Goal: Task Accomplishment & Management: Manage account settings

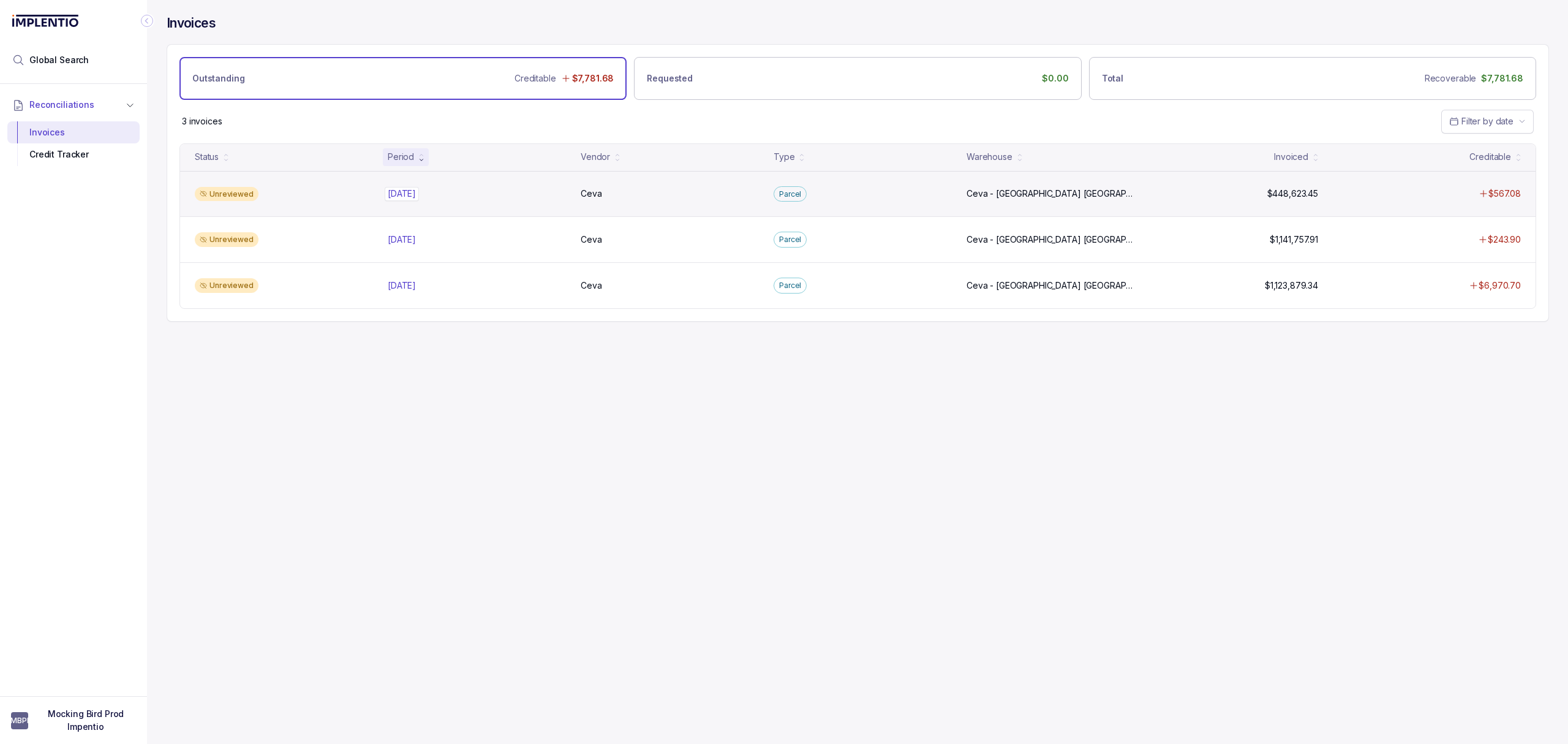
click at [397, 194] on p "[DATE]" at bounding box center [401, 194] width 34 height 14
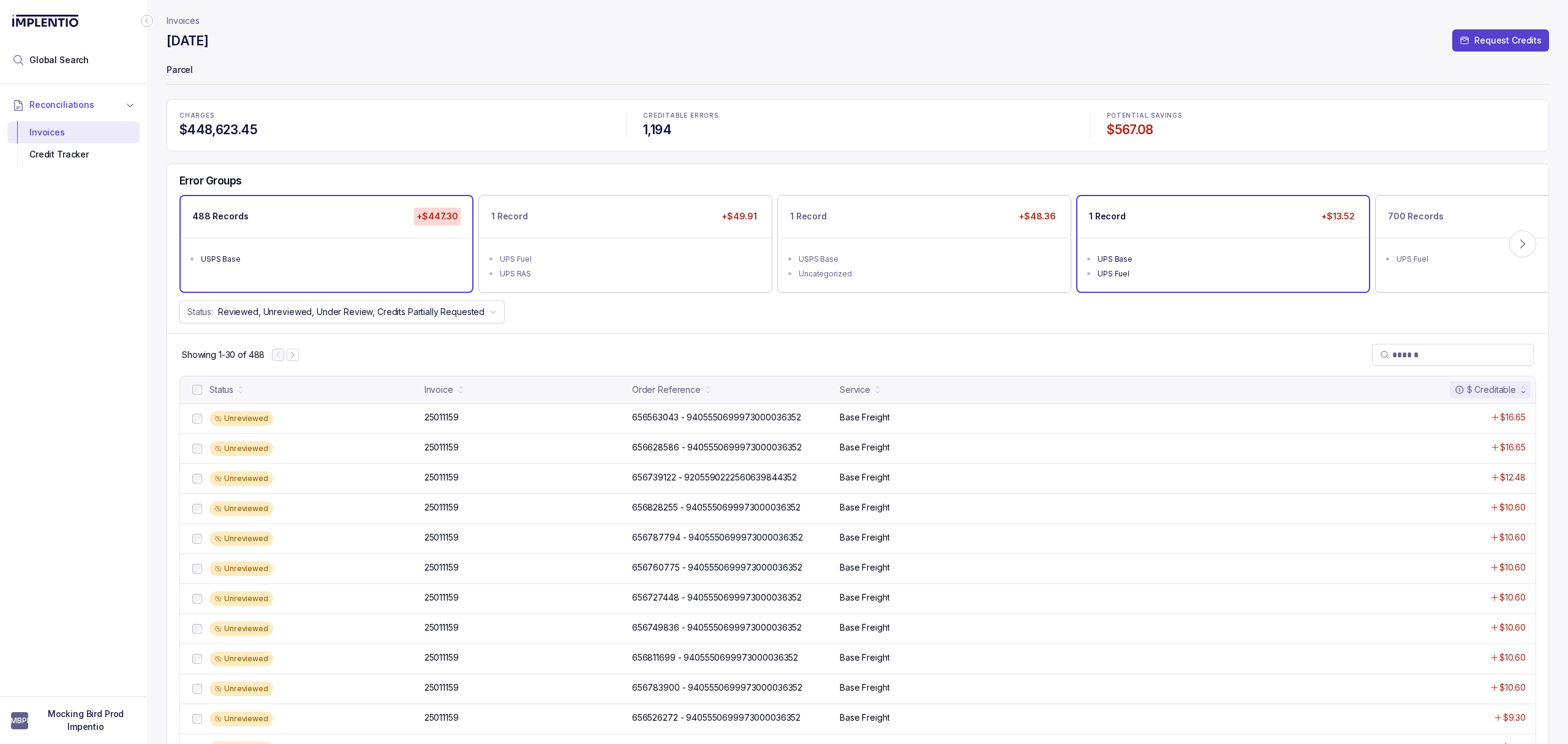
click at [1123, 254] on div "UPS Base" at bounding box center [1227, 258] width 258 height 13
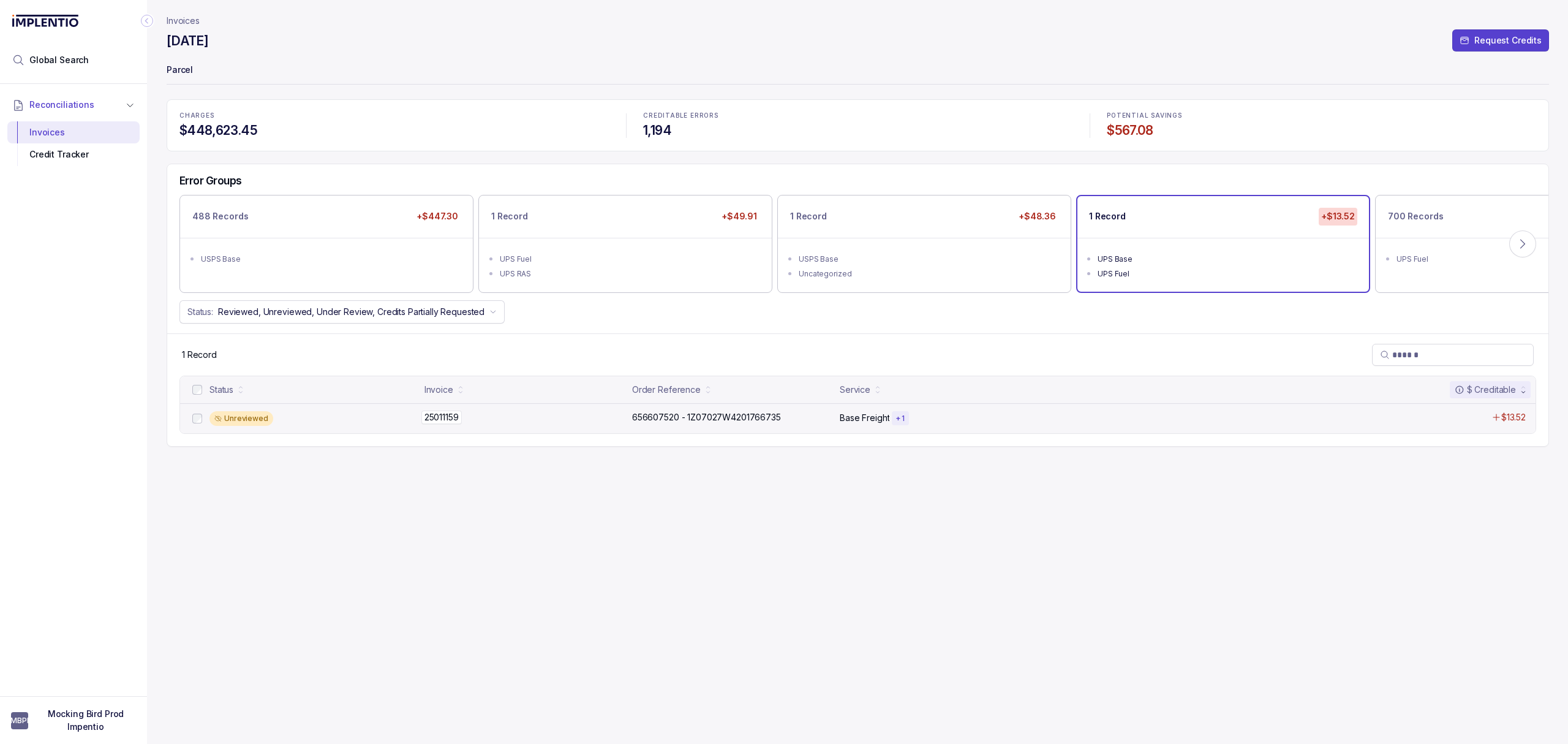
click at [449, 418] on p "25011159" at bounding box center [441, 417] width 40 height 14
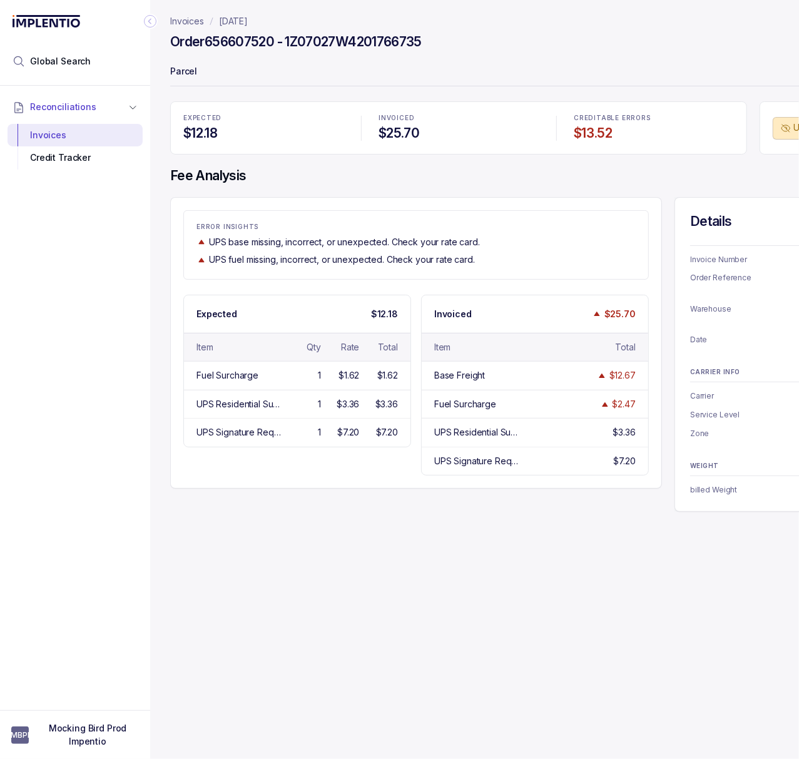
click at [428, 635] on div "Invoices August 2025 Order 656607520 - 1Z07027W4201766735 Parcel EXPECTED $12.1…" at bounding box center [535, 379] width 770 height 759
click at [625, 620] on div "Invoices August 2025 Order 656607520 - 1Z07027W4201766735 Parcel EXPECTED $12.1…" at bounding box center [535, 379] width 770 height 759
click at [148, 18] on icon "Collapse Icon" at bounding box center [150, 21] width 13 height 13
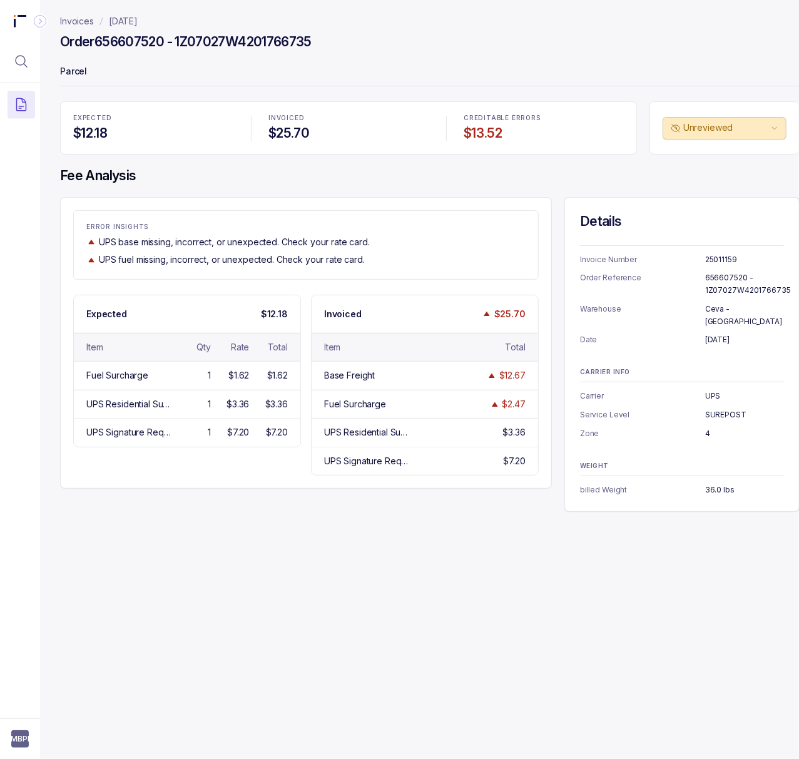
click at [714, 259] on p "25011159" at bounding box center [744, 259] width 79 height 13
copy p "25011159"
click at [717, 282] on p "656607520 - 1Z07027W4201766735" at bounding box center [748, 284] width 86 height 24
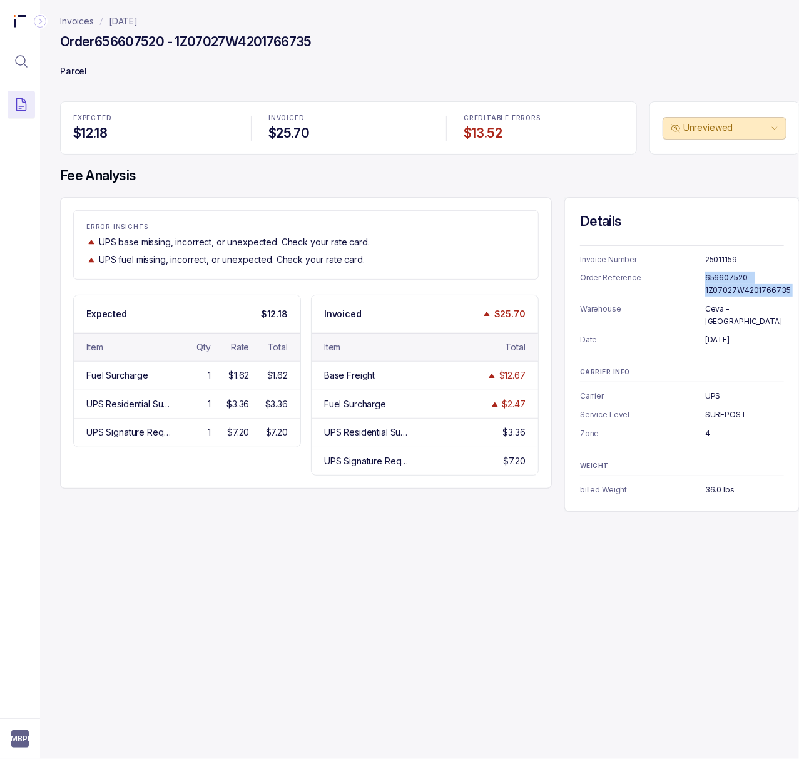
click at [717, 282] on p "656607520 - 1Z07027W4201766735" at bounding box center [748, 284] width 86 height 24
copy p "656607520 - 1Z07027W4201766735"
click at [731, 334] on p "July 10, 2025" at bounding box center [744, 340] width 79 height 13
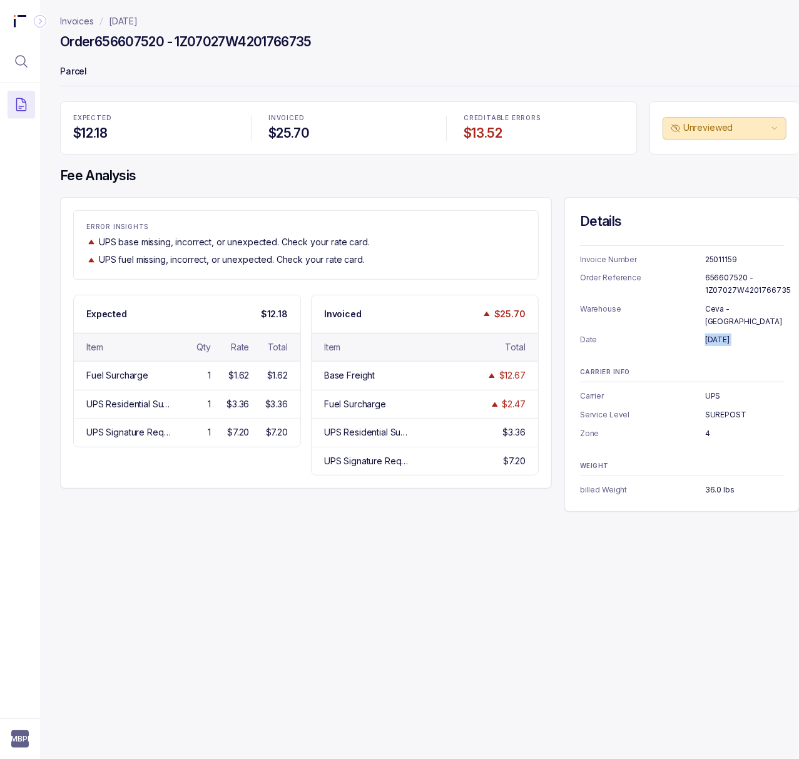
copy p "July 10, 2025"
click at [715, 390] on p "UPS" at bounding box center [744, 396] width 79 height 13
copy p "UPS"
click at [730, 409] on p "SUREPOST" at bounding box center [744, 415] width 79 height 13
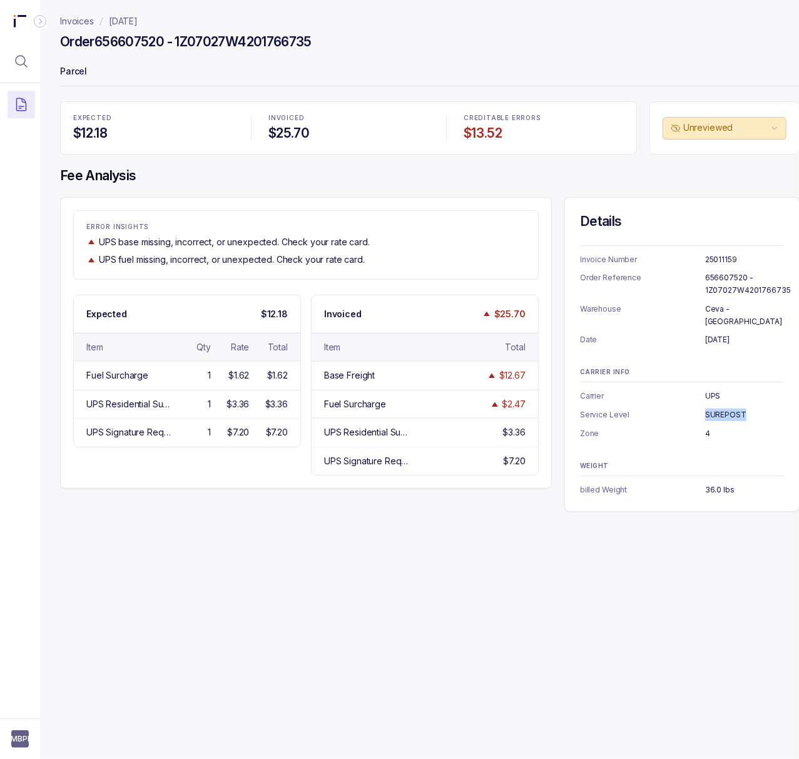
click at [730, 409] on p "SUREPOST" at bounding box center [744, 415] width 79 height 13
copy p "SUREPOST"
click at [709, 427] on p "4" at bounding box center [744, 433] width 79 height 13
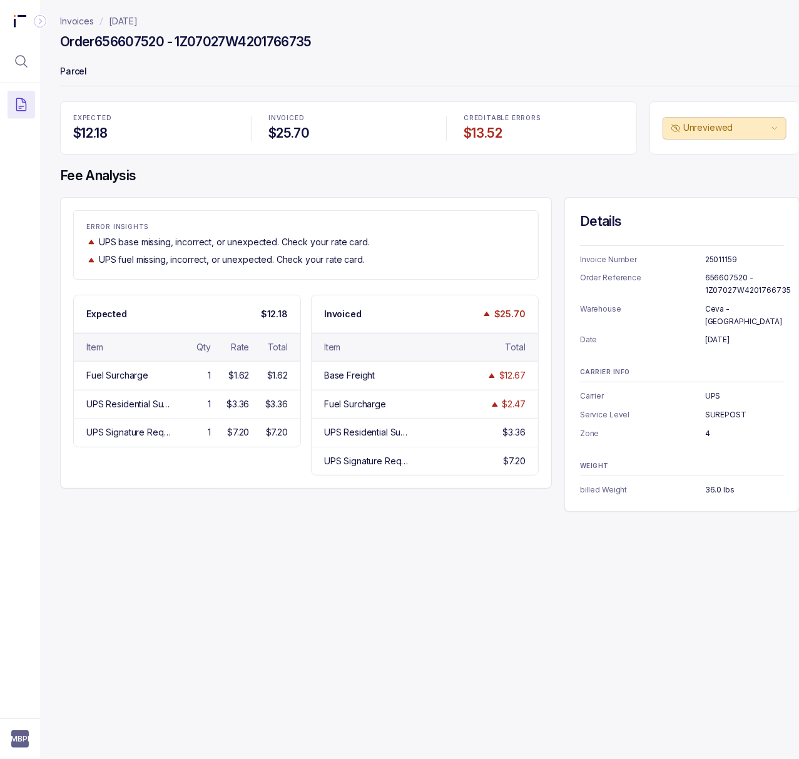
click at [709, 427] on p "4" at bounding box center [744, 433] width 79 height 13
click at [707, 427] on p "4" at bounding box center [744, 433] width 79 height 13
copy p "4"
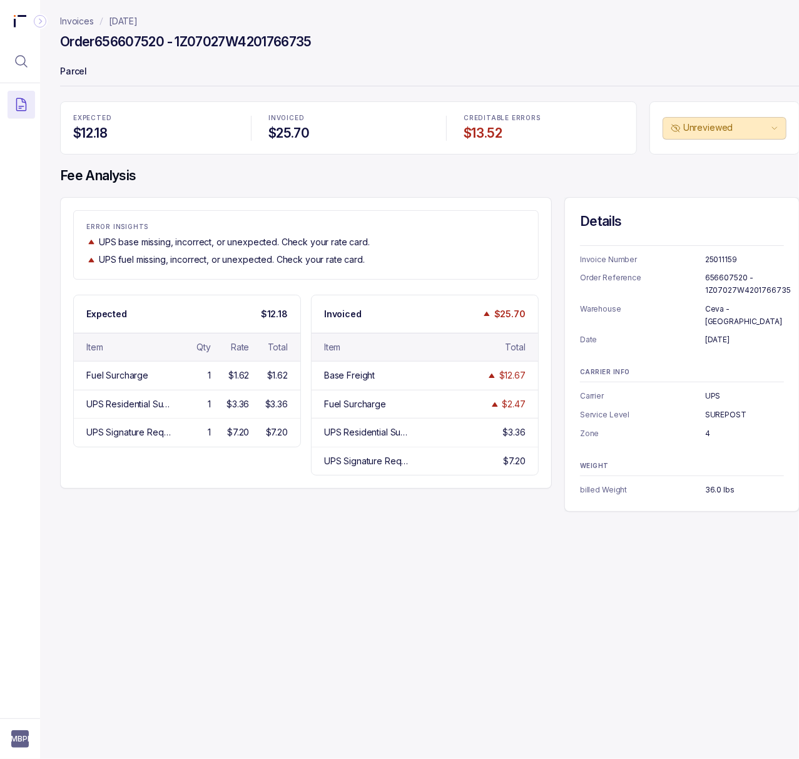
click at [717, 484] on p "36.0 lbs" at bounding box center [744, 490] width 79 height 13
copy p "36.0 lbs"
click at [131, 24] on p "[DATE]" at bounding box center [123, 21] width 29 height 13
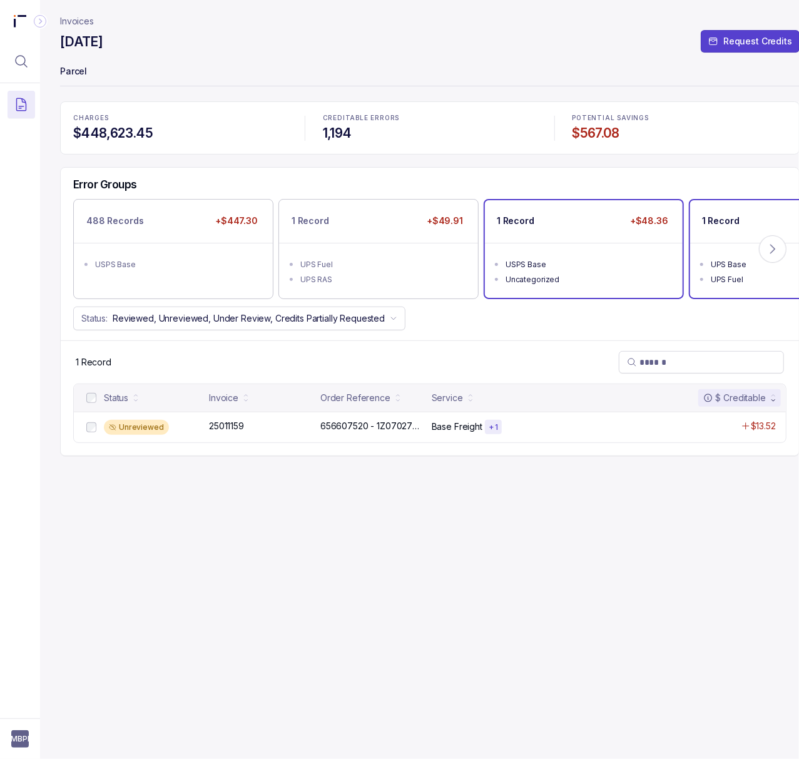
click at [609, 276] on div "Uncategorized" at bounding box center [588, 279] width 164 height 13
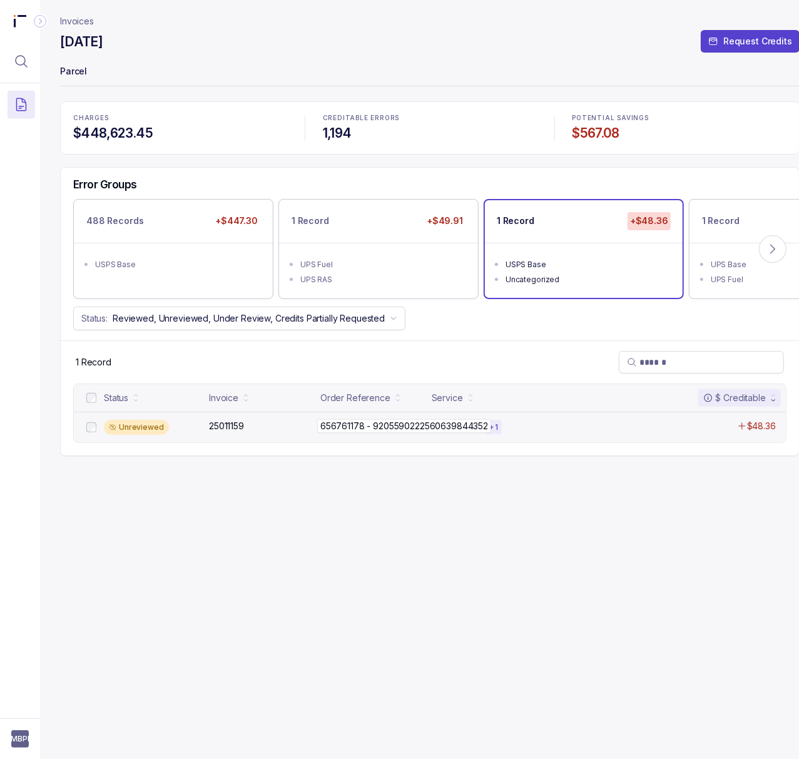
click at [334, 432] on p "656761178 - 9205590222560639844352" at bounding box center [404, 426] width 174 height 14
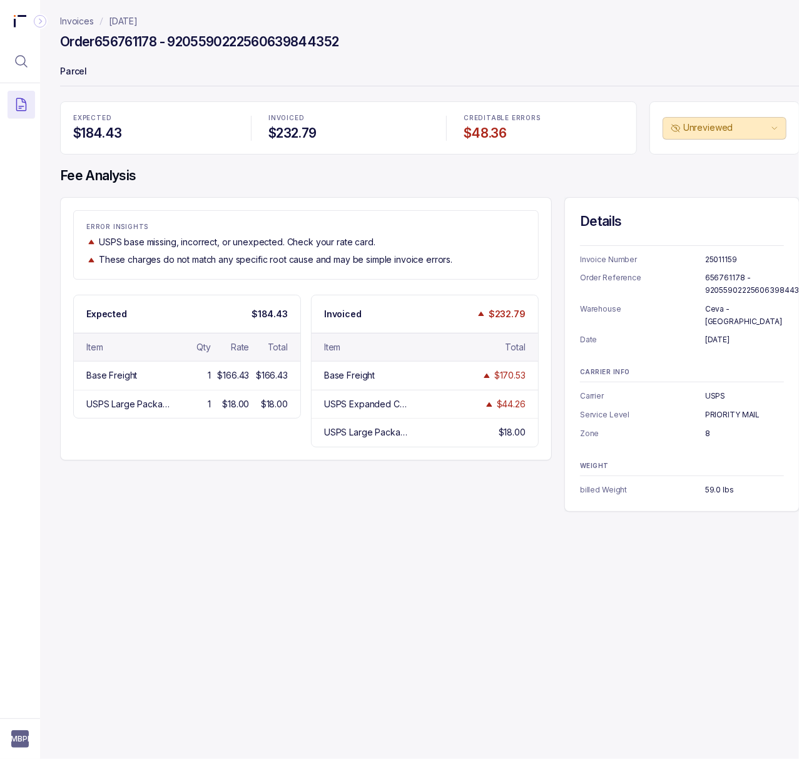
click at [717, 257] on p "25011159" at bounding box center [744, 259] width 79 height 13
copy p "25011159"
click at [712, 282] on p "656761178 - 9205590222560639844352" at bounding box center [756, 284] width 103 height 24
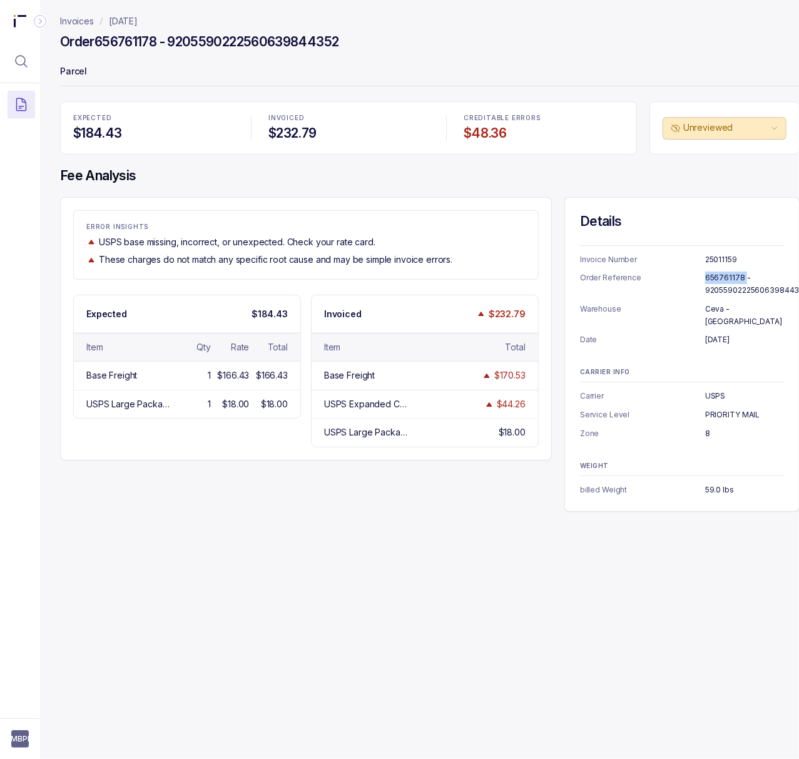
click at [712, 282] on p "656761178 - 9205590222560639844352" at bounding box center [756, 284] width 103 height 24
copy p "656761178 - 9205590222560639844352"
click at [718, 334] on p "[DATE]" at bounding box center [744, 340] width 79 height 13
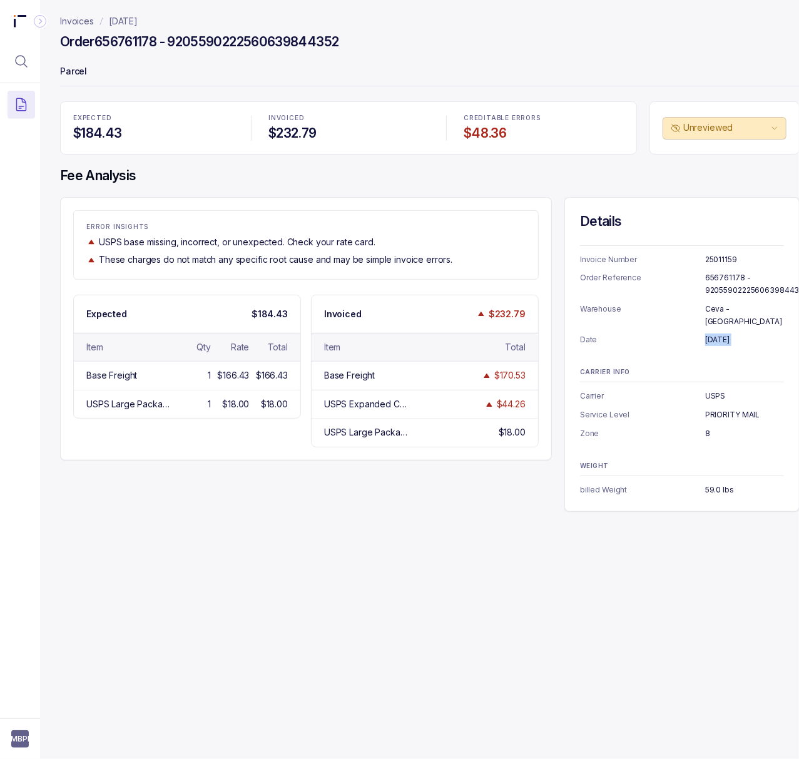
click at [718, 334] on p "[DATE]" at bounding box center [744, 340] width 79 height 13
click at [717, 390] on p "USPS" at bounding box center [744, 396] width 79 height 13
click at [735, 396] on ul "Carrier USPS Service Level PRIORITY MAIL Zone 8" at bounding box center [682, 414] width 204 height 49
click at [732, 409] on p "PRIORITY MAIL" at bounding box center [744, 415] width 79 height 13
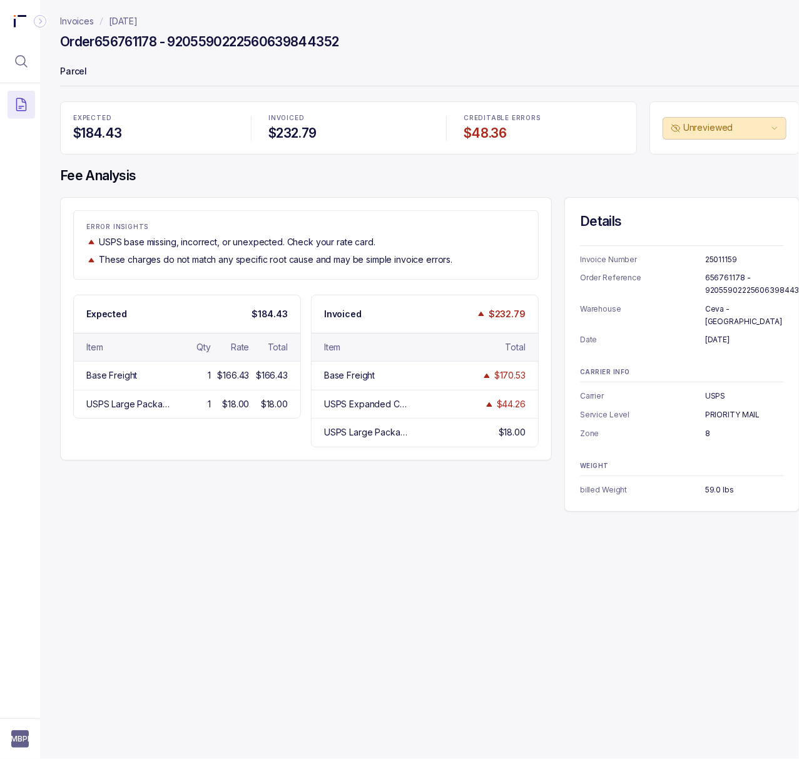
click at [732, 409] on p "PRIORITY MAIL" at bounding box center [744, 415] width 79 height 13
click at [707, 427] on p "8" at bounding box center [744, 433] width 79 height 13
click at [719, 484] on p "59.0 lbs" at bounding box center [744, 490] width 79 height 13
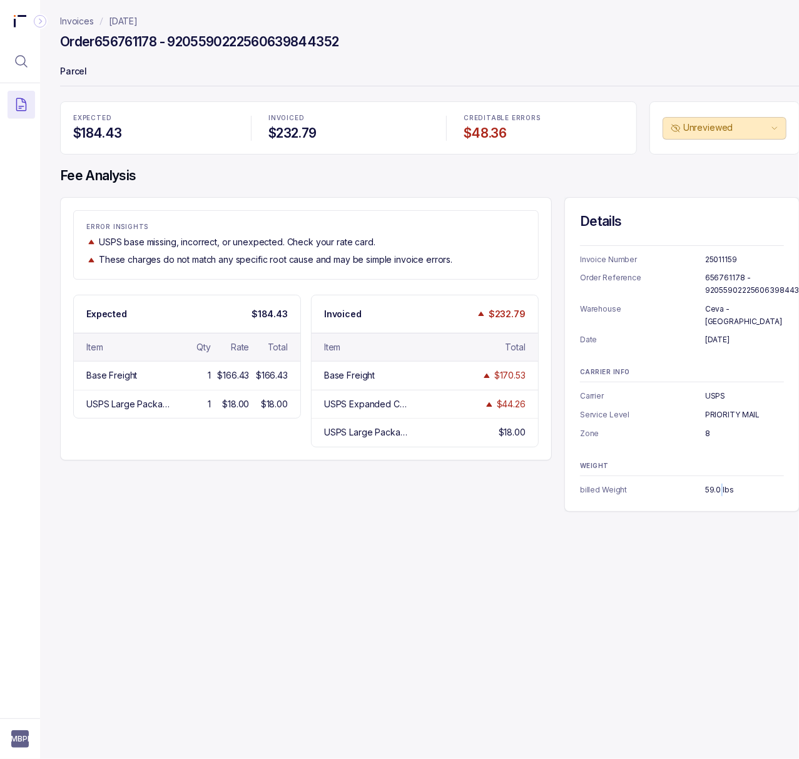
click at [719, 484] on p "59.0 lbs" at bounding box center [744, 490] width 79 height 13
click at [133, 21] on p "[DATE]" at bounding box center [123, 21] width 29 height 13
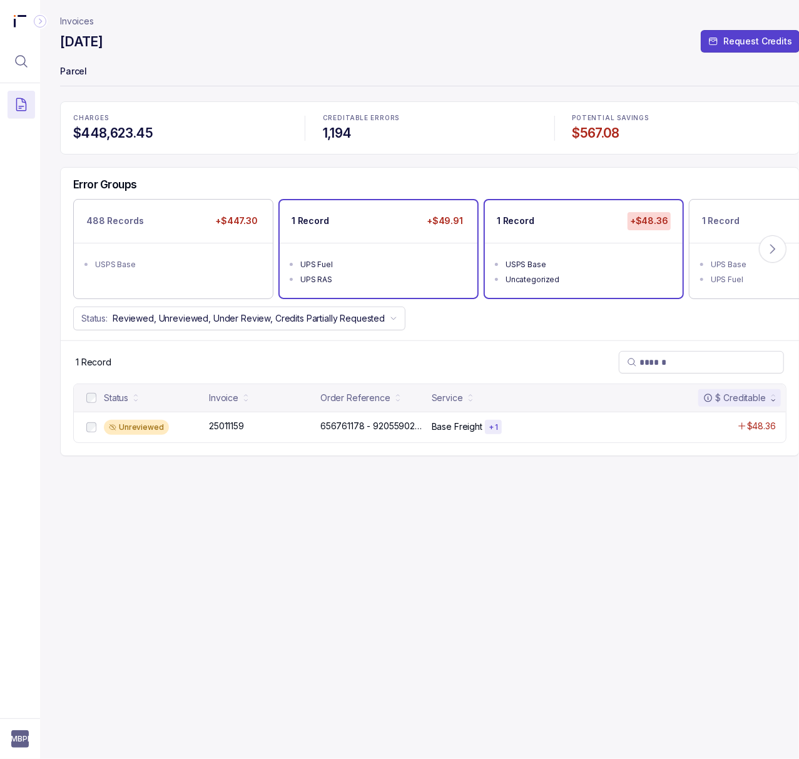
click at [391, 262] on div "UPS Fuel" at bounding box center [382, 264] width 164 height 13
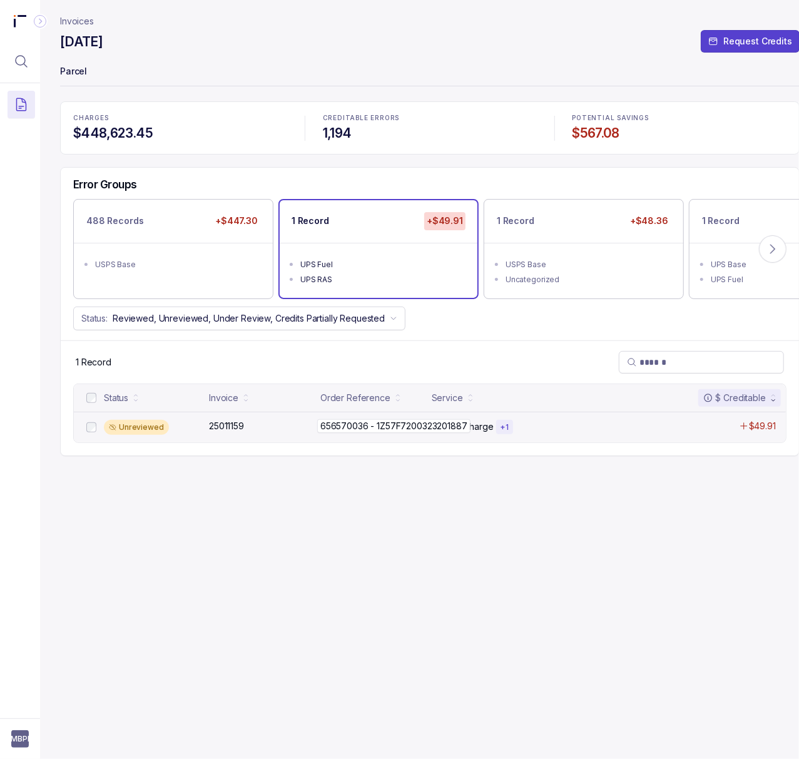
click at [384, 427] on p "656570036 - 1Z57F7200323201887" at bounding box center [393, 426] width 153 height 14
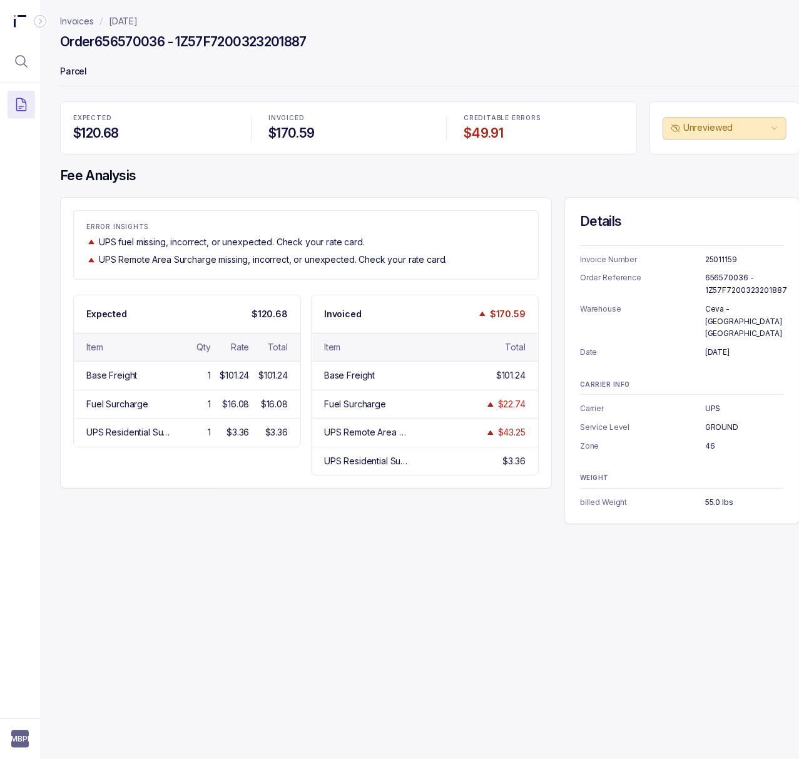
click at [727, 255] on p "25011159" at bounding box center [744, 259] width 79 height 13
click at [713, 282] on p "656570036 - 1Z57F7200323201887" at bounding box center [746, 284] width 82 height 24
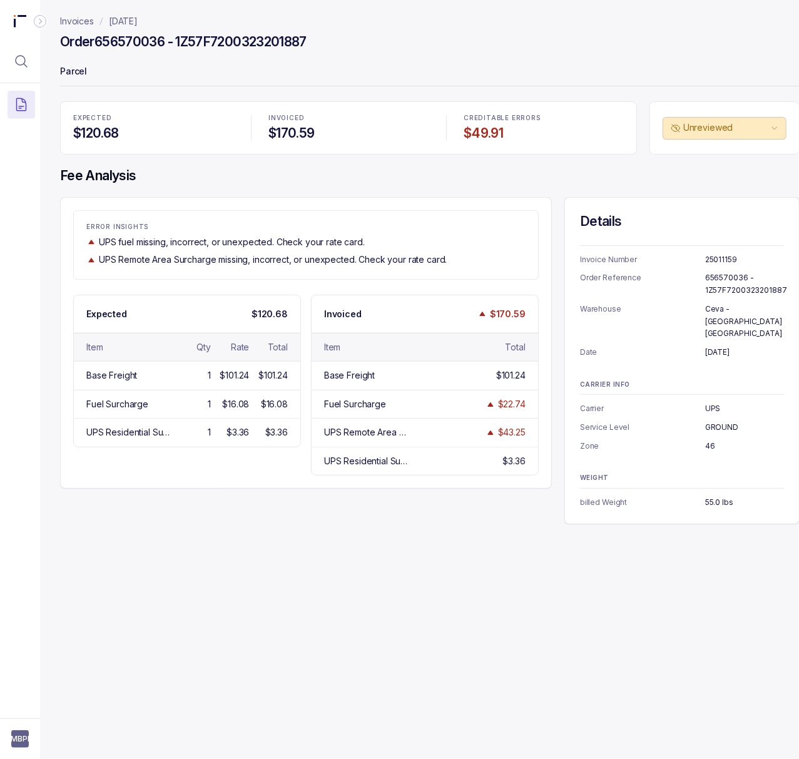
click at [739, 346] on p "July 8, 2025" at bounding box center [744, 352] width 79 height 13
click at [709, 402] on p "UPS" at bounding box center [744, 408] width 79 height 13
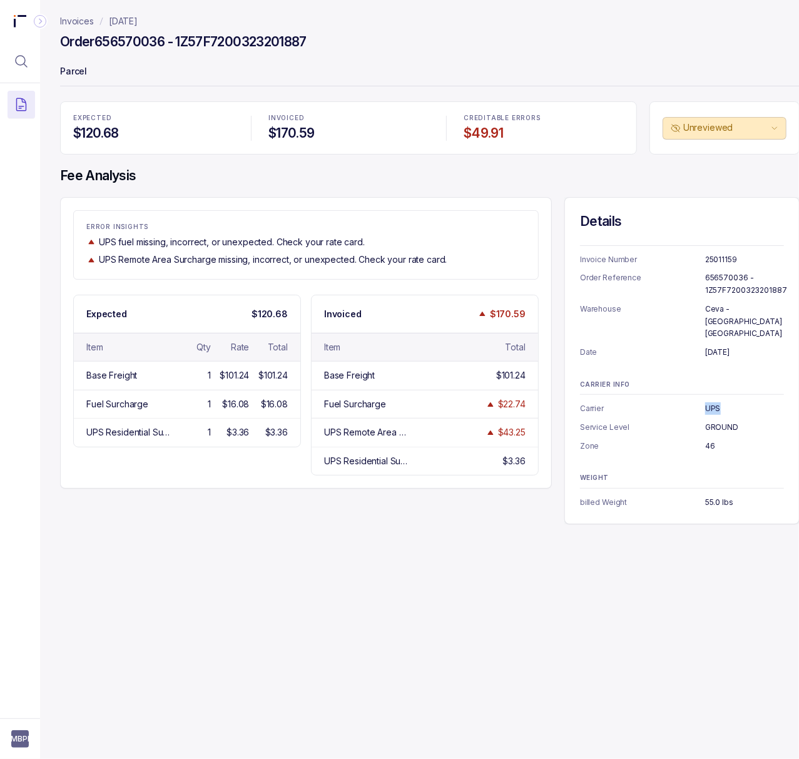
click at [731, 421] on p "GROUND" at bounding box center [744, 427] width 79 height 13
click at [432, 612] on div "Invoices August 2025 Order 656570036 - 1Z57F7200323201887 Parcel EXPECTED $120.…" at bounding box center [425, 379] width 770 height 759
click at [707, 440] on p "46" at bounding box center [744, 446] width 79 height 13
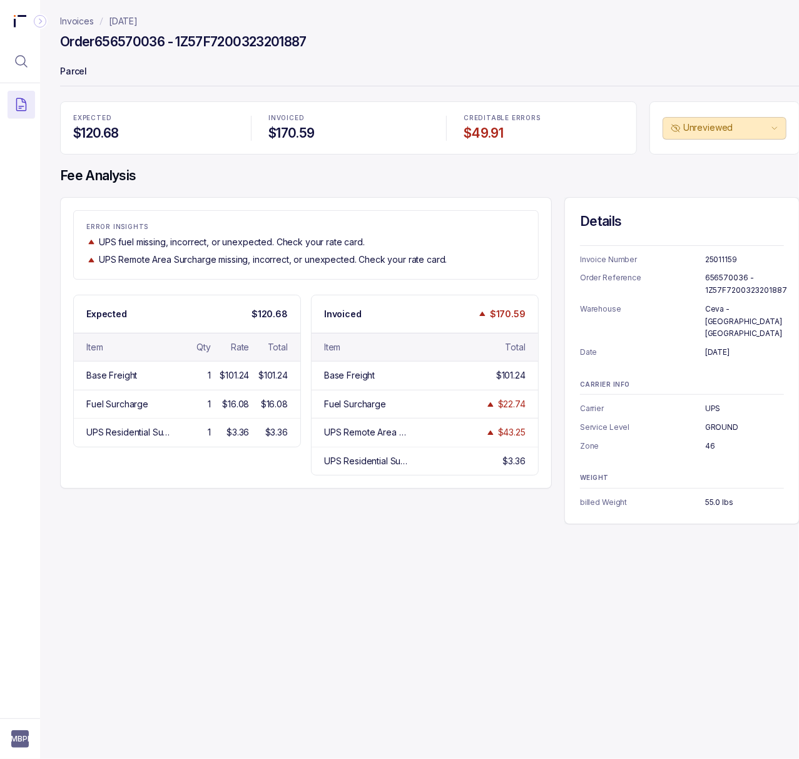
click at [717, 496] on p "55.0 lbs" at bounding box center [744, 502] width 79 height 13
click at [138, 21] on p "[DATE]" at bounding box center [123, 21] width 29 height 13
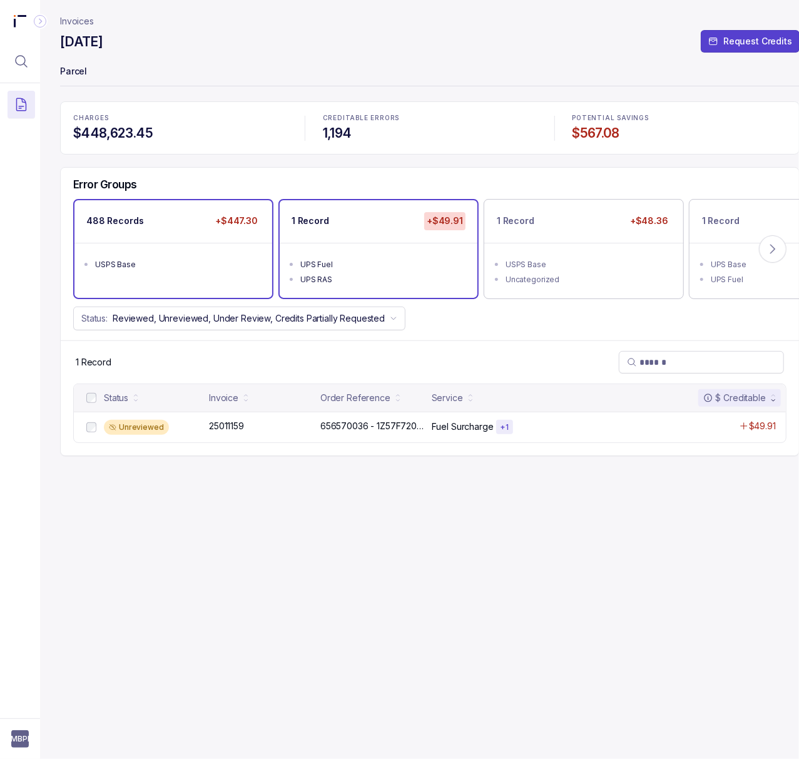
click at [202, 277] on ul "USPS Base" at bounding box center [173, 263] width 198 height 40
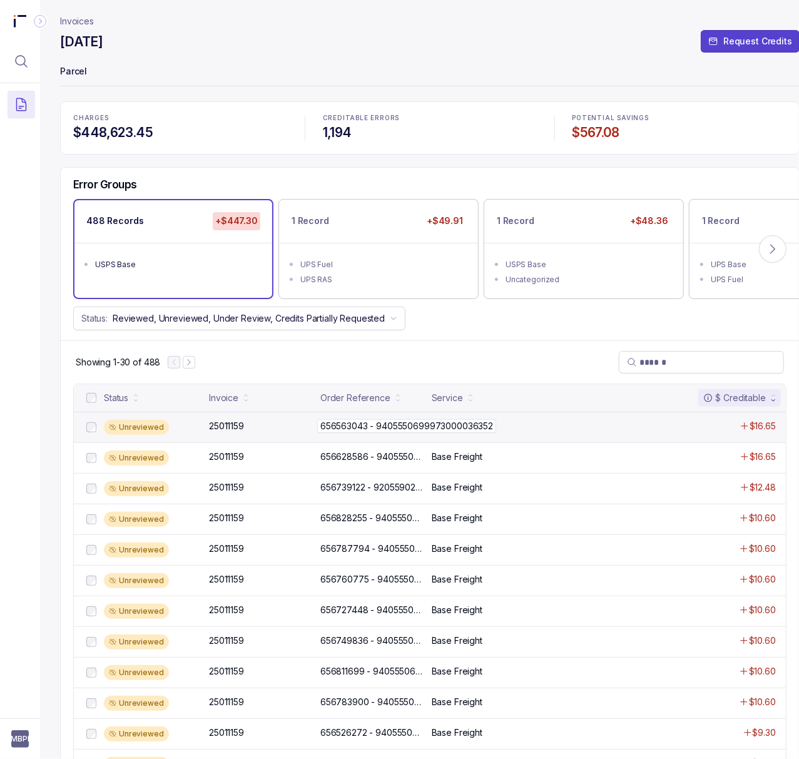
click at [388, 429] on p "656563043 - 9405550699973000036352" at bounding box center [406, 426] width 179 height 14
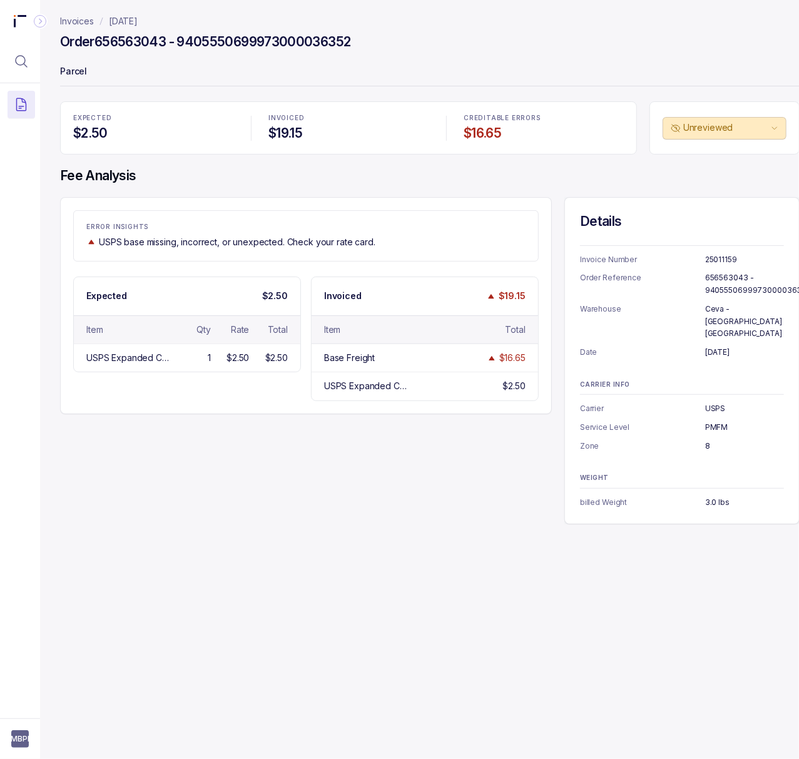
click at [719, 260] on p "25011159" at bounding box center [744, 259] width 79 height 13
click at [727, 277] on p "656563043 - 9405550699973000036352" at bounding box center [757, 284] width 105 height 24
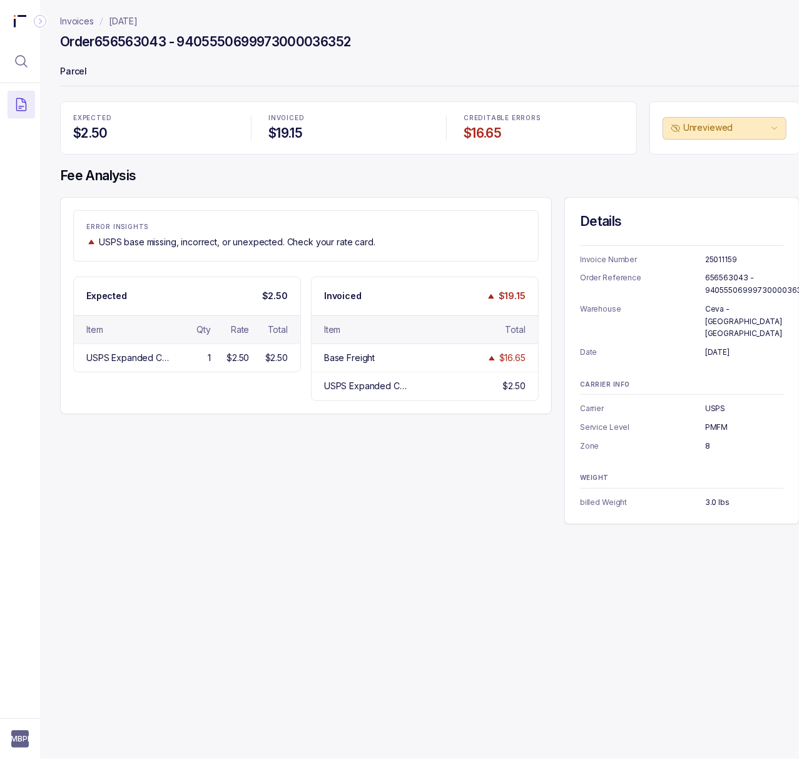
click at [724, 346] on p "July 7, 2025" at bounding box center [744, 352] width 79 height 13
click at [718, 402] on p "USPS" at bounding box center [744, 408] width 79 height 13
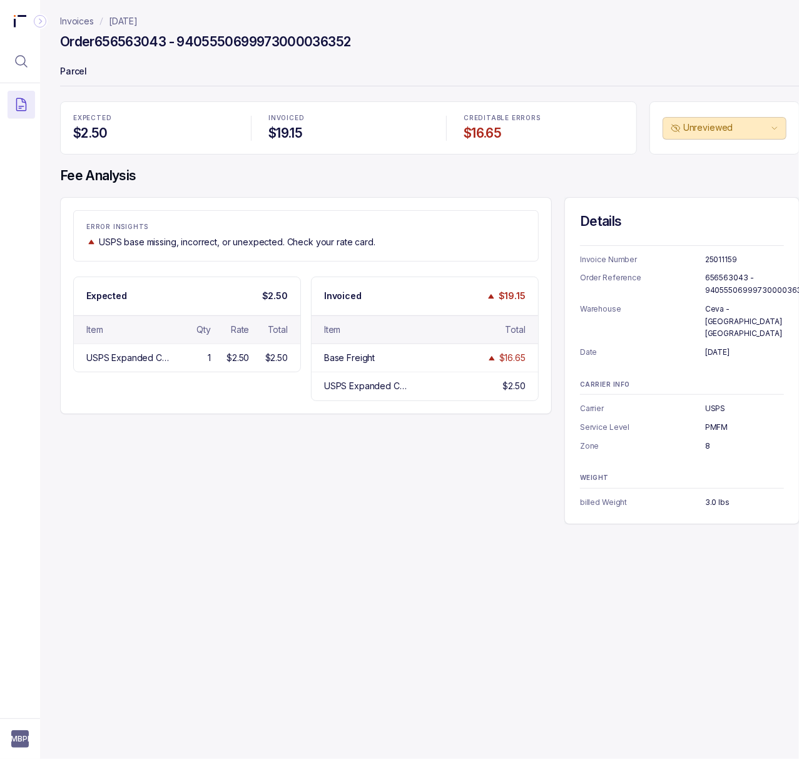
click at [712, 421] on p "PMFM" at bounding box center [744, 427] width 79 height 13
click at [707, 440] on p "8" at bounding box center [744, 446] width 79 height 13
click at [715, 496] on p "3.0 lbs" at bounding box center [744, 502] width 79 height 13
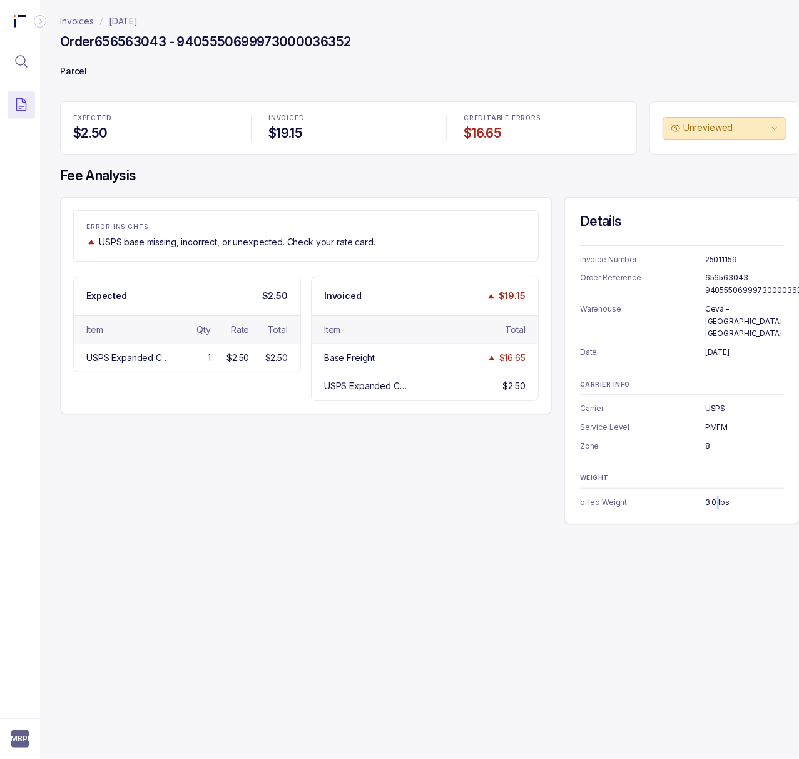
click at [715, 496] on p "3.0 lbs" at bounding box center [744, 502] width 79 height 13
click at [134, 18] on p "[DATE]" at bounding box center [123, 21] width 29 height 13
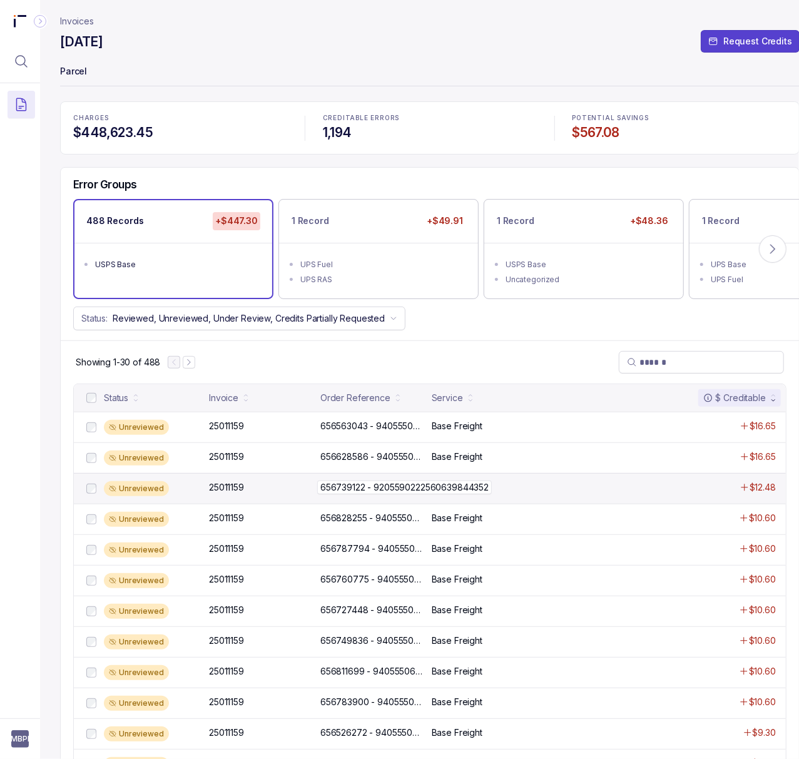
click at [357, 489] on p "656739122 - 9205590222560639844352" at bounding box center [404, 488] width 175 height 14
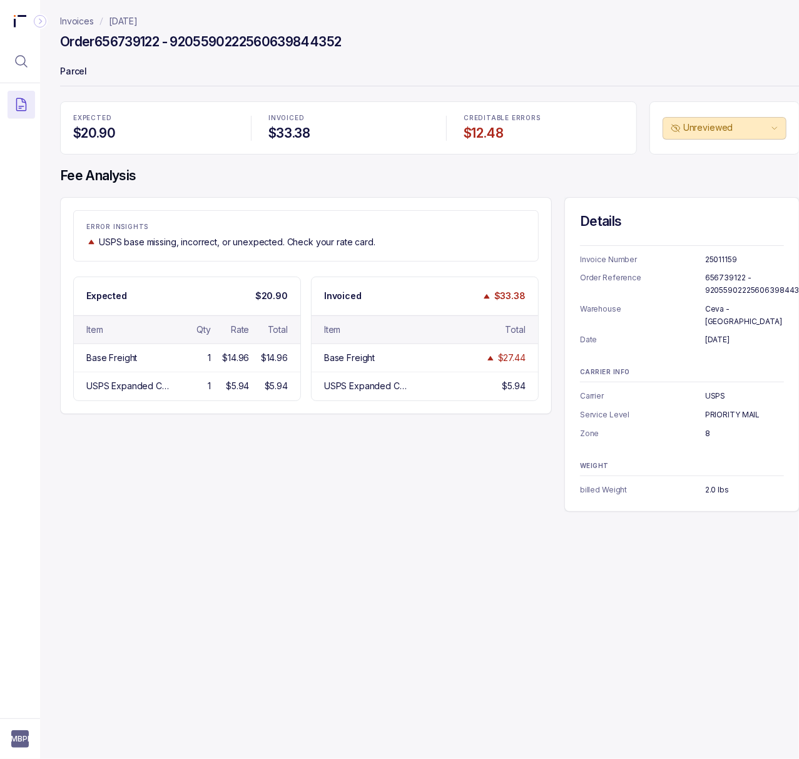
click at [713, 255] on p "25011159" at bounding box center [744, 259] width 79 height 13
click at [721, 278] on p "656739122 - 9205590222560639844352" at bounding box center [756, 284] width 103 height 24
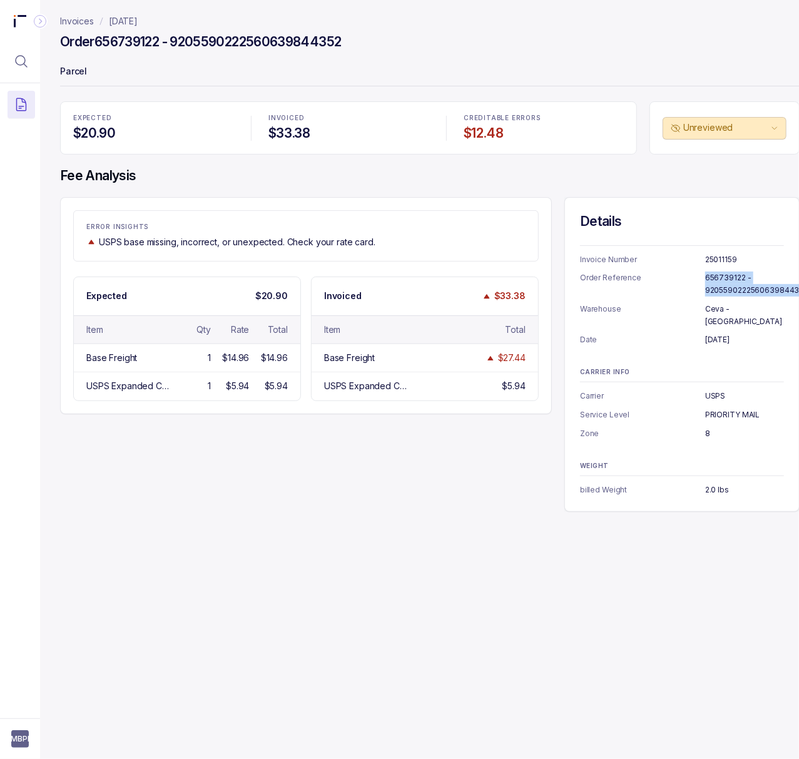
click at [723, 334] on p "July 22, 2025" at bounding box center [744, 340] width 79 height 13
click at [712, 409] on p "PRIORITY MAIL" at bounding box center [744, 415] width 79 height 13
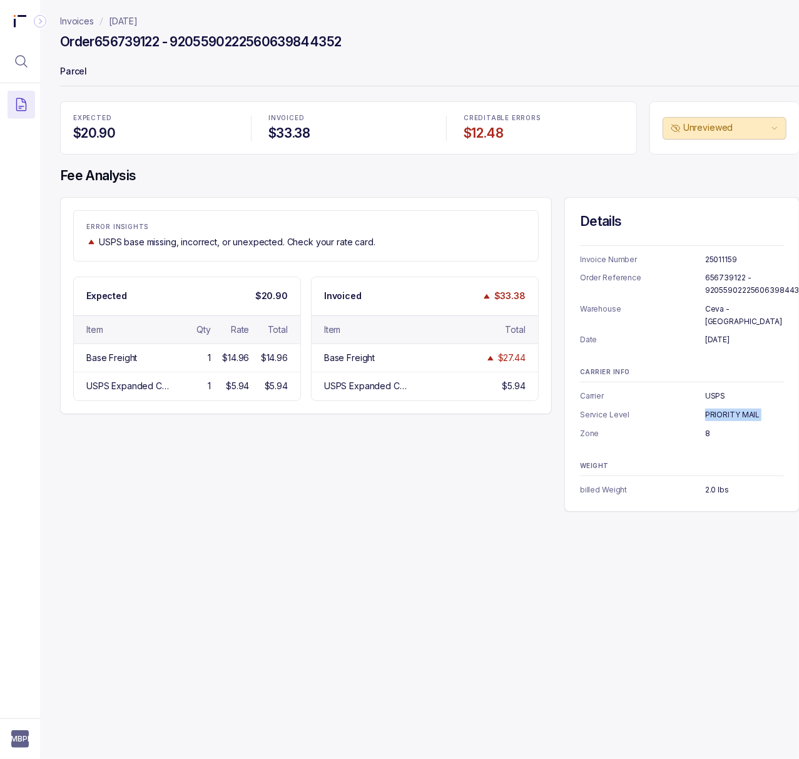
click at [712, 409] on p "PRIORITY MAIL" at bounding box center [744, 415] width 79 height 13
click at [717, 484] on p "2.0 lbs" at bounding box center [744, 490] width 79 height 13
click at [138, 20] on p "[DATE]" at bounding box center [123, 21] width 29 height 13
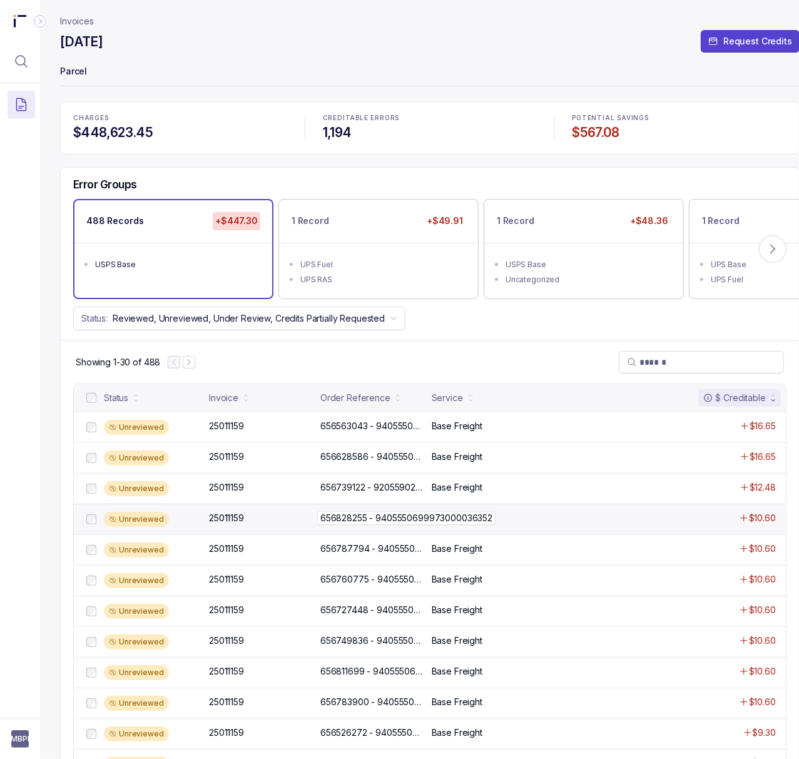
click at [329, 523] on p "656828255 - 9405550699973000036352" at bounding box center [406, 518] width 178 height 14
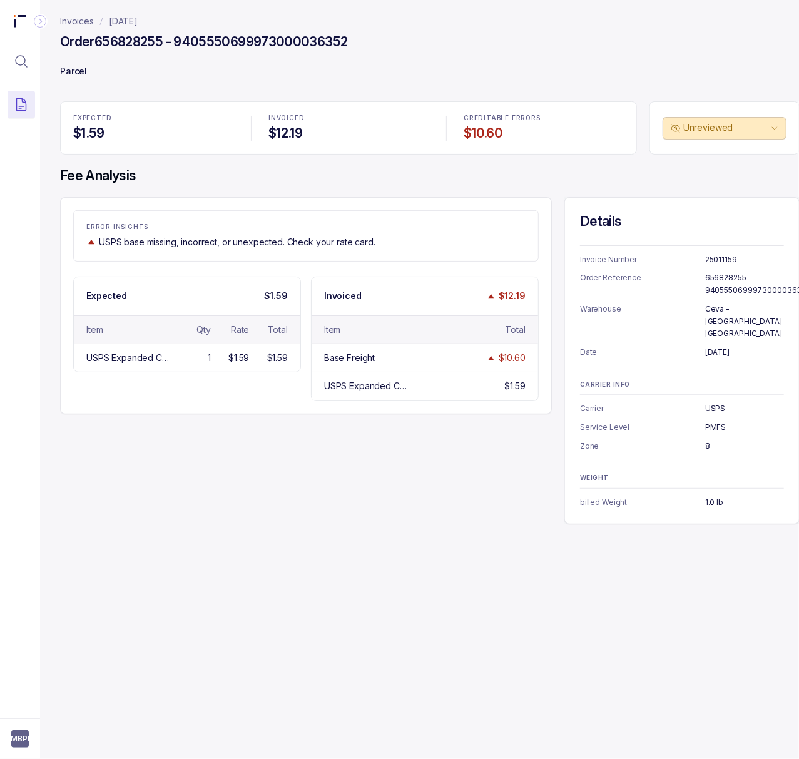
click at [721, 263] on p "25011159" at bounding box center [744, 259] width 79 height 13
click at [714, 285] on p "656828255 - 9405550699973000036352" at bounding box center [757, 284] width 105 height 24
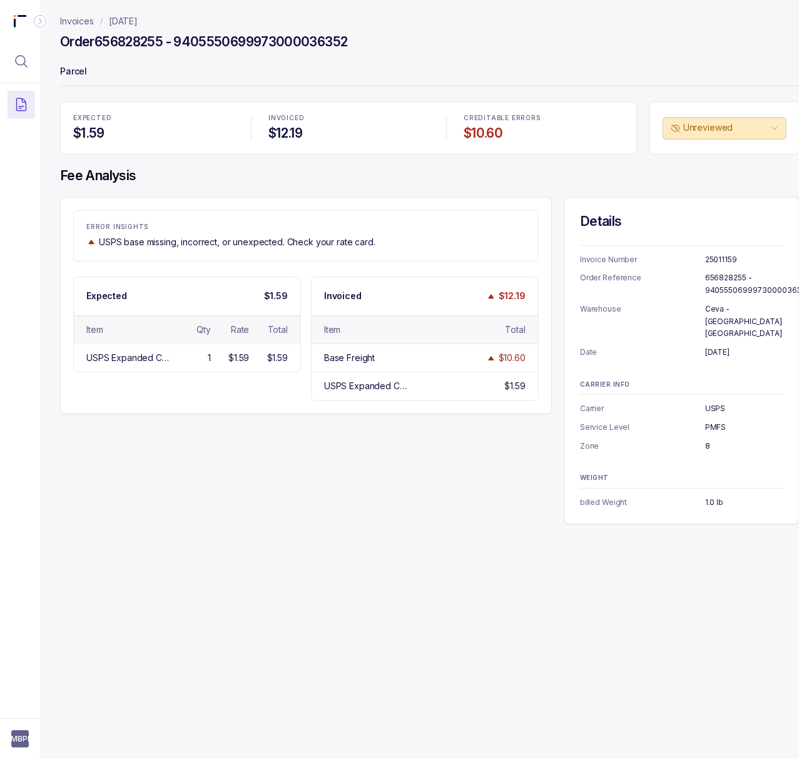
click at [716, 346] on p "July 31, 2025" at bounding box center [744, 352] width 79 height 13
click at [715, 402] on p "USPS" at bounding box center [744, 408] width 79 height 13
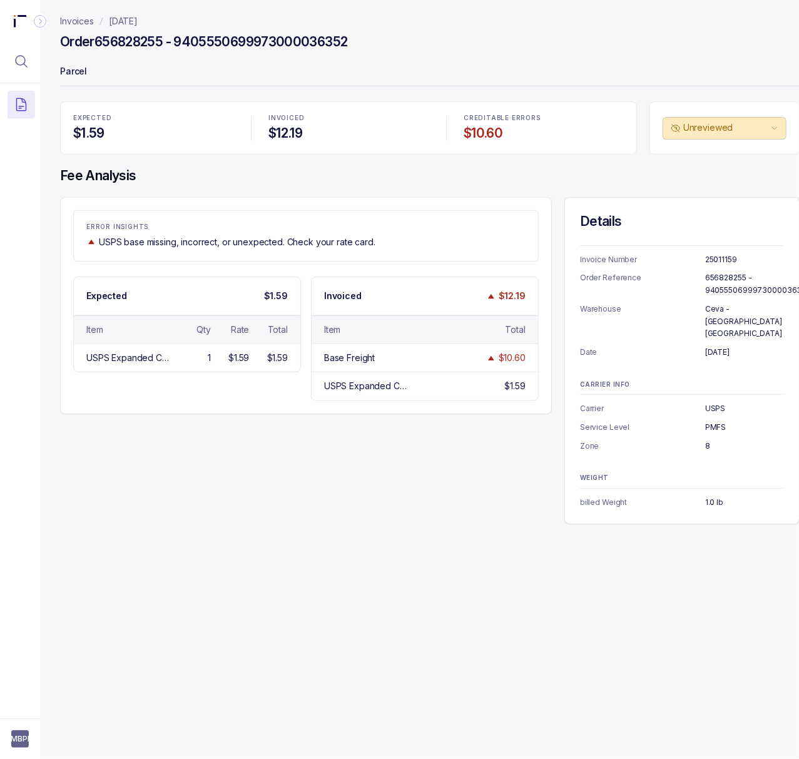
click at [709, 421] on p "PMFS" at bounding box center [744, 427] width 79 height 13
click at [707, 440] on p "8" at bounding box center [744, 446] width 79 height 13
click at [718, 496] on p "1.0 lb" at bounding box center [744, 502] width 79 height 13
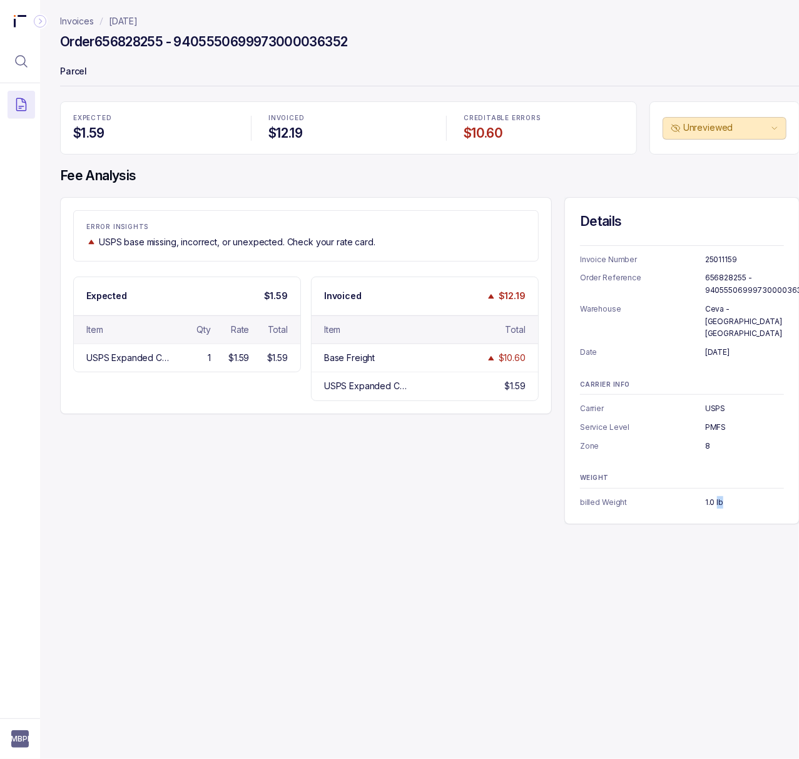
click at [718, 496] on p "1.0 lb" at bounding box center [744, 502] width 79 height 13
click at [138, 23] on p "[DATE]" at bounding box center [123, 21] width 29 height 13
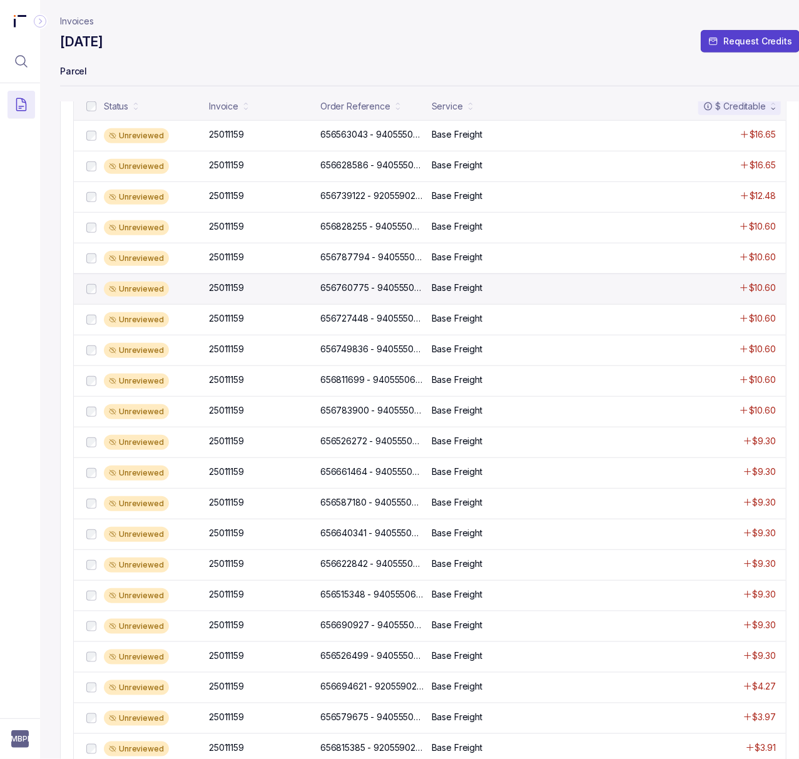
scroll to position [334, 0]
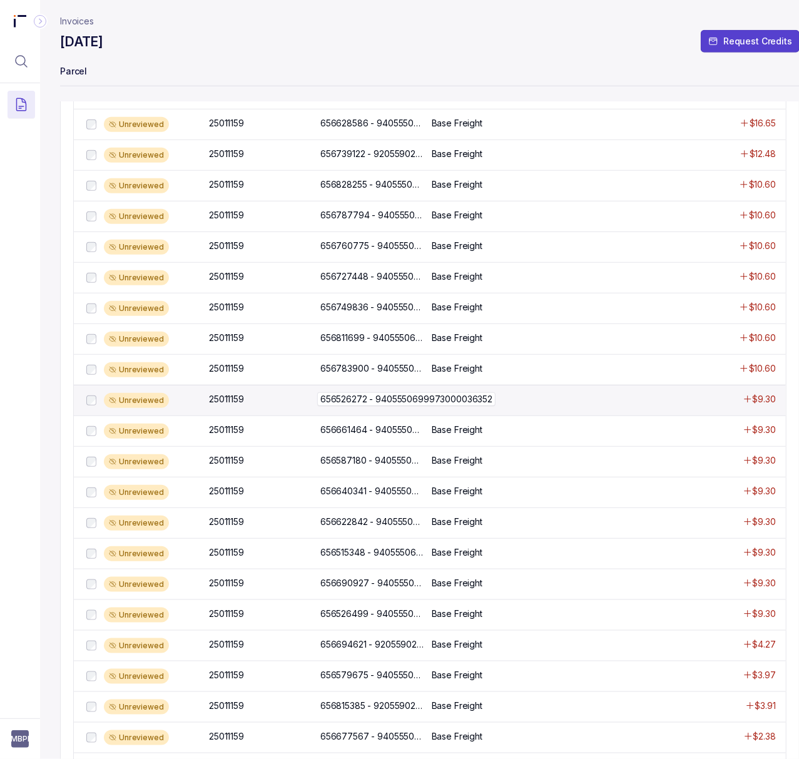
click at [364, 401] on p "656526272 - 9405550699973000036352" at bounding box center [406, 399] width 178 height 14
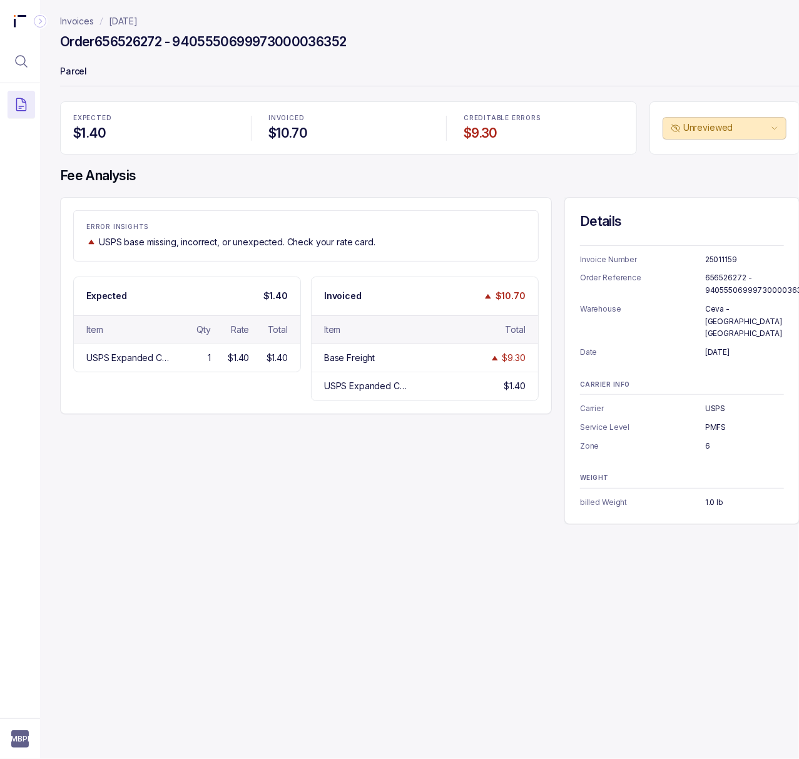
click at [138, 26] on p "[DATE]" at bounding box center [123, 21] width 29 height 13
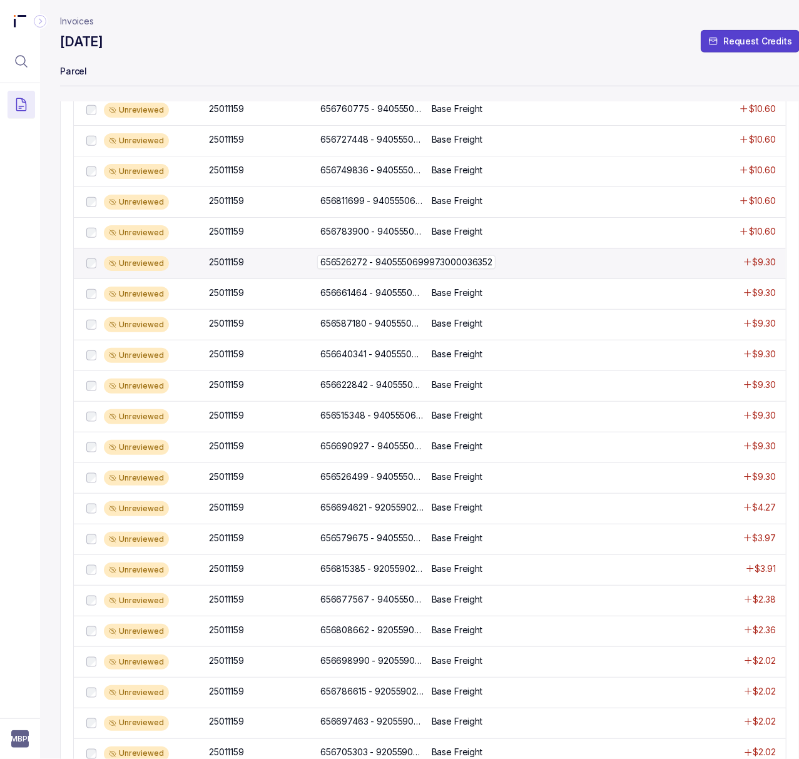
scroll to position [501, 0]
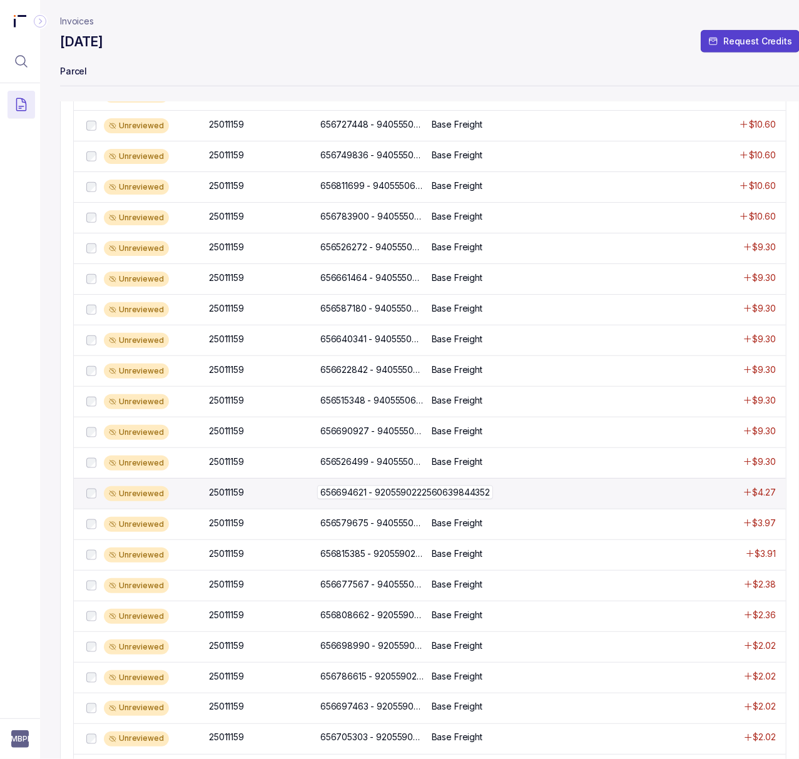
click at [414, 499] on p "656694621 - 9205590222560639844352" at bounding box center [405, 493] width 176 height 14
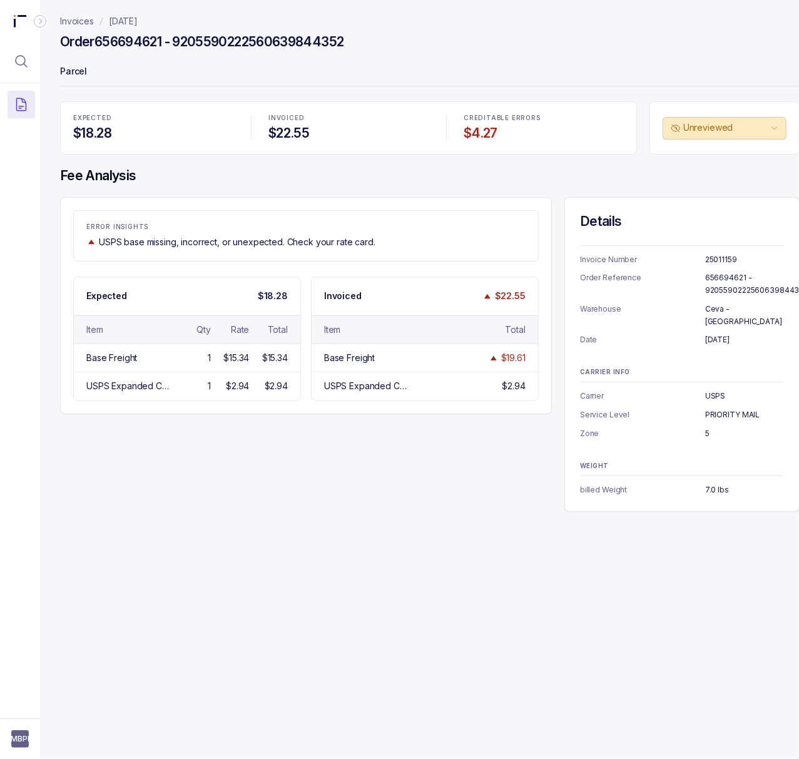
click at [717, 255] on p "25011159" at bounding box center [744, 259] width 79 height 13
click at [712, 281] on p "656694621 - 9205590222560639844352" at bounding box center [756, 284] width 103 height 24
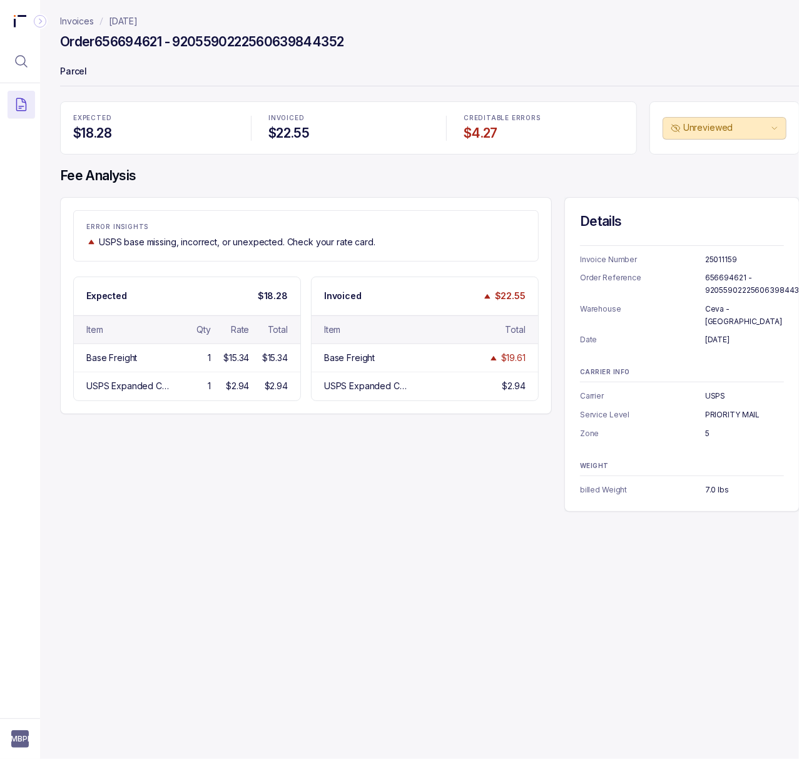
click at [717, 334] on p "July 18, 2025" at bounding box center [744, 340] width 79 height 13
click at [712, 390] on p "USPS" at bounding box center [744, 396] width 79 height 13
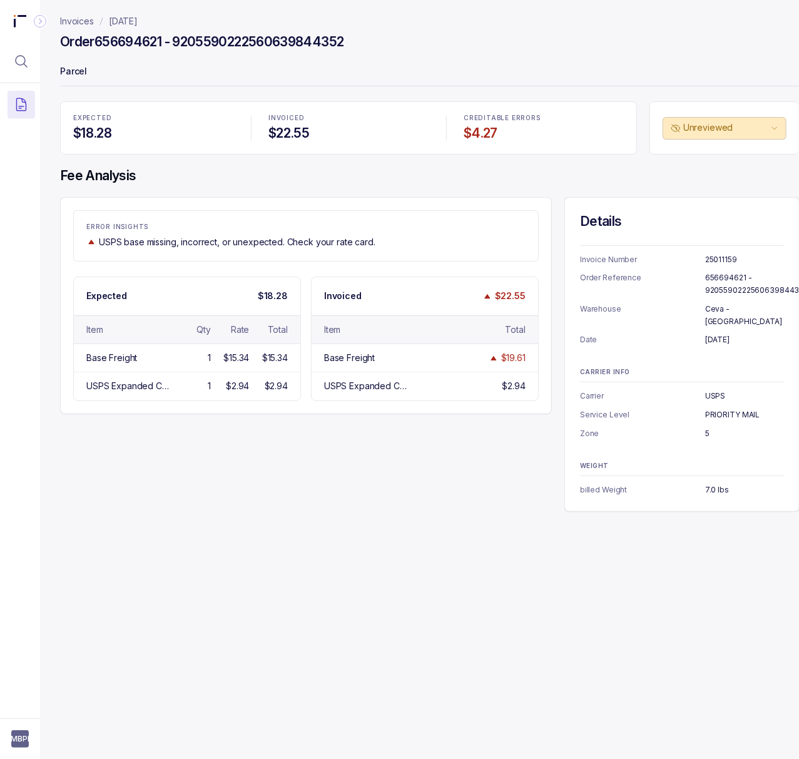
click at [719, 409] on p "PRIORITY MAIL" at bounding box center [744, 415] width 79 height 13
click at [706, 427] on p "5" at bounding box center [744, 433] width 79 height 13
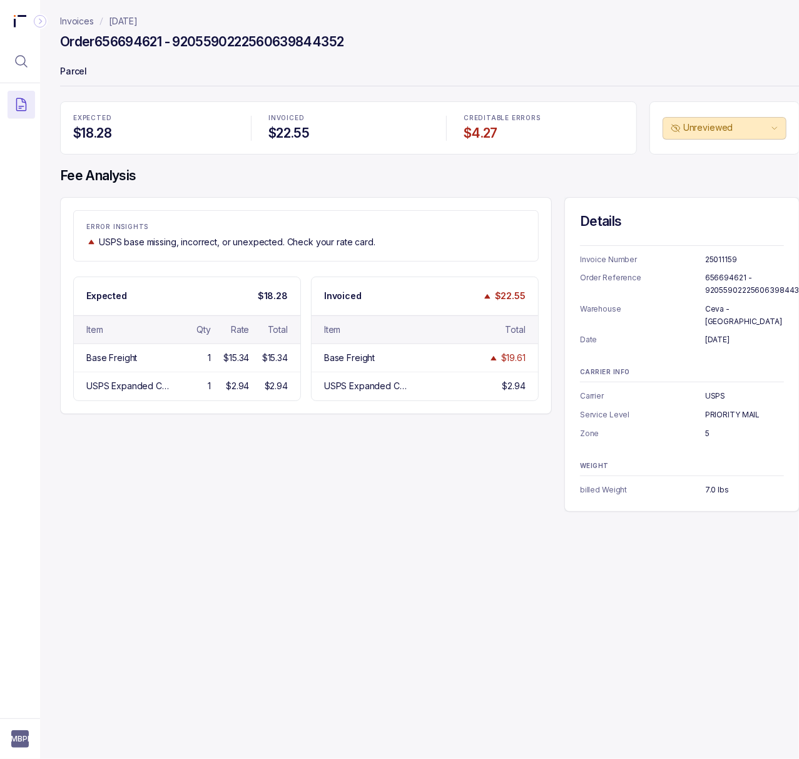
click at [710, 484] on p "7.0 lbs" at bounding box center [744, 490] width 79 height 13
click at [133, 26] on p "[DATE]" at bounding box center [123, 21] width 29 height 13
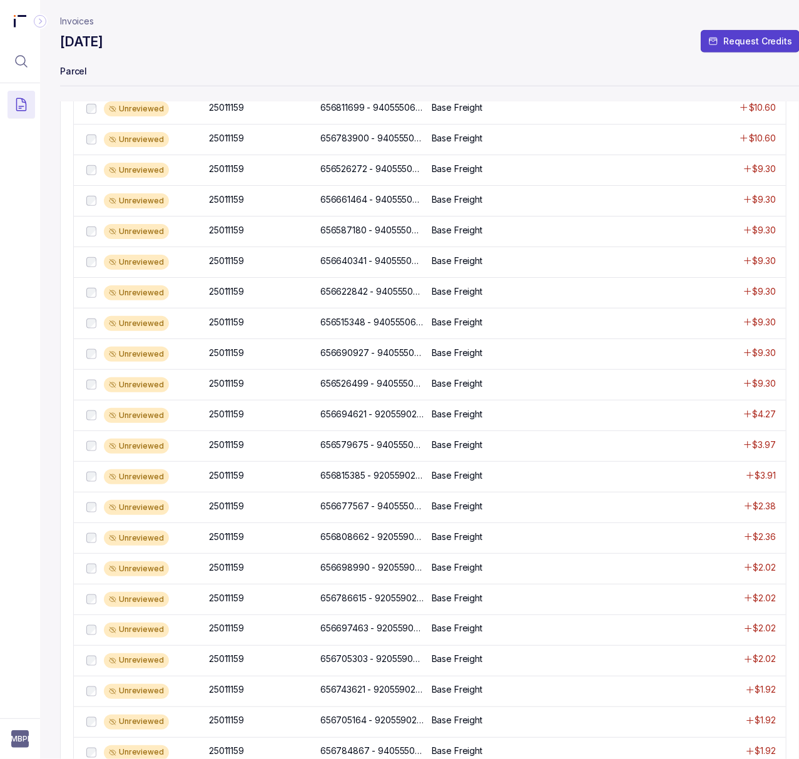
scroll to position [584, 0]
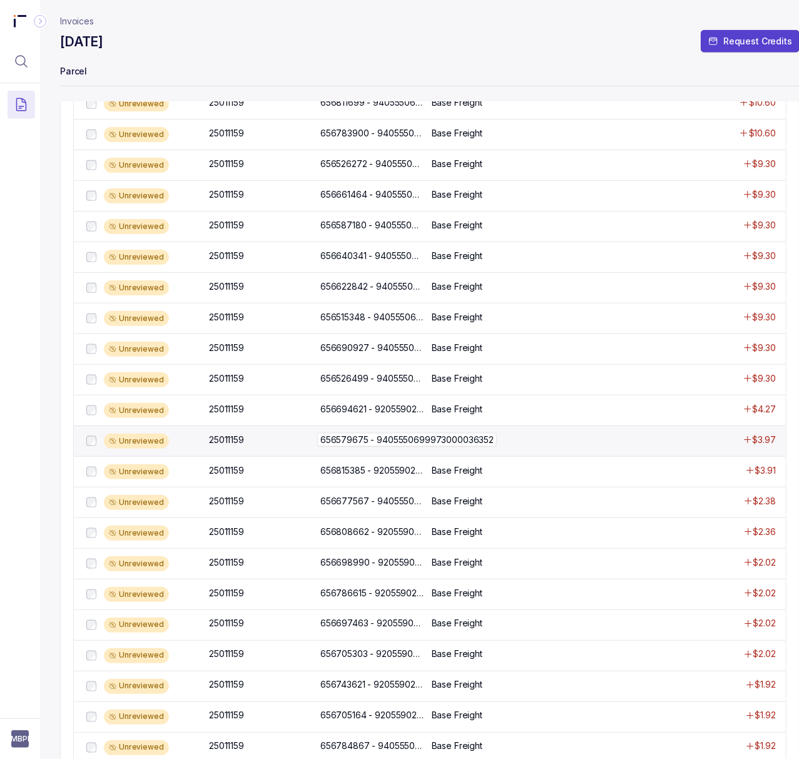
click at [381, 447] on p "656579675 - 9405550699973000036352" at bounding box center [407, 440] width 180 height 14
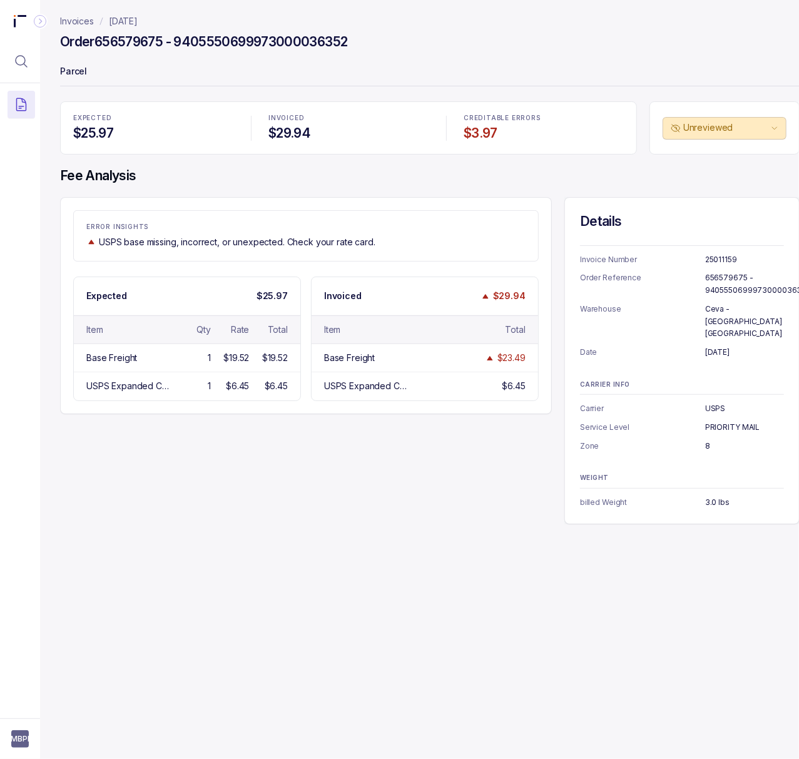
click at [727, 263] on p "25011159" at bounding box center [744, 259] width 79 height 13
click at [737, 286] on p "656579675 - 9405550699973000036352" at bounding box center [757, 284] width 105 height 24
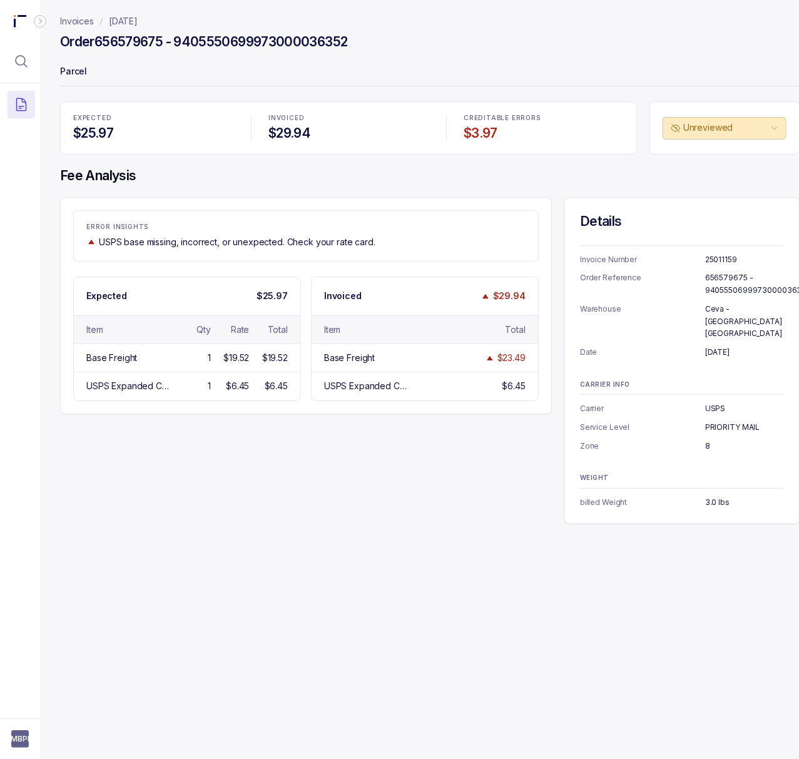
click at [714, 346] on p "July 8, 2025" at bounding box center [744, 352] width 79 height 13
click at [717, 402] on p "USPS" at bounding box center [744, 408] width 79 height 13
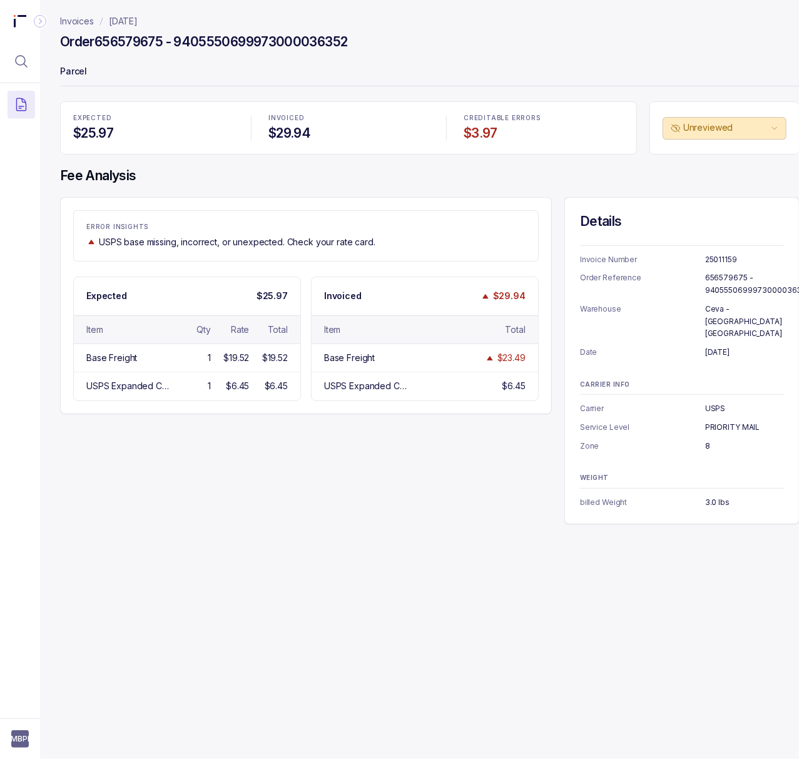
click at [737, 421] on p "PRIORITY MAIL" at bounding box center [744, 427] width 79 height 13
click at [707, 440] on p "8" at bounding box center [744, 446] width 79 height 13
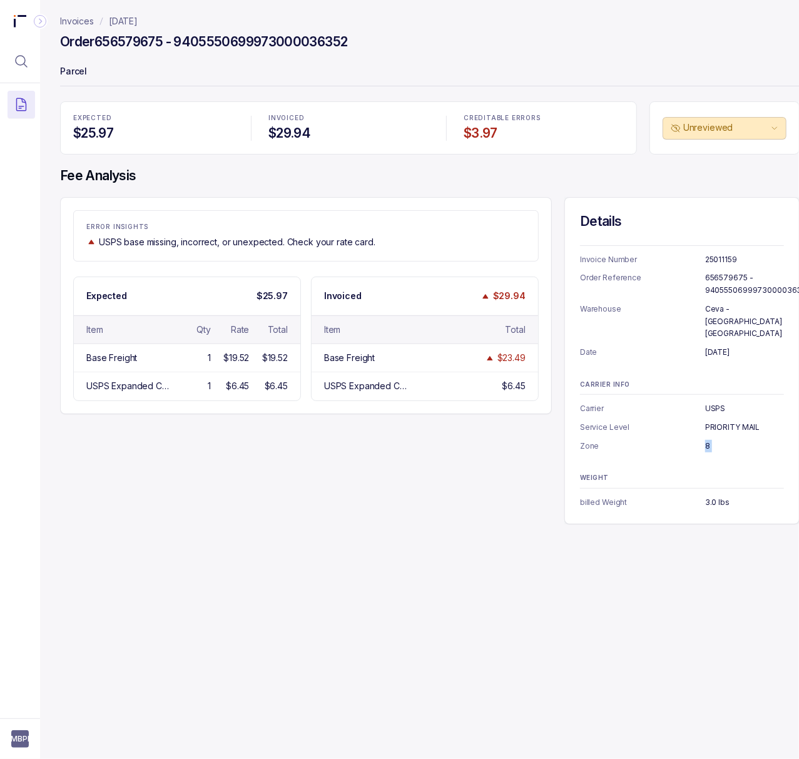
click at [707, 440] on p "8" at bounding box center [744, 446] width 79 height 13
click at [711, 496] on p "3.0 lbs" at bounding box center [744, 502] width 79 height 13
click at [131, 23] on p "[DATE]" at bounding box center [123, 21] width 29 height 13
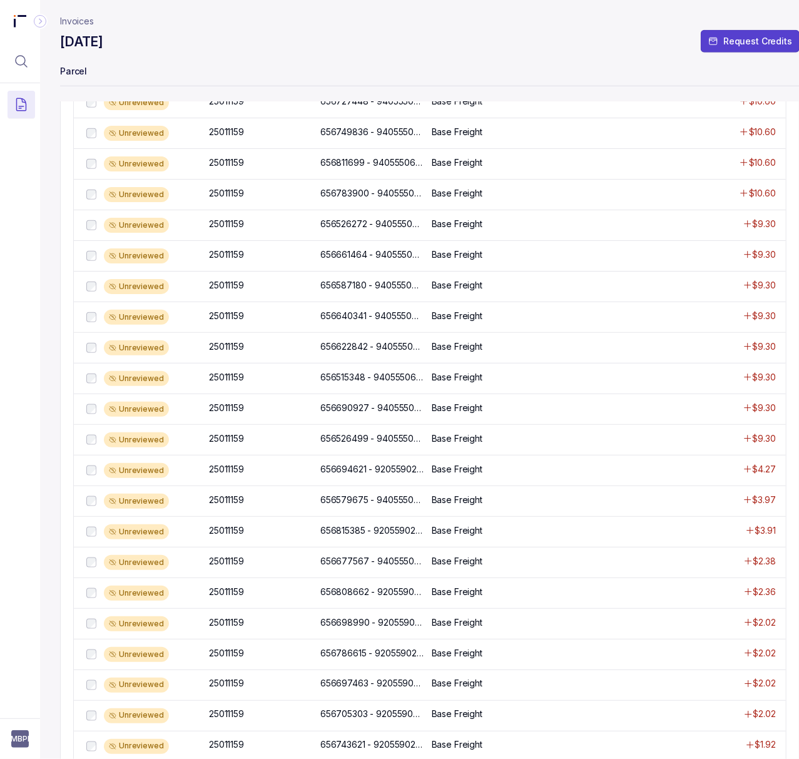
scroll to position [584, 0]
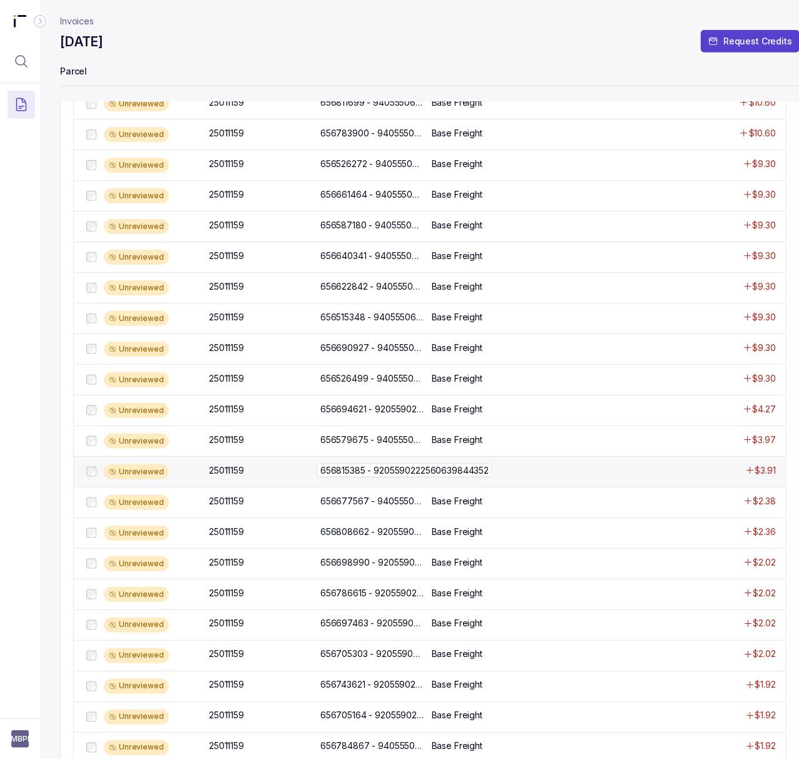
click at [381, 478] on p "656815385 - 9205590222560639844352" at bounding box center [404, 471] width 175 height 14
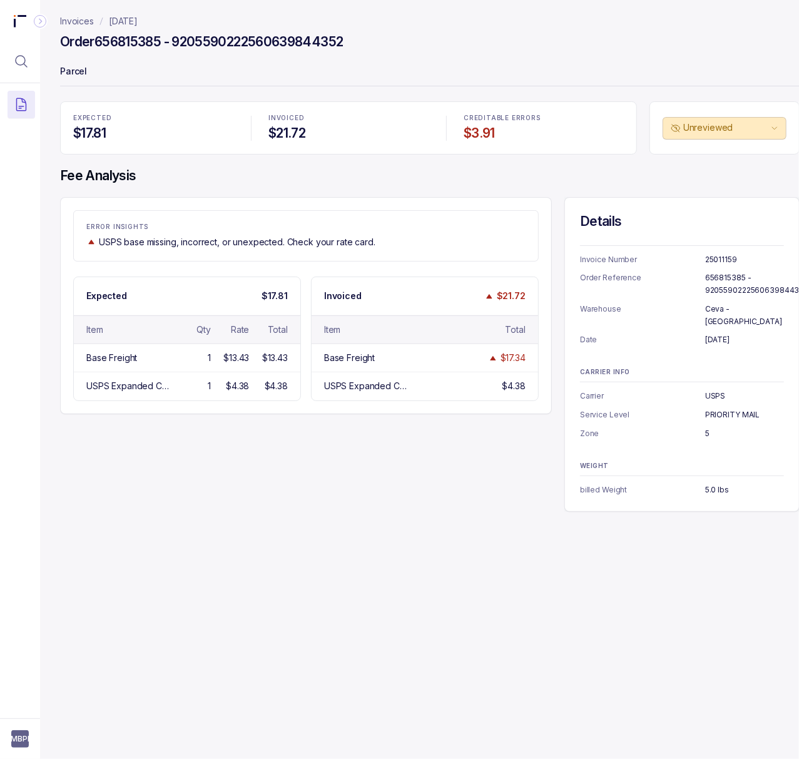
click at [710, 263] on p "25011159" at bounding box center [744, 259] width 79 height 13
click at [731, 273] on p "656815385 - 9205590222560639844352" at bounding box center [756, 284] width 103 height 24
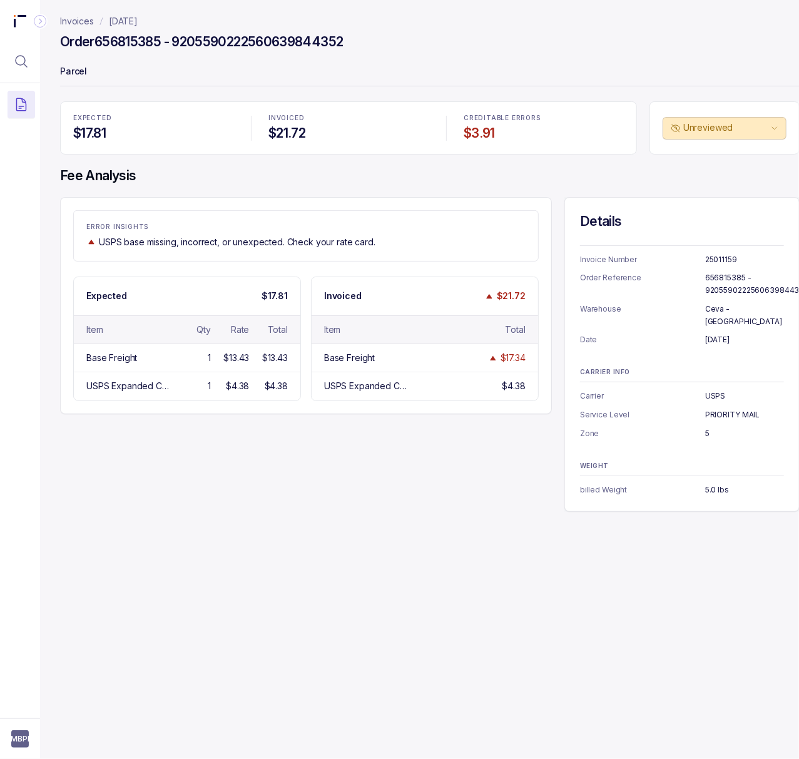
click at [718, 334] on p "July 30, 2025" at bounding box center [744, 340] width 79 height 13
click at [711, 390] on p "USPS" at bounding box center [744, 396] width 79 height 13
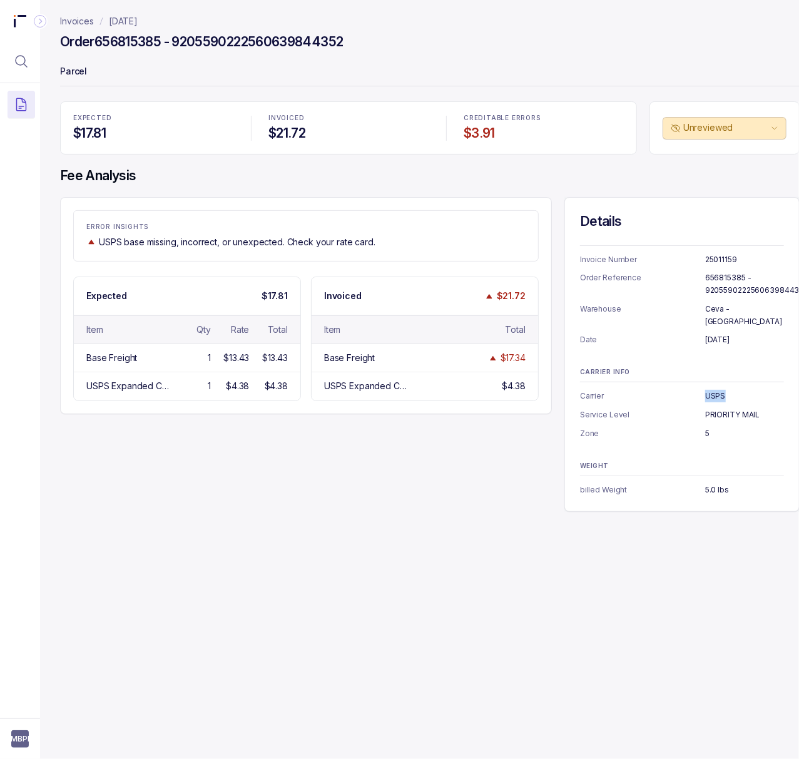
click at [722, 409] on p "PRIORITY MAIL" at bounding box center [744, 415] width 79 height 13
click at [723, 409] on p "PRIORITY MAIL" at bounding box center [744, 415] width 79 height 13
click at [707, 427] on p "5" at bounding box center [744, 433] width 79 height 13
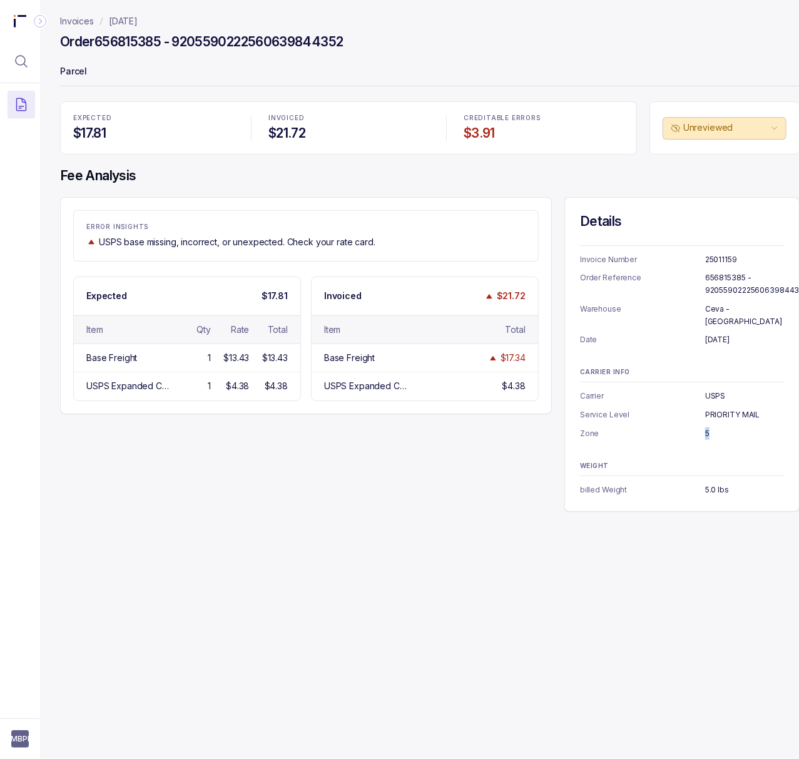
click at [707, 427] on p "5" at bounding box center [744, 433] width 79 height 13
click at [711, 484] on p "5.0 lbs" at bounding box center [744, 490] width 79 height 13
click at [138, 23] on p "[DATE]" at bounding box center [123, 21] width 29 height 13
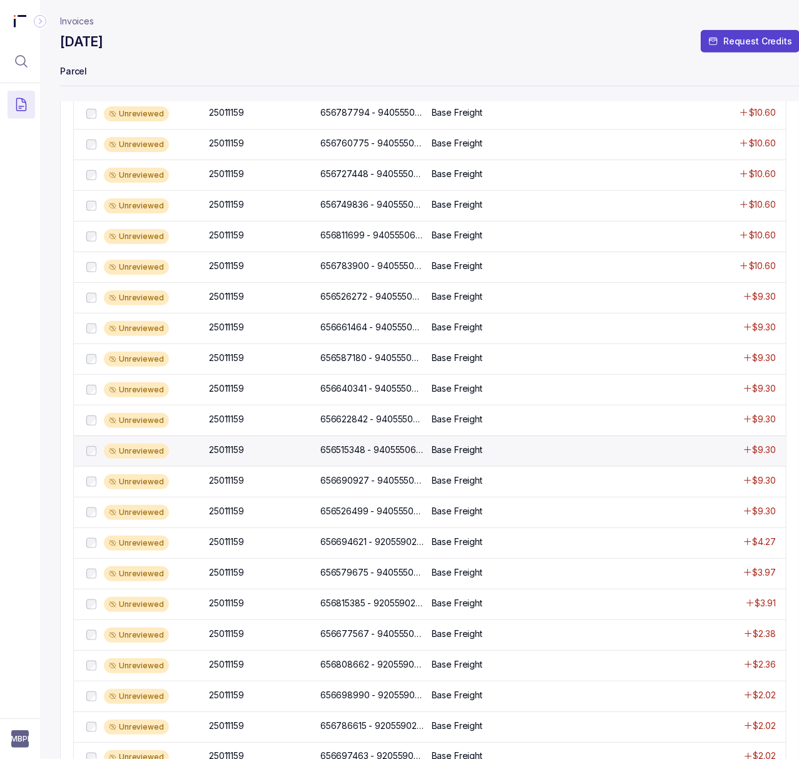
scroll to position [584, 0]
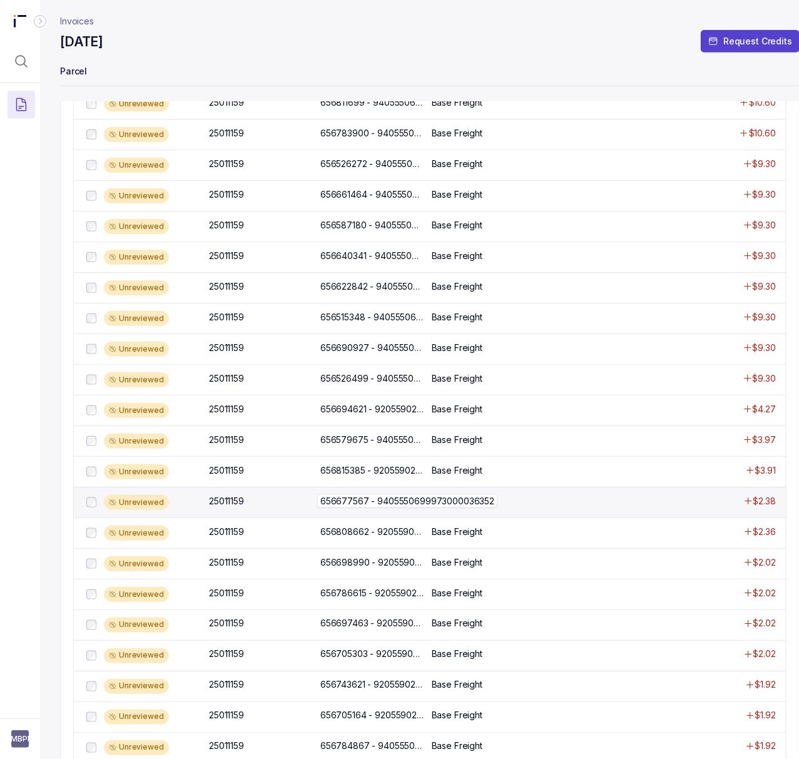
click at [391, 508] on p "656677567 - 9405550699973000036352" at bounding box center [407, 501] width 180 height 14
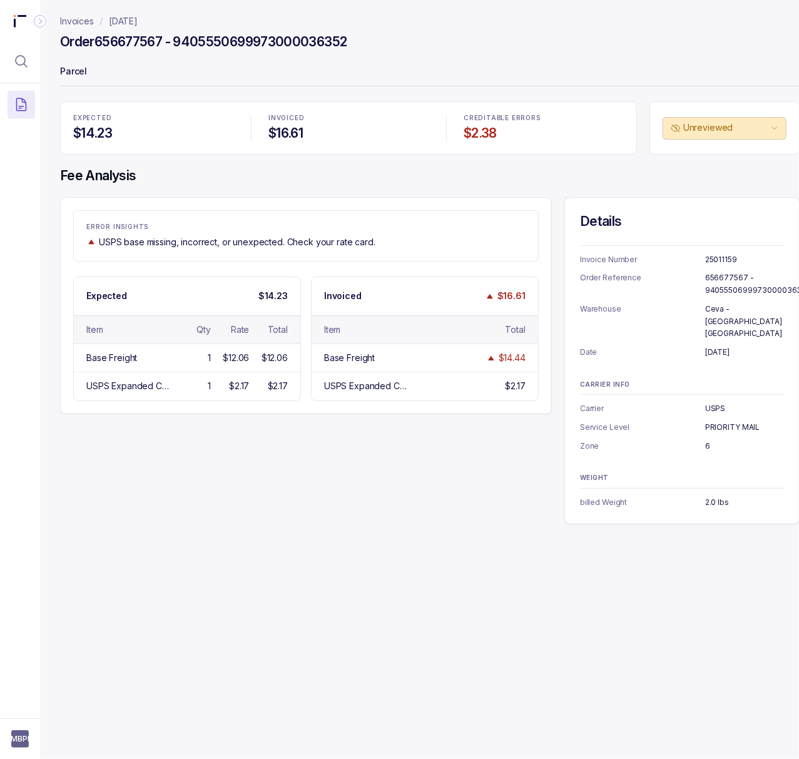
click at [712, 258] on p "25011159" at bounding box center [744, 259] width 79 height 13
click at [735, 284] on p "656677567 - 9405550699973000036352" at bounding box center [757, 284] width 105 height 24
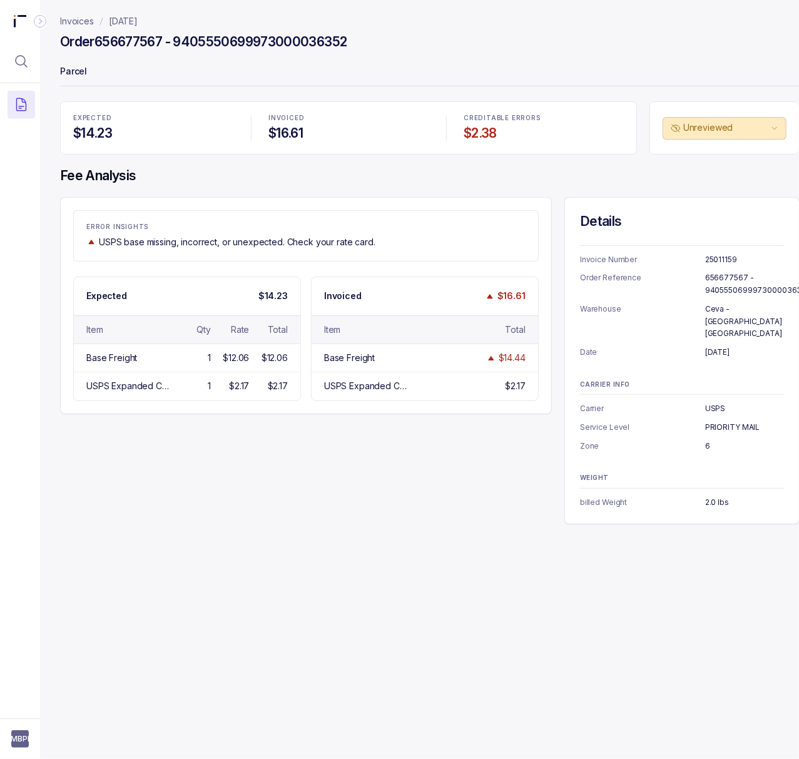
click at [727, 346] on p "July 16, 2025" at bounding box center [744, 352] width 79 height 13
click at [720, 402] on p "USPS" at bounding box center [744, 408] width 79 height 13
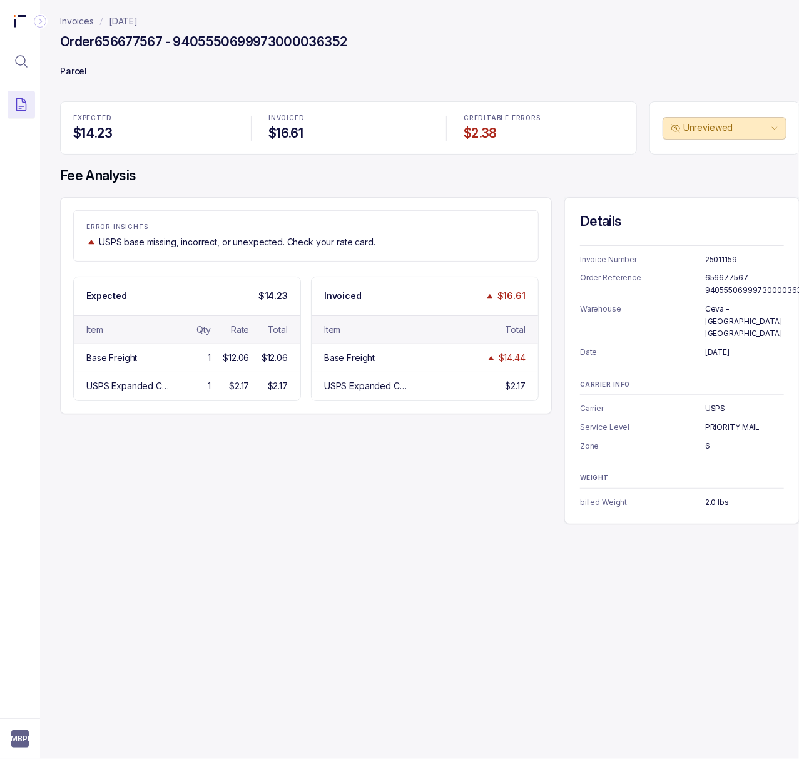
click at [720, 421] on p "PRIORITY MAIL" at bounding box center [744, 427] width 79 height 13
click at [709, 440] on p "6" at bounding box center [744, 446] width 79 height 13
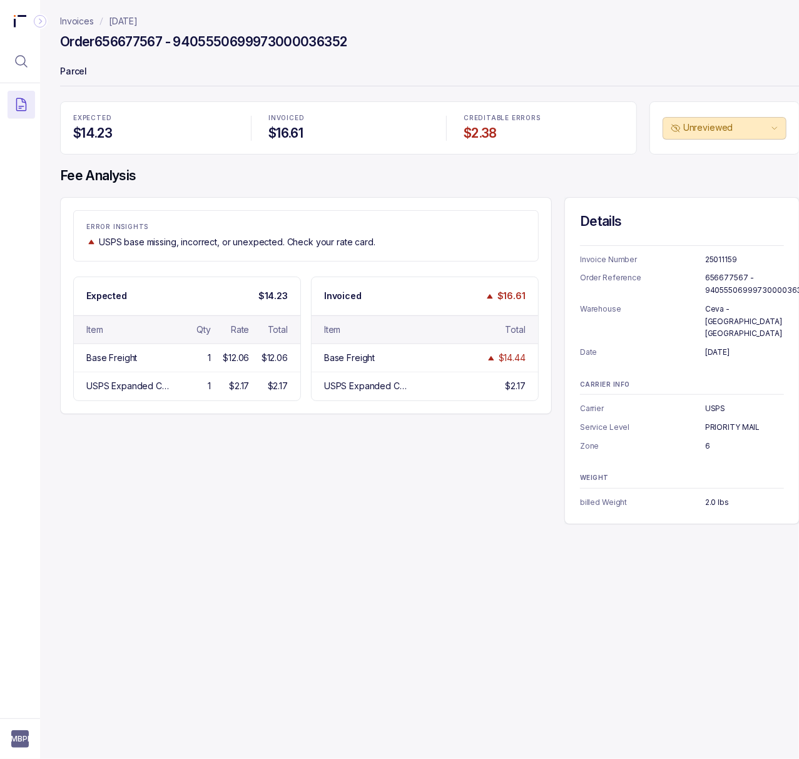
click at [709, 440] on p "6" at bounding box center [744, 446] width 79 height 13
click at [719, 496] on p "2.0 lbs" at bounding box center [744, 502] width 79 height 13
click at [126, 24] on p "[DATE]" at bounding box center [123, 21] width 29 height 13
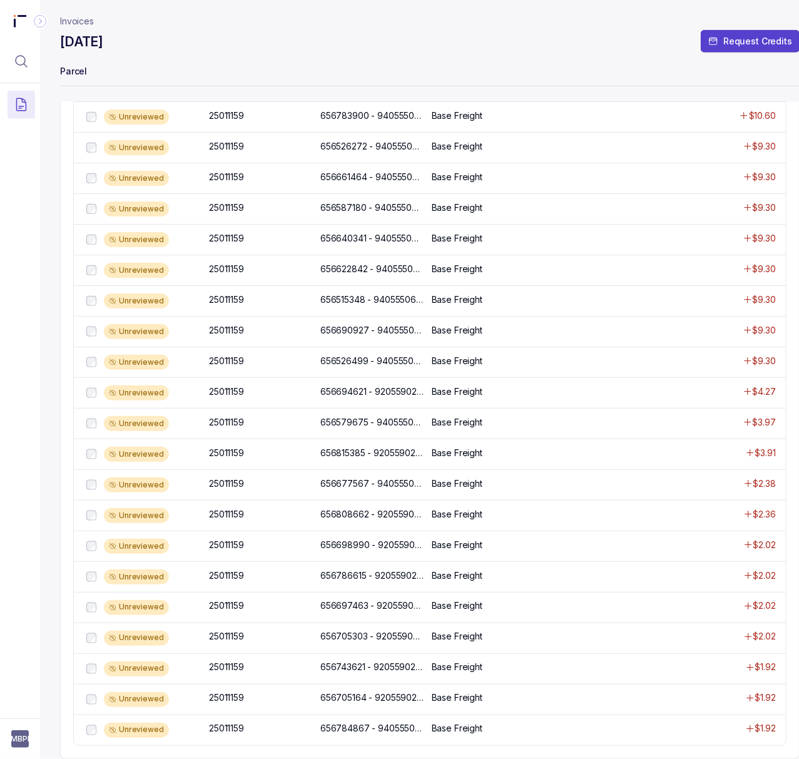
scroll to position [622, 0]
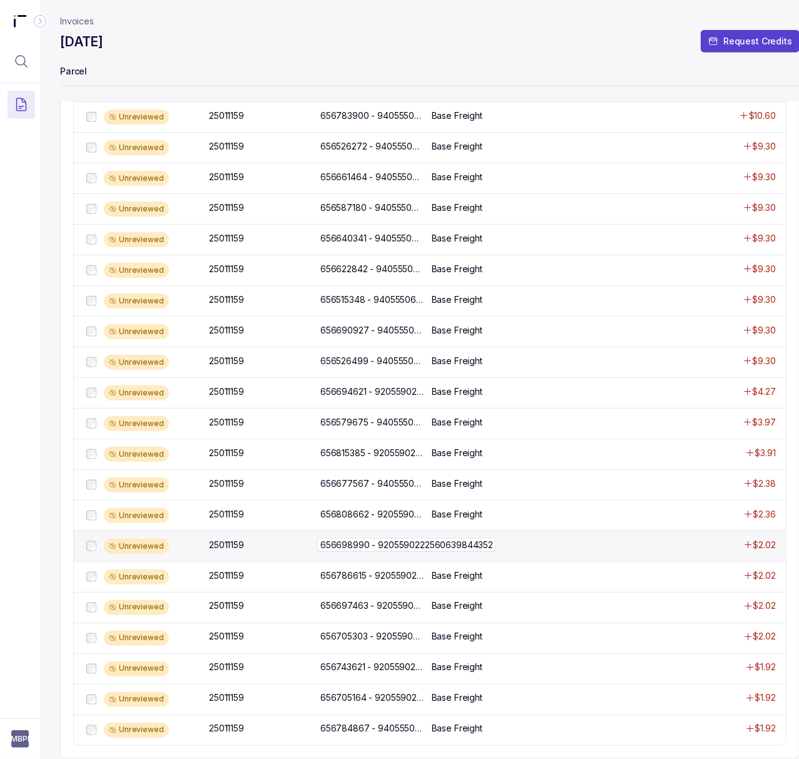
click at [393, 538] on p "656698990 - 9205590222560639844352" at bounding box center [406, 545] width 179 height 14
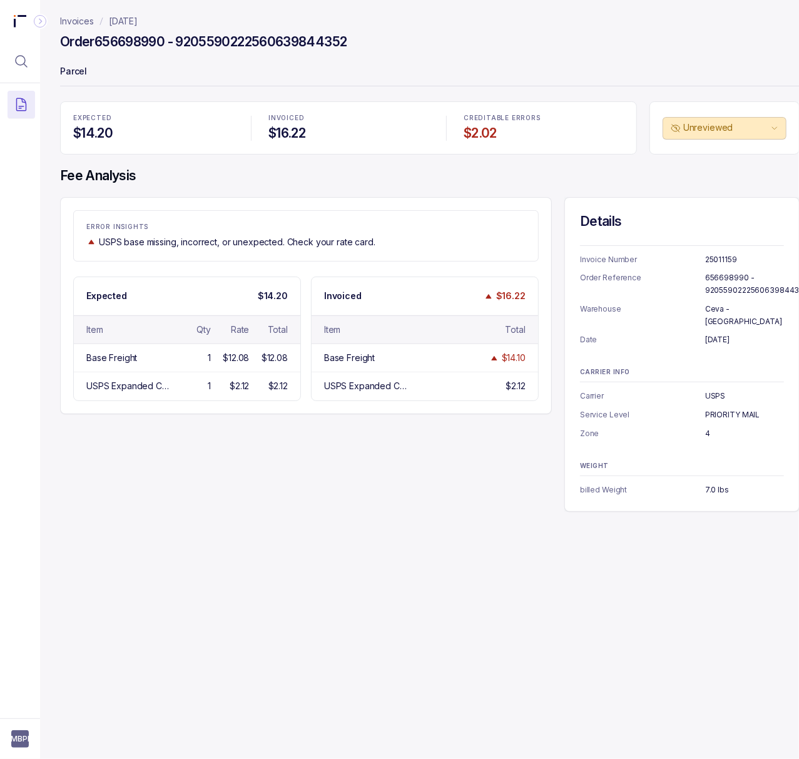
click at [722, 263] on p "25011159" at bounding box center [744, 259] width 79 height 13
click at [716, 284] on p "656698990 - 9205590222560639844352" at bounding box center [756, 284] width 103 height 24
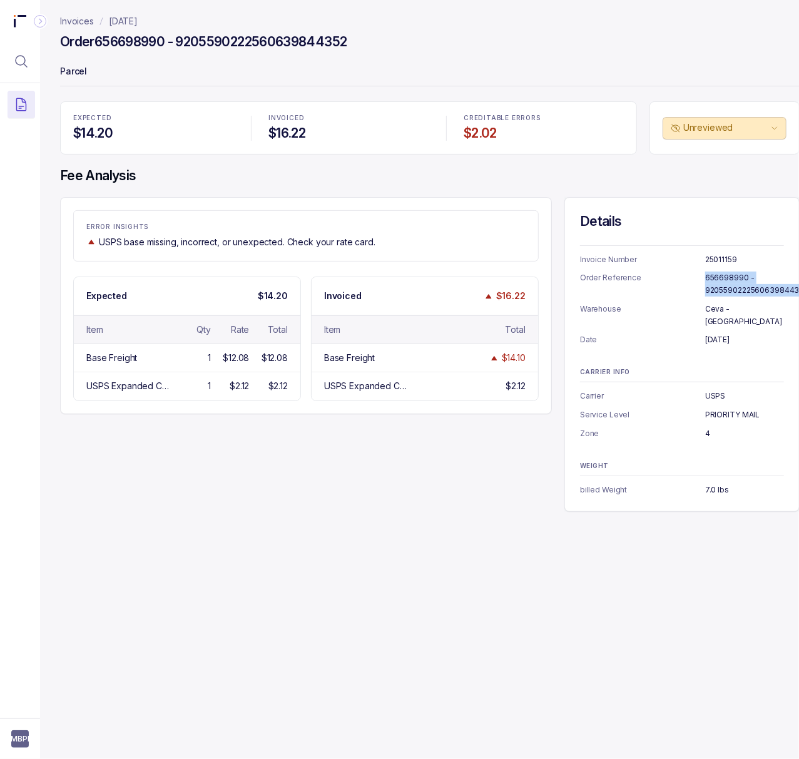
click at [717, 334] on p "July 18, 2025" at bounding box center [744, 340] width 79 height 13
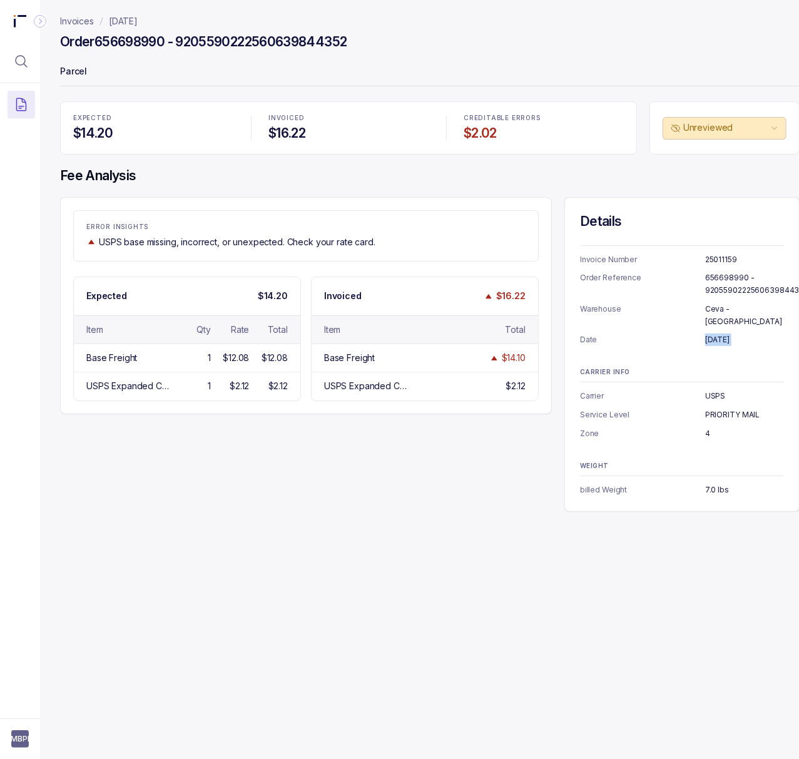
click at [717, 334] on p "July 18, 2025" at bounding box center [744, 340] width 79 height 13
click at [712, 390] on p "USPS" at bounding box center [744, 396] width 79 height 13
click at [735, 409] on p "PRIORITY MAIL" at bounding box center [744, 415] width 79 height 13
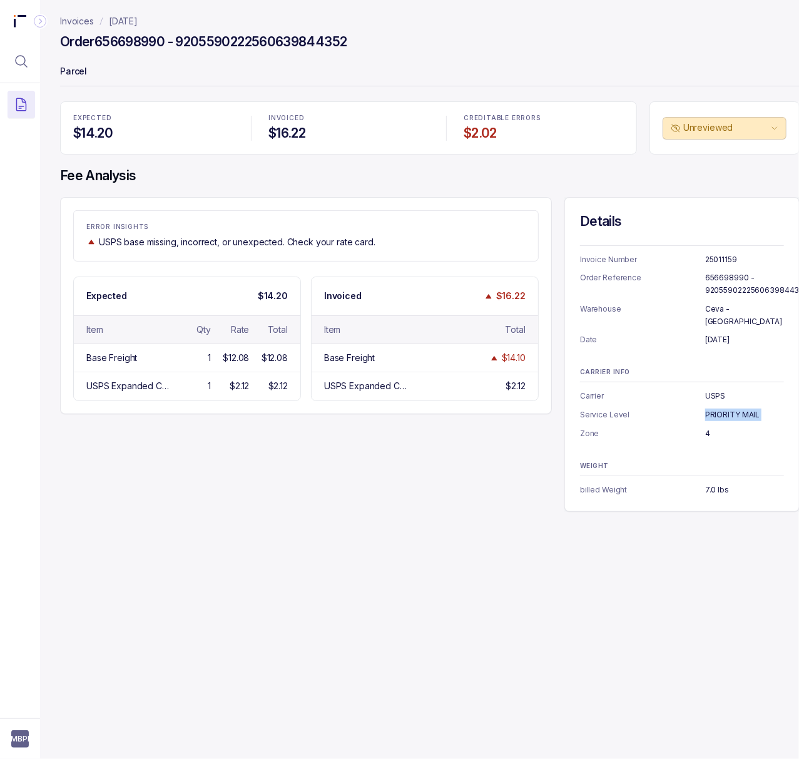
click at [735, 409] on p "PRIORITY MAIL" at bounding box center [744, 415] width 79 height 13
click at [707, 427] on p "4" at bounding box center [744, 433] width 79 height 13
click at [716, 484] on p "7.0 lbs" at bounding box center [744, 490] width 79 height 13
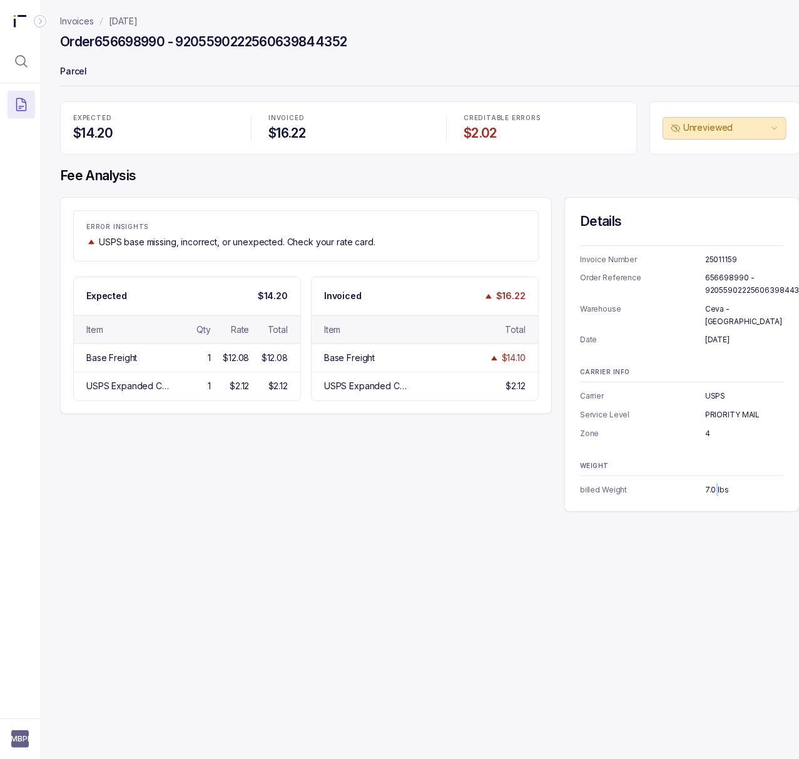
click at [716, 484] on p "7.0 lbs" at bounding box center [744, 490] width 79 height 13
click at [138, 16] on p "[DATE]" at bounding box center [123, 21] width 29 height 13
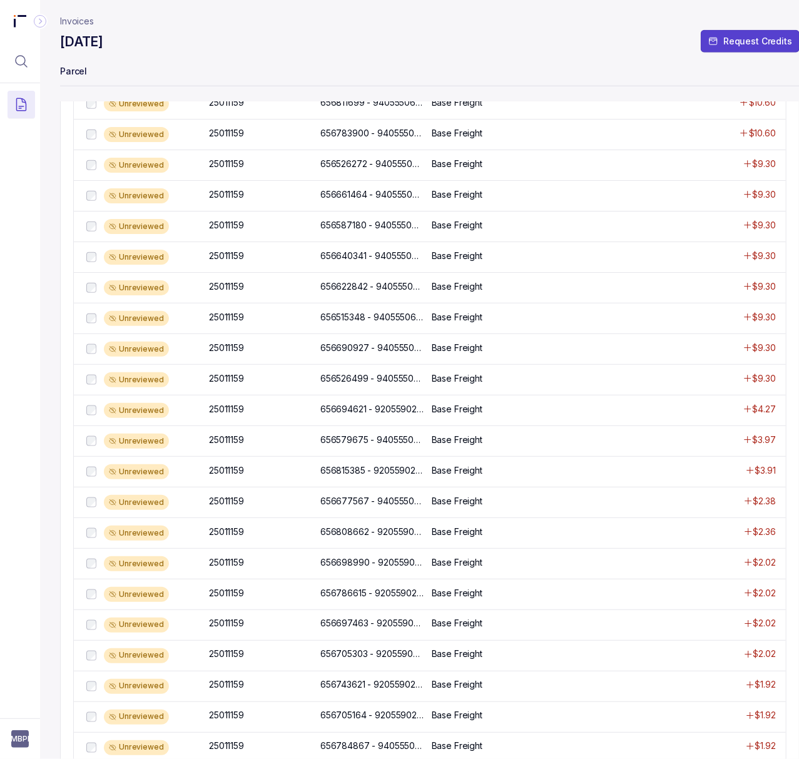
scroll to position [622, 0]
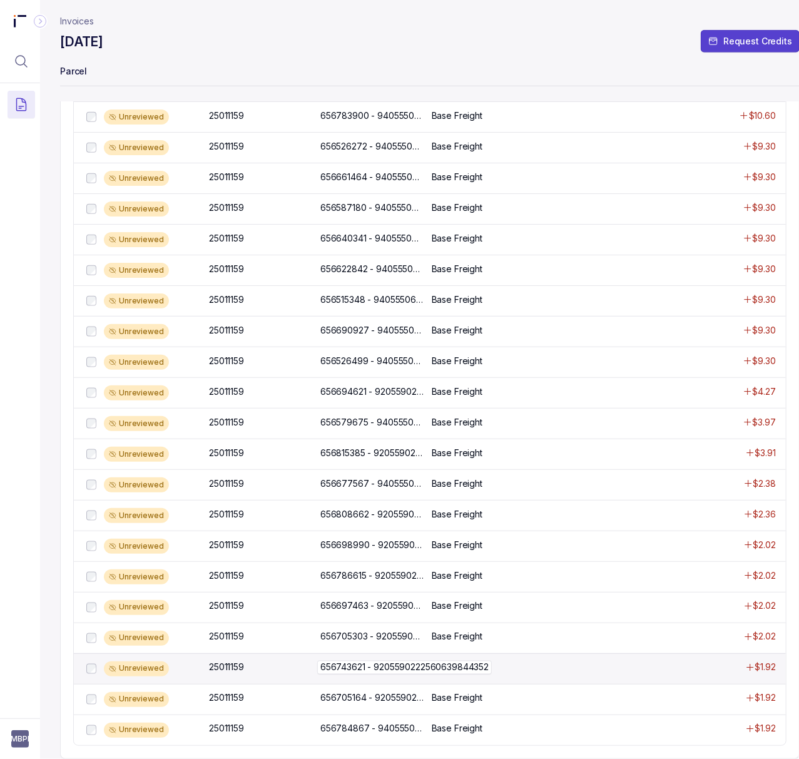
click at [374, 661] on p "656743621 - 9205590222560639844352" at bounding box center [404, 668] width 175 height 14
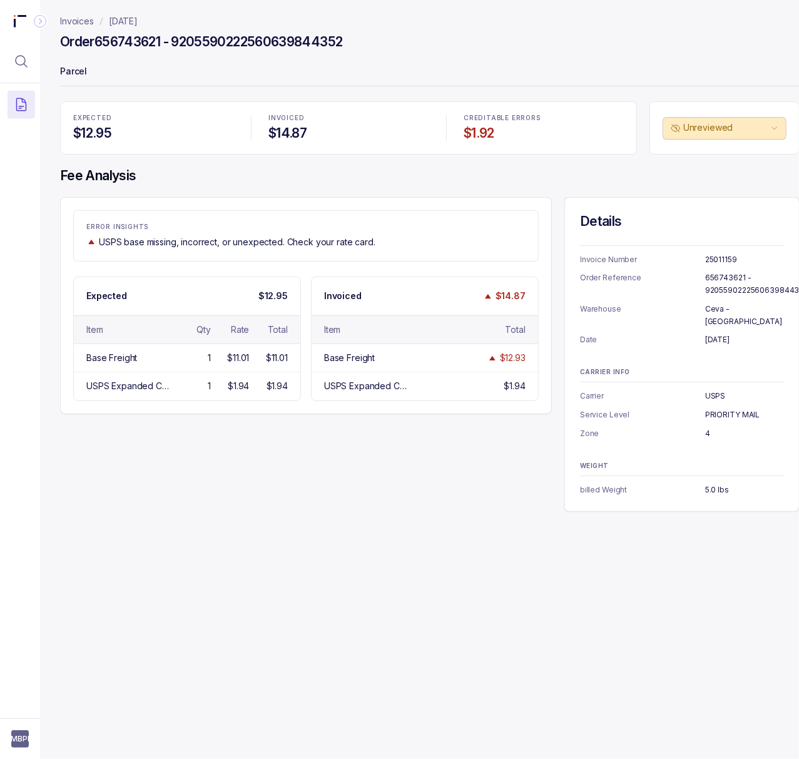
click at [722, 262] on p "25011159" at bounding box center [744, 259] width 79 height 13
click at [720, 289] on p "656743621 - 9205590222560639844352" at bounding box center [756, 284] width 103 height 24
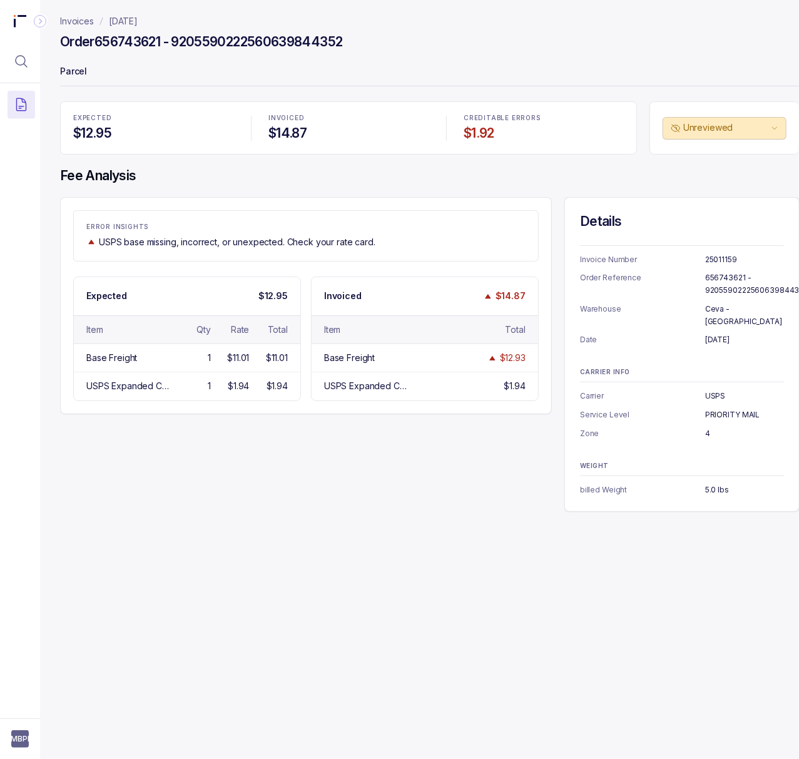
click at [732, 334] on p "[DATE]" at bounding box center [744, 340] width 79 height 13
click at [718, 390] on p "USPS" at bounding box center [744, 396] width 79 height 13
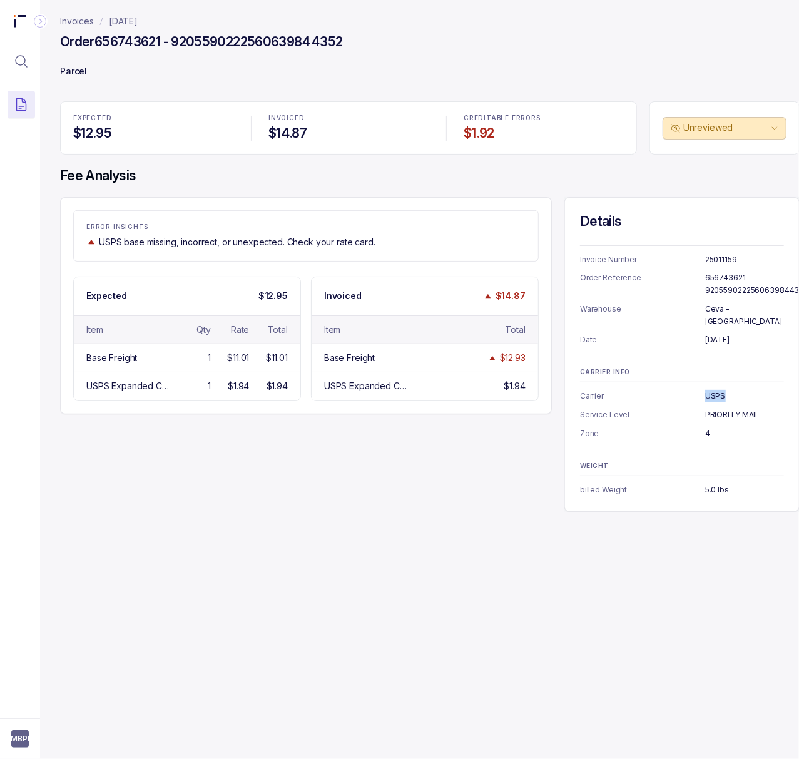
click at [744, 409] on p "PRIORITY MAIL" at bounding box center [744, 415] width 79 height 13
click at [707, 427] on p "4" at bounding box center [744, 433] width 79 height 13
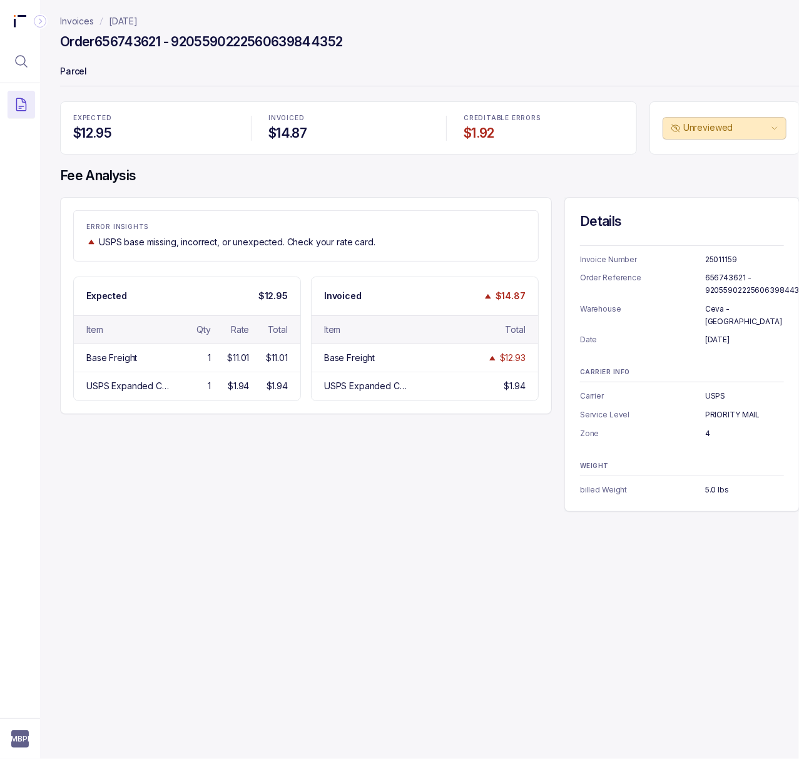
click at [709, 484] on p "5.0 lbs" at bounding box center [744, 490] width 79 height 13
click at [138, 25] on p "[DATE]" at bounding box center [123, 21] width 29 height 13
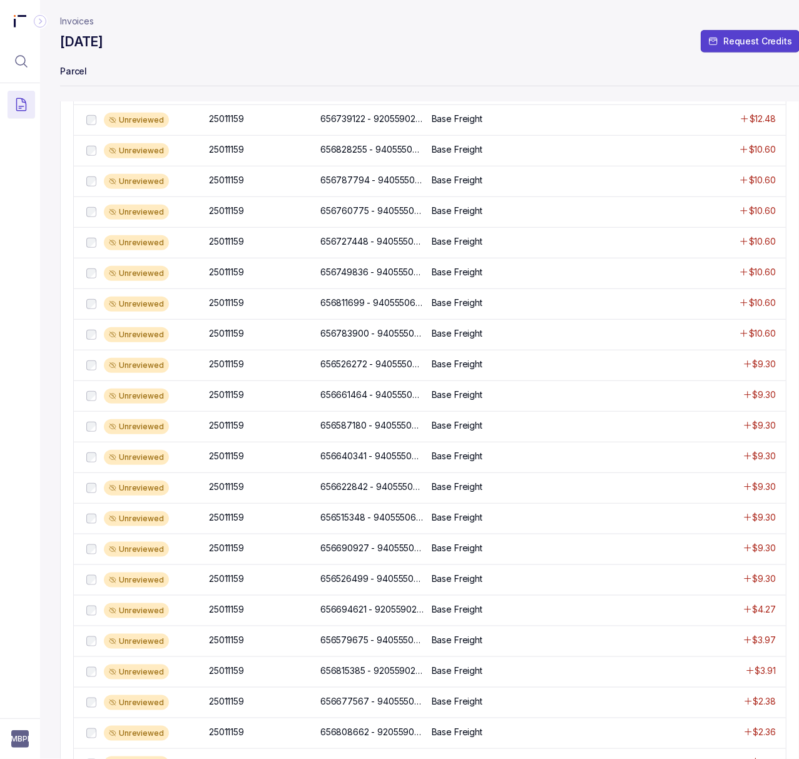
scroll to position [121, 0]
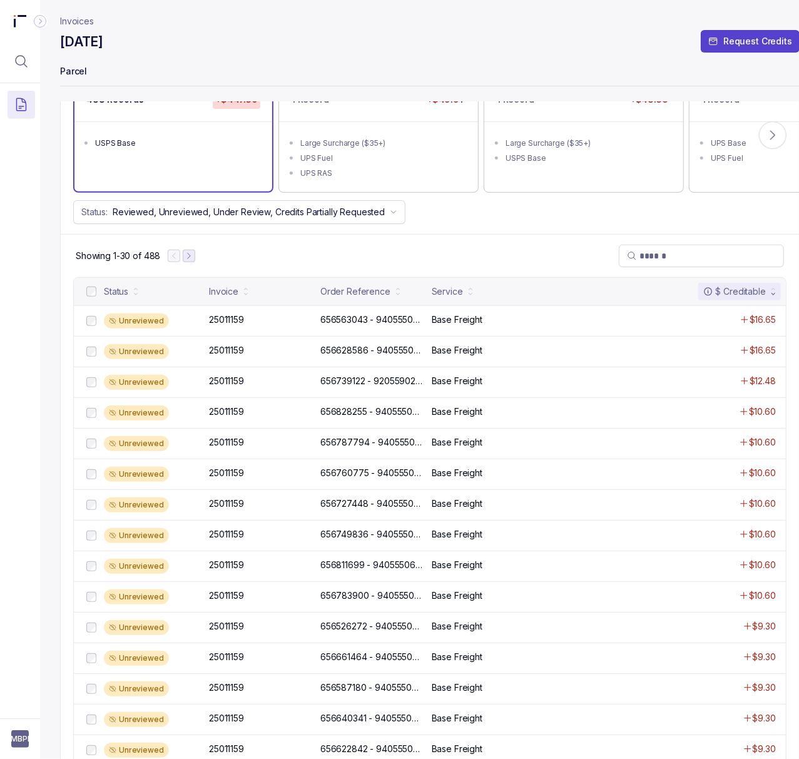
click at [193, 262] on button "Next Page" at bounding box center [189, 256] width 13 height 13
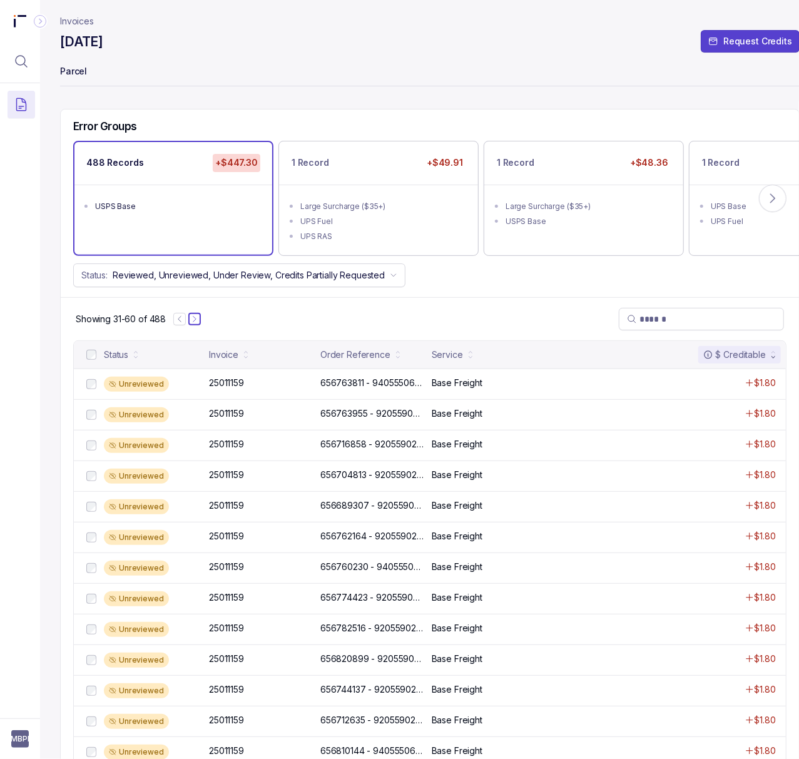
scroll to position [38, 0]
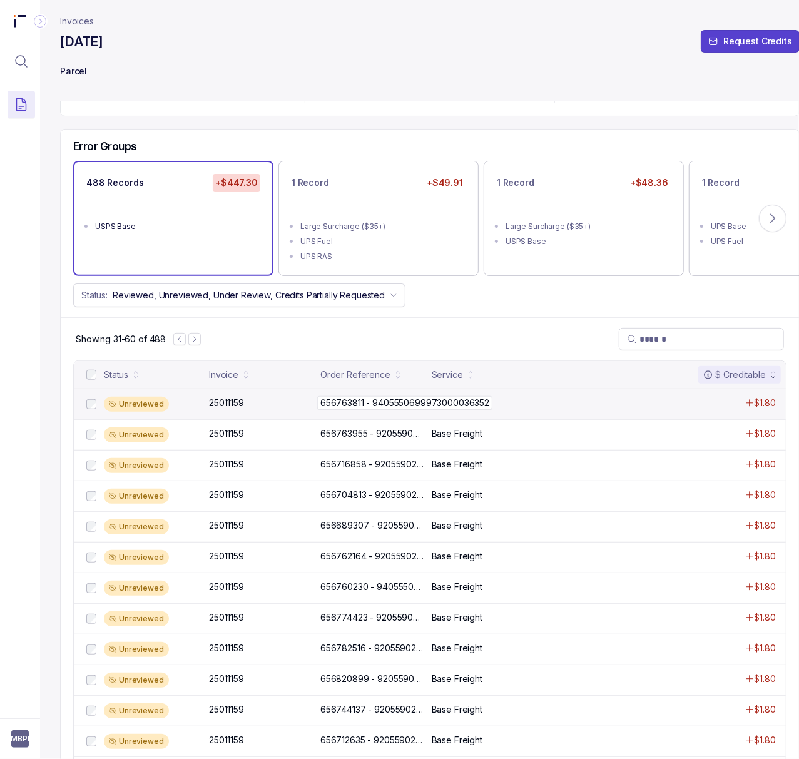
click at [355, 406] on p "656763811 - 9405550699973000036352" at bounding box center [404, 403] width 175 height 14
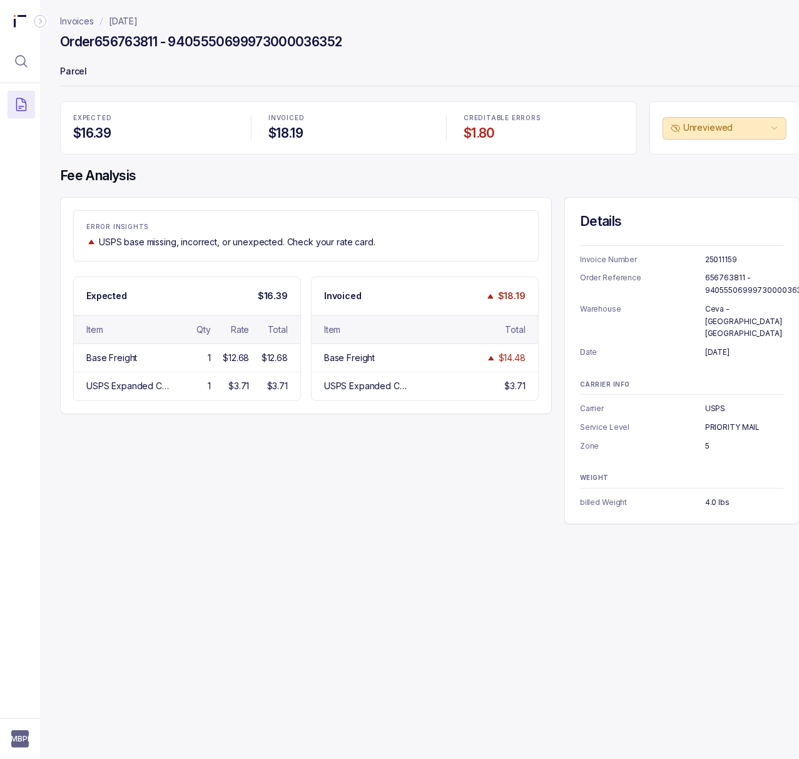
click at [726, 259] on p "25011159" at bounding box center [744, 259] width 79 height 13
click at [706, 276] on p "656763811 - 9405550699973000036352" at bounding box center [757, 284] width 105 height 24
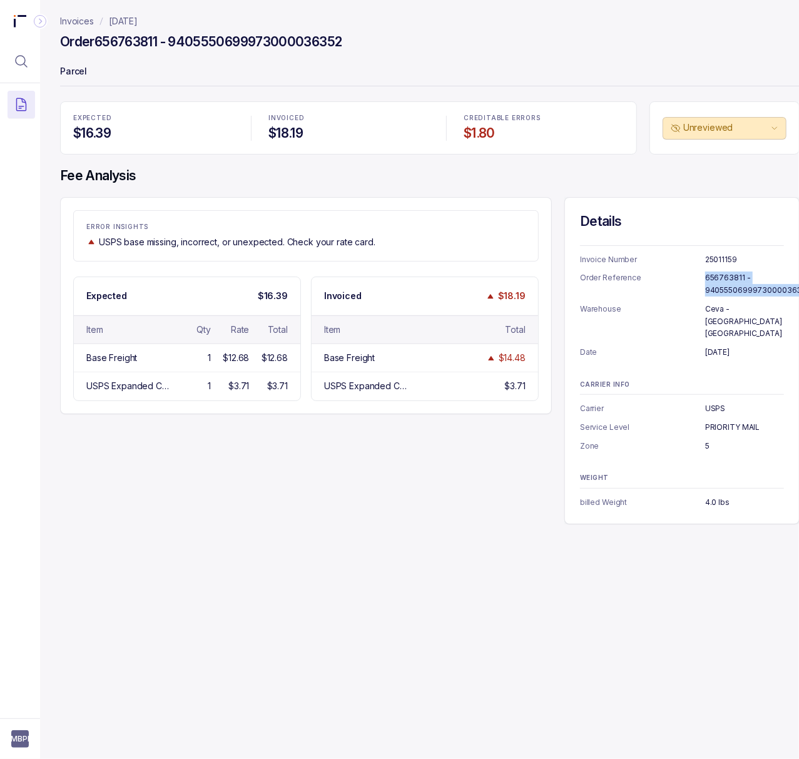
click at [706, 276] on p "656763811 - 9405550699973000036352" at bounding box center [757, 284] width 105 height 24
click at [722, 346] on p "[DATE]" at bounding box center [744, 352] width 79 height 13
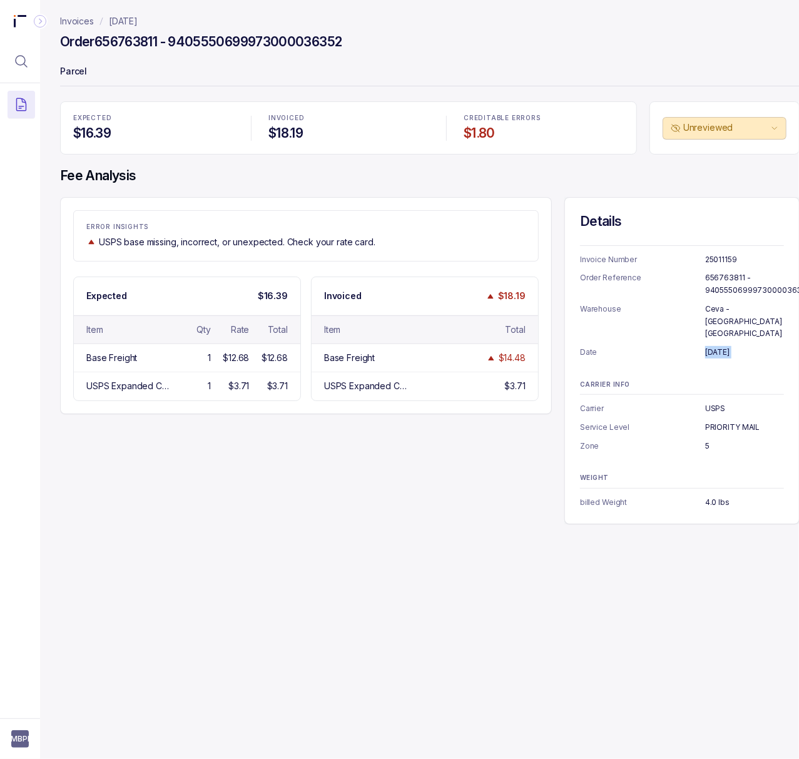
click at [722, 346] on p "[DATE]" at bounding box center [744, 352] width 79 height 13
click at [717, 402] on p "USPS" at bounding box center [744, 408] width 79 height 13
click at [739, 421] on p "PRIORITY MAIL" at bounding box center [744, 427] width 79 height 13
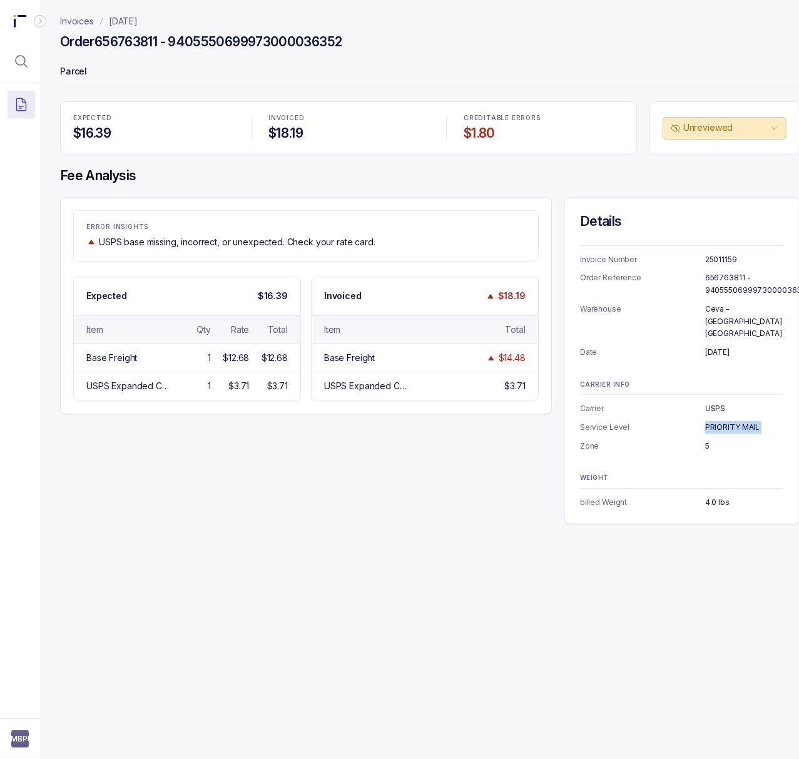
click at [739, 421] on p "PRIORITY MAIL" at bounding box center [744, 427] width 79 height 13
click at [709, 440] on p "5" at bounding box center [744, 446] width 79 height 13
click at [708, 440] on p "5" at bounding box center [744, 446] width 79 height 13
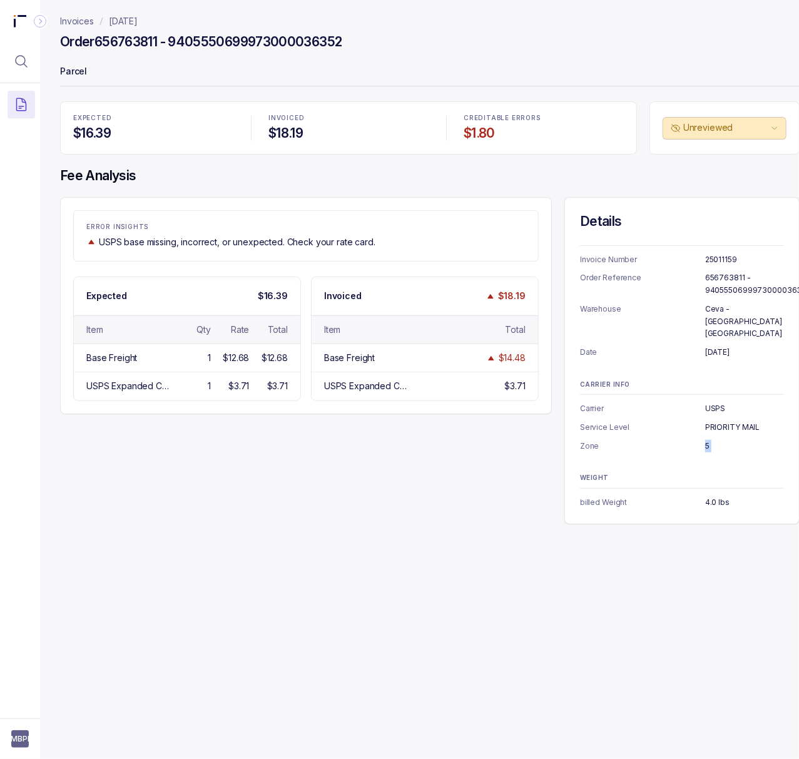
click at [708, 440] on p "5" at bounding box center [744, 446] width 79 height 13
click at [709, 496] on p "4.0 lbs" at bounding box center [744, 502] width 79 height 13
click at [138, 25] on p "[DATE]" at bounding box center [123, 21] width 29 height 13
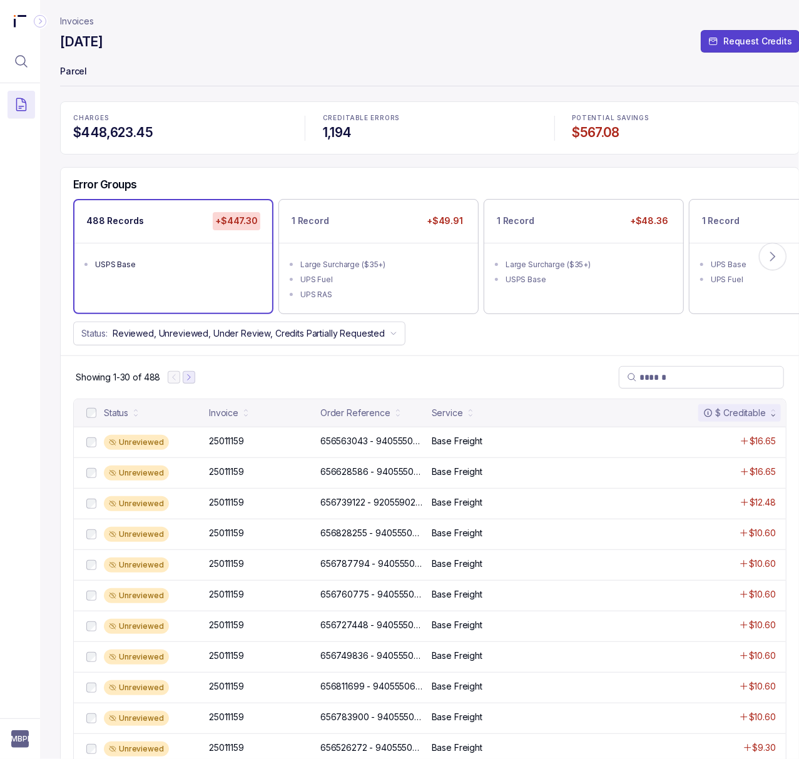
click at [194, 381] on button "Next Page" at bounding box center [189, 377] width 13 height 13
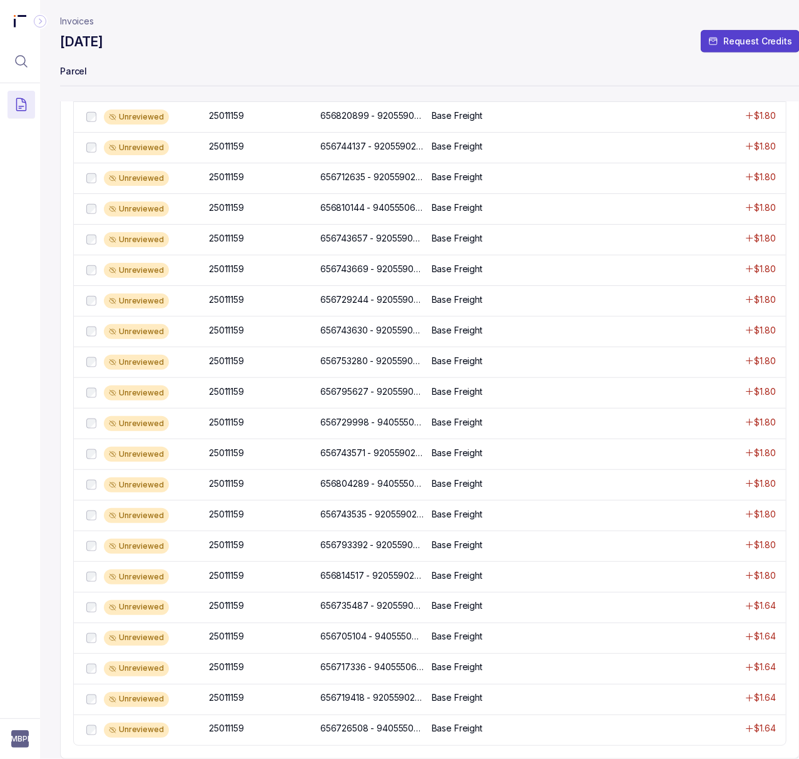
scroll to position [622, 0]
click at [365, 600] on p "656735487 - 9205590222560639844352" at bounding box center [406, 607] width 178 height 14
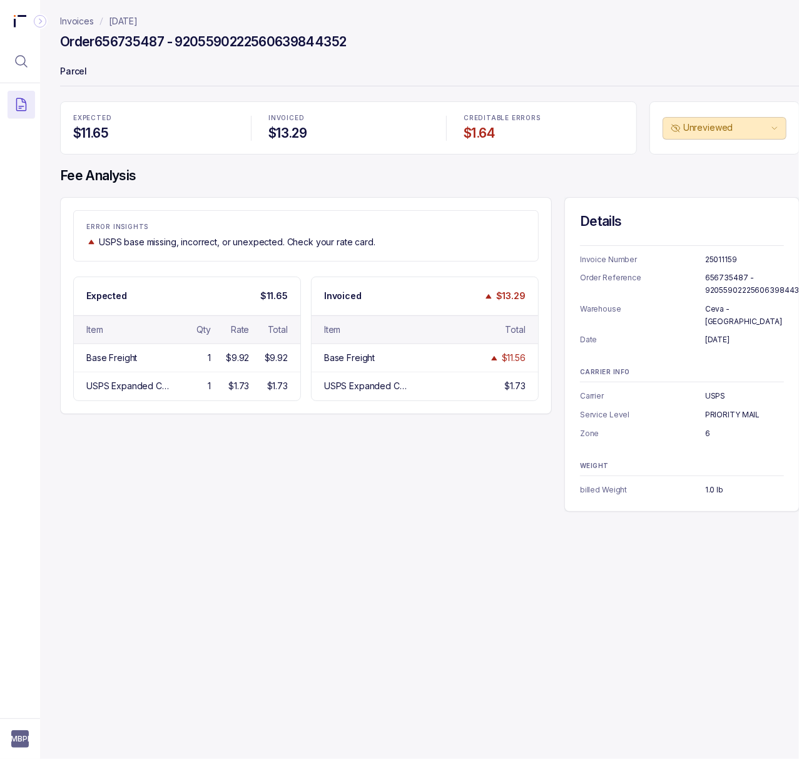
click at [728, 277] on p "656735487 - 9205590222560639844352" at bounding box center [756, 284] width 103 height 24
click at [729, 334] on p "July 22, 2025" at bounding box center [744, 340] width 79 height 13
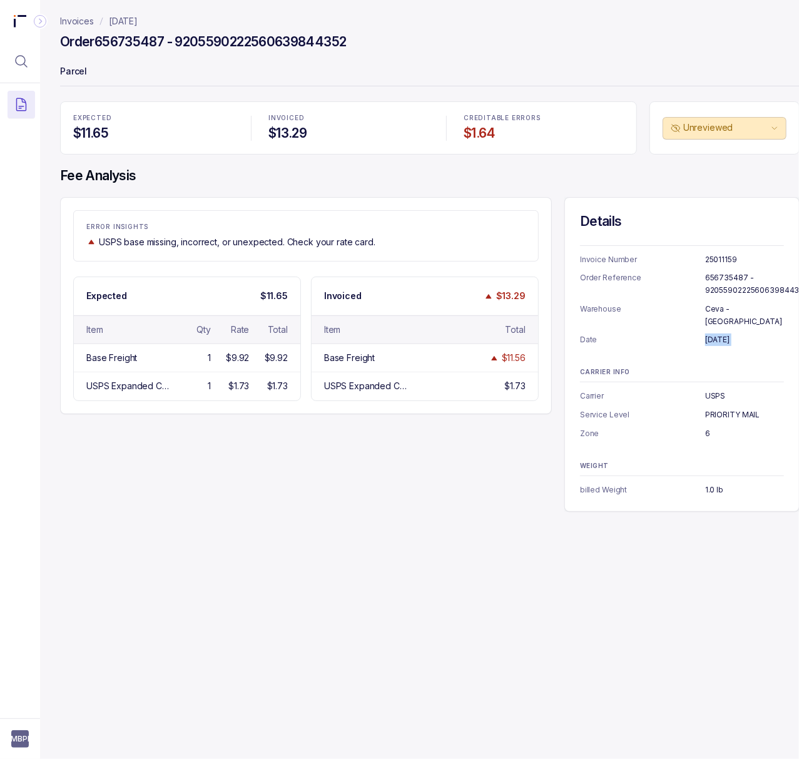
click at [729, 334] on p "July 22, 2025" at bounding box center [744, 340] width 79 height 13
click at [716, 390] on p "USPS" at bounding box center [744, 396] width 79 height 13
click at [751, 409] on p "PRIORITY MAIL" at bounding box center [744, 415] width 79 height 13
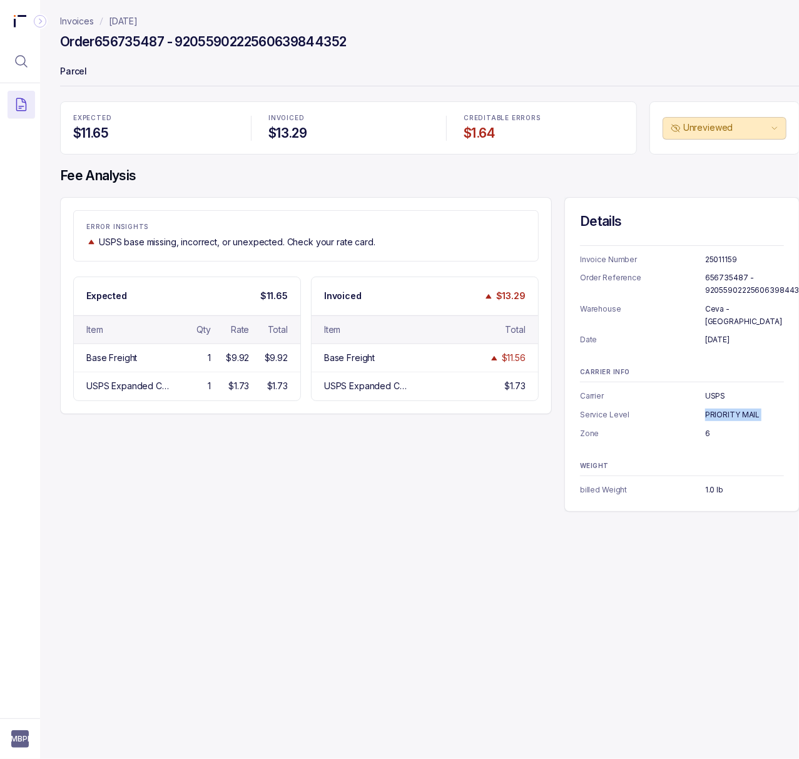
click at [751, 409] on p "PRIORITY MAIL" at bounding box center [744, 415] width 79 height 13
click at [707, 427] on p "6" at bounding box center [744, 433] width 79 height 13
click at [711, 484] on p "1.0 lb" at bounding box center [744, 490] width 79 height 13
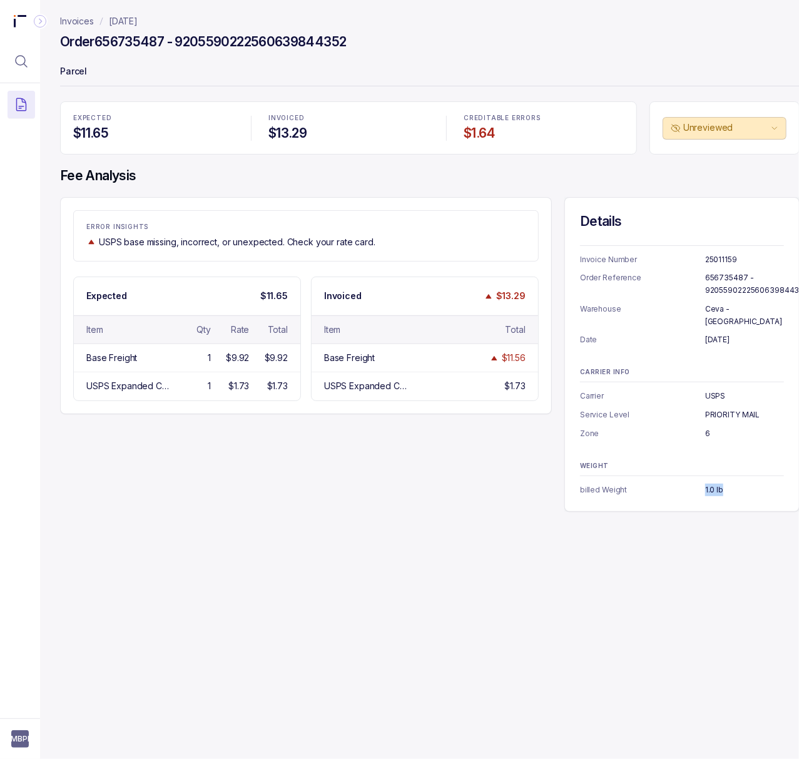
click at [711, 484] on p "1.0 lb" at bounding box center [744, 490] width 79 height 13
click at [129, 28] on p "[DATE]" at bounding box center [123, 21] width 29 height 13
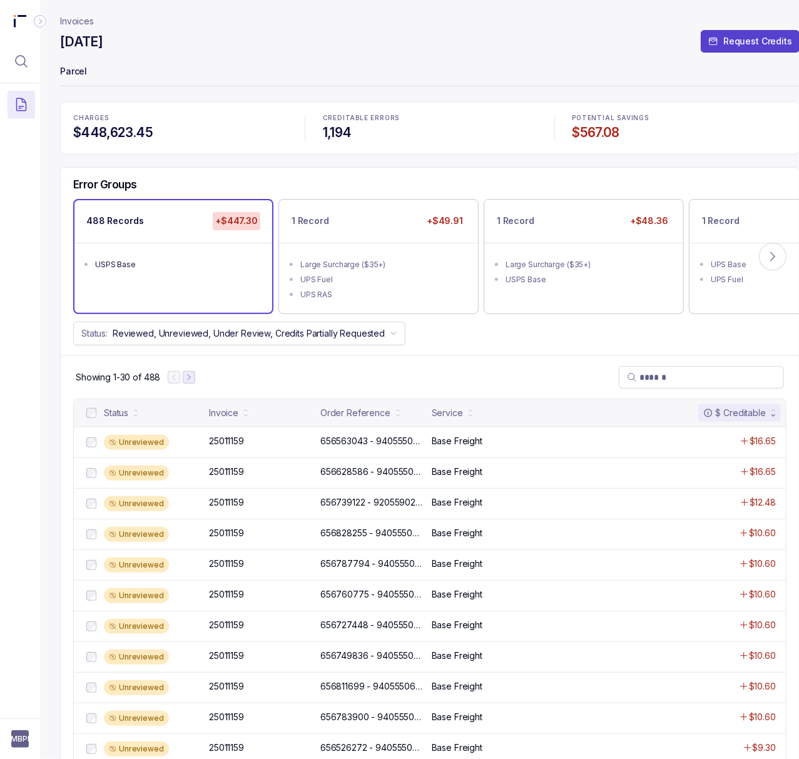
click at [185, 377] on icon "Next Page" at bounding box center [189, 377] width 9 height 9
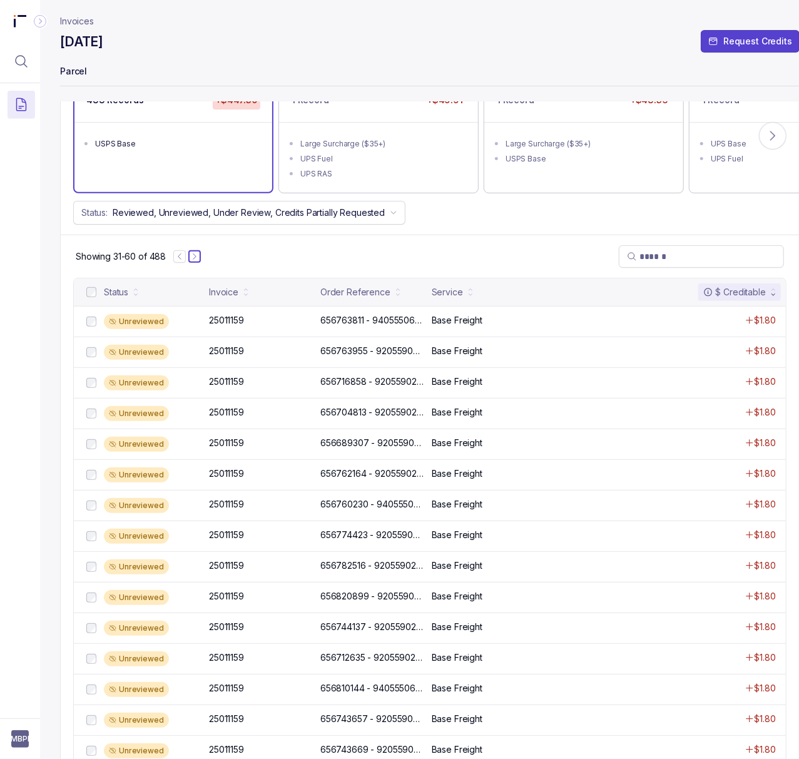
scroll to position [38, 0]
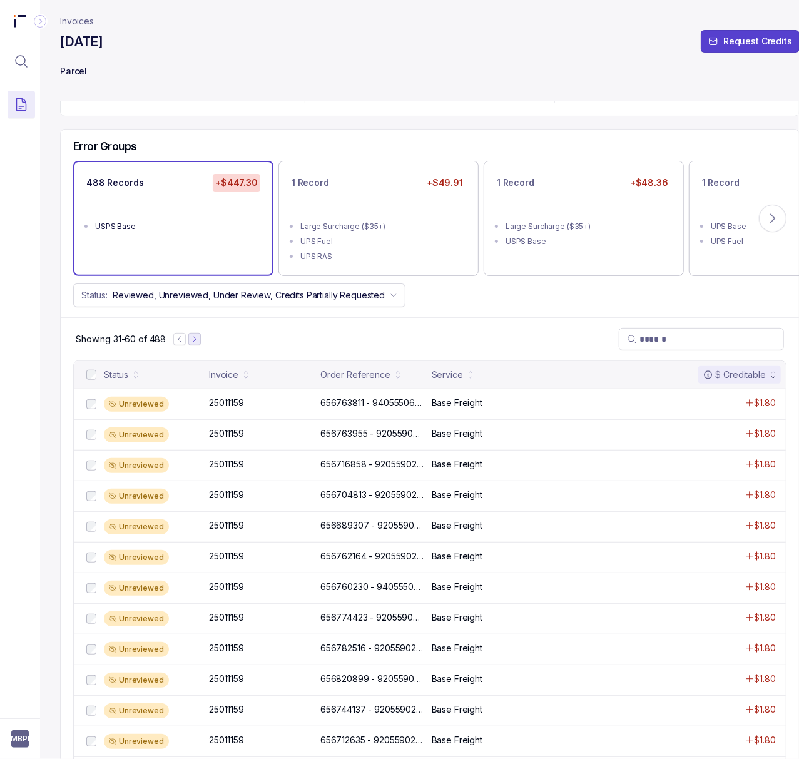
click at [196, 342] on icon "Next Page" at bounding box center [194, 339] width 9 height 9
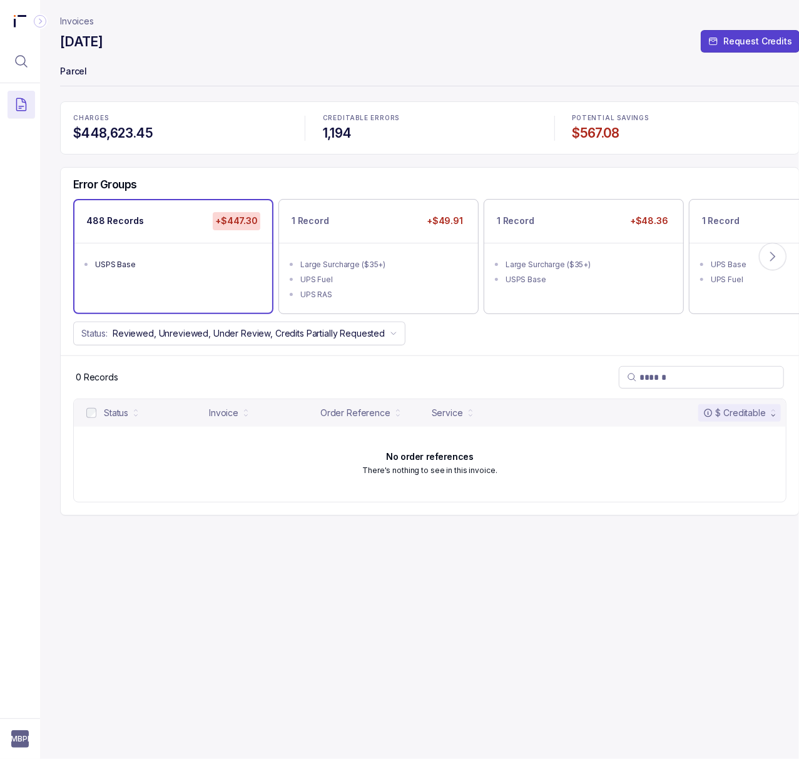
scroll to position [0, 0]
click at [531, 267] on div "Large Surcharge ($35+)" at bounding box center [588, 264] width 164 height 13
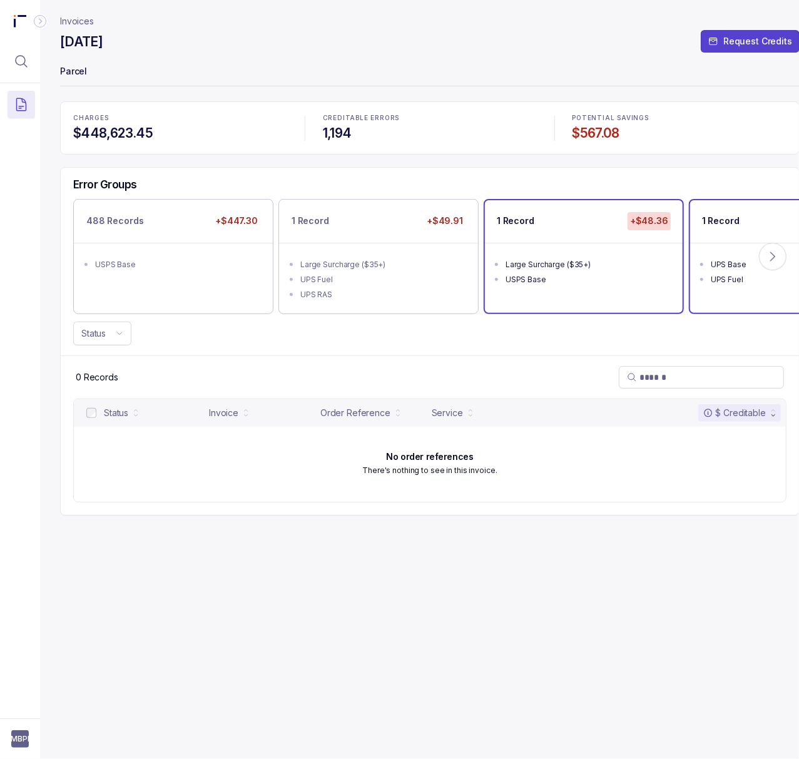
click at [707, 267] on ul "UPS Base UPS Fuel" at bounding box center [789, 270] width 198 height 55
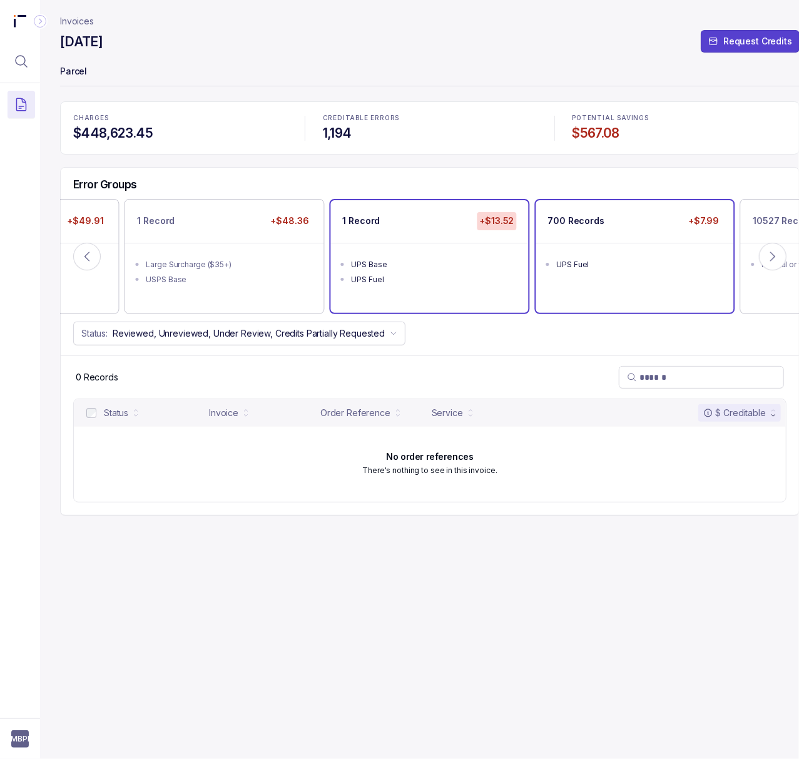
click at [625, 269] on div "UPS Fuel" at bounding box center [639, 264] width 164 height 13
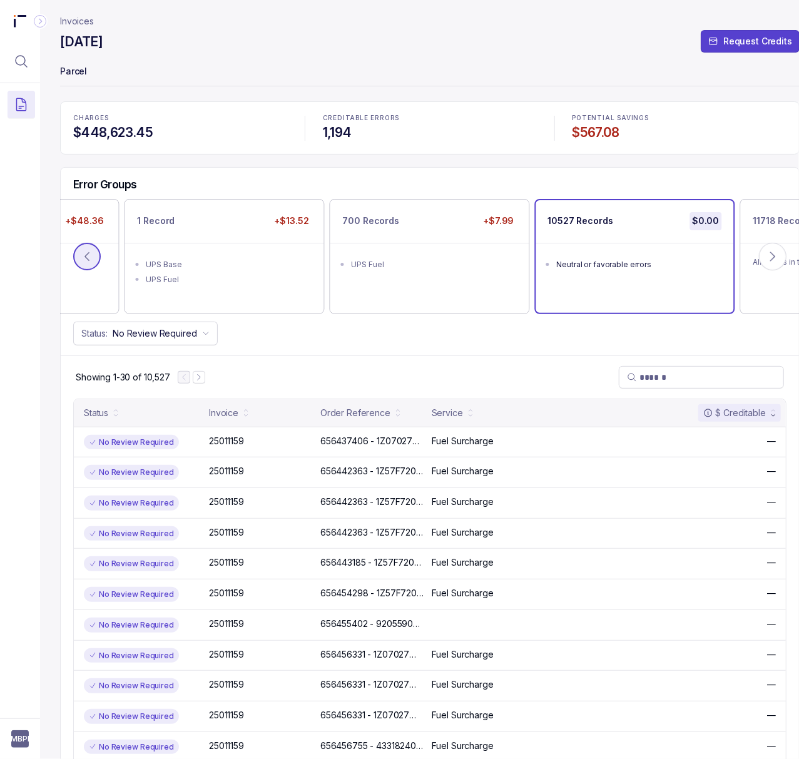
click at [91, 253] on icon at bounding box center [87, 256] width 13 height 13
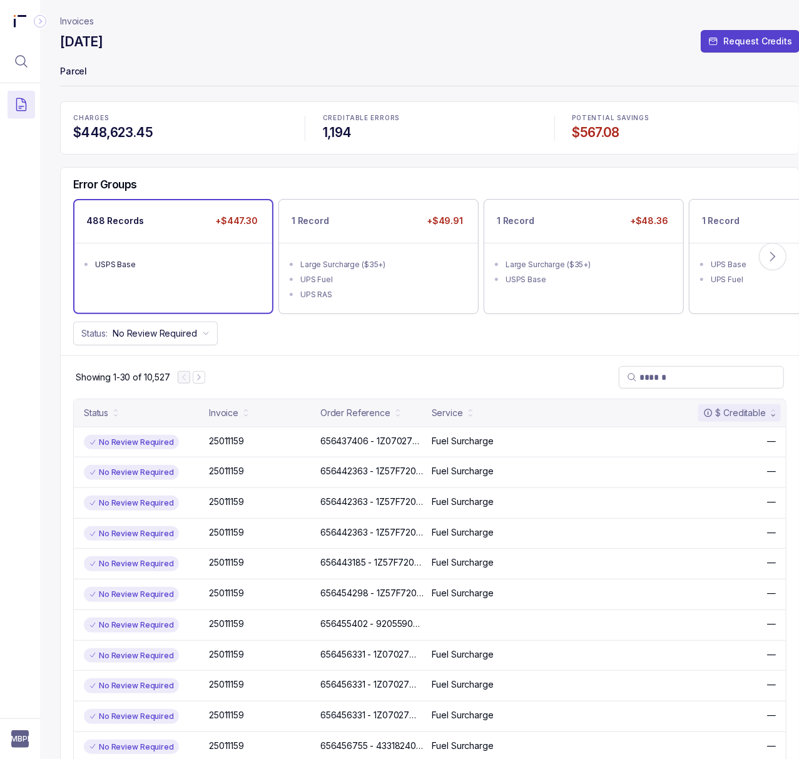
click at [179, 259] on div "USPS Base" at bounding box center [177, 264] width 164 height 13
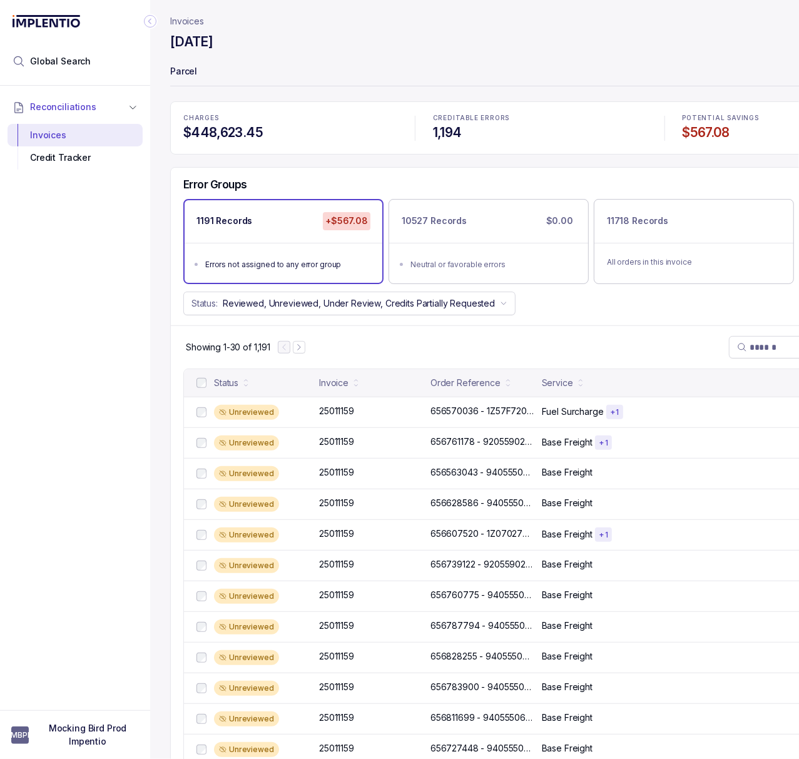
click at [150, 23] on icon "Collapse Icon" at bounding box center [149, 22] width 3 height 6
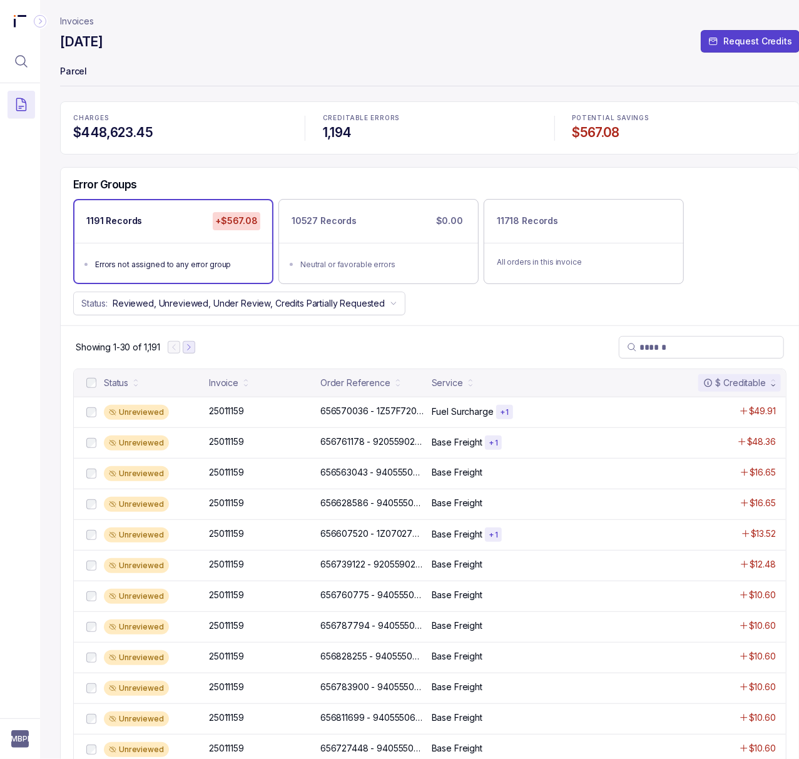
click at [193, 352] on icon "Next Page" at bounding box center [189, 347] width 9 height 9
click at [194, 352] on icon "Next Page" at bounding box center [194, 347] width 9 height 9
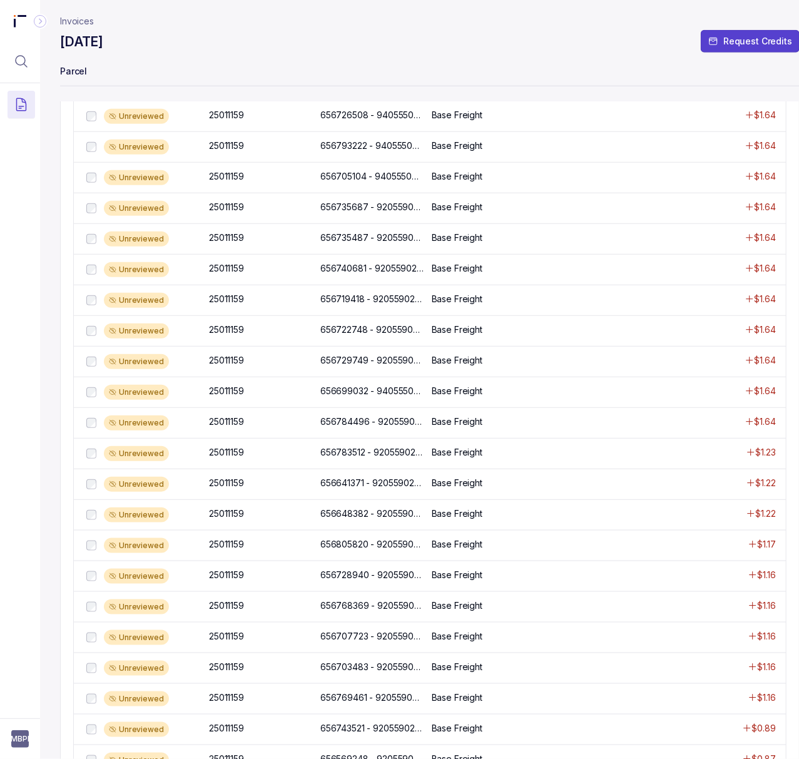
scroll to position [417, 0]
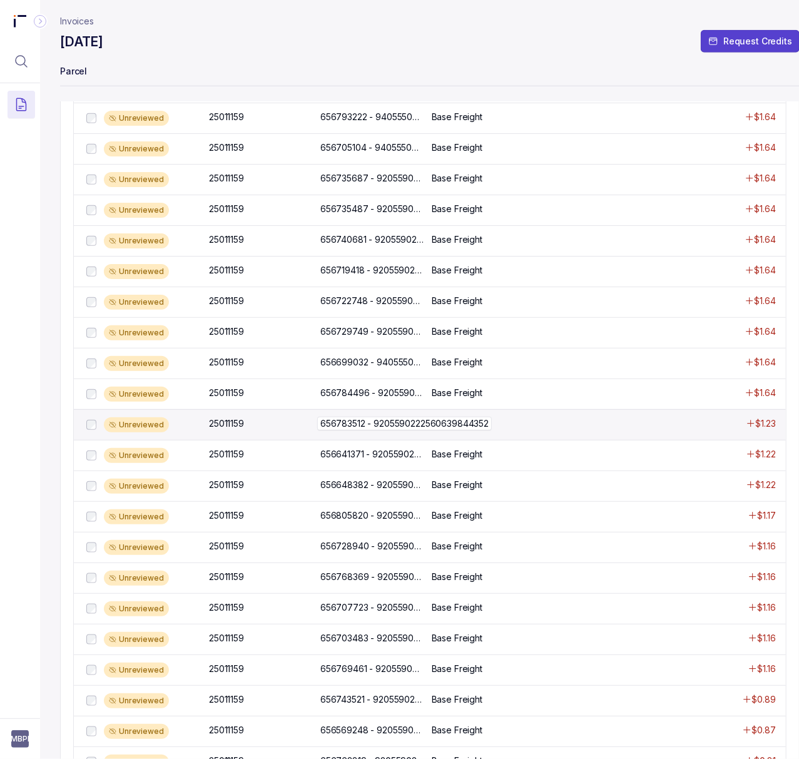
click at [336, 431] on p "656783512 - 9205590222560639844352" at bounding box center [404, 424] width 175 height 14
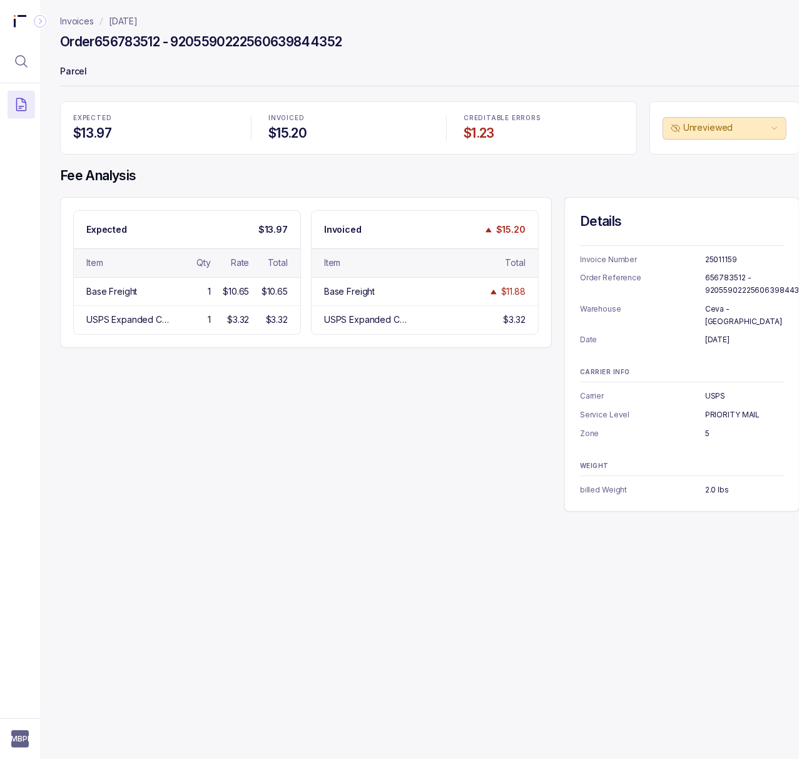
click at [727, 279] on p "656783512 - 9205590222560639844352" at bounding box center [756, 284] width 103 height 24
copy p "656783512 - 9205590222560639844352"
click at [713, 334] on p "[DATE]" at bounding box center [744, 340] width 79 height 13
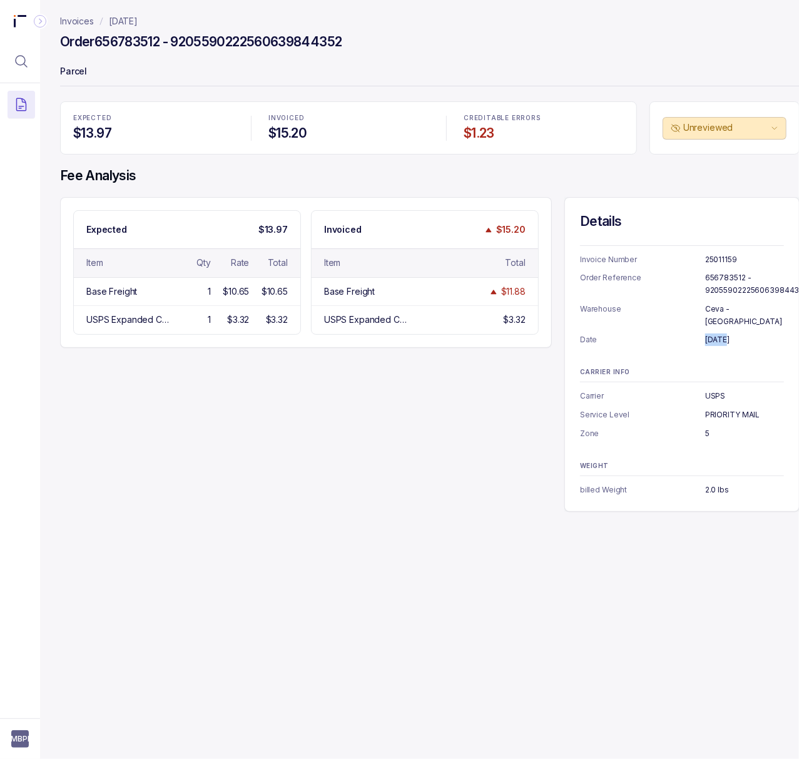
click at [713, 334] on p "[DATE]" at bounding box center [744, 340] width 79 height 13
copy p "[DATE]"
click at [708, 427] on p "5" at bounding box center [744, 433] width 79 height 13
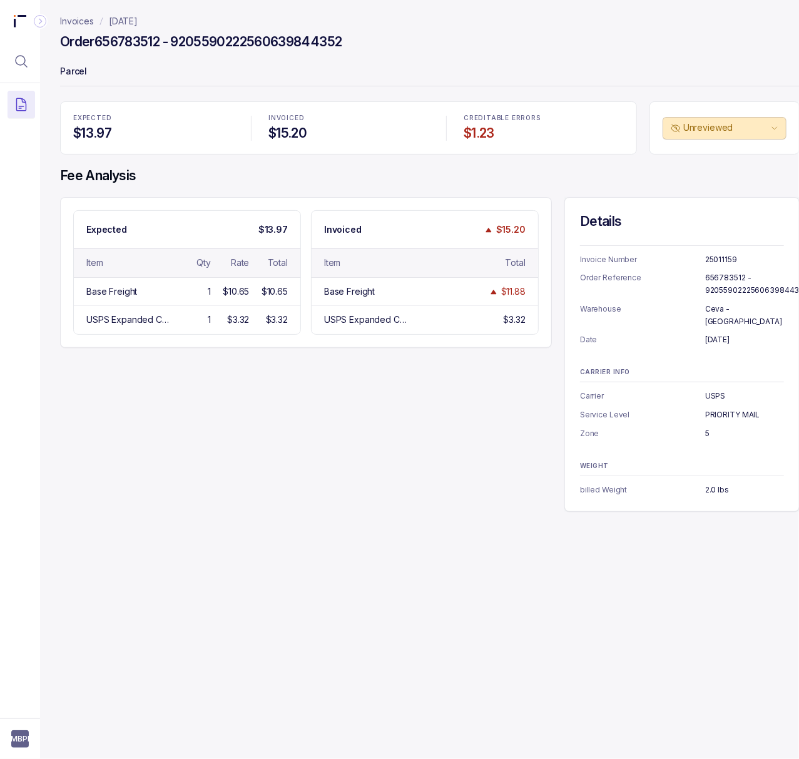
click at [707, 427] on p "5" at bounding box center [744, 433] width 79 height 13
copy p "5"
click at [710, 484] on p "2.0 lbs" at bounding box center [744, 490] width 79 height 13
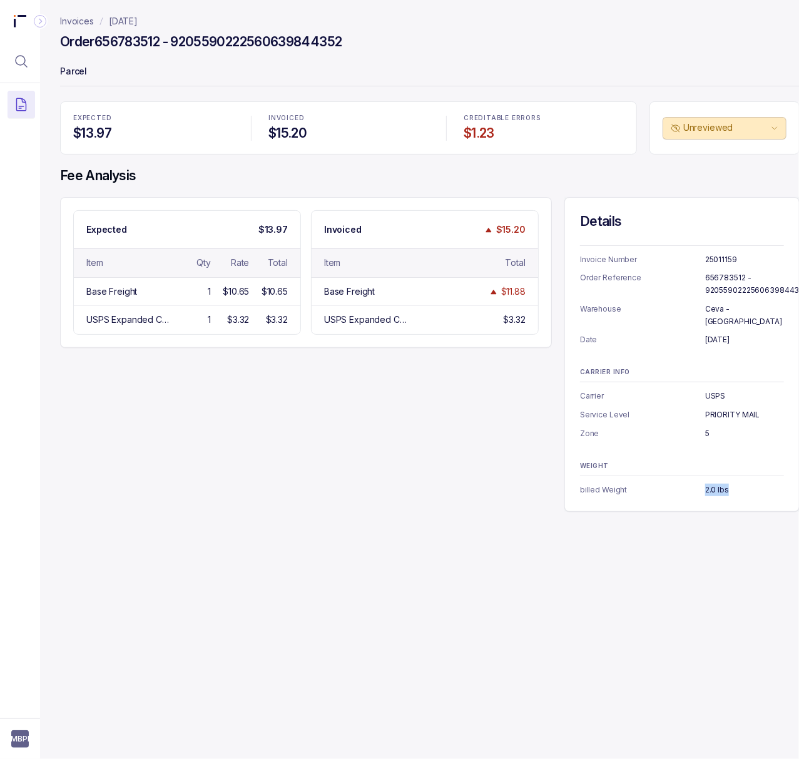
click at [710, 484] on p "2.0 lbs" at bounding box center [744, 490] width 79 height 13
copy p "2.0 lbs"
click at [124, 21] on p "[DATE]" at bounding box center [123, 21] width 29 height 13
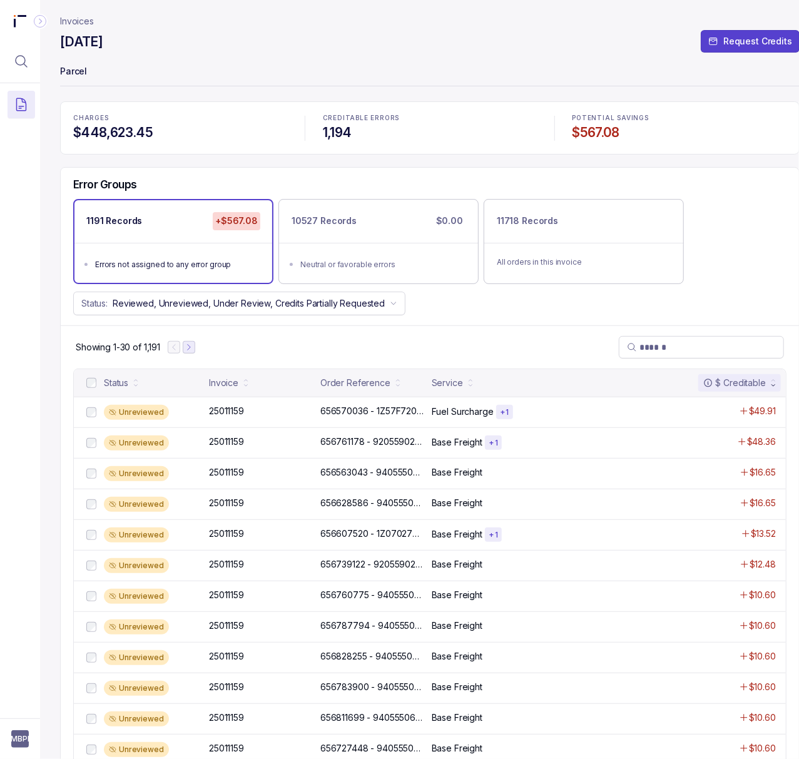
click at [195, 350] on button "Next Page" at bounding box center [189, 347] width 13 height 13
click at [195, 350] on icon "Next Page" at bounding box center [194, 347] width 9 height 9
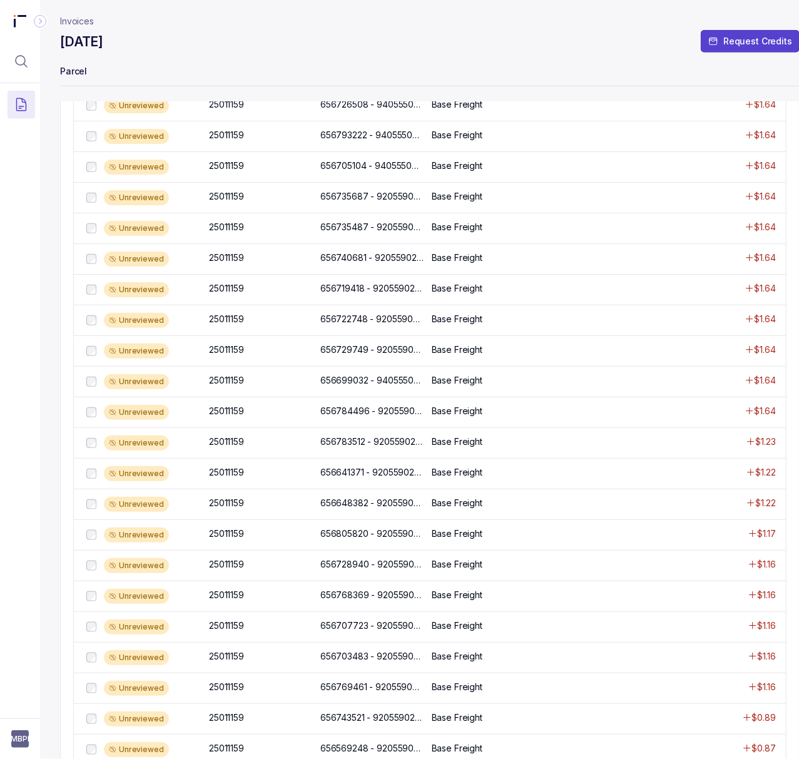
scroll to position [417, 0]
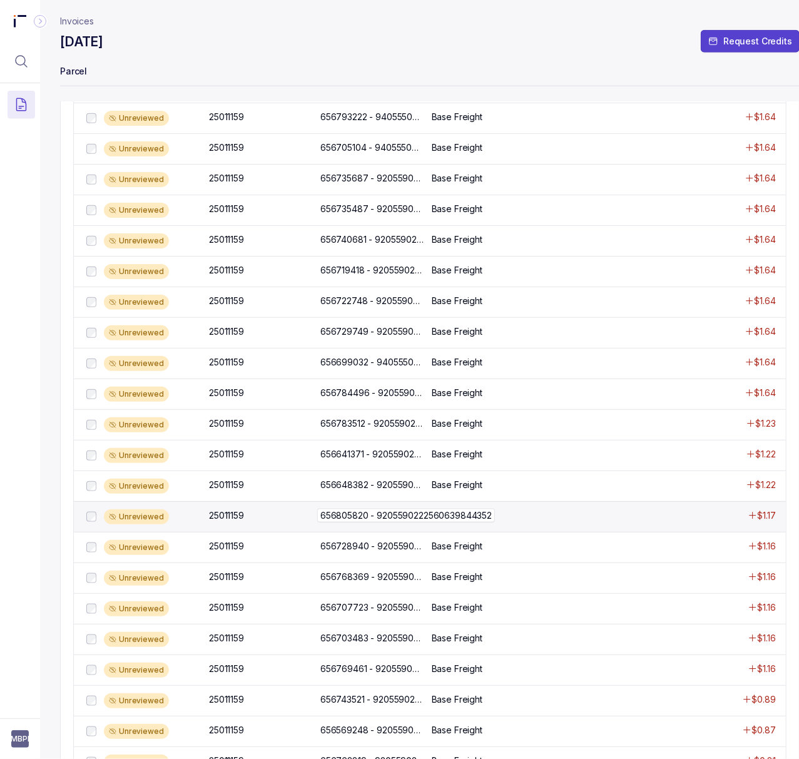
click at [409, 521] on p "656805820 - 9205590222560639844352" at bounding box center [406, 516] width 178 height 14
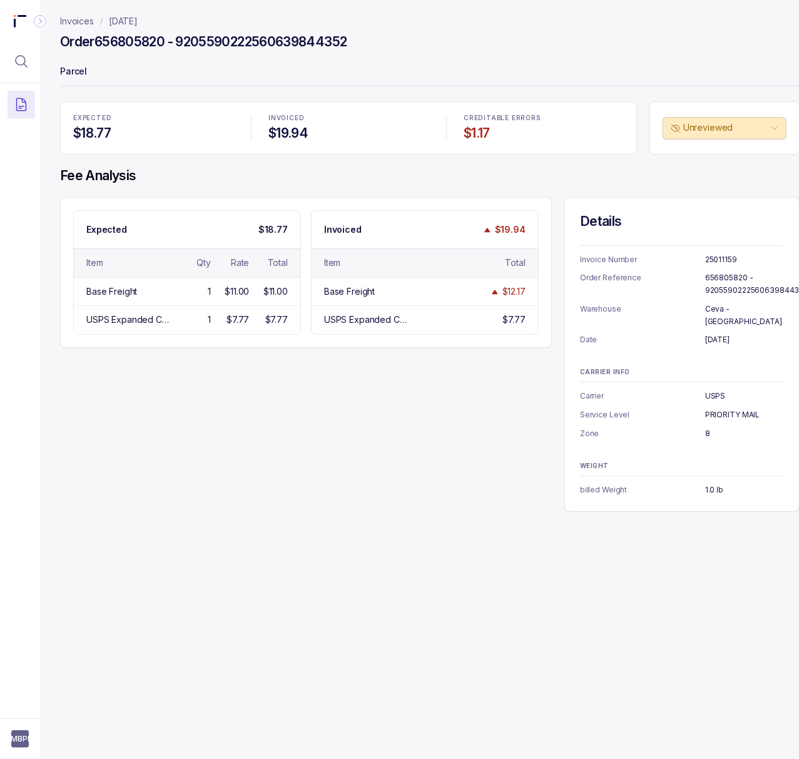
click at [719, 261] on p "25011159" at bounding box center [744, 259] width 79 height 13
copy p "25011159"
click at [733, 288] on p "656805820 - 9205590222560639844352" at bounding box center [756, 284] width 103 height 24
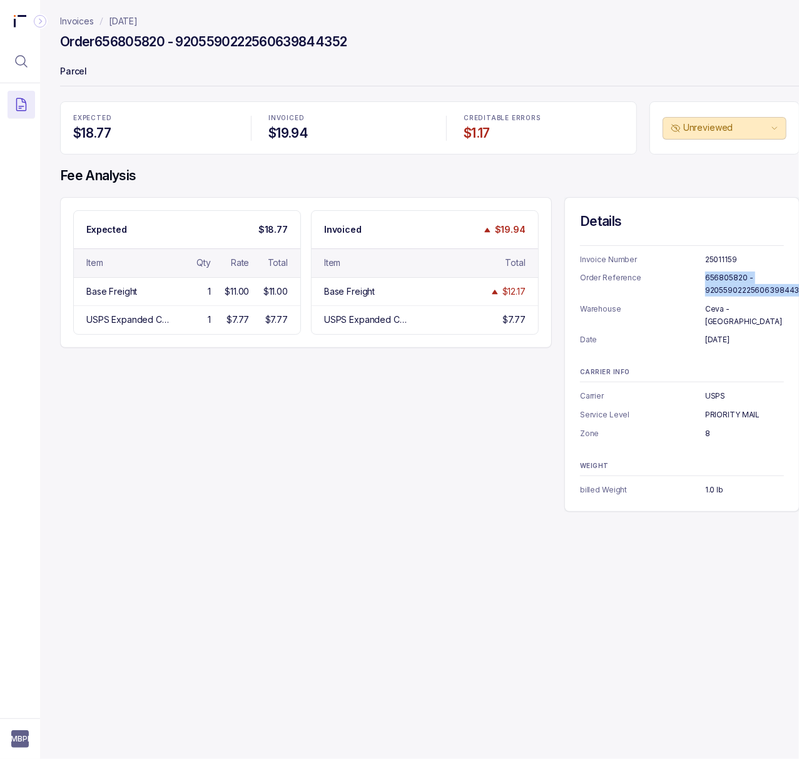
click at [733, 288] on p "656805820 - 9205590222560639844352" at bounding box center [756, 284] width 103 height 24
copy p "656805820 - 9205590222560639844352"
click at [724, 334] on p "[DATE]" at bounding box center [744, 340] width 79 height 13
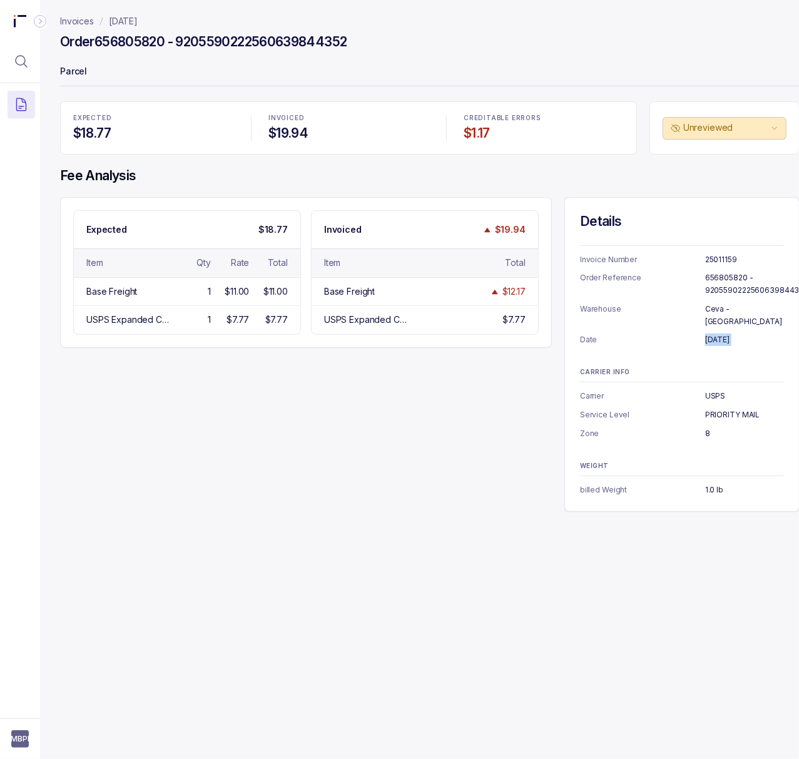
copy p "[DATE]"
click at [709, 427] on p "8" at bounding box center [744, 433] width 79 height 13
copy p "8"
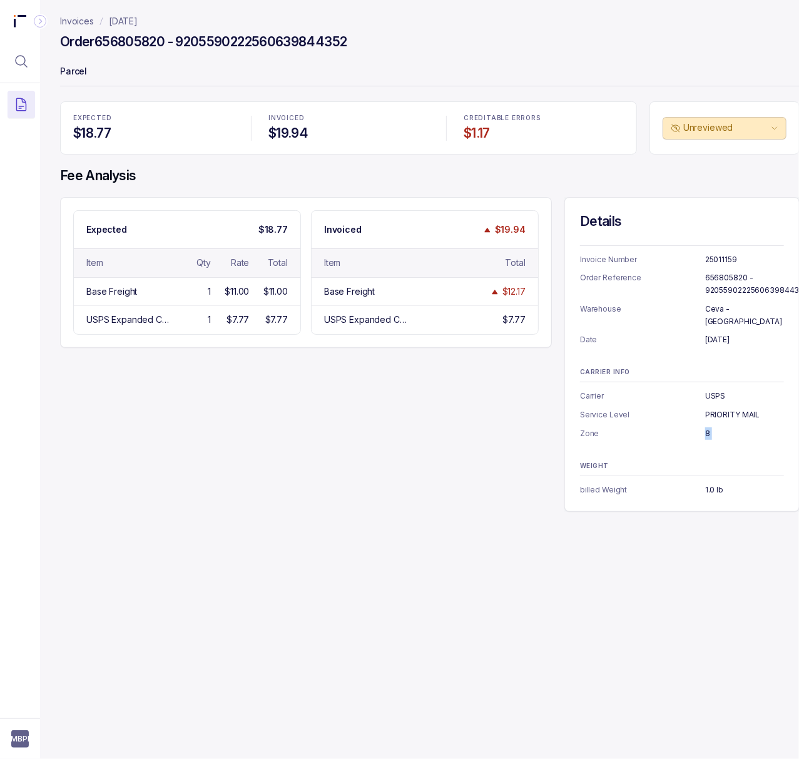
click at [715, 484] on p "1.0 lb" at bounding box center [744, 490] width 79 height 13
copy p "1.0 lb"
click at [138, 23] on p "[DATE]" at bounding box center [123, 21] width 29 height 13
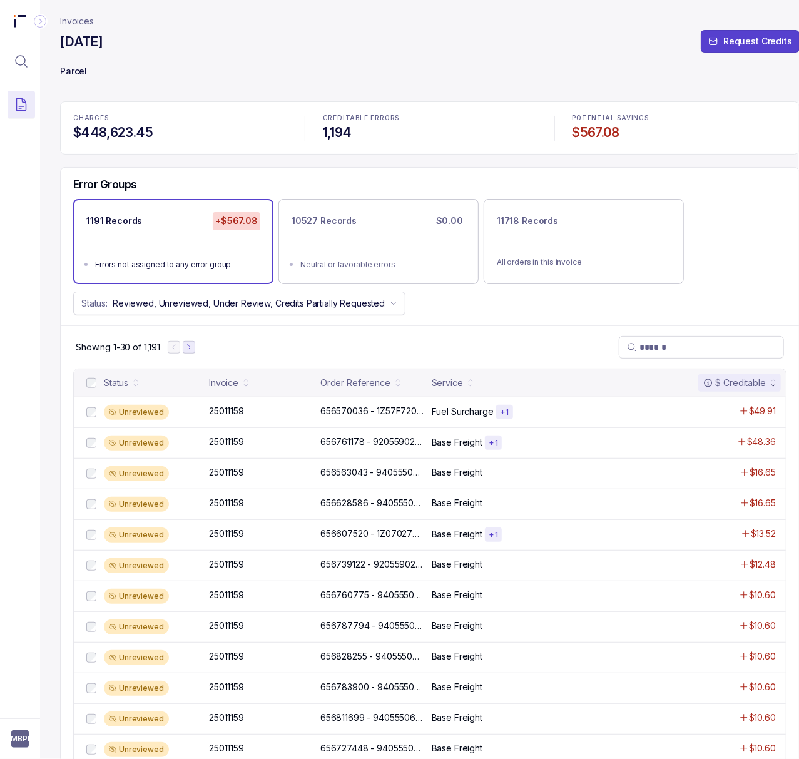
click at [191, 354] on button "Next Page" at bounding box center [189, 347] width 13 height 13
click at [194, 354] on button "Next Page" at bounding box center [194, 347] width 13 height 13
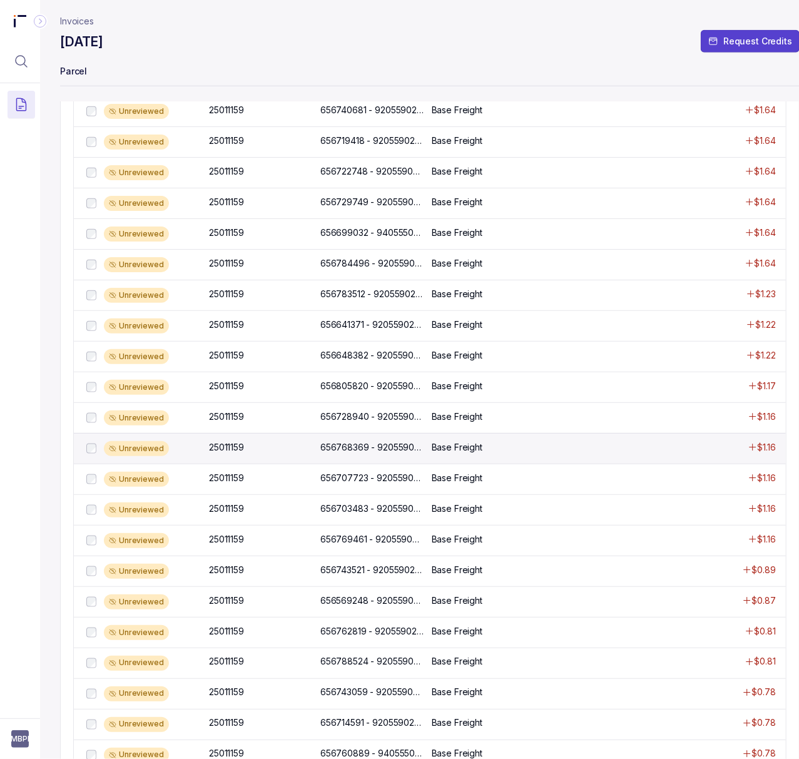
scroll to position [584, 0]
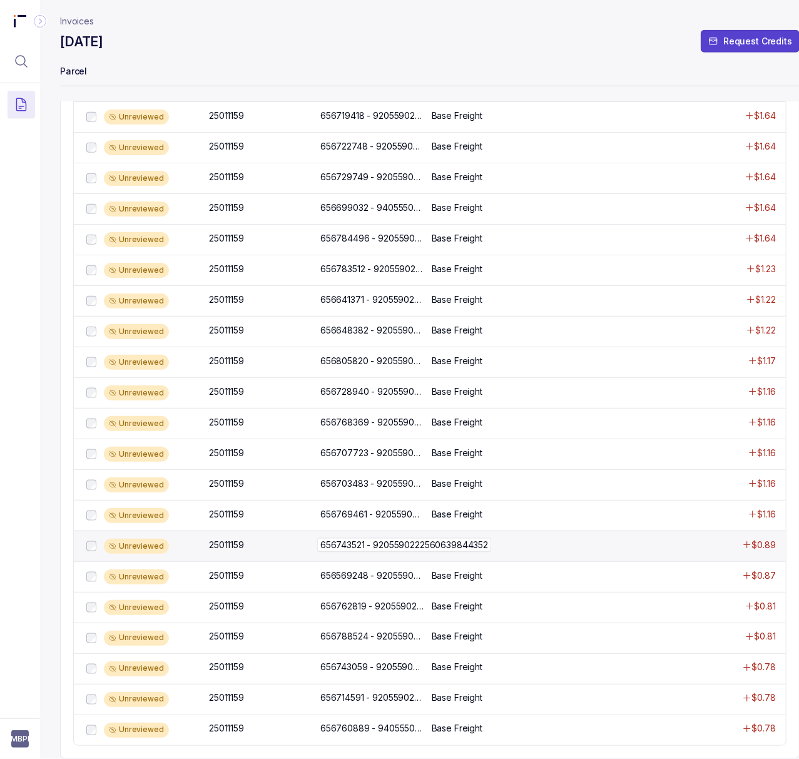
click at [386, 538] on p "656743521 - 9205590222560639844352" at bounding box center [404, 545] width 174 height 14
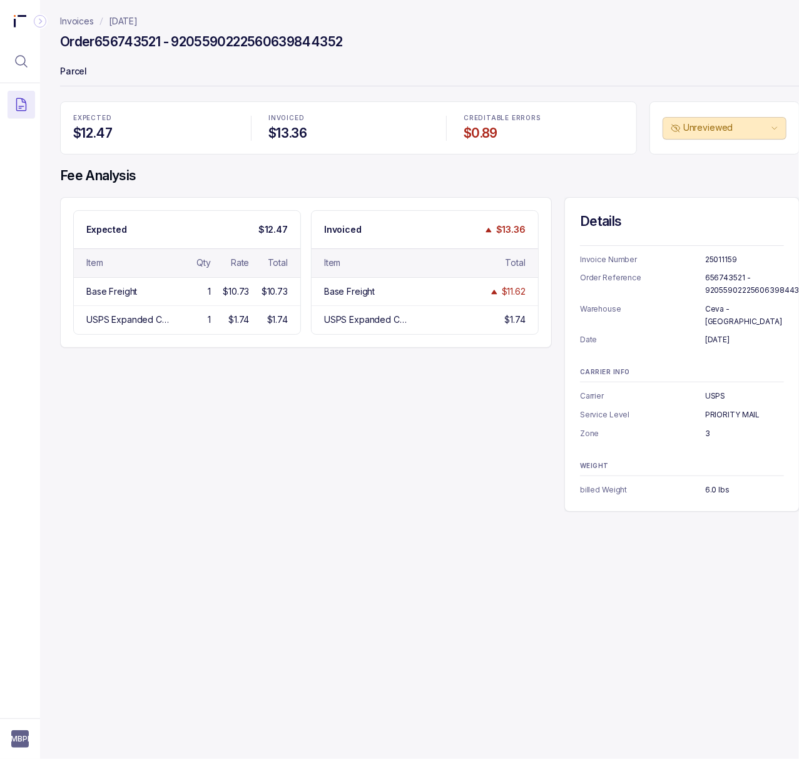
click at [727, 275] on p "656743521 - 9205590222560639844352" at bounding box center [756, 284] width 103 height 24
copy p "656743521 - 9205590222560639844352"
click at [726, 334] on p "[DATE]" at bounding box center [744, 340] width 79 height 13
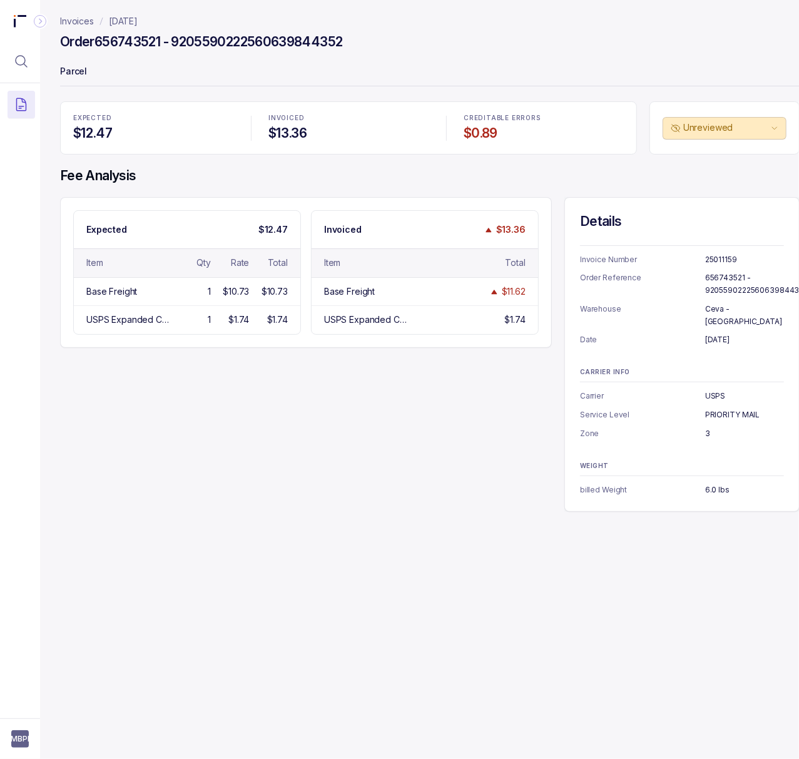
click at [726, 334] on p "[DATE]" at bounding box center [744, 340] width 79 height 13
click at [706, 427] on p "3" at bounding box center [744, 433] width 79 height 13
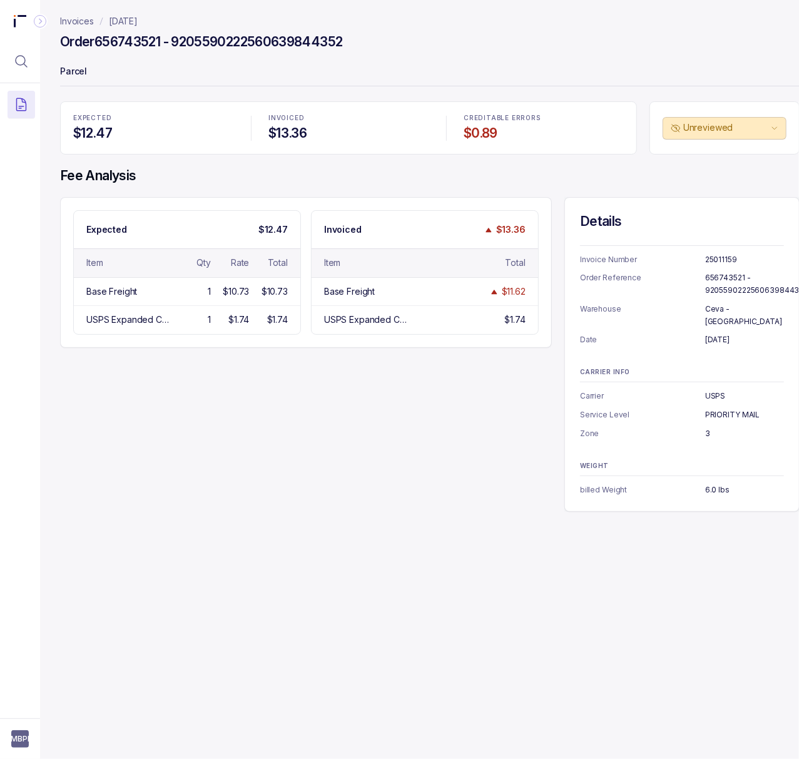
click at [711, 484] on p "6.0 lbs" at bounding box center [744, 490] width 79 height 13
click at [136, 25] on p "[DATE]" at bounding box center [123, 21] width 29 height 13
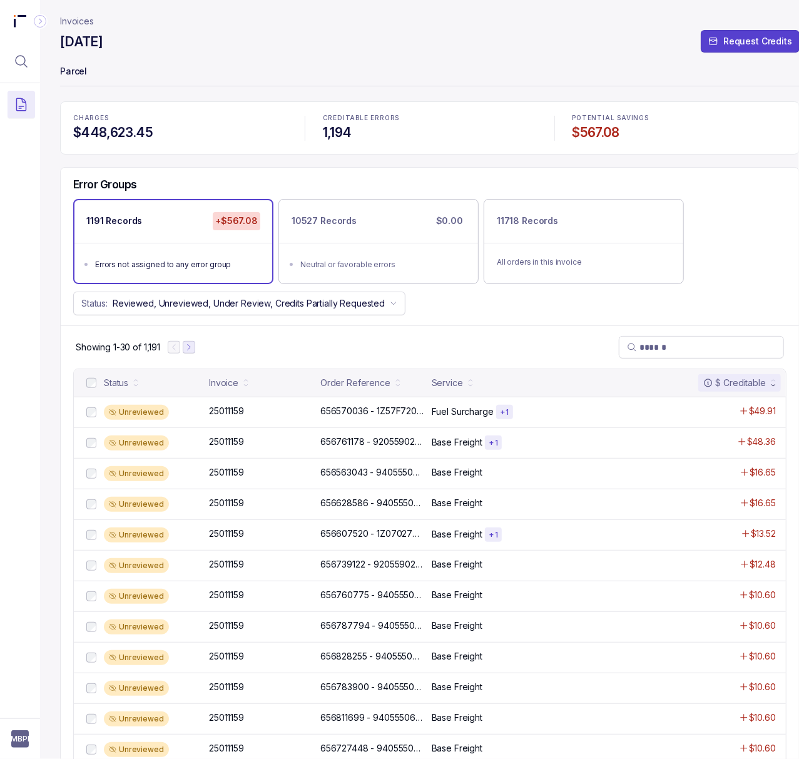
click at [191, 347] on icon "Next Page" at bounding box center [189, 347] width 9 height 9
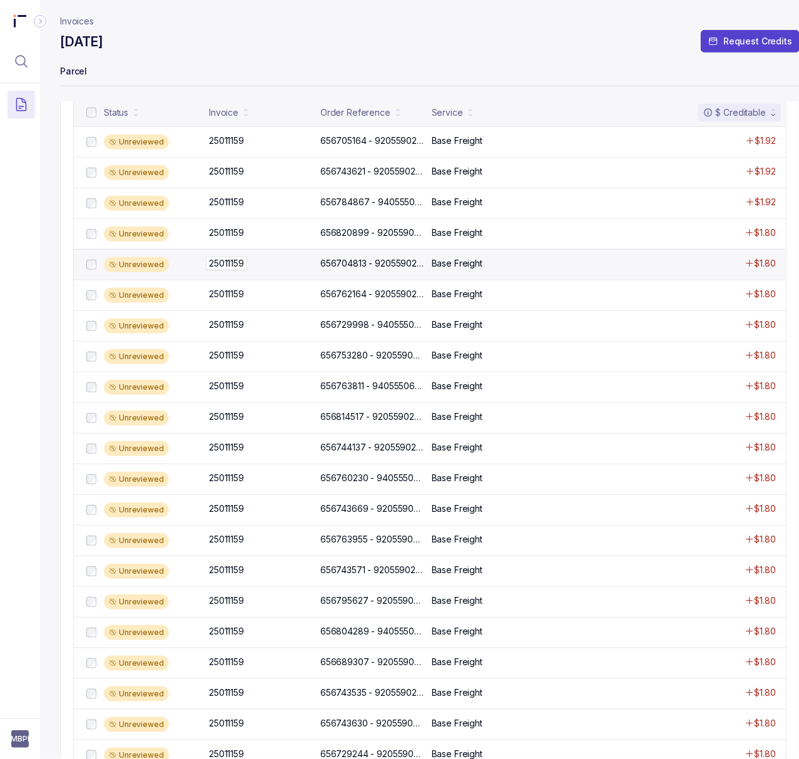
scroll to position [175, 0]
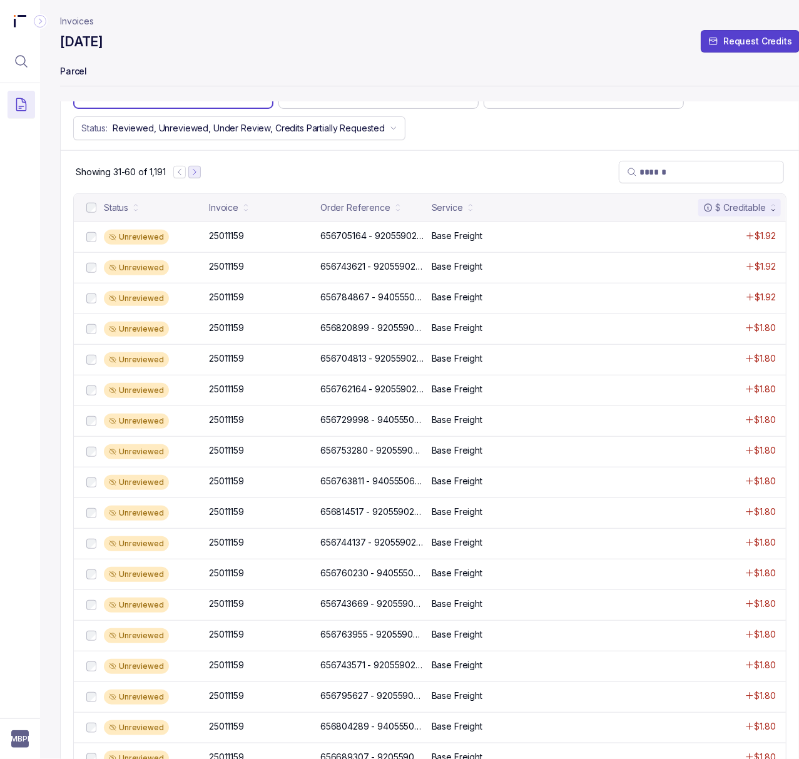
click at [199, 171] on icon "Next Page" at bounding box center [194, 172] width 9 height 9
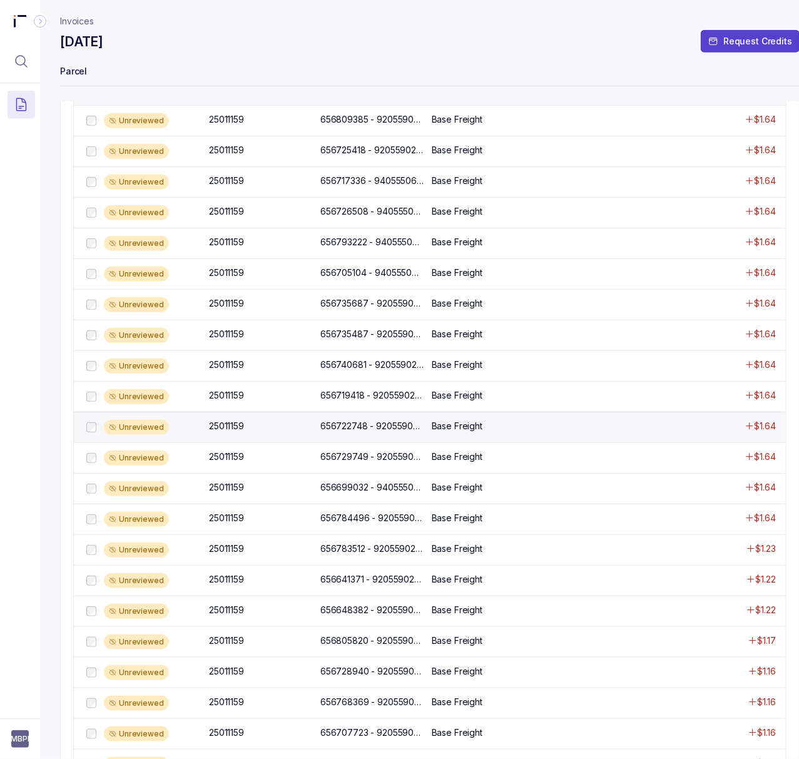
scroll to position [592, 0]
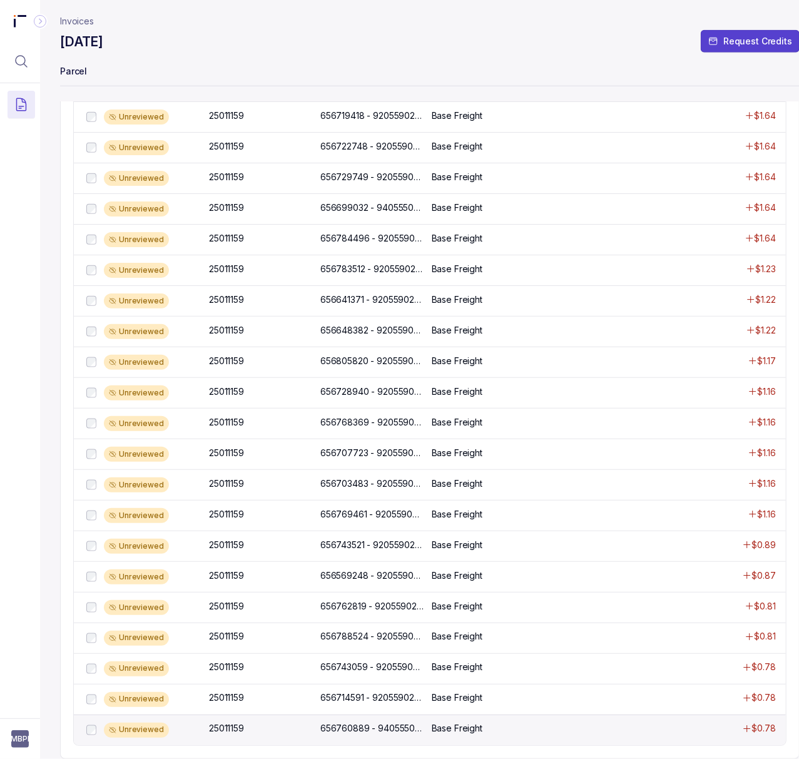
click at [434, 723] on p "Base Freight" at bounding box center [457, 729] width 51 height 13
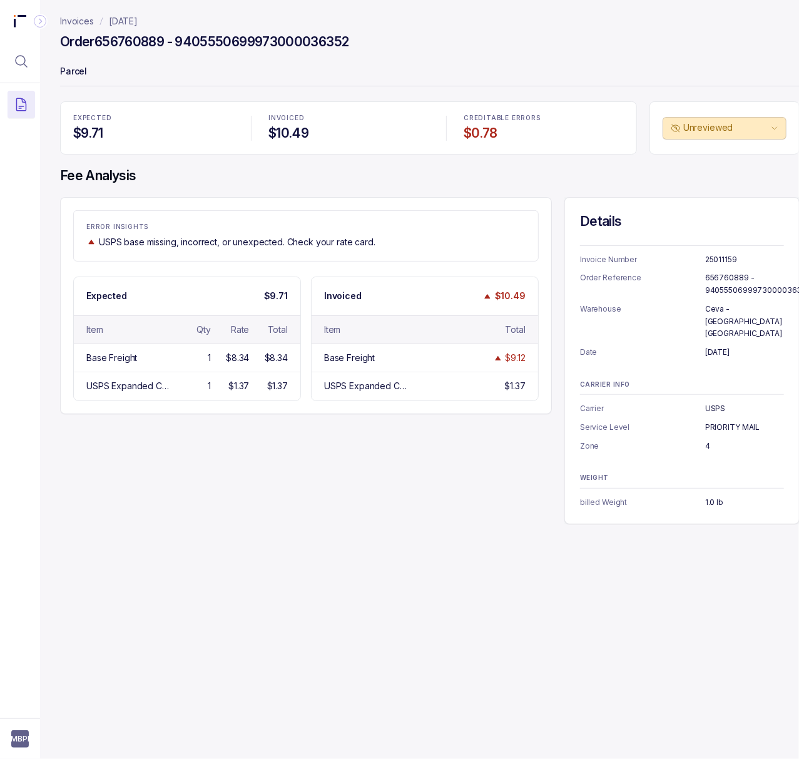
click at [722, 257] on p "25011159" at bounding box center [744, 259] width 79 height 13
click at [711, 284] on p "656760889 - 9405550699973000036352" at bounding box center [757, 284] width 105 height 24
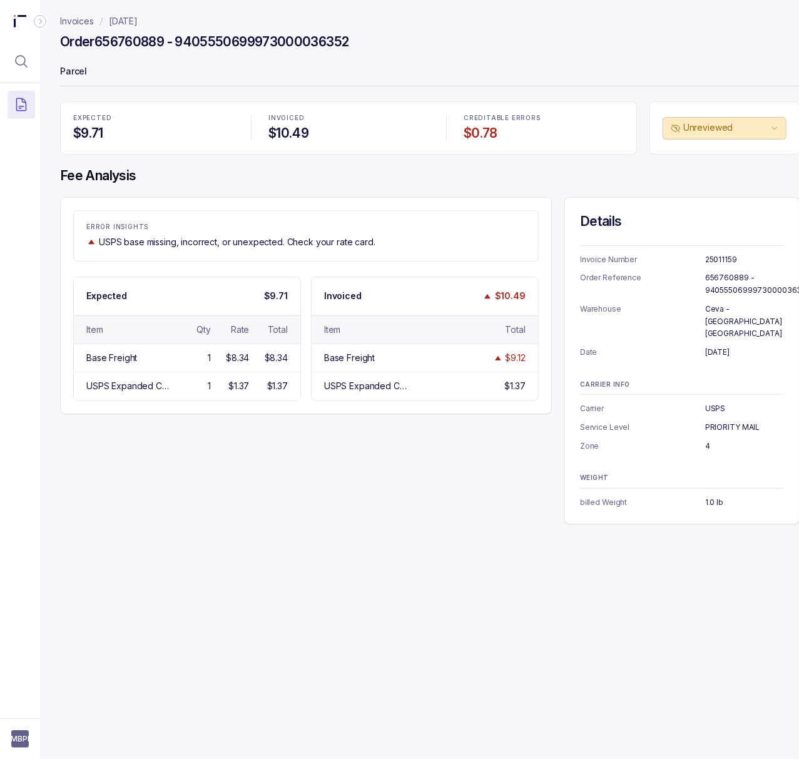
click at [715, 346] on p "[DATE]" at bounding box center [744, 352] width 79 height 13
click at [707, 440] on p "4" at bounding box center [744, 446] width 79 height 13
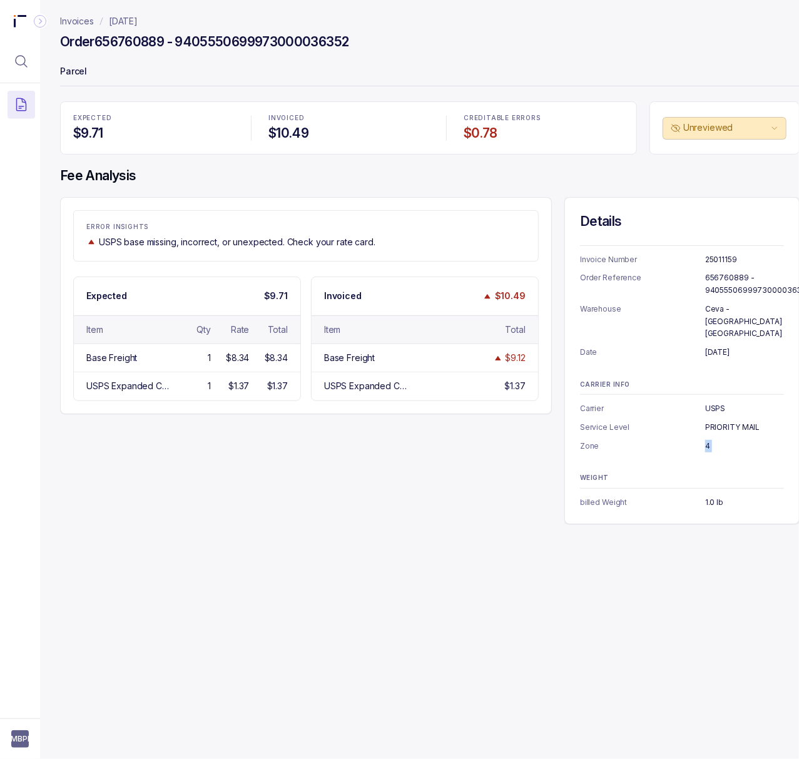
click at [707, 440] on p "4" at bounding box center [744, 446] width 79 height 13
click at [715, 496] on p "1.0 lb" at bounding box center [744, 502] width 79 height 13
click at [138, 23] on p "[DATE]" at bounding box center [123, 21] width 29 height 13
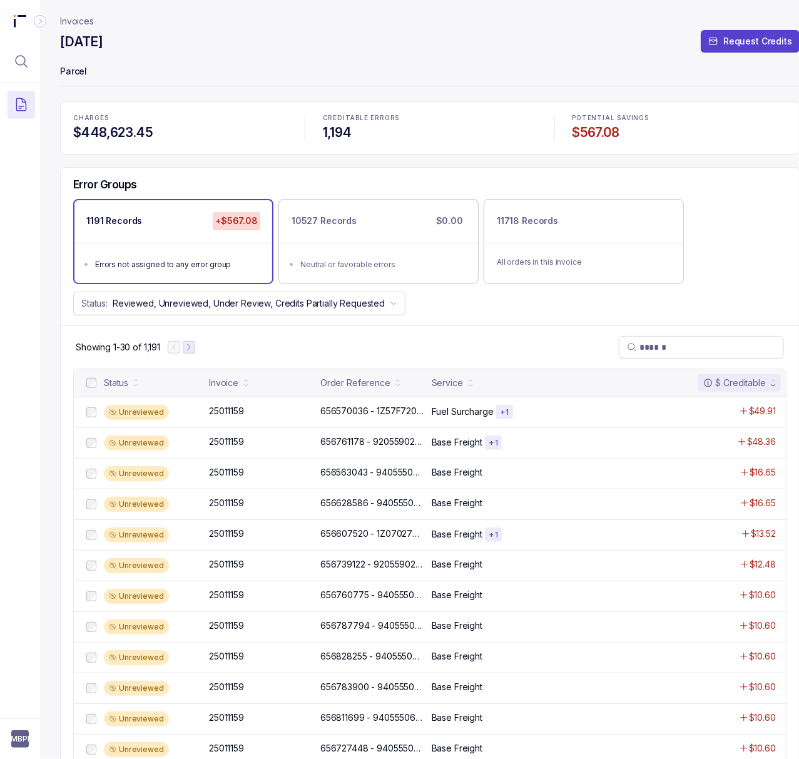
click at [193, 352] on icon "Next Page" at bounding box center [189, 347] width 9 height 9
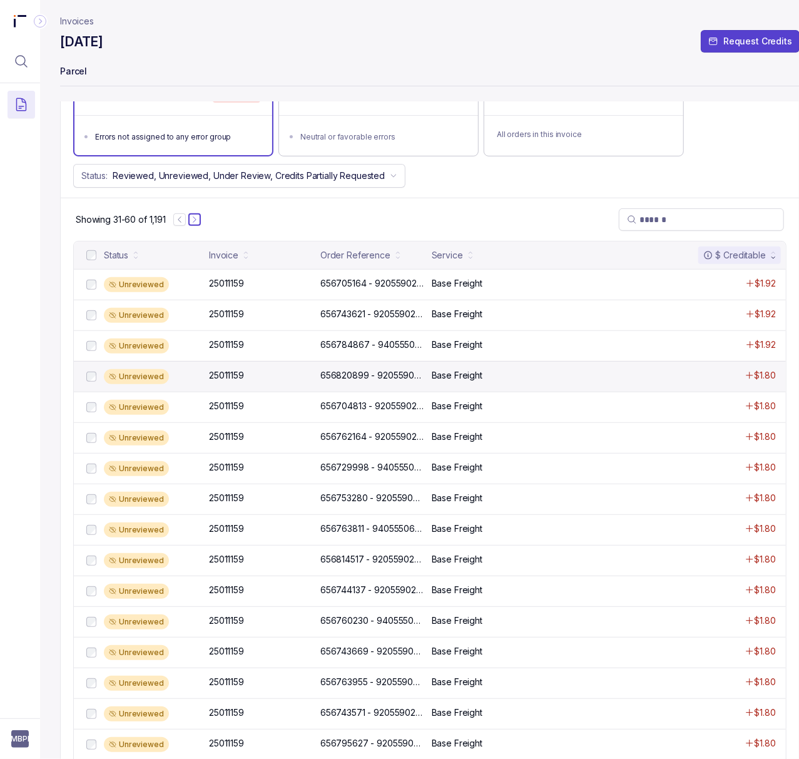
scroll to position [91, 0]
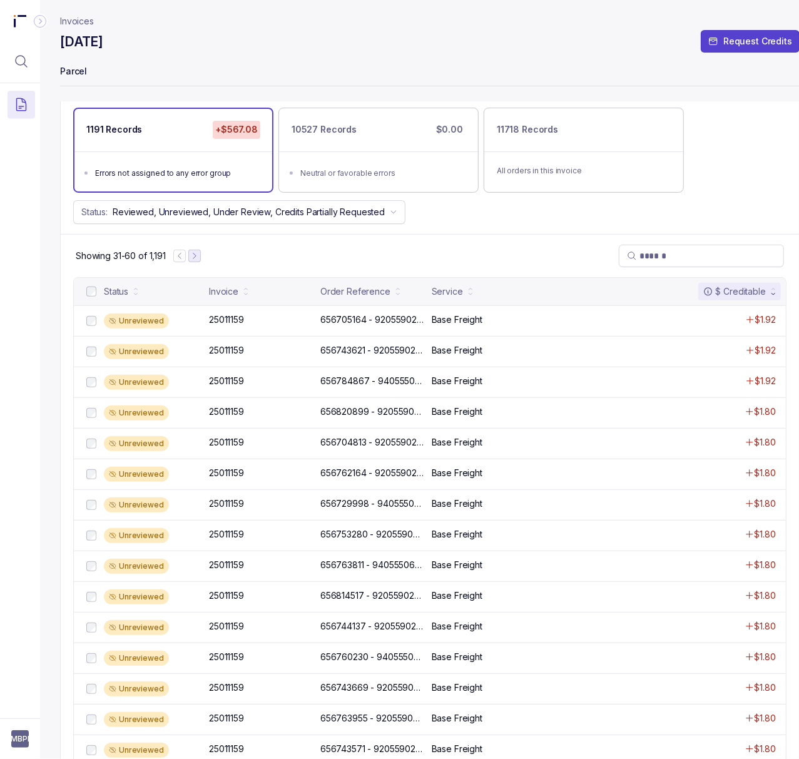
click at [198, 260] on icon "Next Page" at bounding box center [194, 256] width 9 height 9
click at [195, 255] on icon "Next Page" at bounding box center [195, 256] width 9 height 9
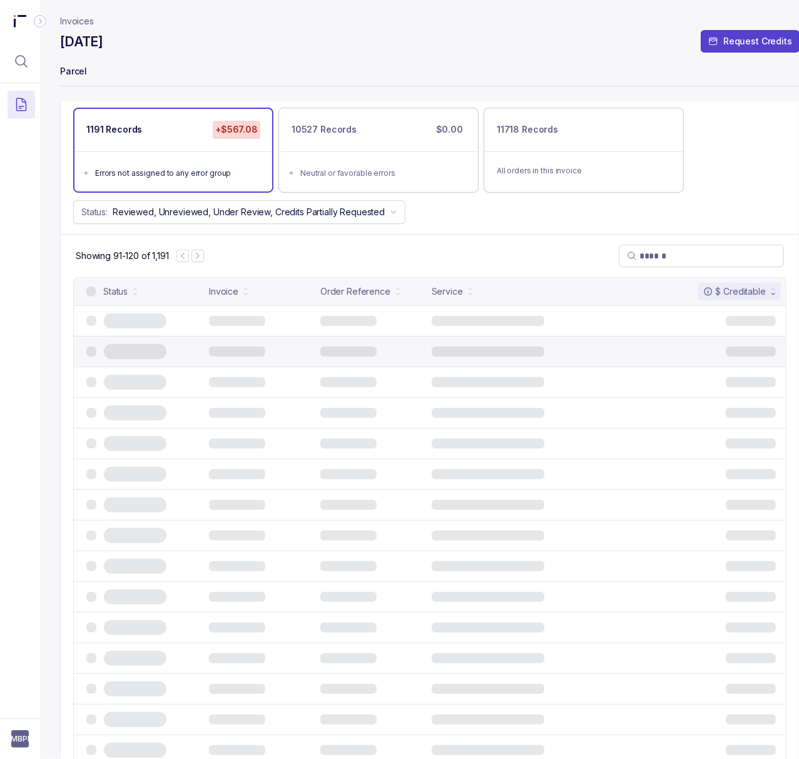
scroll to position [0, 0]
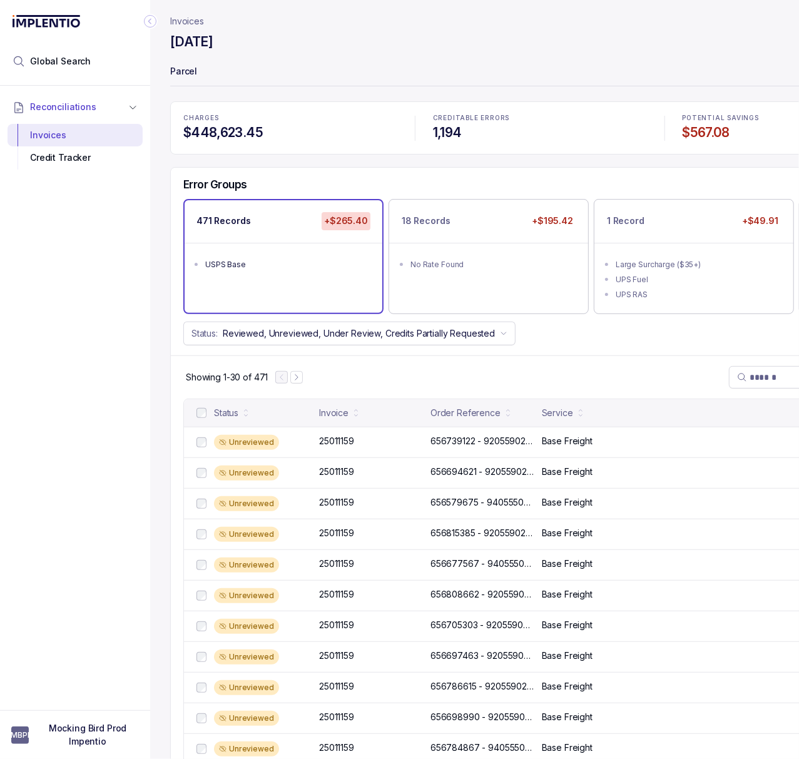
click at [149, 25] on icon "Collapse Icon" at bounding box center [150, 21] width 13 height 13
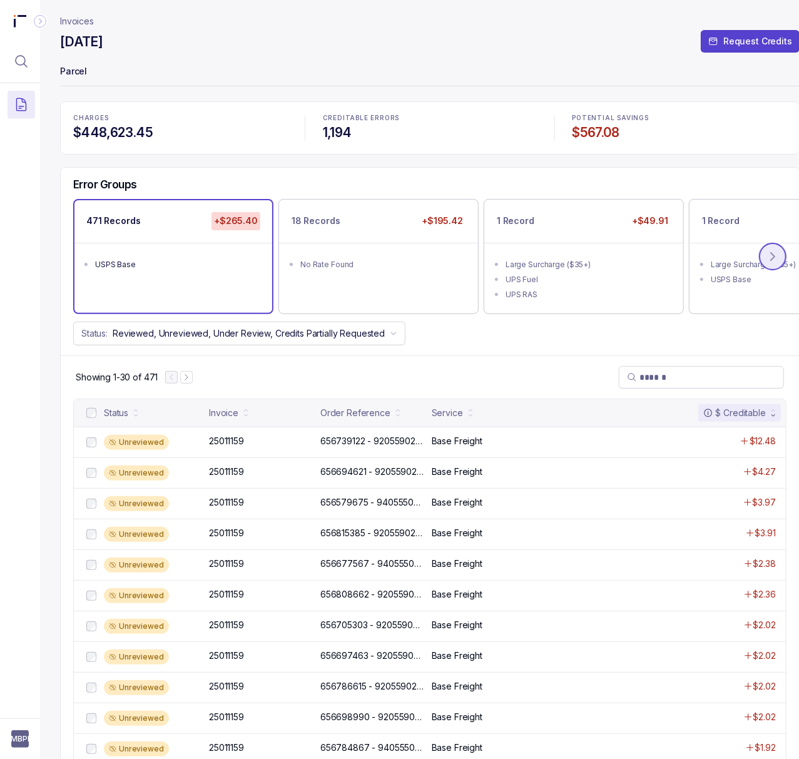
click at [774, 263] on icon at bounding box center [773, 256] width 13 height 13
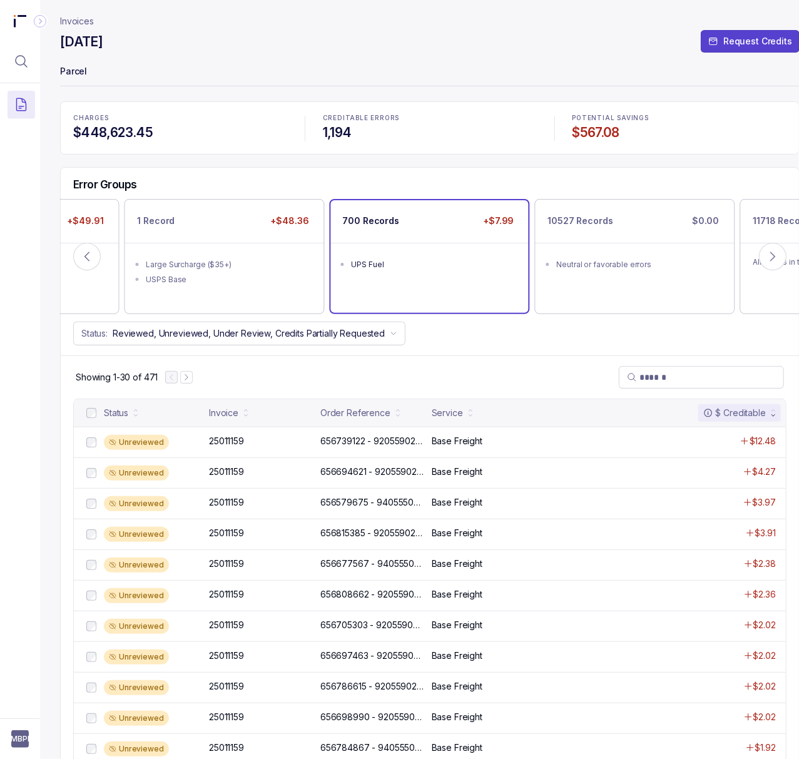
click at [398, 292] on div "700 Records +$7.99 UPS Fuel" at bounding box center [430, 256] width 198 height 112
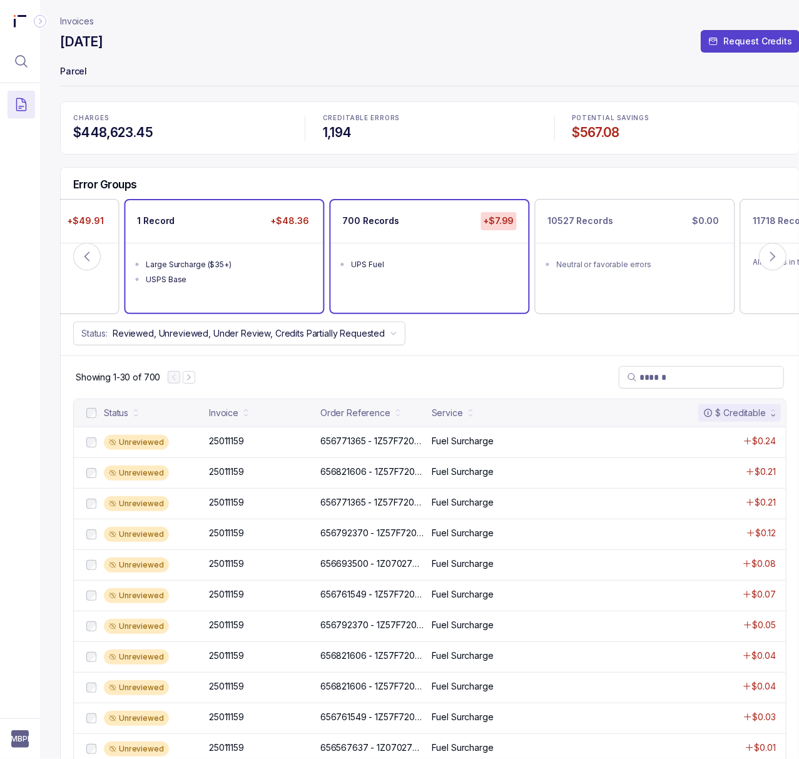
click at [202, 283] on div "USPS Base" at bounding box center [228, 279] width 164 height 13
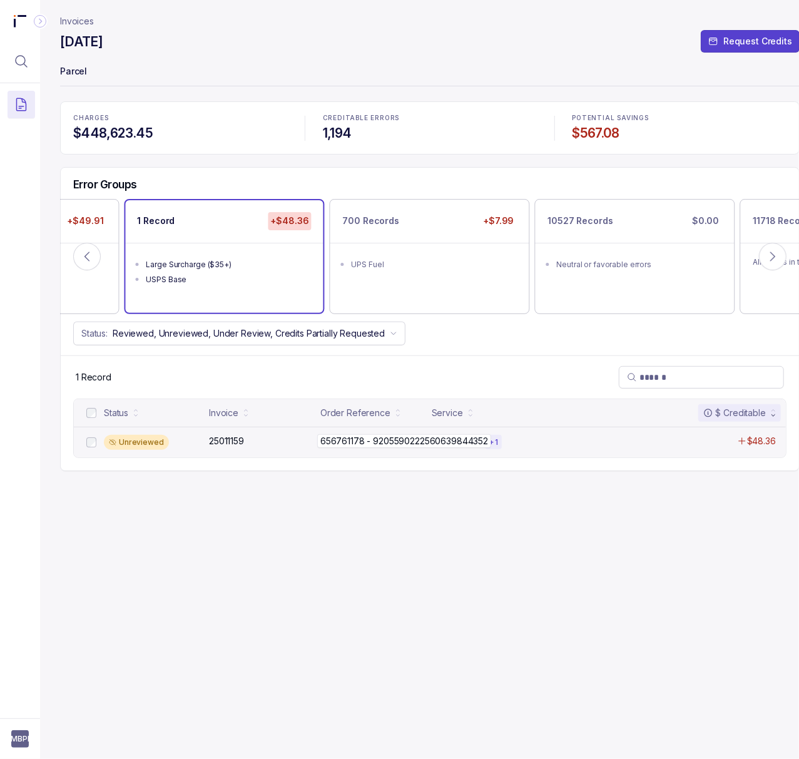
click at [338, 441] on p "656761178 - 9205590222560639844352" at bounding box center [404, 441] width 174 height 14
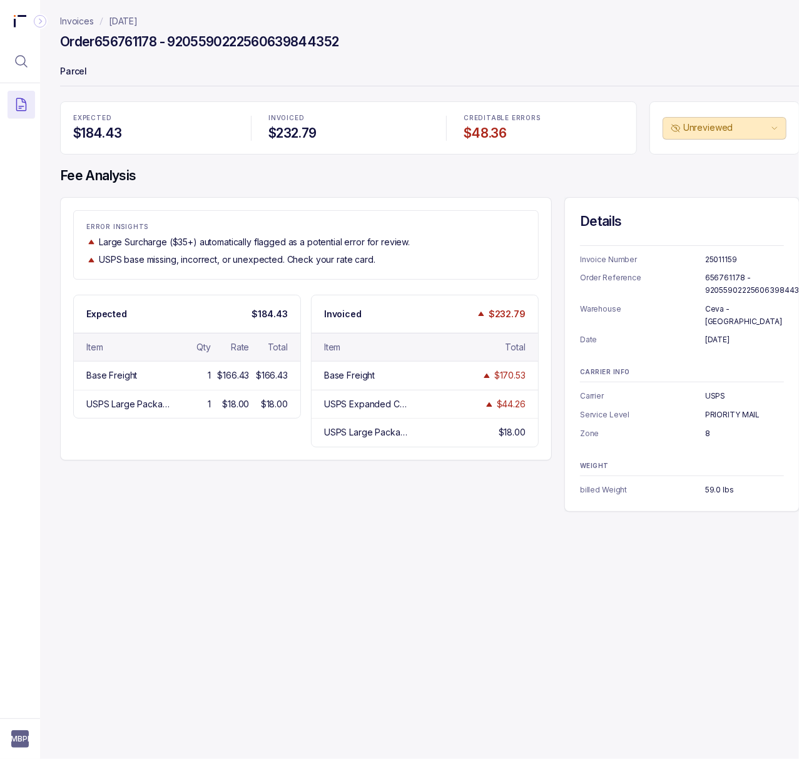
click at [138, 23] on p "[DATE]" at bounding box center [123, 21] width 29 height 13
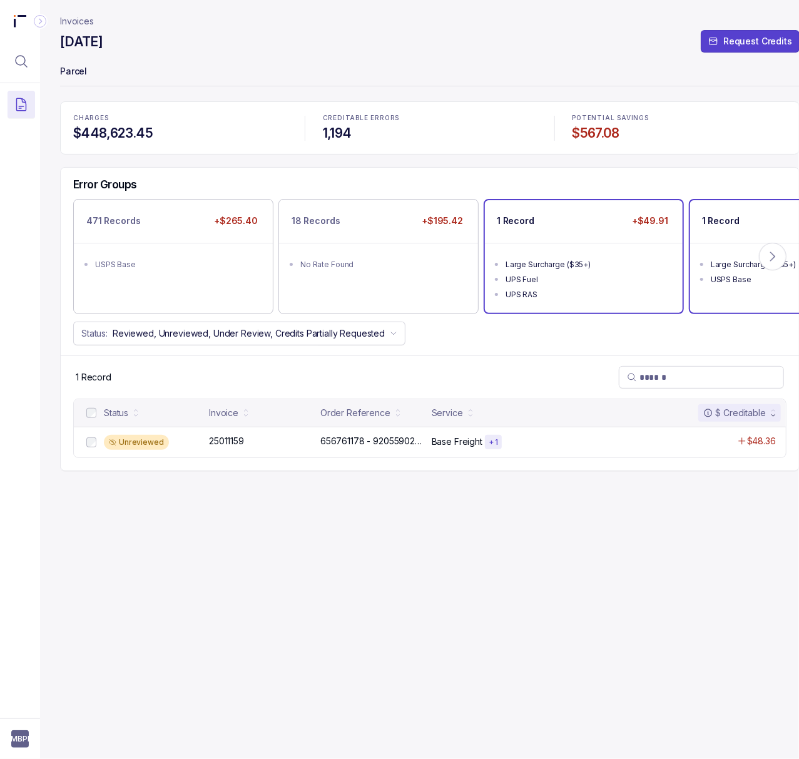
click at [512, 272] on li "UPS Fuel" at bounding box center [593, 278] width 174 height 15
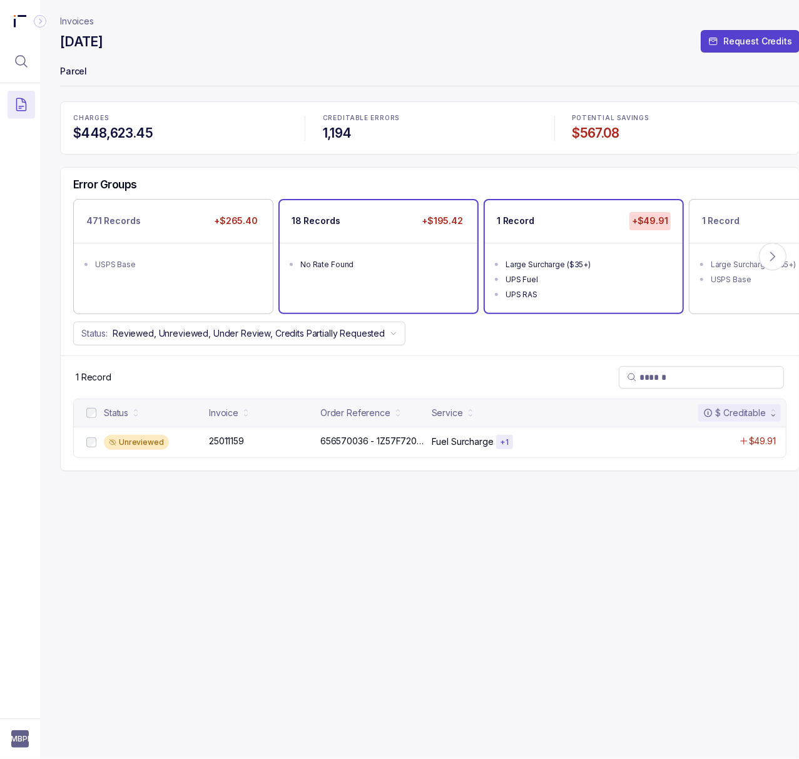
click at [338, 257] on li "No Rate Found" at bounding box center [387, 263] width 174 height 15
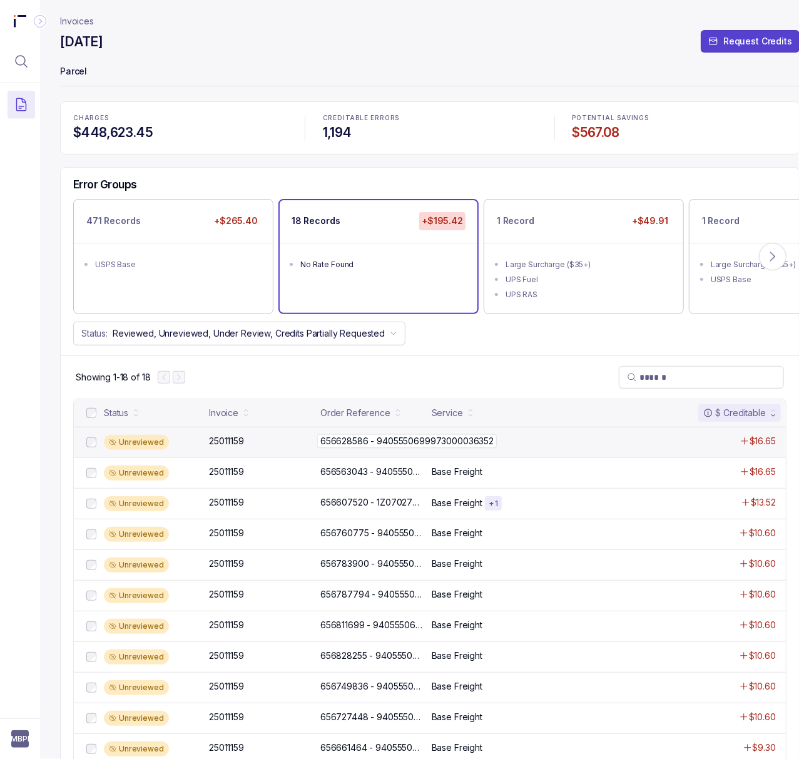
click at [391, 439] on p "656628586 - 9405550699973000036352" at bounding box center [407, 441] width 180 height 14
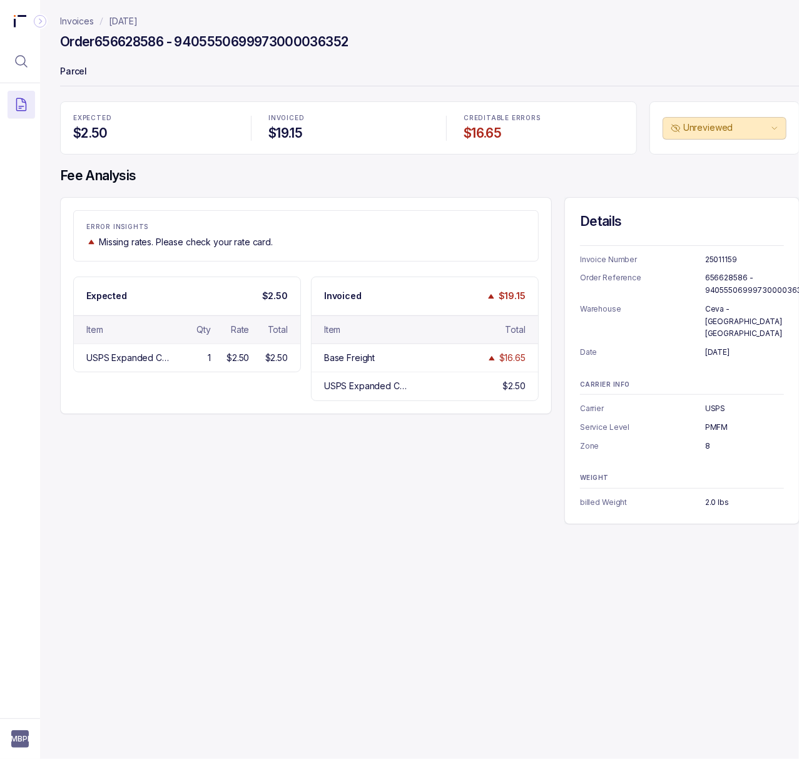
click at [718, 280] on p "656628586 - 9405550699973000036352" at bounding box center [757, 284] width 105 height 24
copy p "656628586 - 9405550699973000036352"
click at [719, 346] on p "July 14, 2025" at bounding box center [744, 352] width 79 height 13
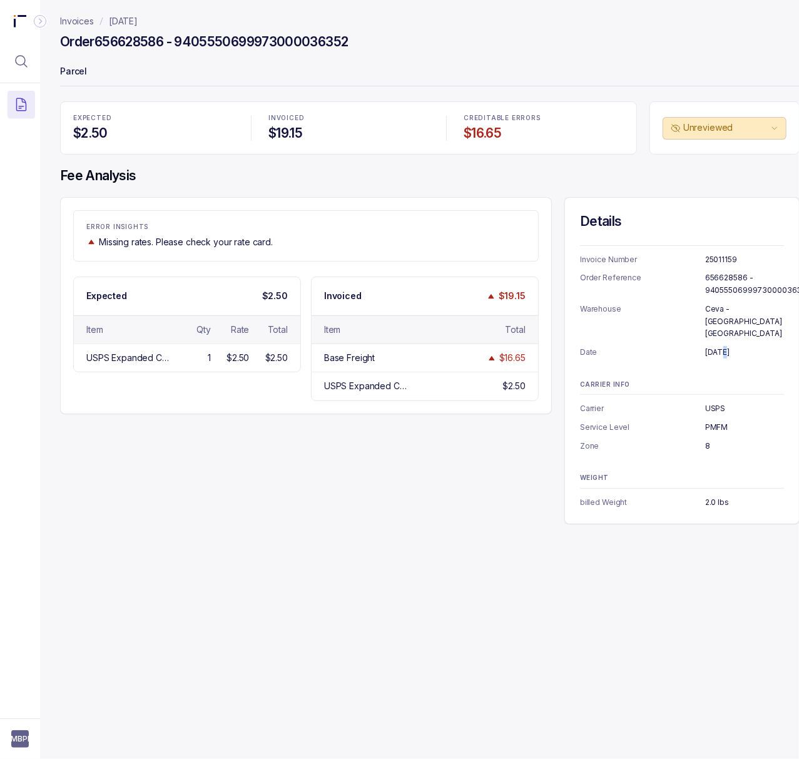
click at [719, 346] on p "July 14, 2025" at bounding box center [744, 352] width 79 height 13
copy p "July 14, 2025"
click at [715, 402] on p "USPS" at bounding box center [744, 408] width 79 height 13
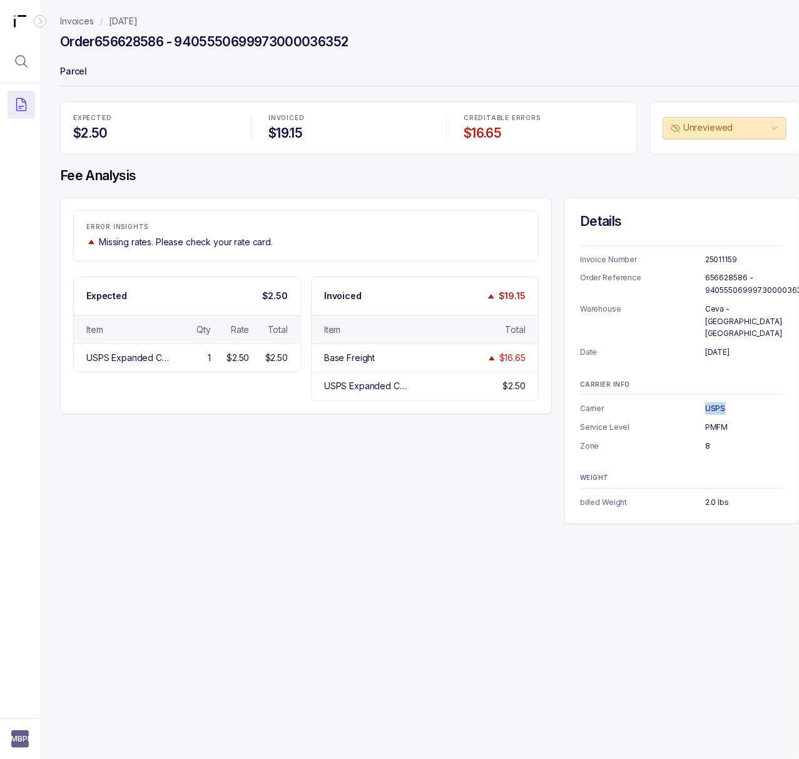
copy p "USPS"
click at [721, 421] on p "PMFM" at bounding box center [744, 427] width 79 height 13
copy p "PMFM"
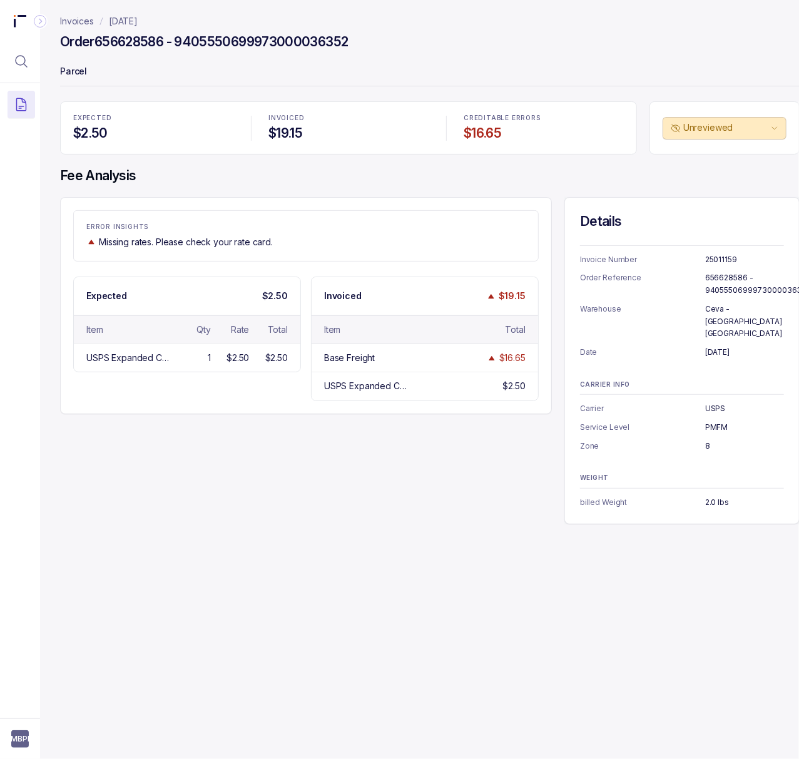
click at [710, 440] on p "8" at bounding box center [744, 446] width 79 height 13
click at [707, 440] on p "8" at bounding box center [744, 446] width 79 height 13
copy p "8"
click at [712, 496] on p "2.0 lbs" at bounding box center [744, 502] width 79 height 13
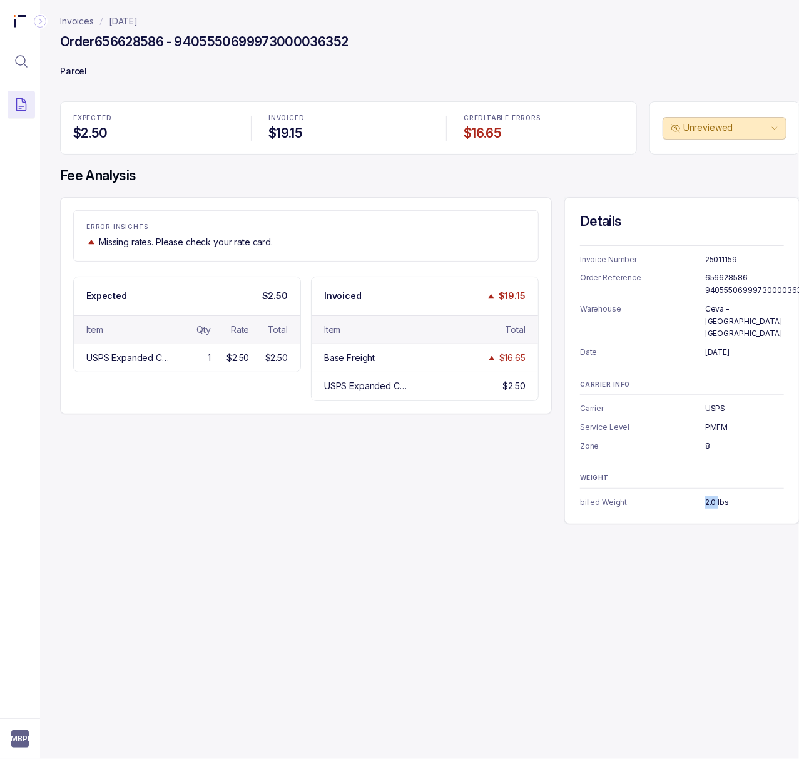
click at [712, 496] on p "2.0 lbs" at bounding box center [744, 502] width 79 height 13
click at [713, 496] on p "2.0 lbs" at bounding box center [744, 502] width 79 height 13
click at [138, 23] on p "[DATE]" at bounding box center [123, 21] width 29 height 13
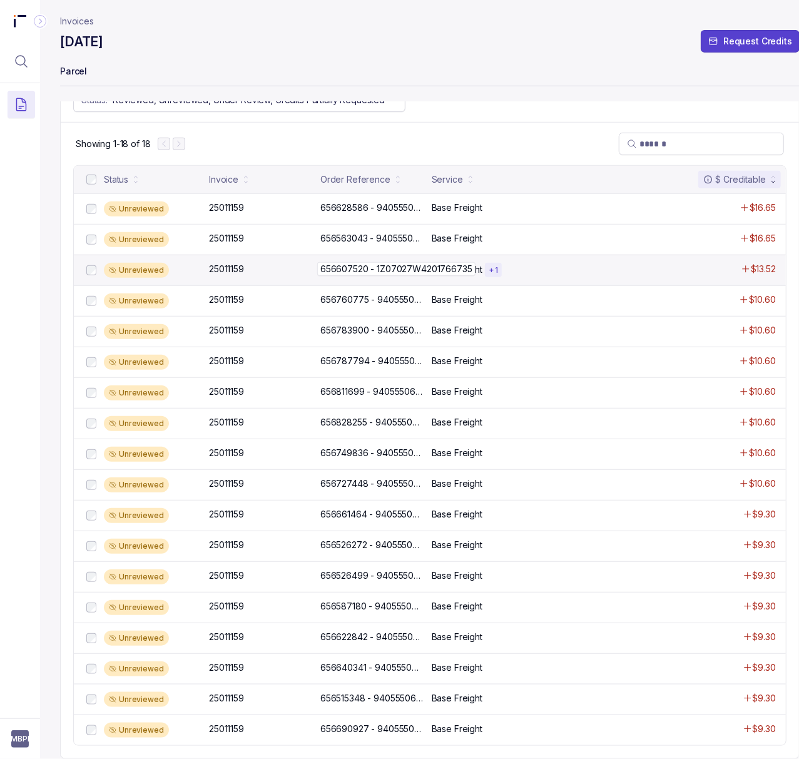
scroll to position [252, 0]
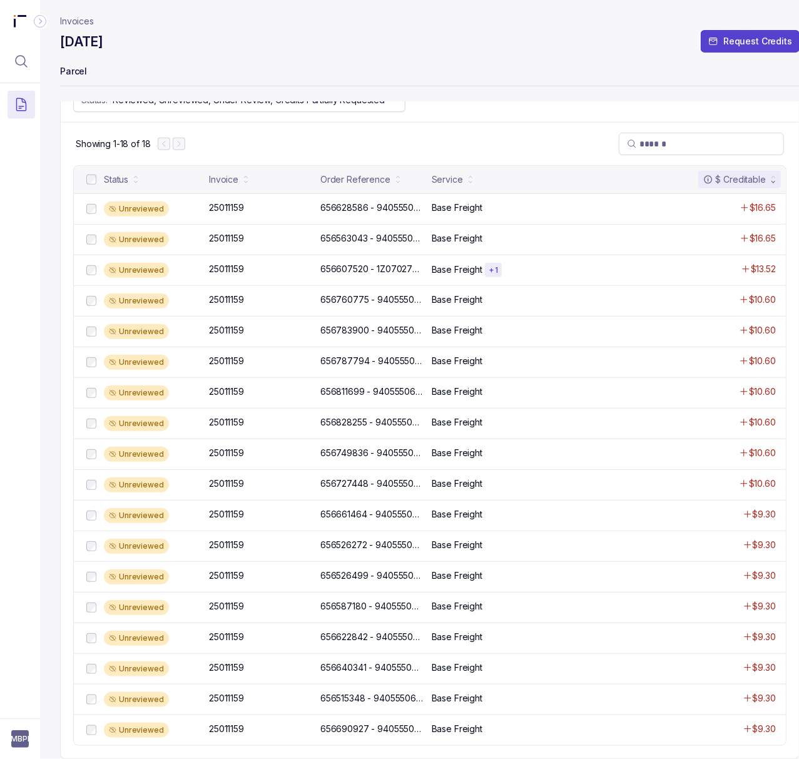
click at [180, 138] on div at bounding box center [172, 144] width 28 height 13
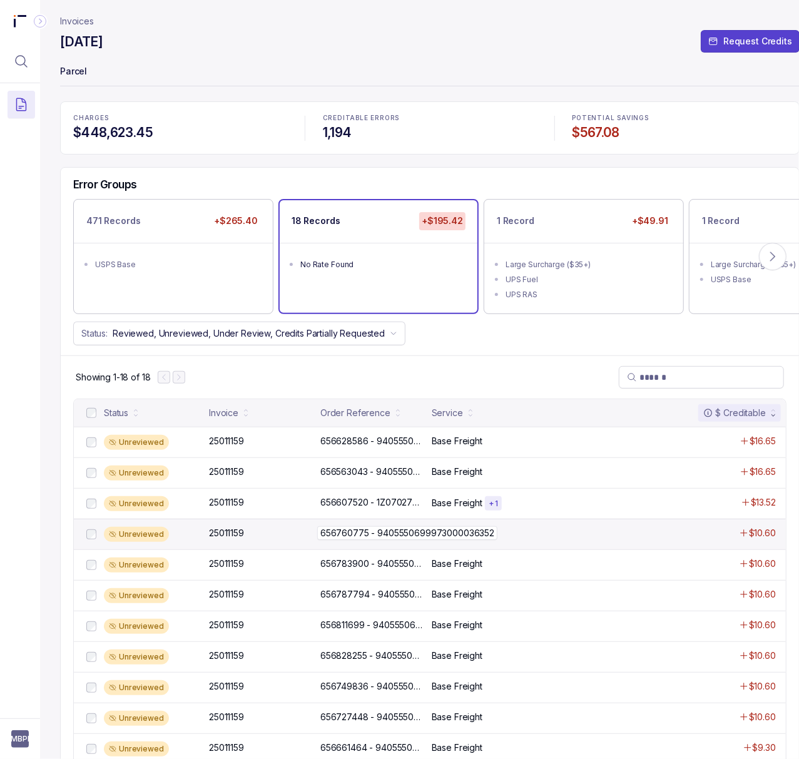
click at [355, 540] on p "656760775 - 9405550699973000036352" at bounding box center [407, 533] width 180 height 14
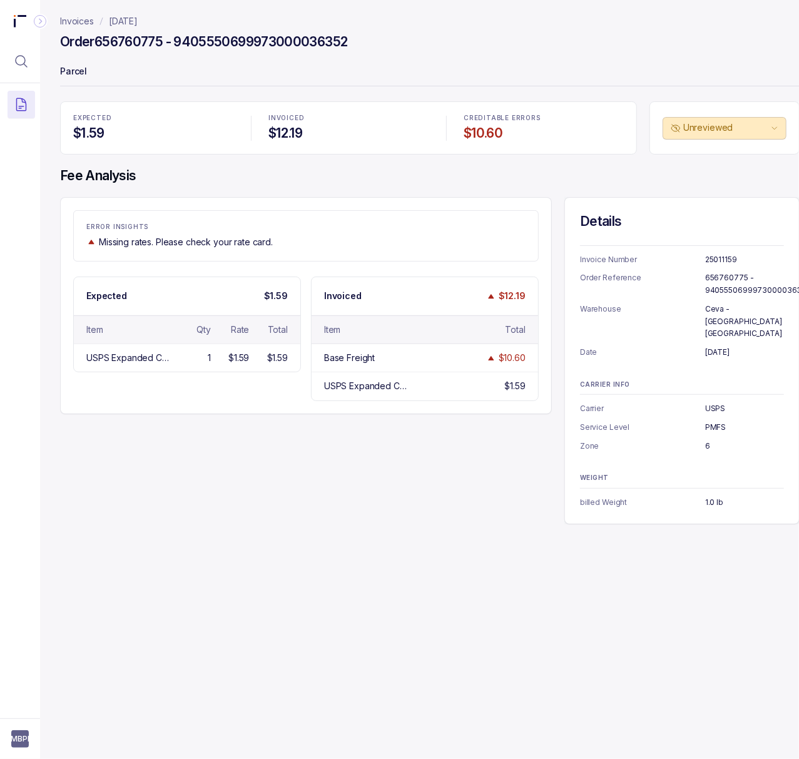
click at [720, 288] on p "656760775 - 9405550699973000036352" at bounding box center [757, 284] width 105 height 24
copy p "656760775 - 9405550699973000036352"
click at [726, 346] on p "[DATE]" at bounding box center [744, 352] width 79 height 13
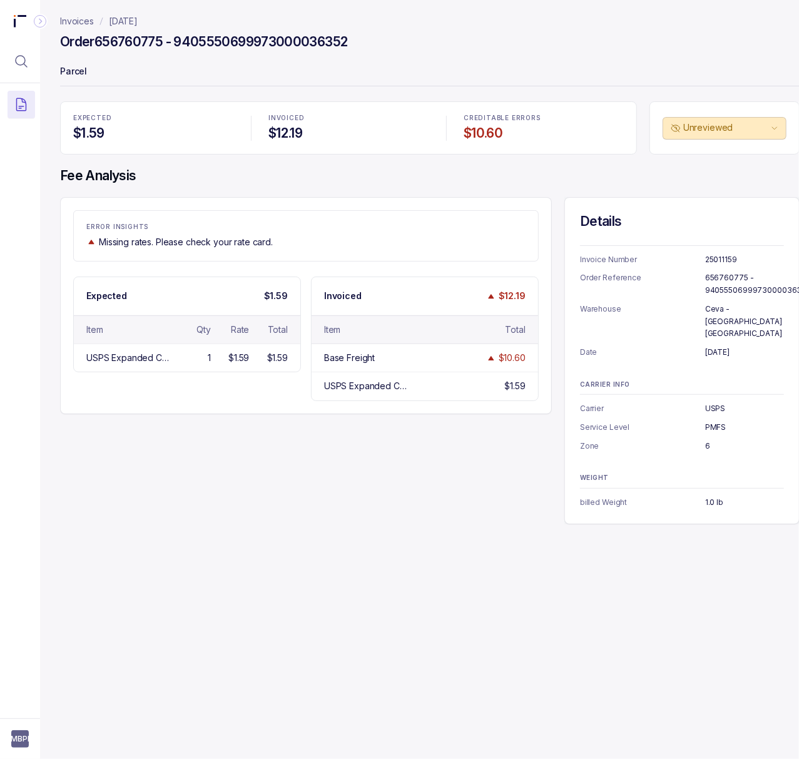
click at [726, 346] on p "[DATE]" at bounding box center [744, 352] width 79 height 13
copy p "[DATE]"
click at [714, 496] on p "1.0 lb" at bounding box center [744, 502] width 79 height 13
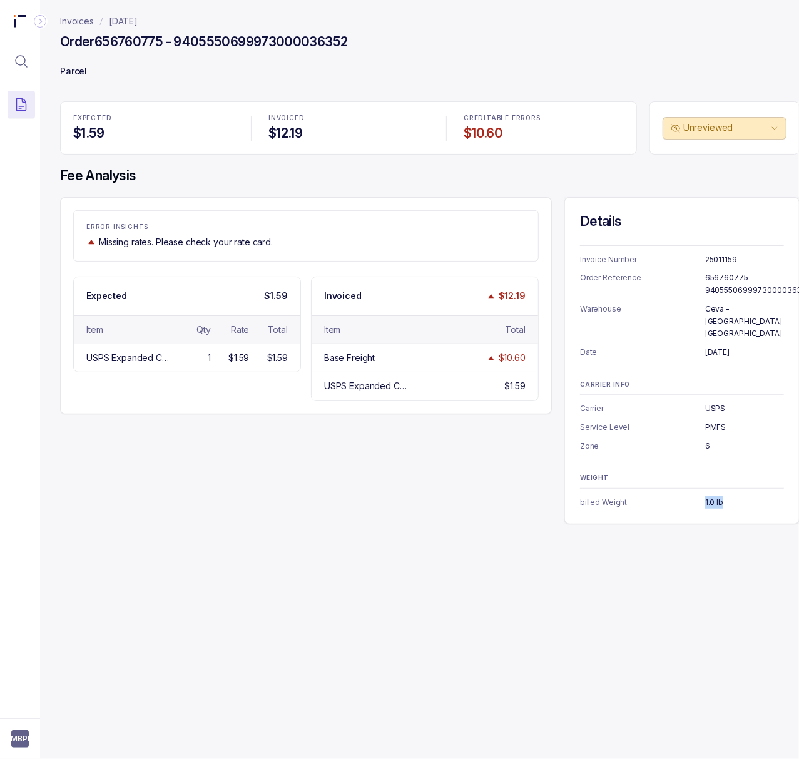
click at [714, 496] on p "1.0 lb" at bounding box center [744, 502] width 79 height 13
copy p "1.0 lb"
click at [138, 23] on p "[DATE]" at bounding box center [123, 21] width 29 height 13
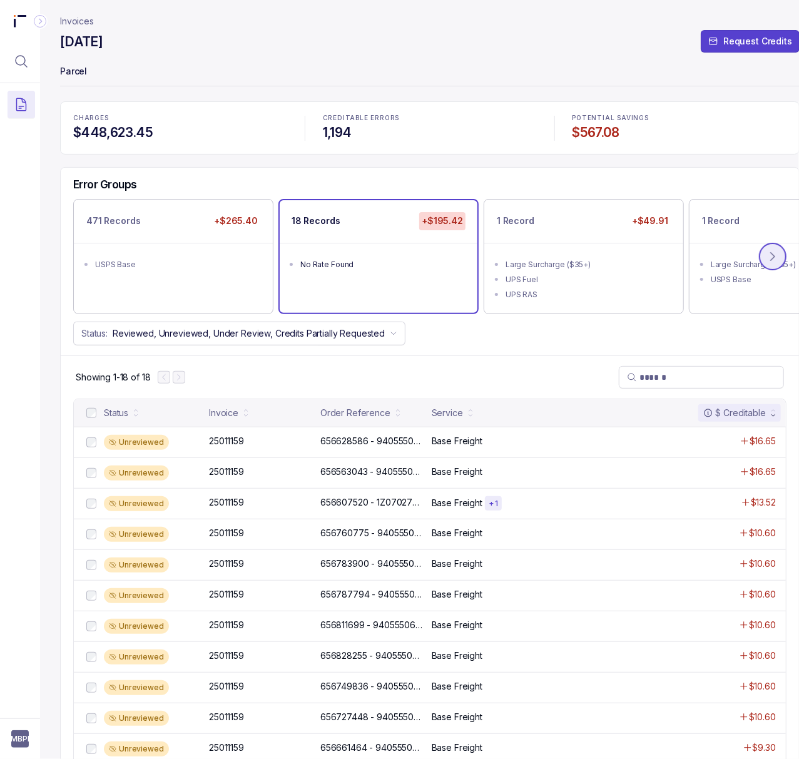
click at [781, 263] on button at bounding box center [773, 257] width 28 height 28
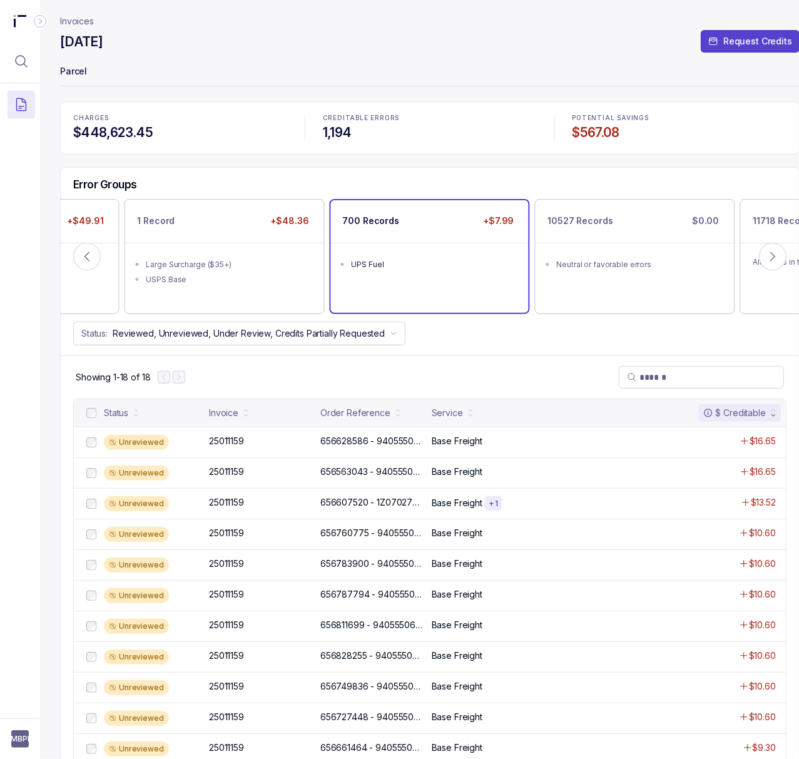
click at [394, 273] on ul "UPS Fuel" at bounding box center [430, 263] width 198 height 40
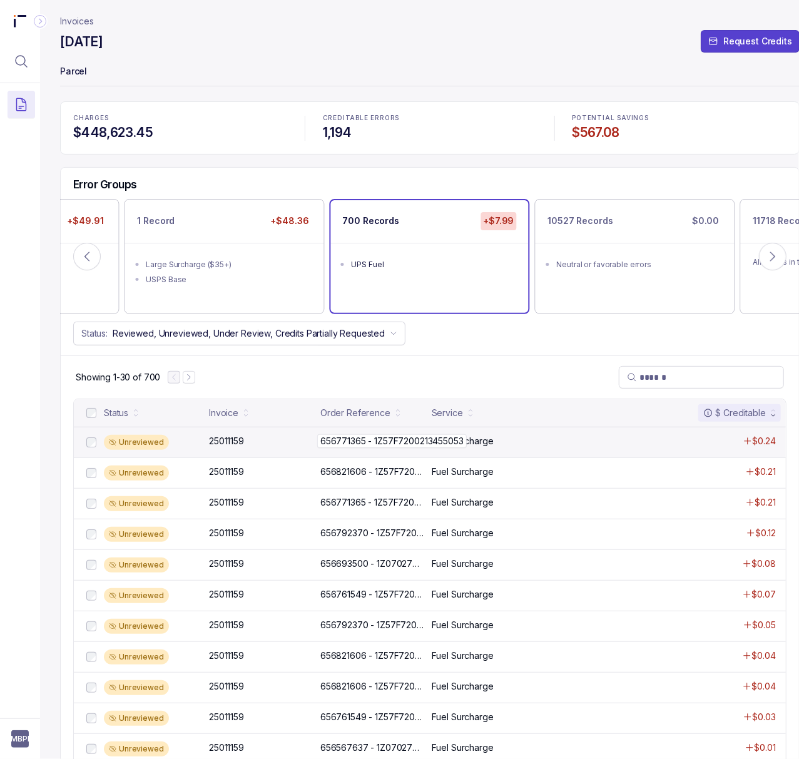
click at [414, 448] on p "656771365 - 1Z57F7200213455053" at bounding box center [392, 441] width 150 height 14
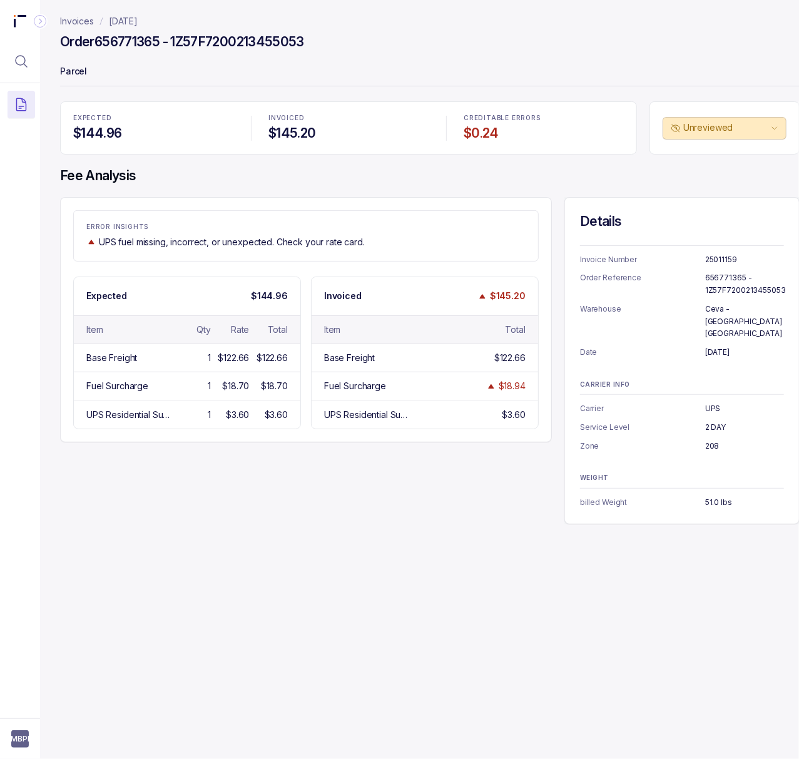
click at [325, 562] on div "Invoices August 2025 Order 656771365 - 1Z57F7200213455053 Parcel EXPECTED $144.…" at bounding box center [425, 379] width 770 height 759
click at [719, 253] on div "Invoice Number 25011159 Order Reference 656771365 - 1Z57F7200213455053 Warehous…" at bounding box center [682, 301] width 204 height 113
click at [722, 255] on p "25011159" at bounding box center [744, 259] width 79 height 13
copy p "25011159"
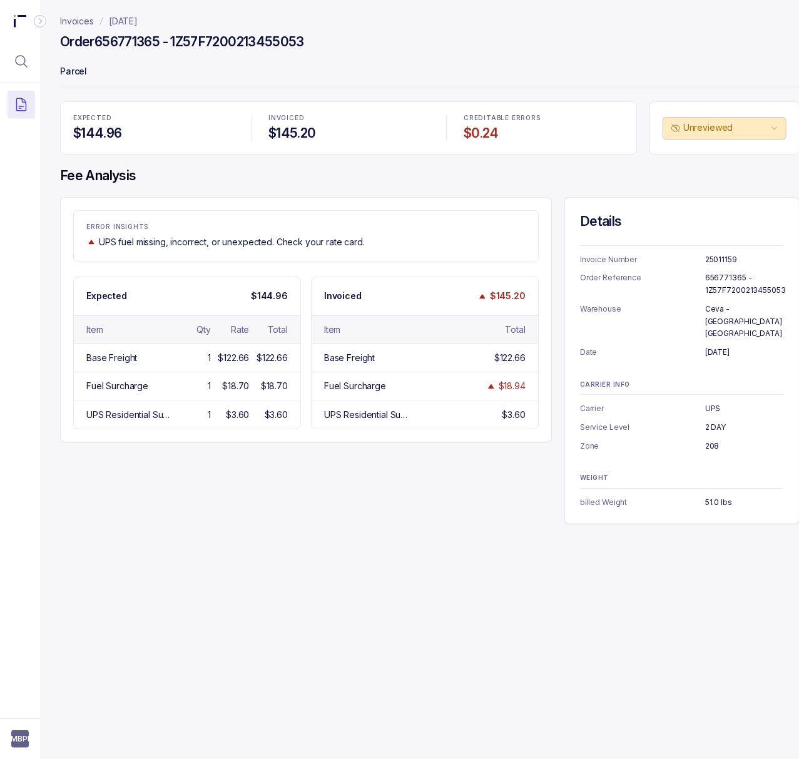
click at [731, 280] on p "656771365 - 1Z57F7200213455053" at bounding box center [745, 284] width 81 height 24
copy p "656771365 - 1Z57F7200213455053"
click at [718, 346] on p "July 28, 2025" at bounding box center [744, 352] width 79 height 13
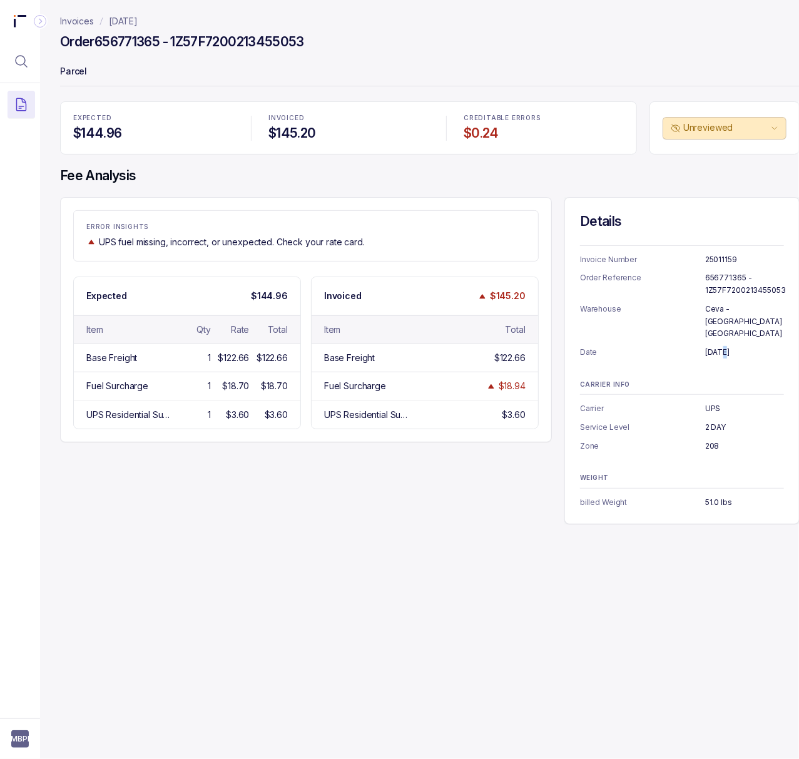
click at [718, 346] on p "July 28, 2025" at bounding box center [744, 352] width 79 height 13
click at [712, 402] on p "UPS" at bounding box center [744, 408] width 79 height 13
click at [713, 421] on p "2 DAY" at bounding box center [744, 427] width 79 height 13
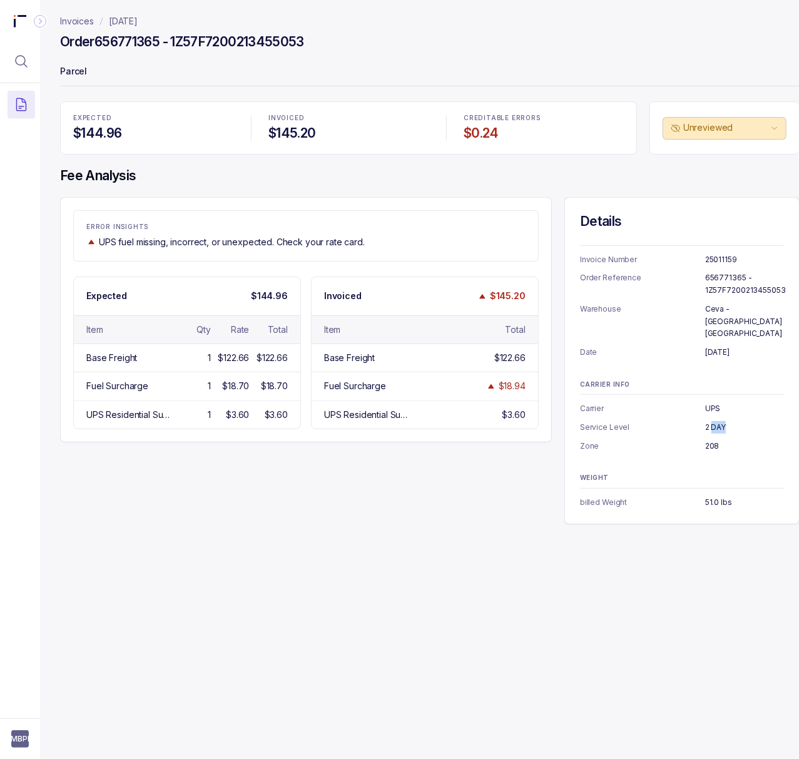
click at [713, 421] on p "2 DAY" at bounding box center [744, 427] width 79 height 13
click at [712, 440] on p "208" at bounding box center [744, 446] width 79 height 13
click at [718, 496] on p "51.0 lbs" at bounding box center [744, 502] width 79 height 13
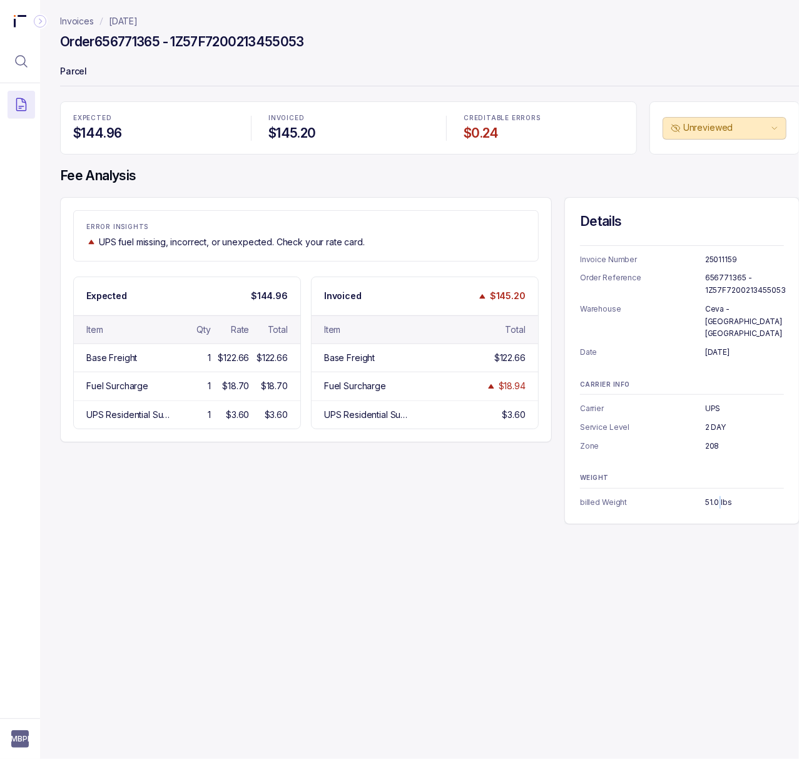
click at [718, 496] on p "51.0 lbs" at bounding box center [744, 502] width 79 height 13
click at [571, 68] on p "Parcel" at bounding box center [430, 72] width 740 height 25
click at [138, 21] on p "[DATE]" at bounding box center [123, 21] width 29 height 13
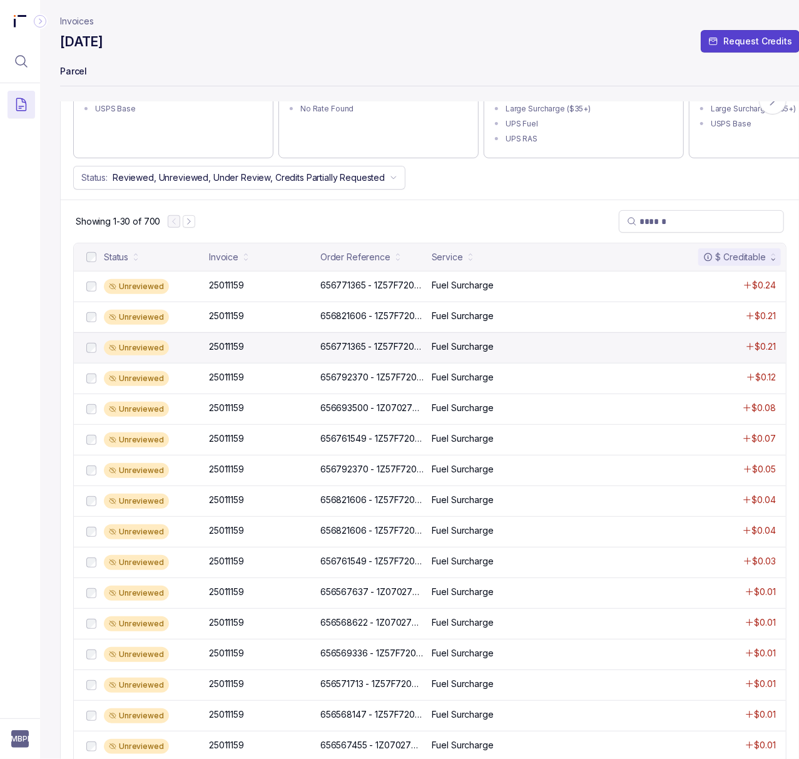
scroll to position [166, 0]
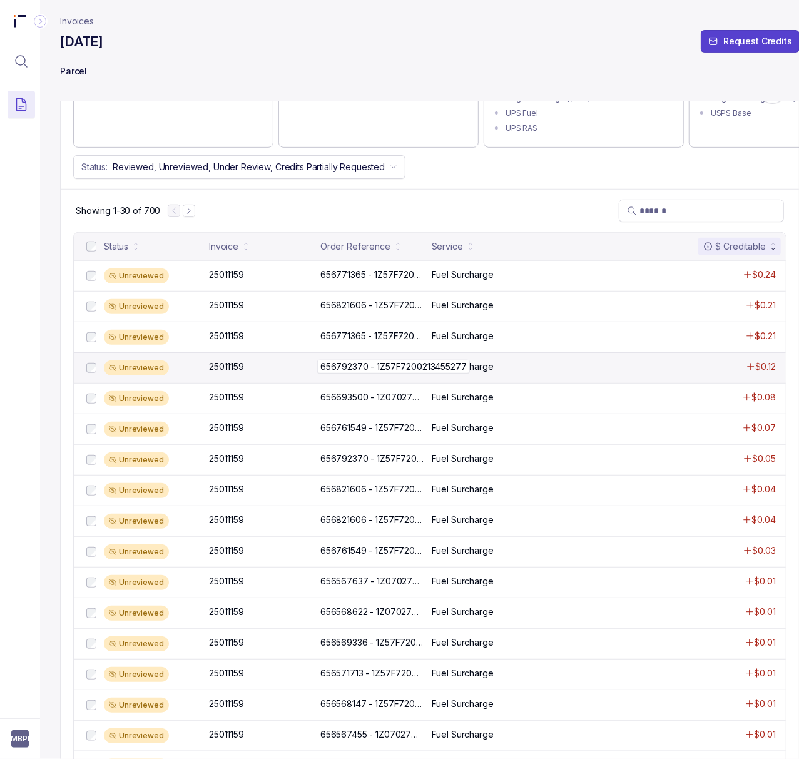
click at [365, 369] on p "656792370 - 1Z57F7200213455277" at bounding box center [393, 367] width 153 height 14
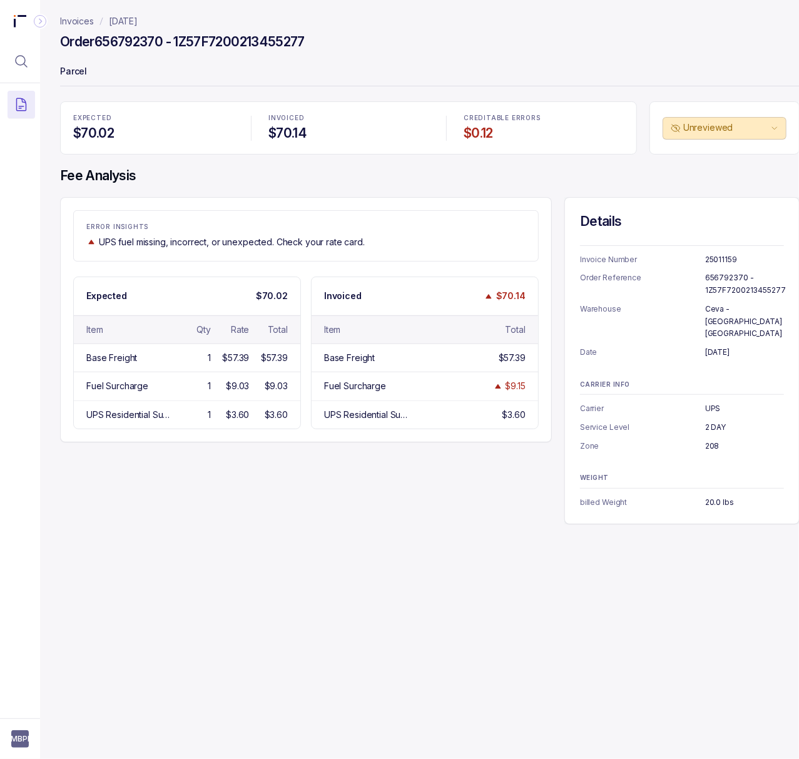
click at [732, 291] on p "656792370 - 1Z57F7200213455277" at bounding box center [745, 284] width 81 height 24
click at [732, 346] on p "July 28, 2025" at bounding box center [744, 352] width 79 height 13
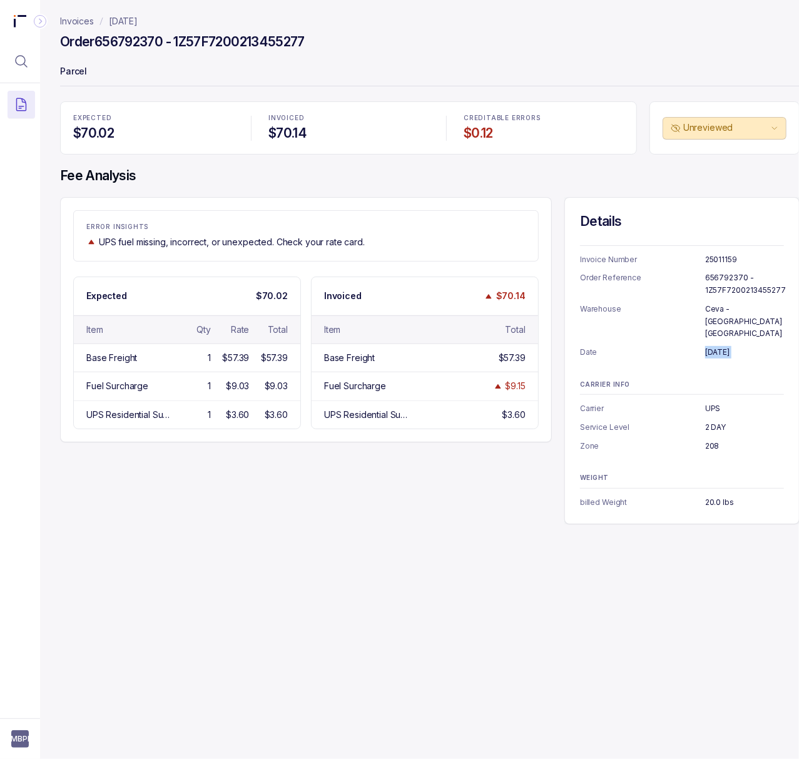
click at [732, 346] on p "July 28, 2025" at bounding box center [744, 352] width 79 height 13
click at [707, 496] on p "20.0 lbs" at bounding box center [744, 502] width 79 height 13
click at [558, 61] on p "Parcel" at bounding box center [430, 72] width 740 height 25
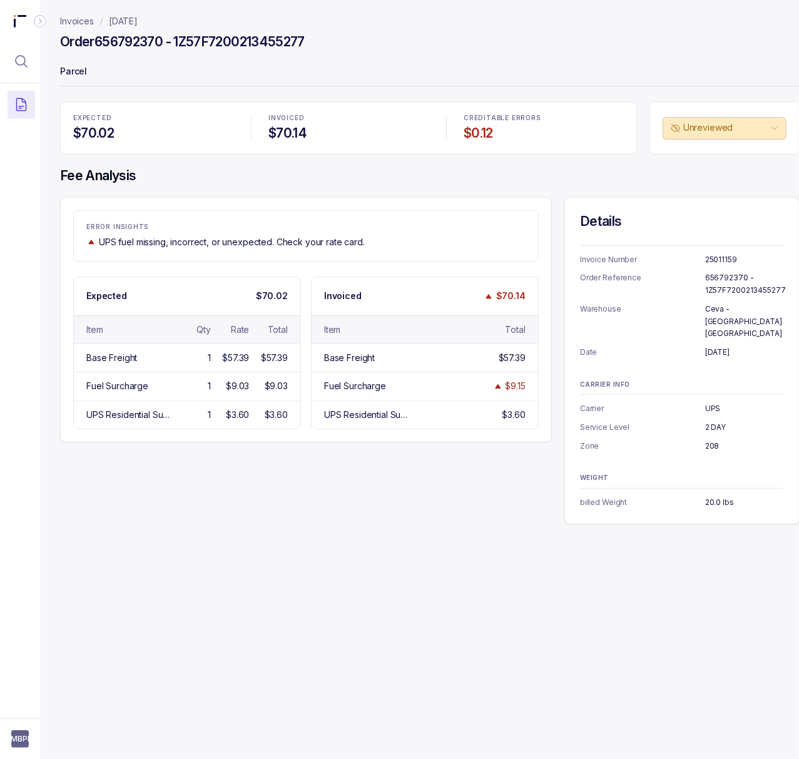
click at [138, 24] on p "[DATE]" at bounding box center [123, 21] width 29 height 13
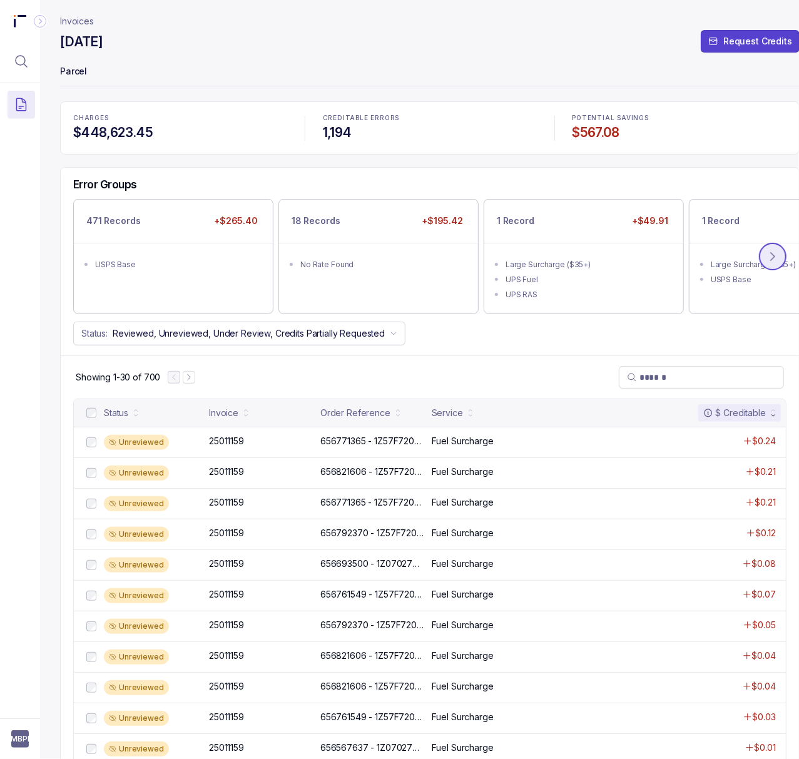
click at [767, 253] on icon at bounding box center [773, 256] width 13 height 13
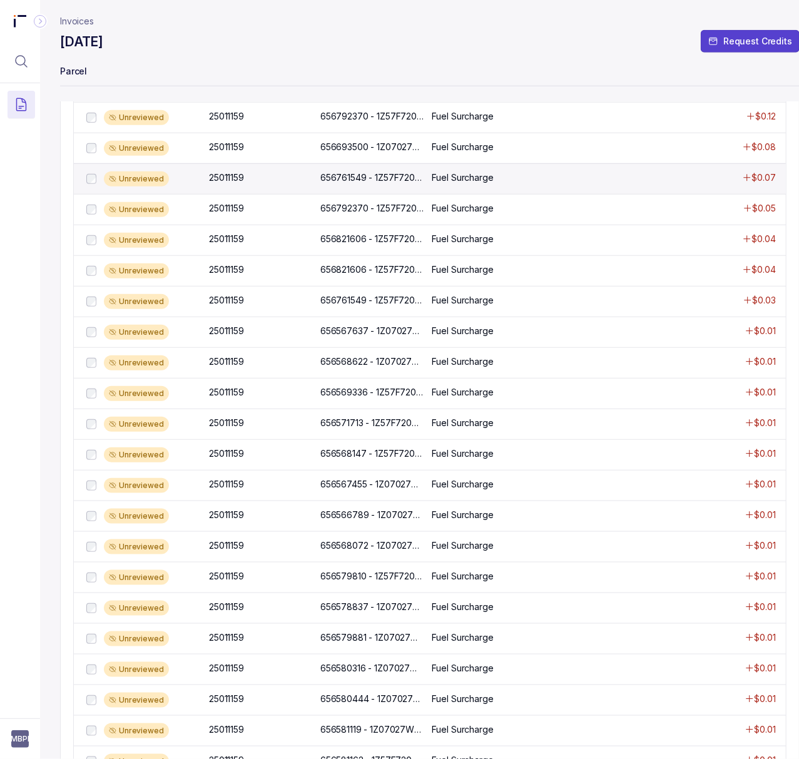
scroll to position [166, 0]
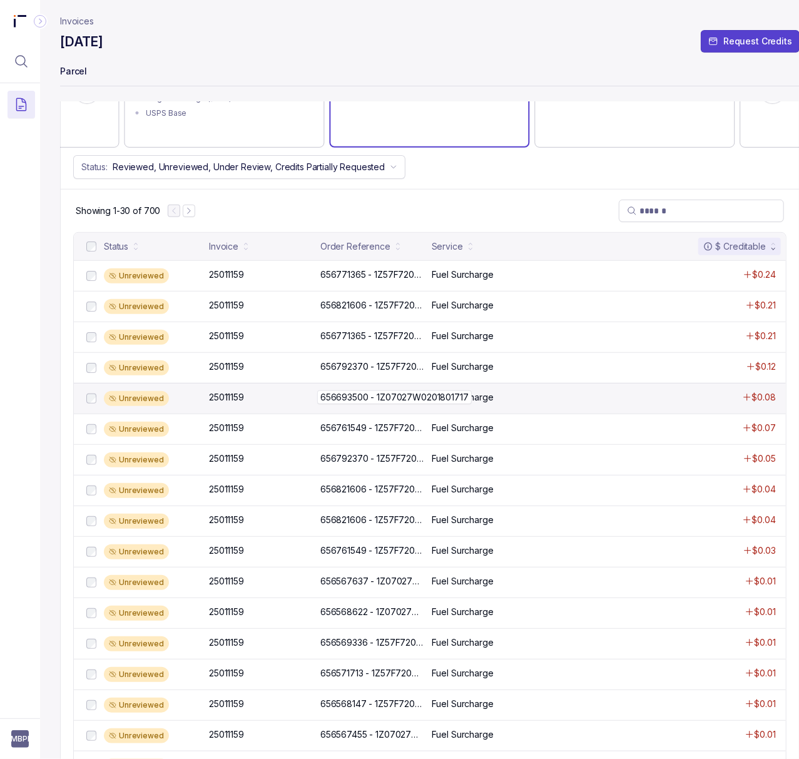
click at [371, 401] on p "656693500 - 1Z07027W0201801717" at bounding box center [394, 398] width 155 height 14
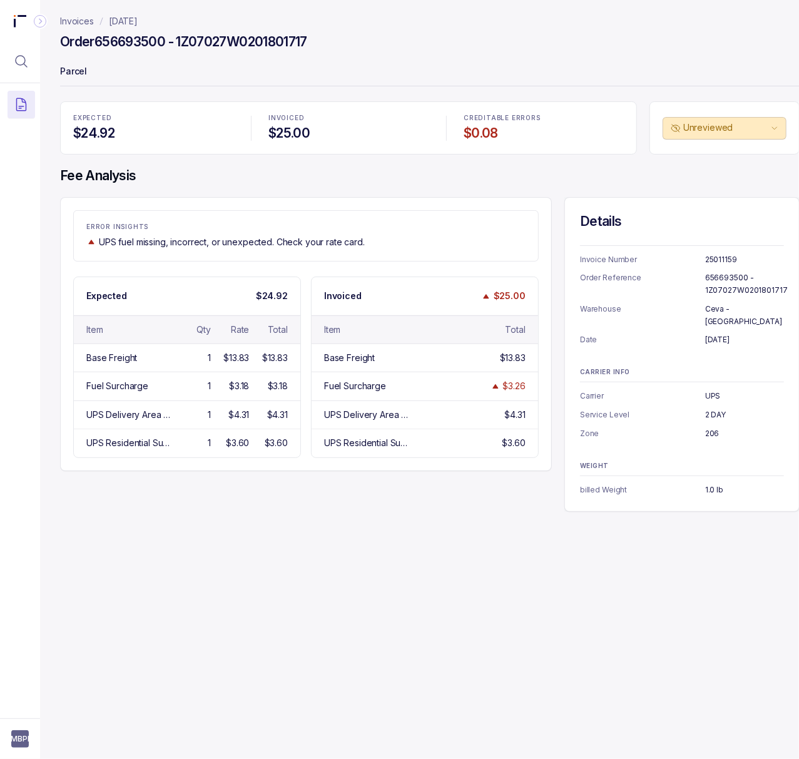
click at [708, 279] on p "656693500 - 1Z07027W0201801717" at bounding box center [746, 284] width 83 height 24
click at [723, 334] on p "July 17, 2025" at bounding box center [744, 340] width 79 height 13
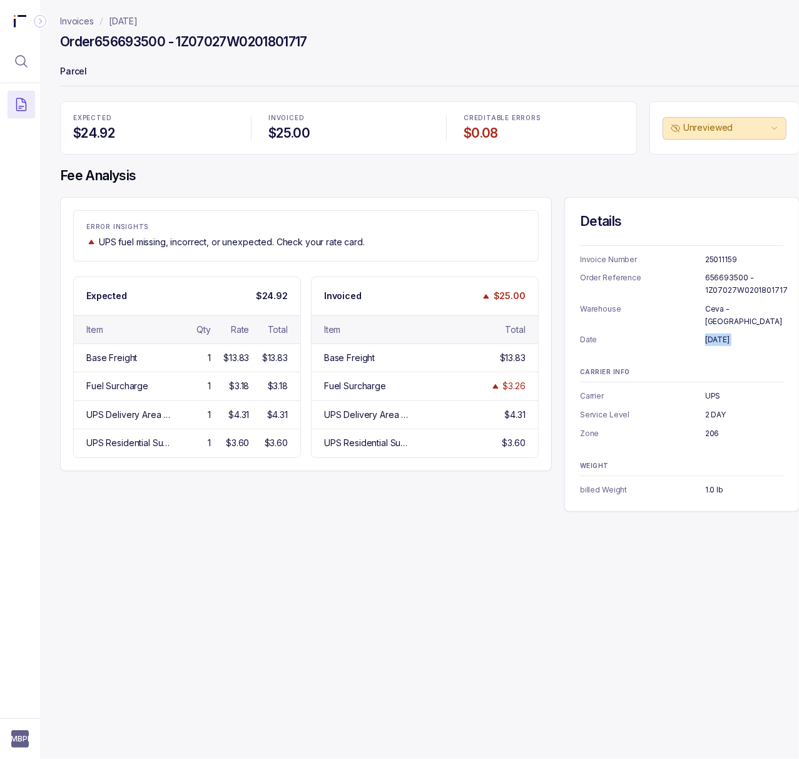
click at [723, 334] on p "July 17, 2025" at bounding box center [744, 340] width 79 height 13
click at [712, 427] on p "206" at bounding box center [744, 433] width 79 height 13
click at [709, 484] on p "1.0 lb" at bounding box center [744, 490] width 79 height 13
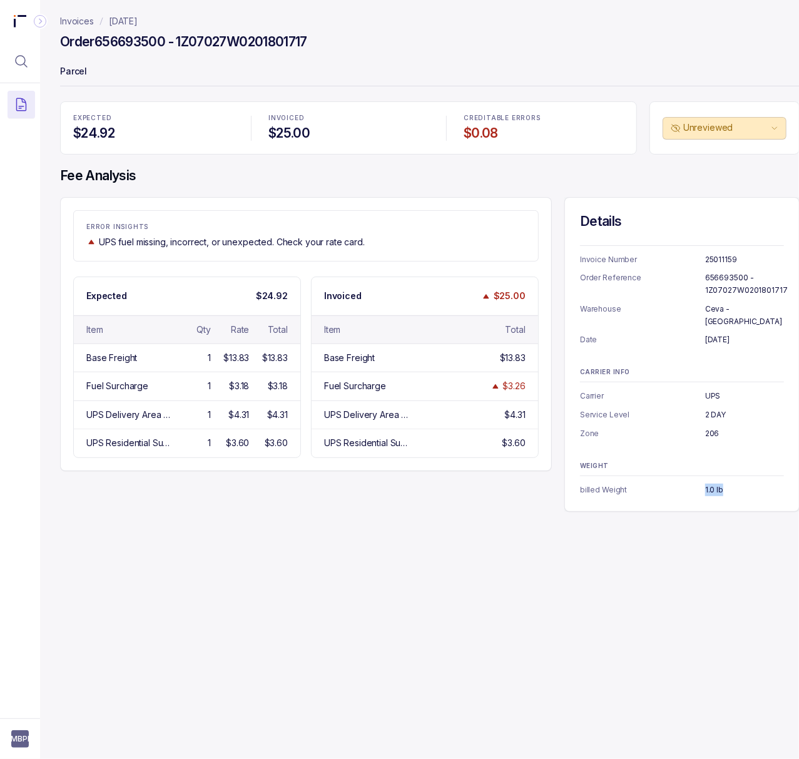
click at [709, 484] on p "1.0 lb" at bounding box center [744, 490] width 79 height 13
click at [473, 68] on p "Parcel" at bounding box center [430, 72] width 740 height 25
click at [138, 24] on p "[DATE]" at bounding box center [123, 21] width 29 height 13
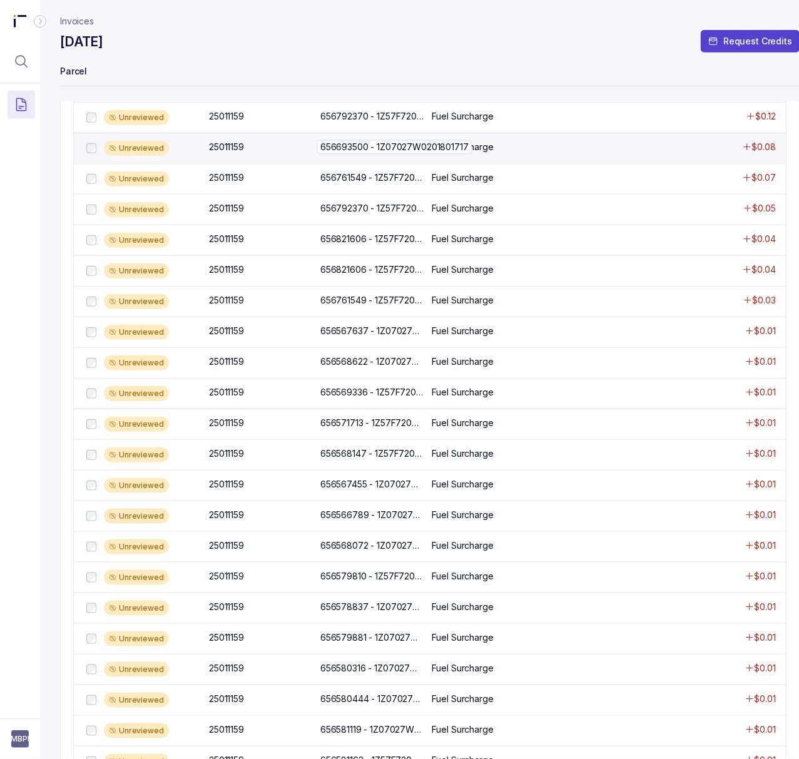
scroll to position [501, 0]
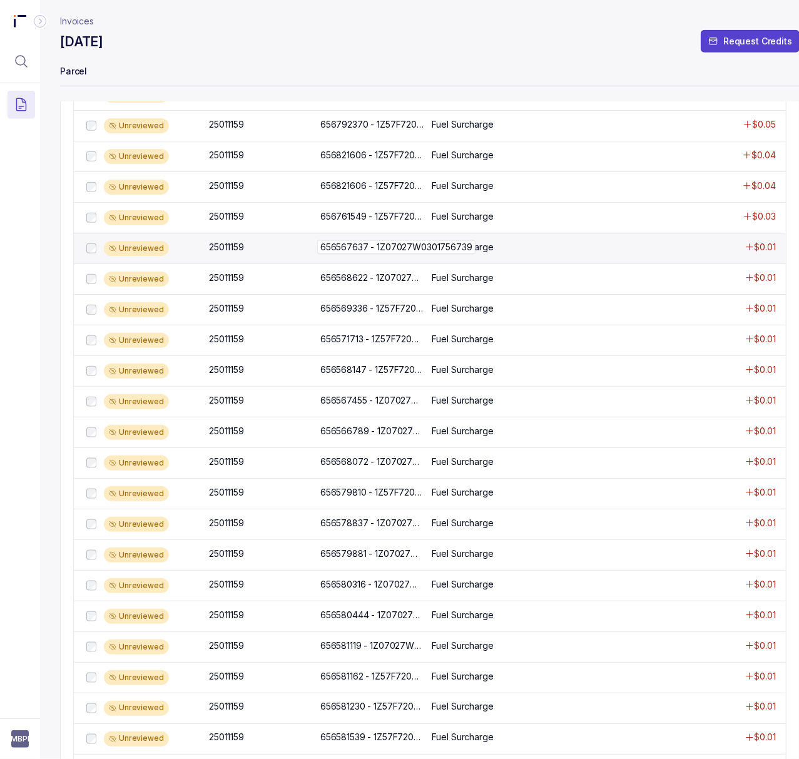
click at [378, 254] on p "656567637 - 1Z07027W0301756739" at bounding box center [396, 247] width 158 height 14
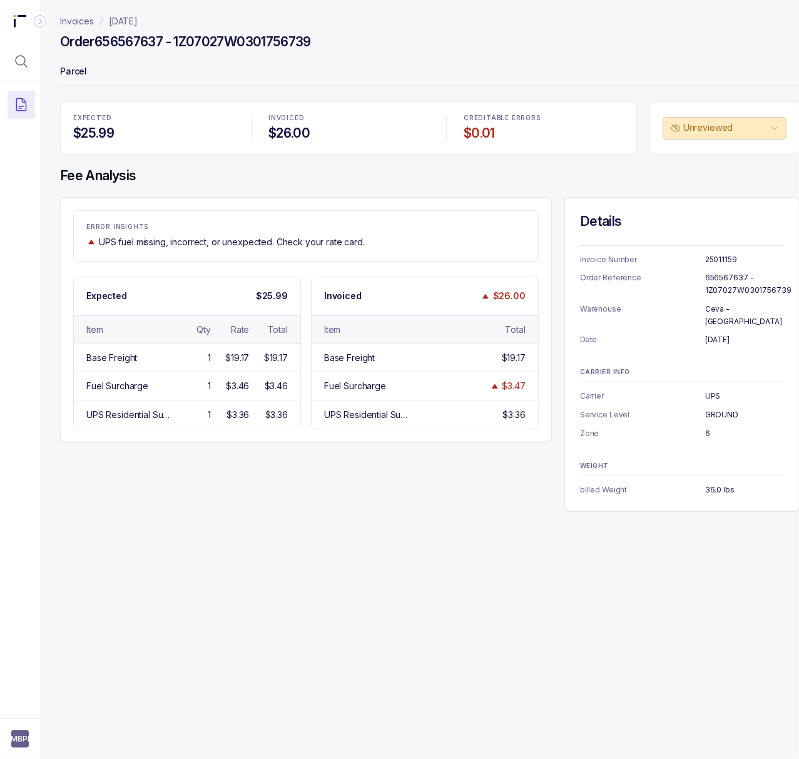
click at [722, 256] on p "25011159" at bounding box center [744, 259] width 79 height 13
click at [713, 291] on p "656567637 - 1Z07027W0301756739" at bounding box center [748, 284] width 86 height 24
click at [714, 291] on p "656567637 - 1Z07027W0301756739" at bounding box center [748, 284] width 86 height 24
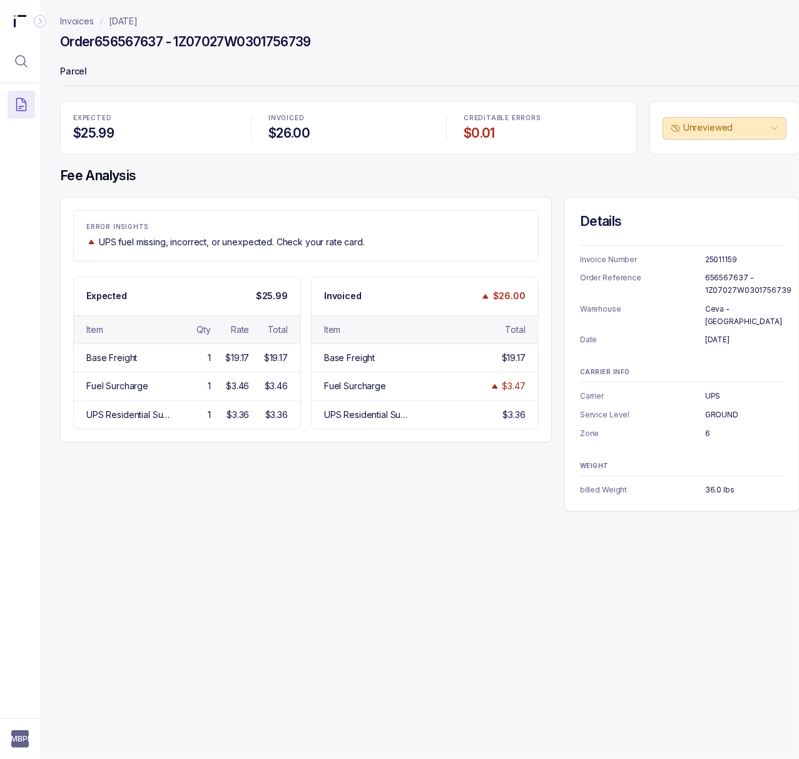
click at [729, 334] on p "July 7, 2025" at bounding box center [744, 340] width 79 height 13
click at [725, 409] on p "GROUND" at bounding box center [744, 415] width 79 height 13
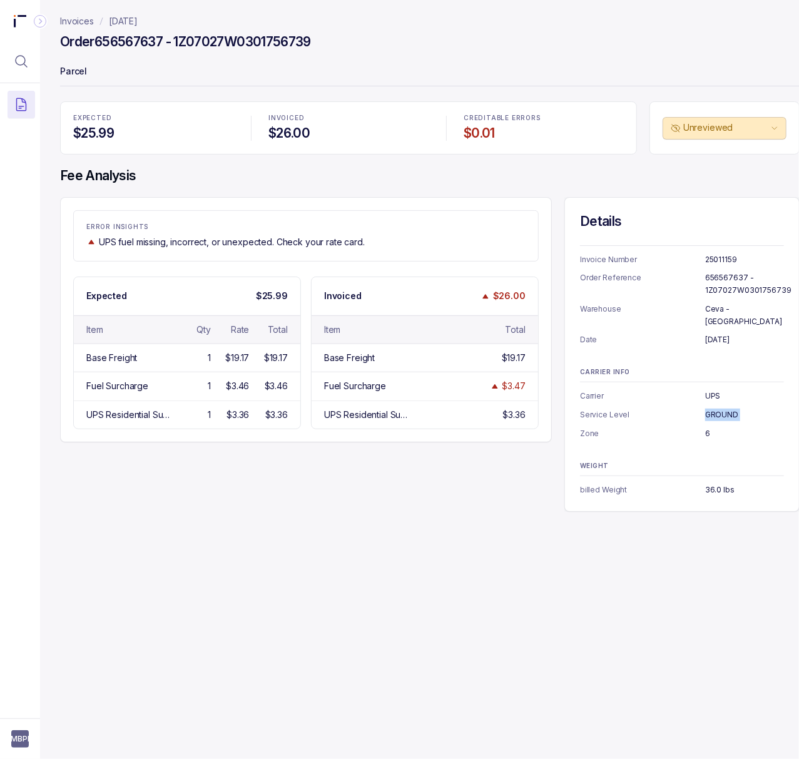
click at [725, 409] on p "GROUND" at bounding box center [744, 415] width 79 height 13
click at [719, 484] on p "36.0 lbs" at bounding box center [744, 490] width 79 height 13
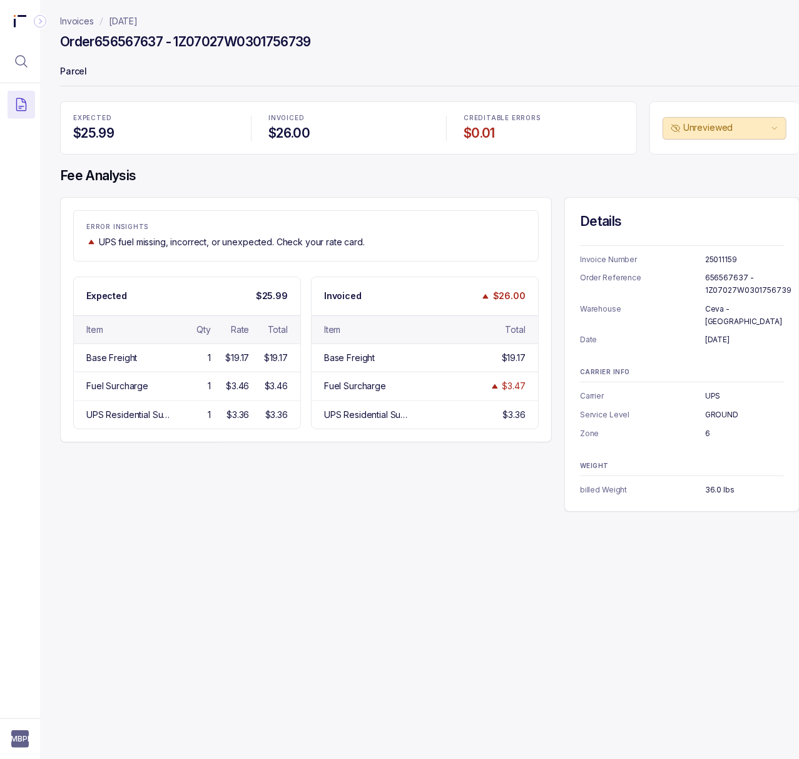
click at [229, 573] on div "Invoices August 2025 Order 656567637 - 1Z07027W0301756739 Parcel EXPECTED $25.9…" at bounding box center [425, 379] width 770 height 759
click at [138, 19] on p "[DATE]" at bounding box center [123, 21] width 29 height 13
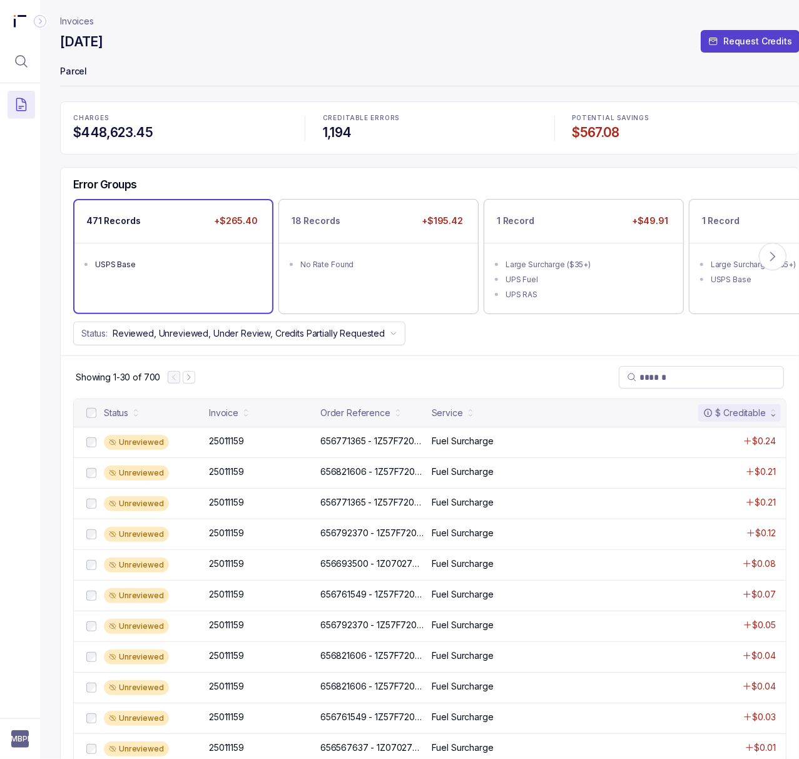
click at [150, 275] on ul "USPS Base" at bounding box center [173, 263] width 198 height 40
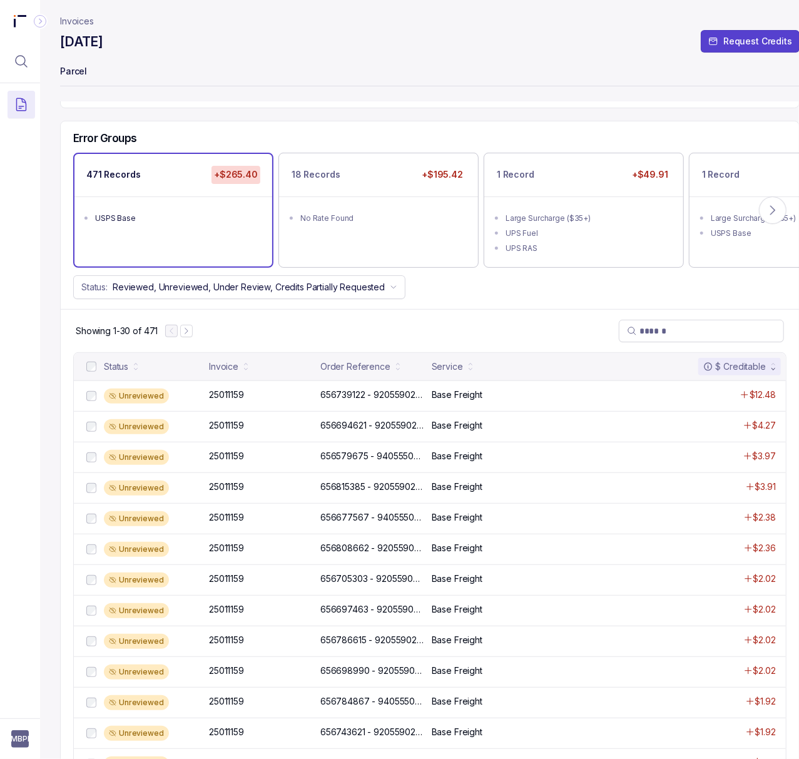
scroll to position [83, 0]
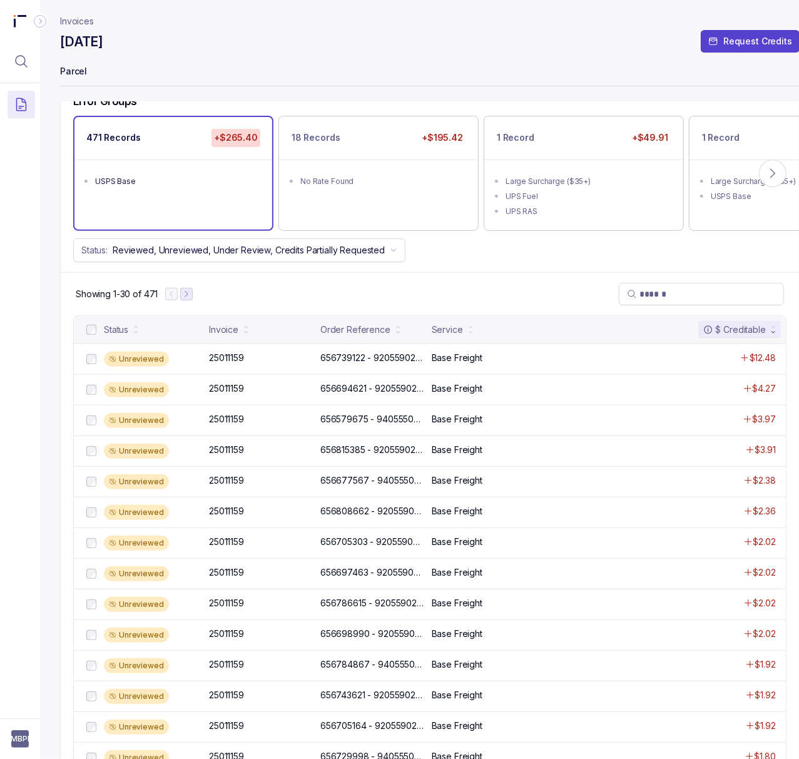
click at [186, 296] on icon "Next Page" at bounding box center [186, 294] width 9 height 9
click at [186, 296] on button "Next Page" at bounding box center [192, 294] width 13 height 13
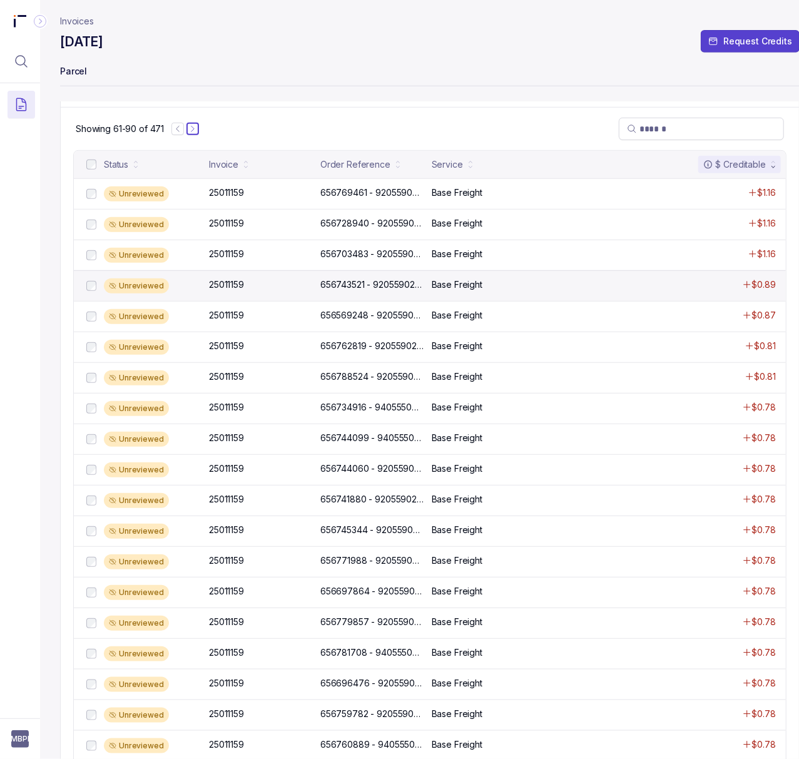
scroll to position [205, 0]
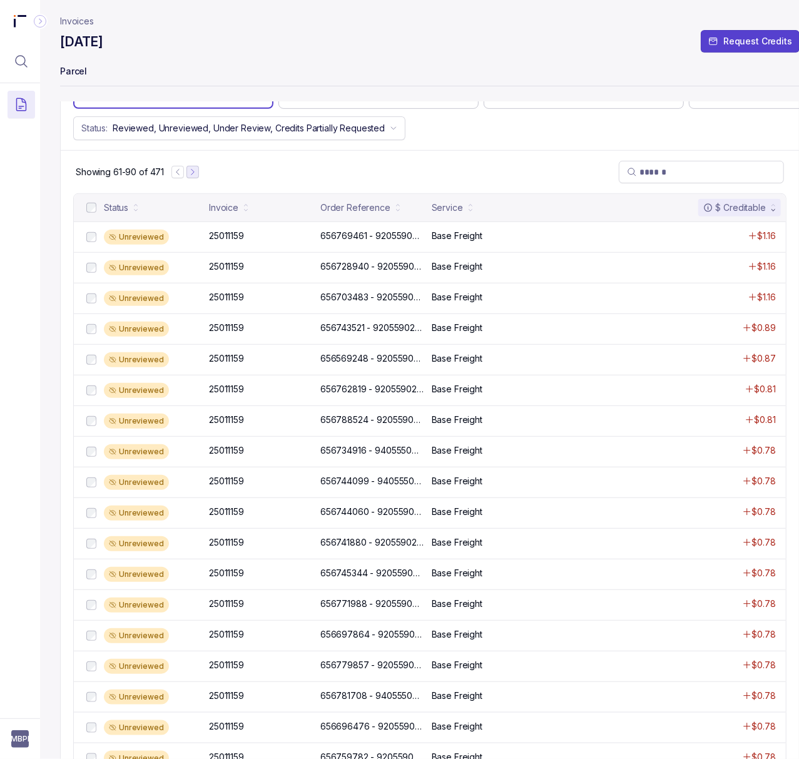
click at [195, 174] on icon "Next Page" at bounding box center [192, 172] width 9 height 9
click at [184, 175] on icon "Previous Page" at bounding box center [180, 172] width 9 height 9
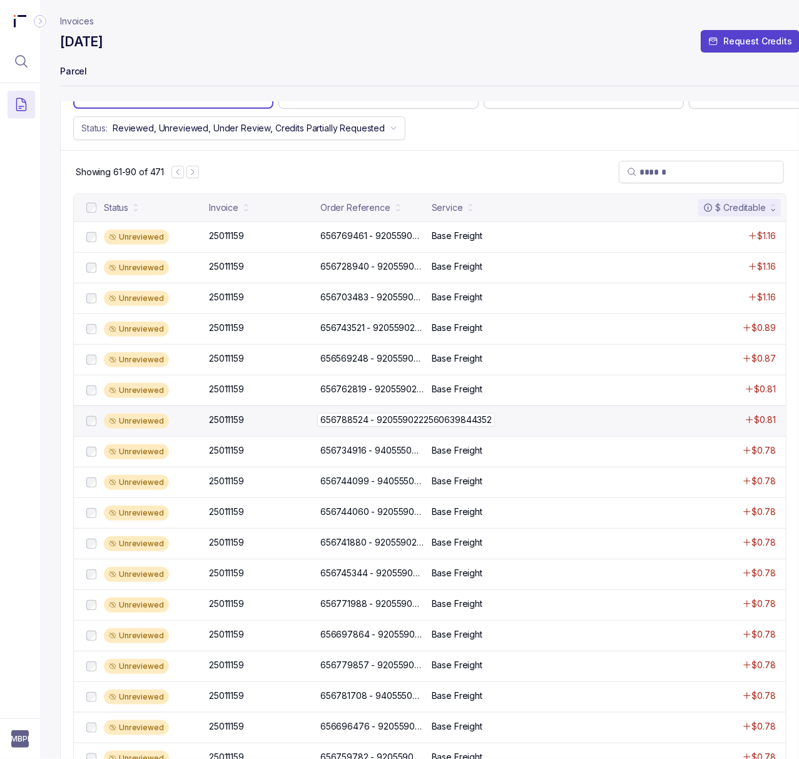
click at [371, 426] on p "656788524 - 9205590222560639844352" at bounding box center [406, 420] width 178 height 14
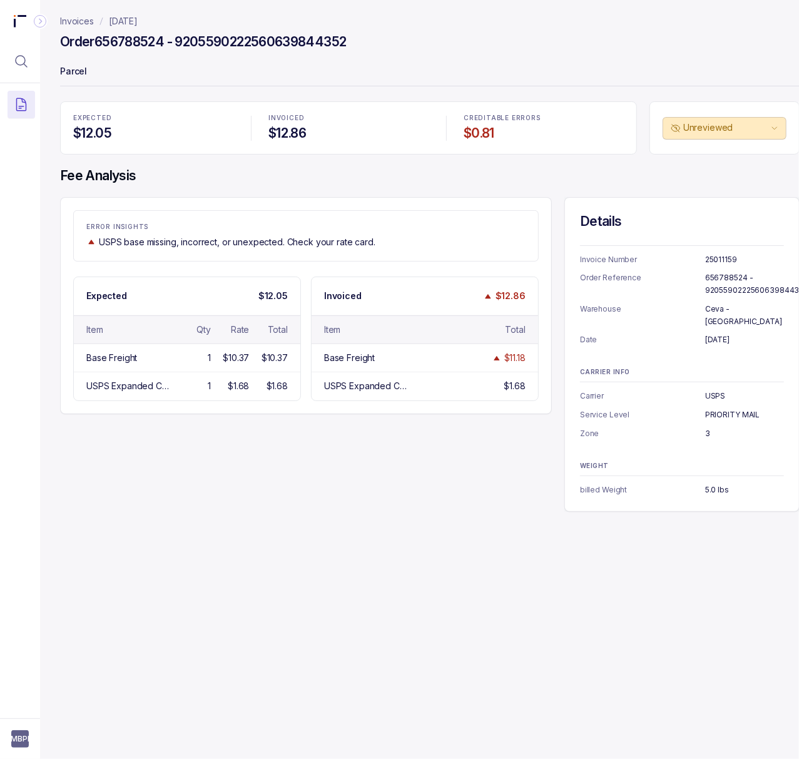
click at [131, 41] on h4 "Order 656788524 - 9205590222560639844352" at bounding box center [203, 42] width 286 height 18
click at [736, 286] on p "656788524 - 9205590222560639844352" at bounding box center [756, 284] width 103 height 24
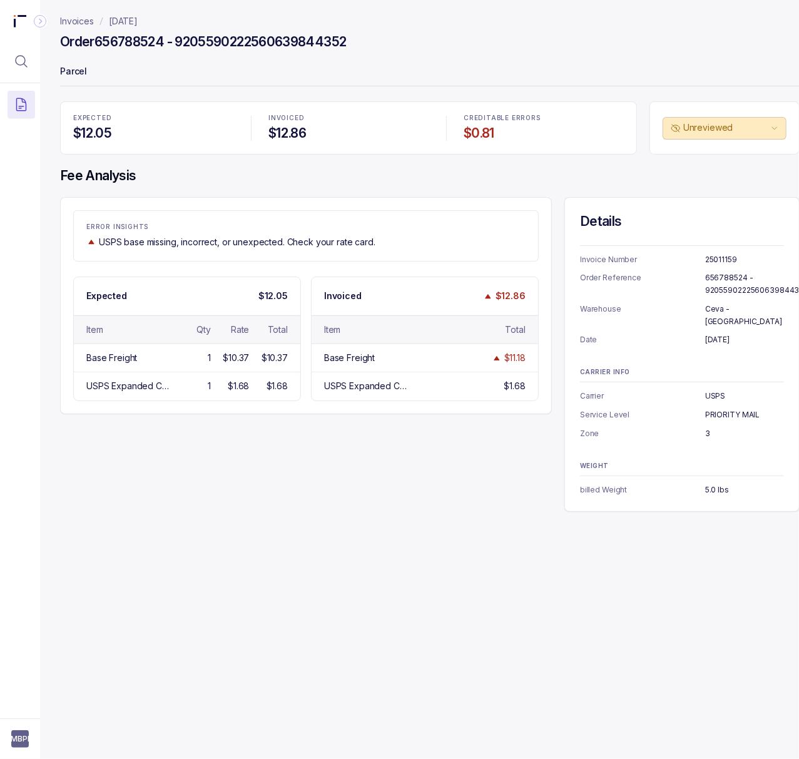
click at [723, 334] on p "July 28, 2025" at bounding box center [744, 340] width 79 height 13
click at [713, 390] on p "USPS" at bounding box center [744, 396] width 79 height 13
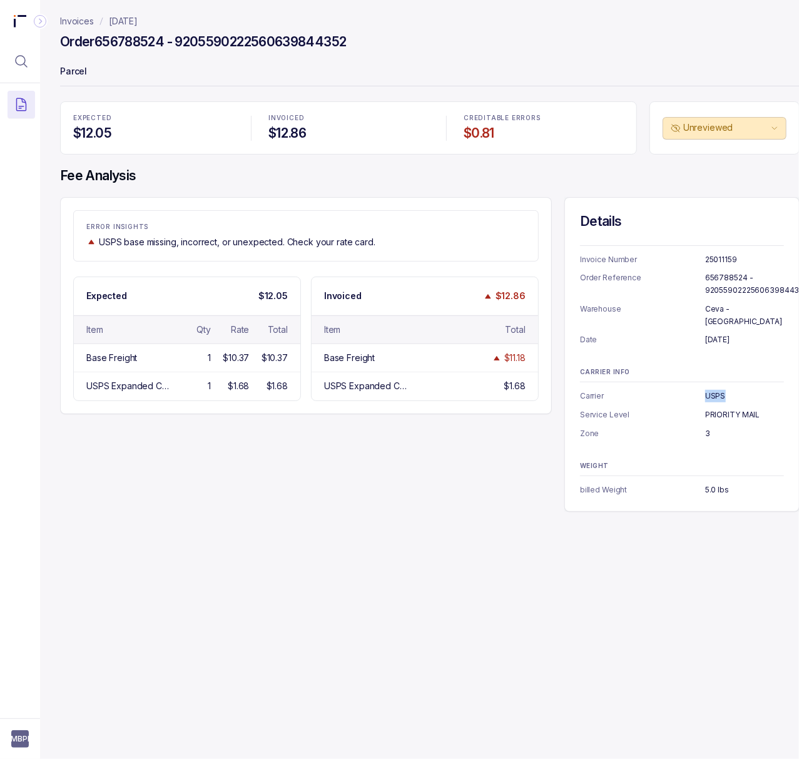
click at [731, 409] on p "PRIORITY MAIL" at bounding box center [744, 415] width 79 height 13
click at [83, 21] on p "Invoices" at bounding box center [77, 21] width 34 height 13
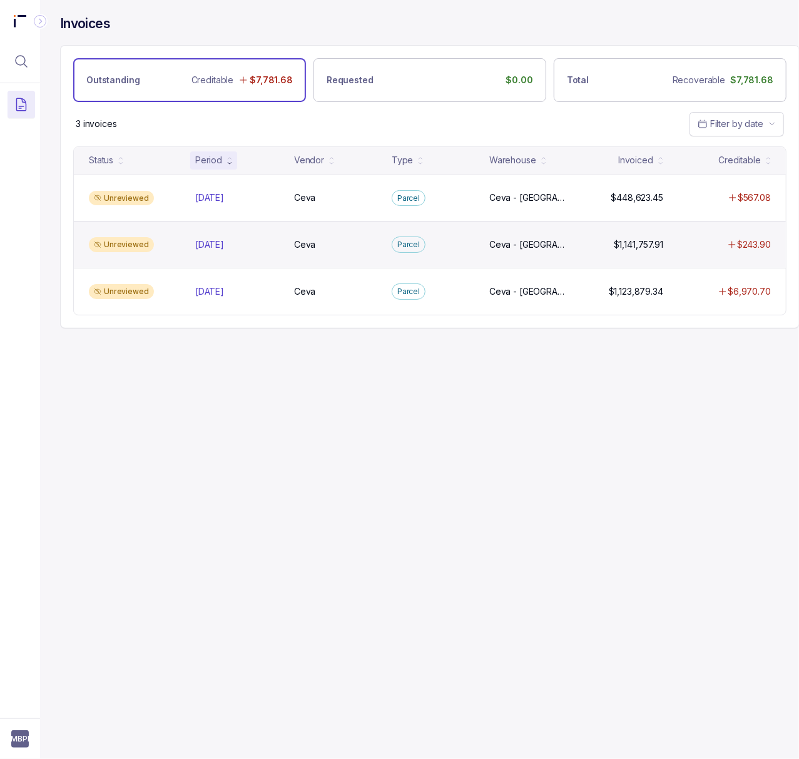
click at [407, 248] on p "Parcel" at bounding box center [408, 244] width 23 height 13
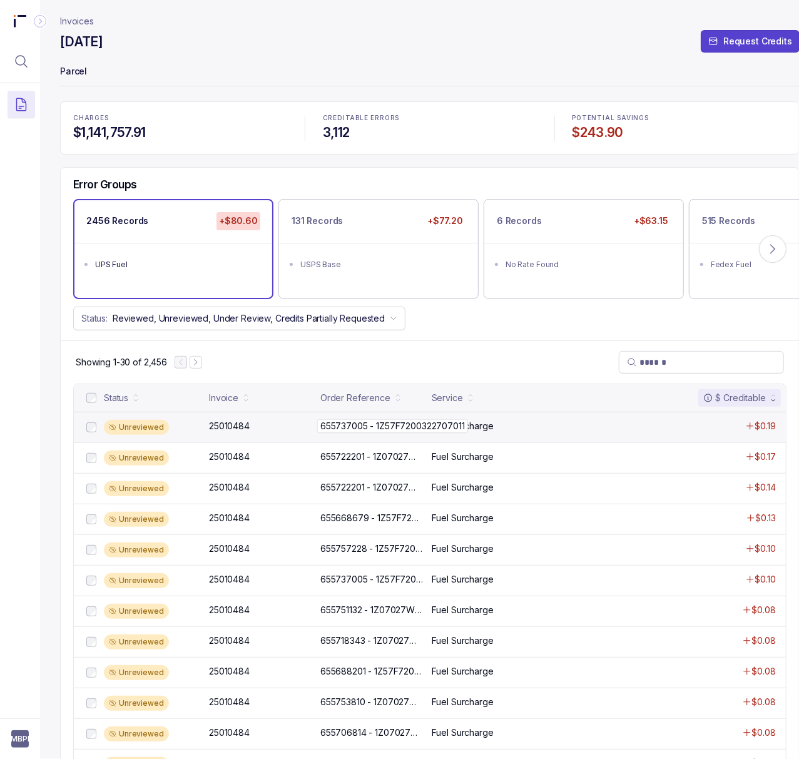
click at [379, 427] on p "655737005 - 1Z57F7200322707011" at bounding box center [392, 426] width 151 height 14
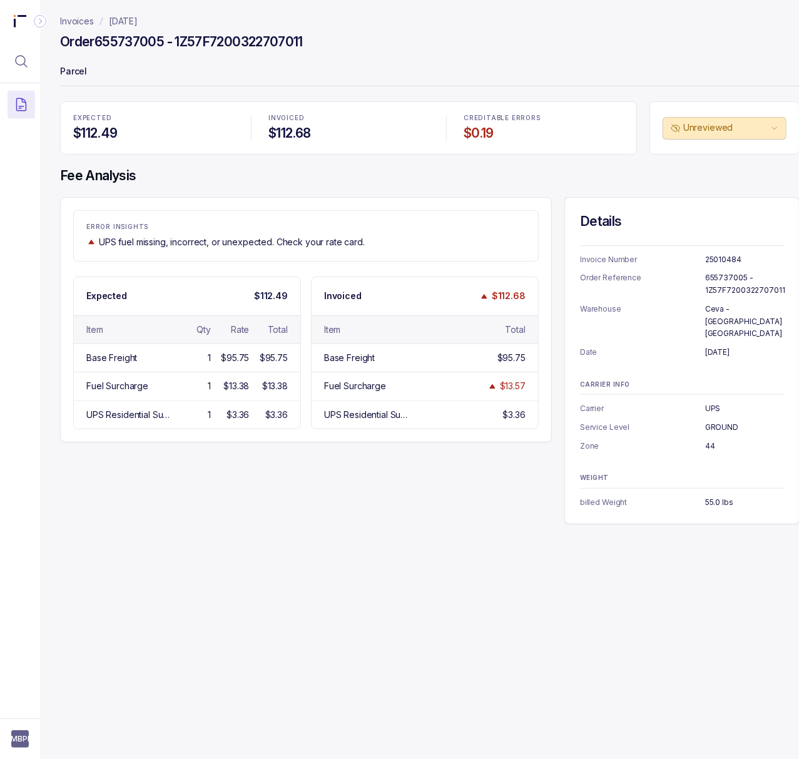
click at [732, 263] on p "25010484" at bounding box center [744, 259] width 79 height 13
click at [138, 21] on p "July 2025" at bounding box center [123, 21] width 29 height 13
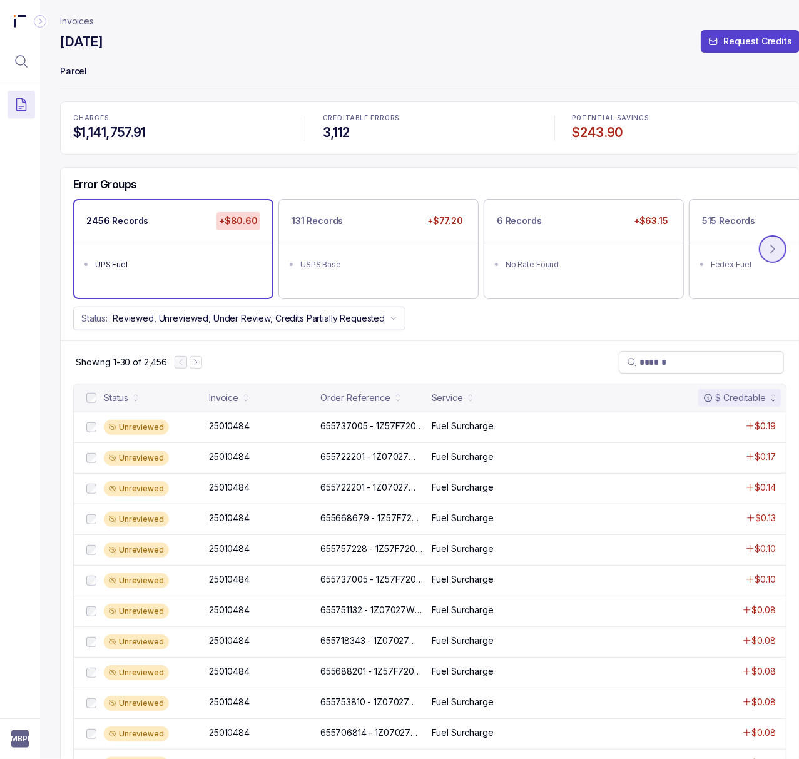
click at [774, 249] on icon at bounding box center [773, 249] width 13 height 13
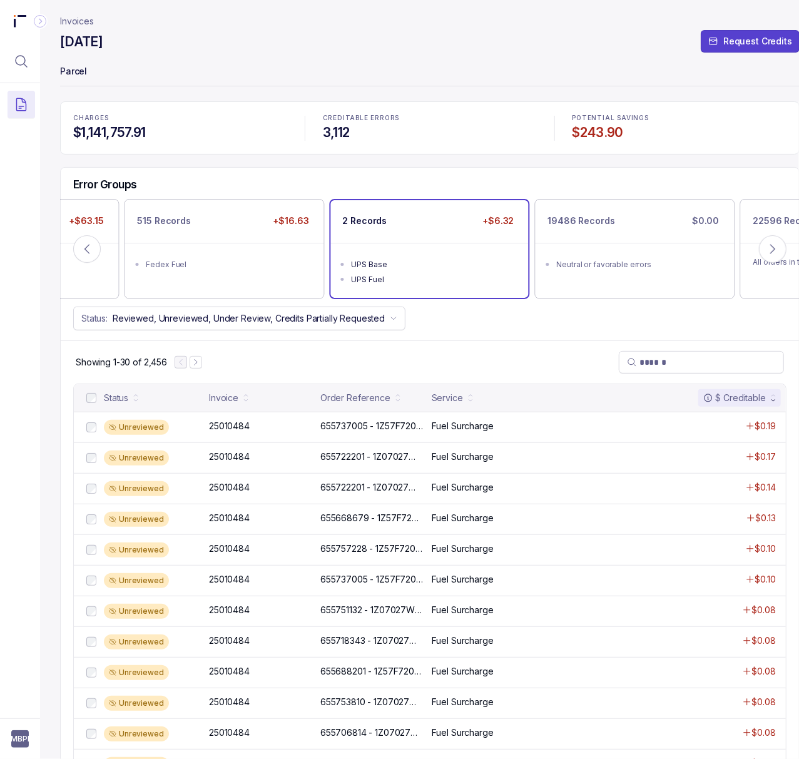
click at [399, 267] on div "UPS Base" at bounding box center [434, 264] width 164 height 13
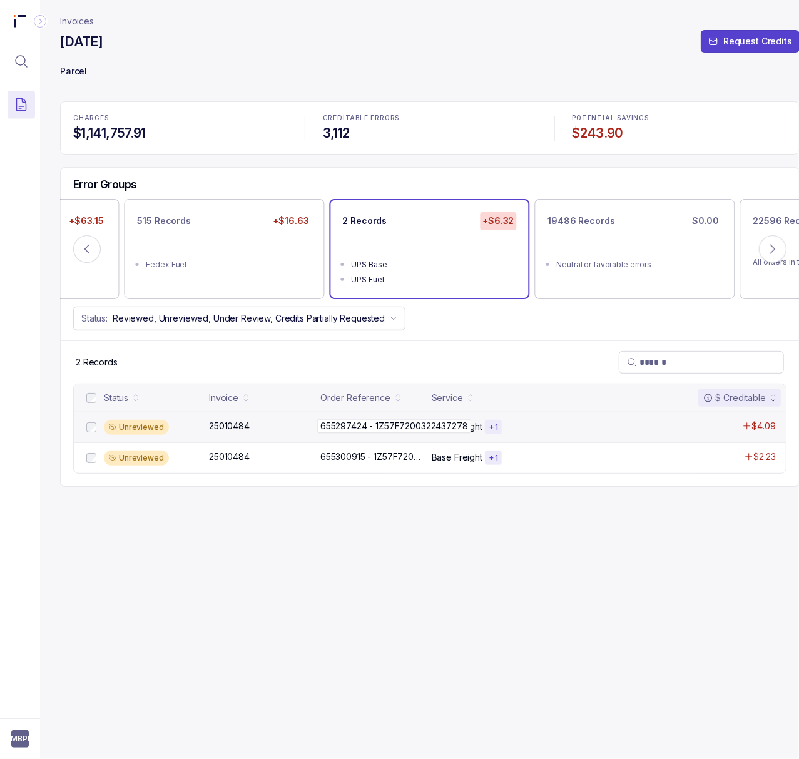
click at [378, 426] on p "655297424 - 1Z57F7200322437278" at bounding box center [394, 426] width 154 height 14
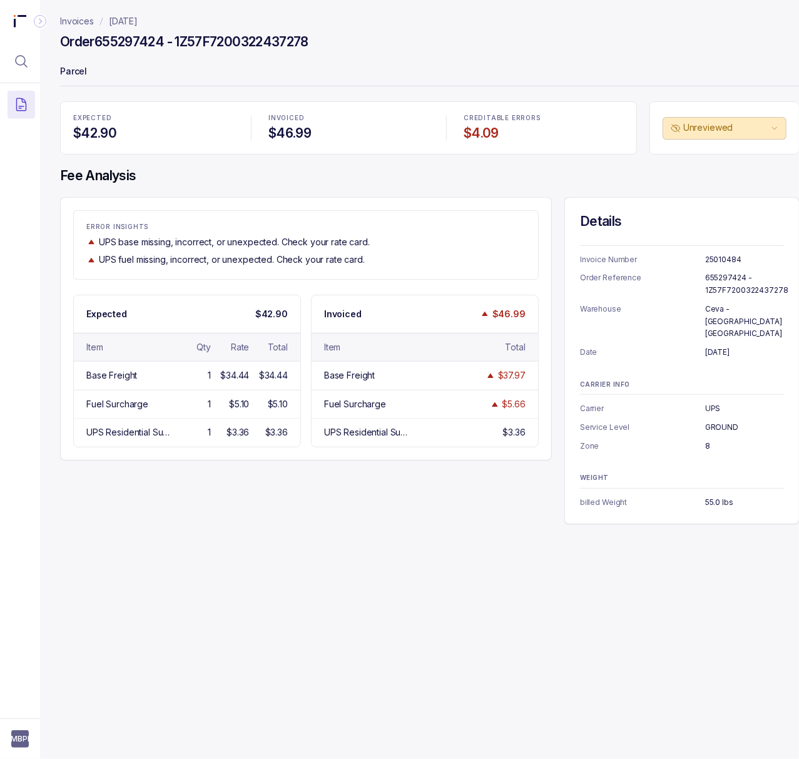
click at [712, 258] on p "25010484" at bounding box center [744, 259] width 79 height 13
click at [730, 281] on p "655297424 - 1Z57F7200322437278" at bounding box center [746, 284] width 83 height 24
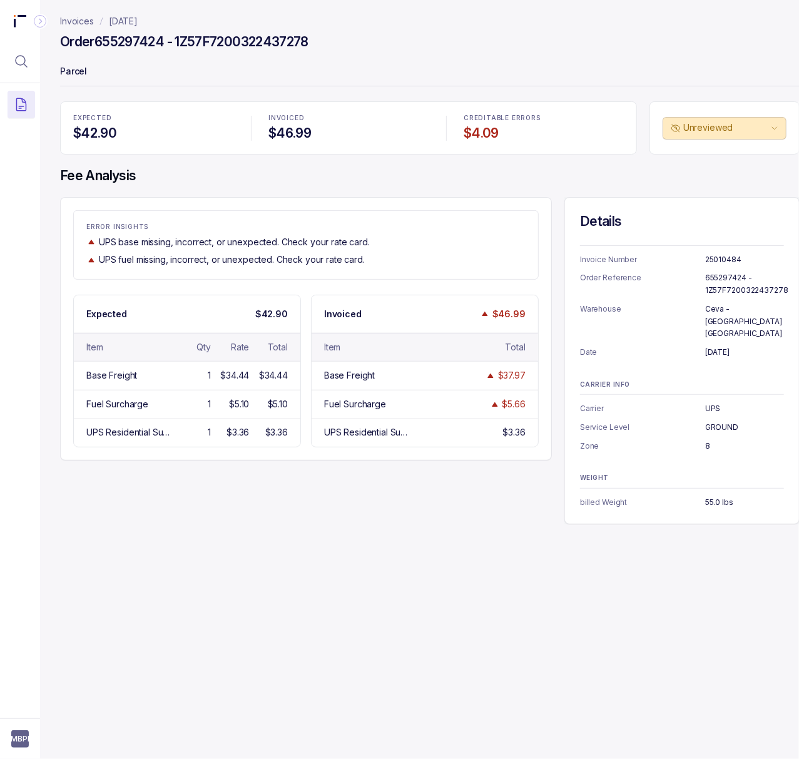
click at [721, 346] on p "May 7, 2025" at bounding box center [744, 352] width 79 height 13
click at [714, 402] on p "UPS" at bounding box center [744, 408] width 79 height 13
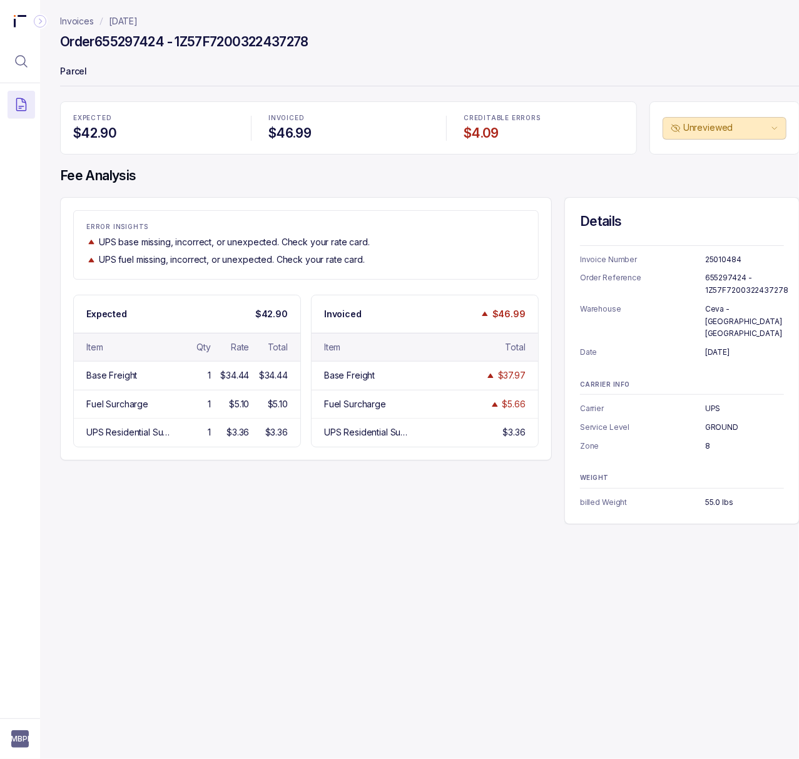
click at [725, 421] on p "GROUND" at bounding box center [744, 427] width 79 height 13
click at [707, 440] on p "8" at bounding box center [744, 446] width 79 height 13
click at [717, 496] on p "55.0 lbs" at bounding box center [744, 502] width 79 height 13
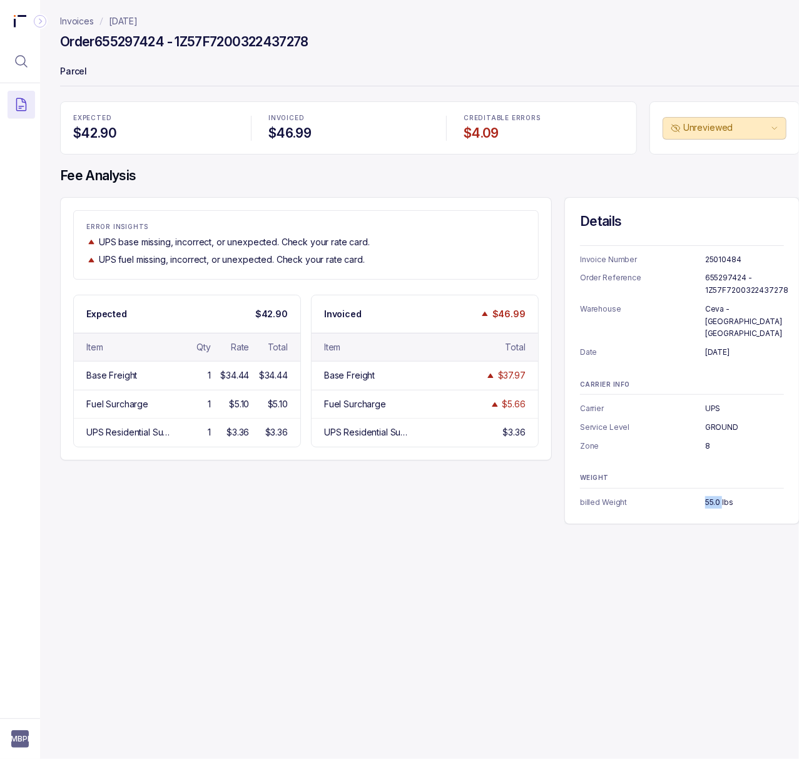
click at [717, 496] on p "55.0 lbs" at bounding box center [744, 502] width 79 height 13
click at [133, 18] on p "July 2025" at bounding box center [123, 21] width 29 height 13
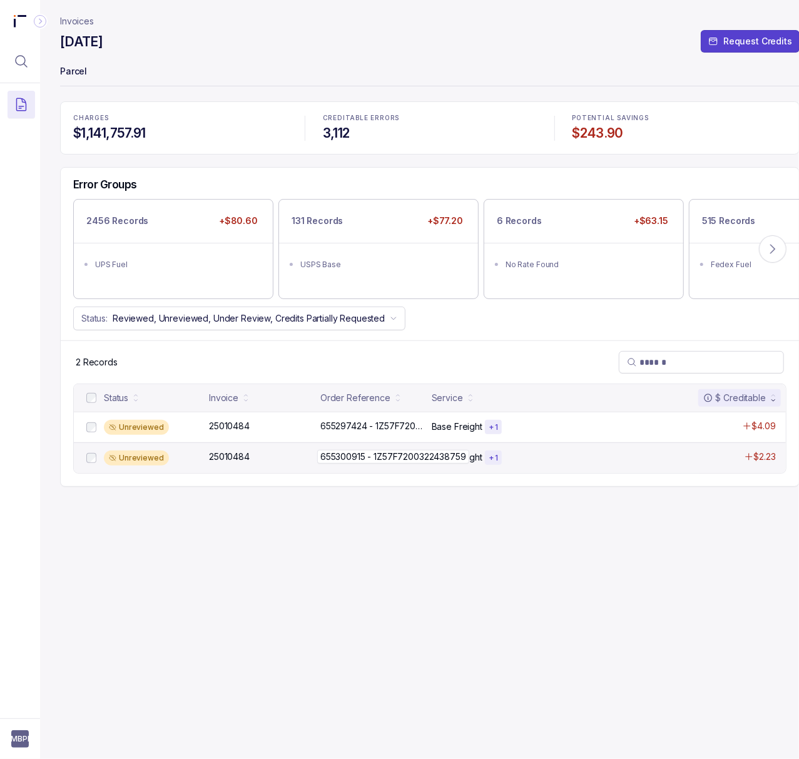
click at [392, 456] on p "655300915 - 1Z57F7200322438759" at bounding box center [393, 457] width 152 height 14
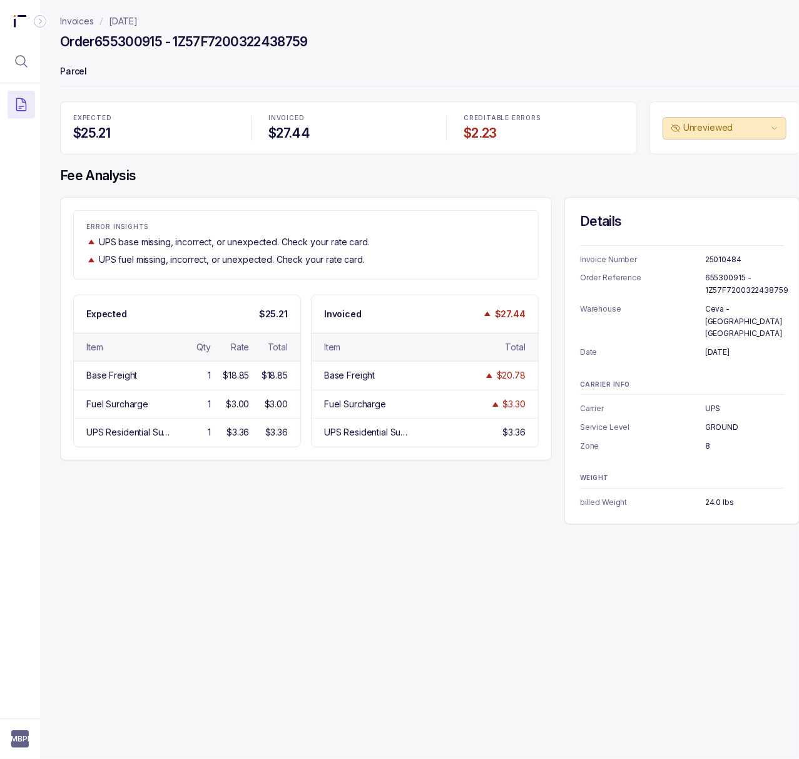
click at [722, 262] on p "25010484" at bounding box center [744, 259] width 79 height 13
click at [719, 285] on p "655300915 - 1Z57F7200322438759" at bounding box center [746, 284] width 83 height 24
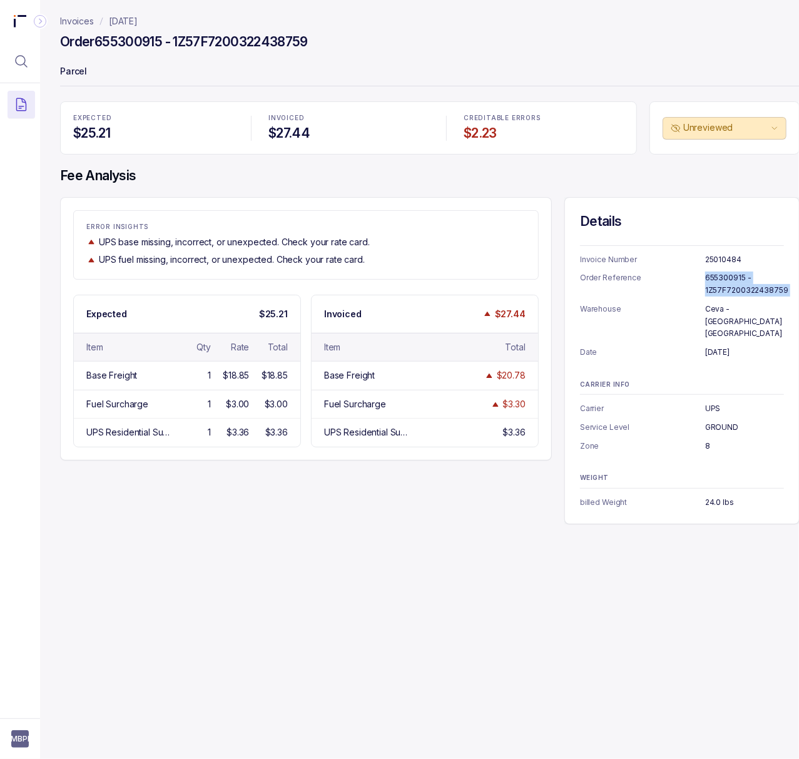
click at [138, 21] on p "July 2025" at bounding box center [123, 21] width 29 height 13
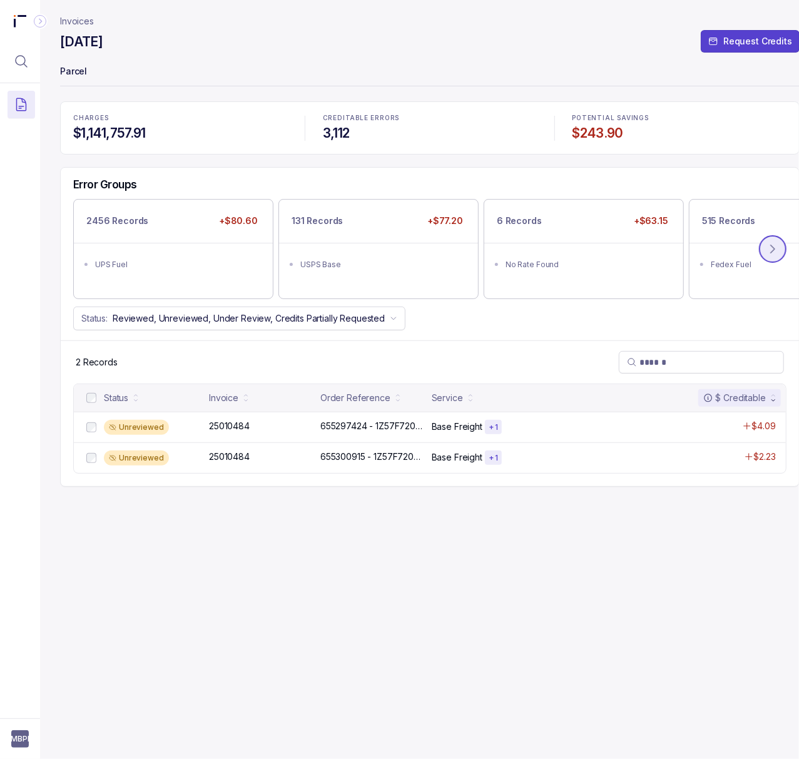
click at [762, 250] on button at bounding box center [773, 249] width 28 height 28
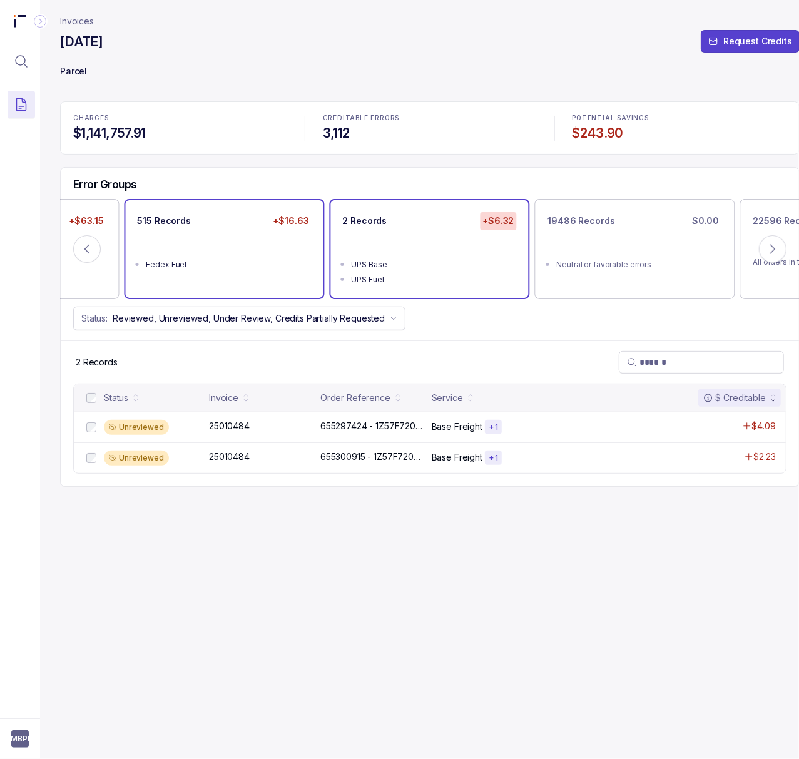
click at [216, 250] on ul "Fedex Fuel" at bounding box center [225, 263] width 198 height 40
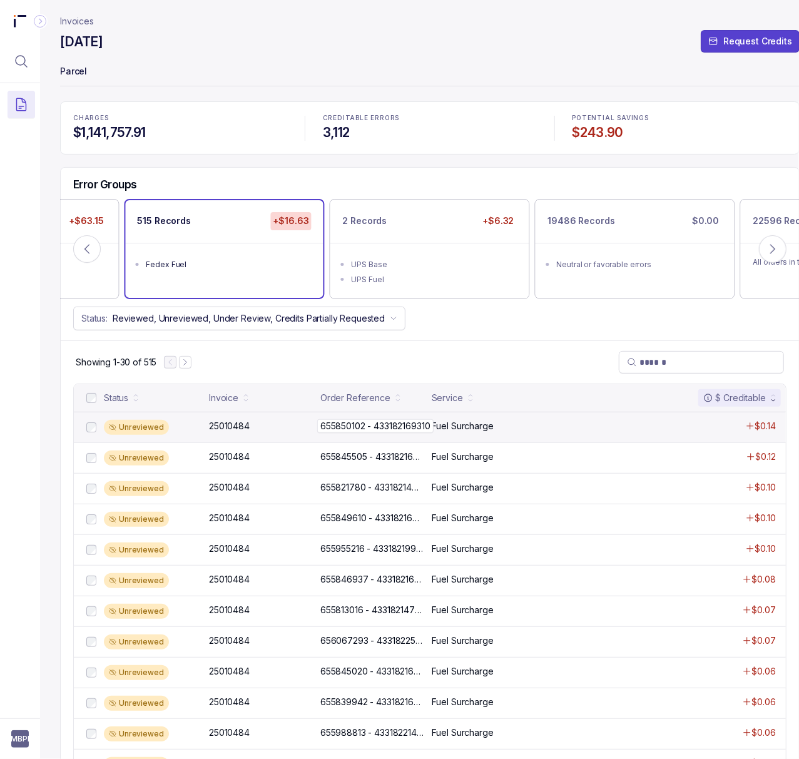
click at [368, 431] on p "655850102 - 433182169310" at bounding box center [375, 426] width 116 height 14
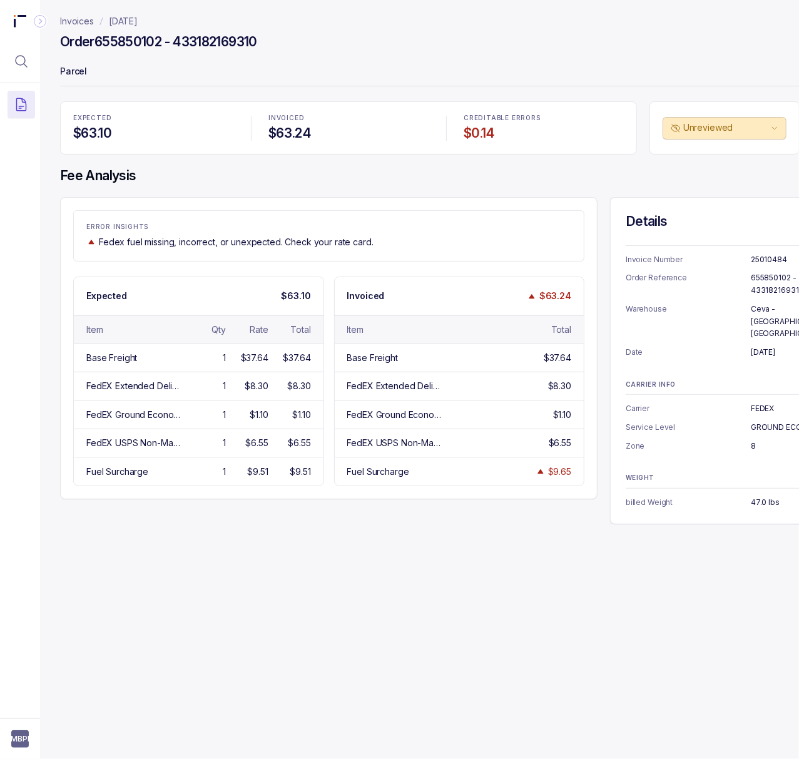
click at [769, 283] on p "655850102 - 433182169310" at bounding box center [790, 284] width 79 height 24
click at [771, 346] on p "May 13, 2025" at bounding box center [790, 352] width 79 height 13
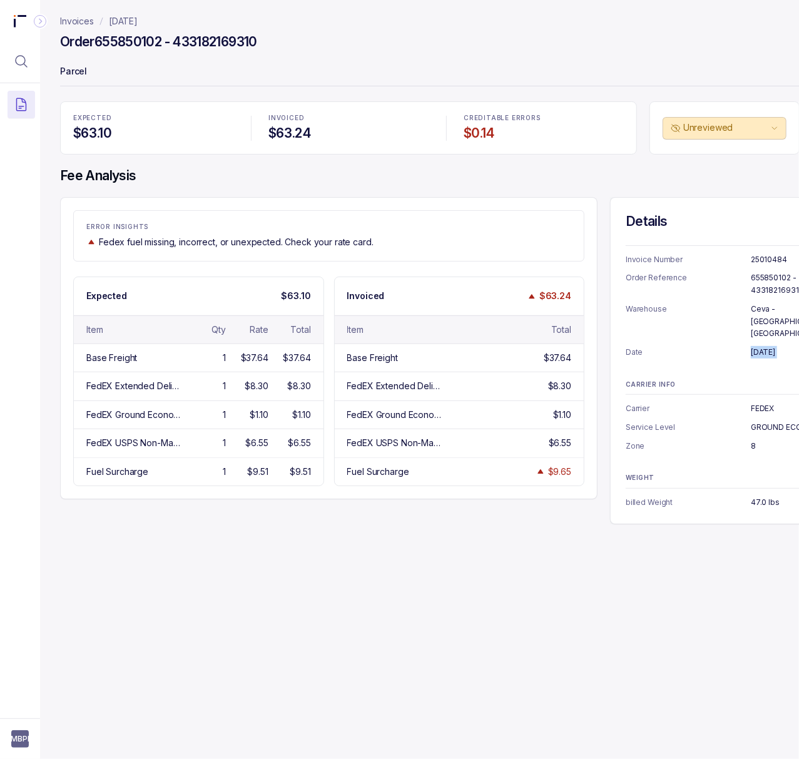
click at [771, 346] on p "May 13, 2025" at bounding box center [790, 352] width 79 height 13
click at [769, 402] on p "FEDEX" at bounding box center [790, 408] width 79 height 13
click at [780, 421] on p "GROUND ECONOMY" at bounding box center [790, 427] width 79 height 13
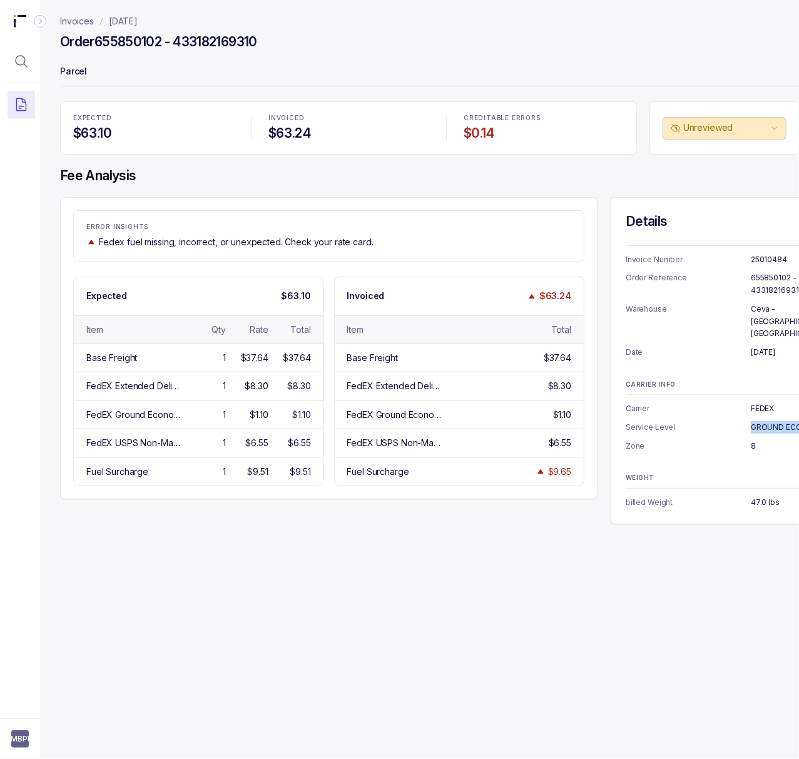
click at [780, 421] on p "GROUND ECONOMY" at bounding box center [790, 427] width 79 height 13
click at [755, 440] on p "8" at bounding box center [790, 446] width 79 height 13
click at [771, 496] on p "47.0 lbs" at bounding box center [790, 502] width 79 height 13
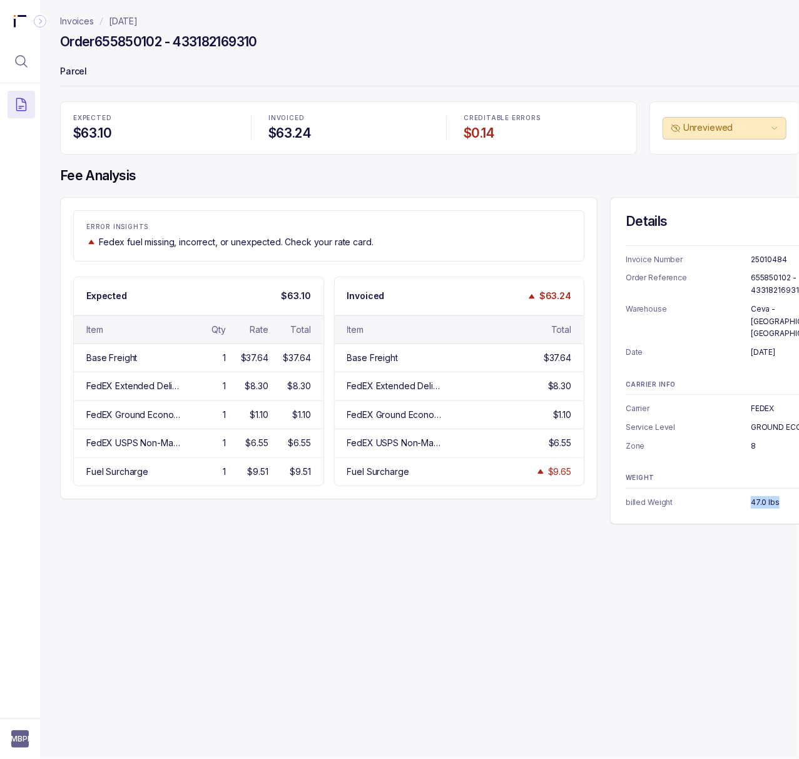
click at [771, 496] on p "47.0 lbs" at bounding box center [790, 502] width 79 height 13
click at [266, 633] on div "Invoices July 2025 Order 655850102 - 433182169310 Parcel EXPECTED $63.10 INVOIC…" at bounding box center [425, 379] width 770 height 759
click at [128, 16] on p "July 2025" at bounding box center [123, 21] width 29 height 13
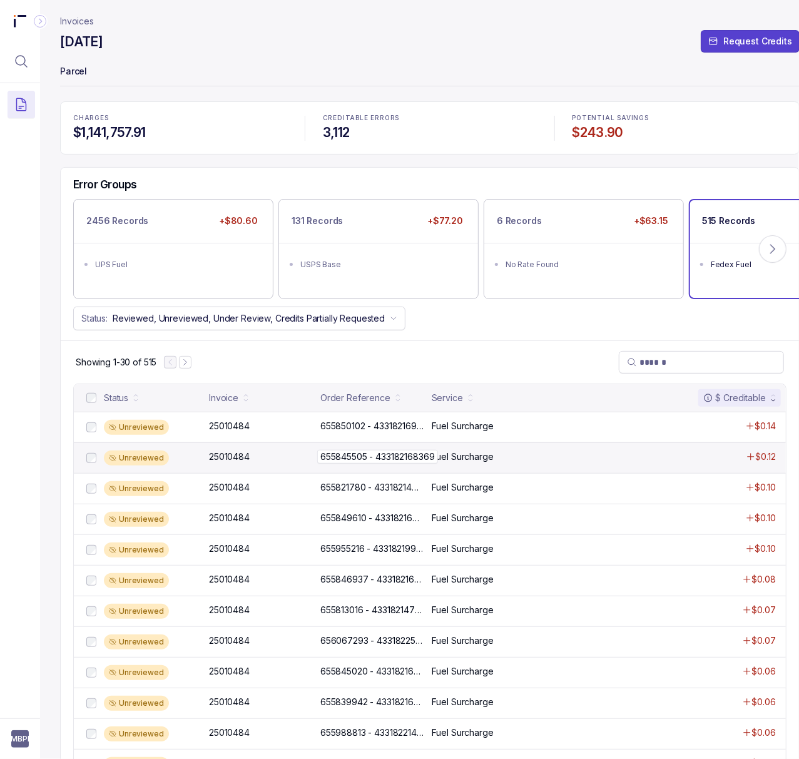
click at [394, 463] on p "655845505 - 433182168369" at bounding box center [377, 457] width 121 height 14
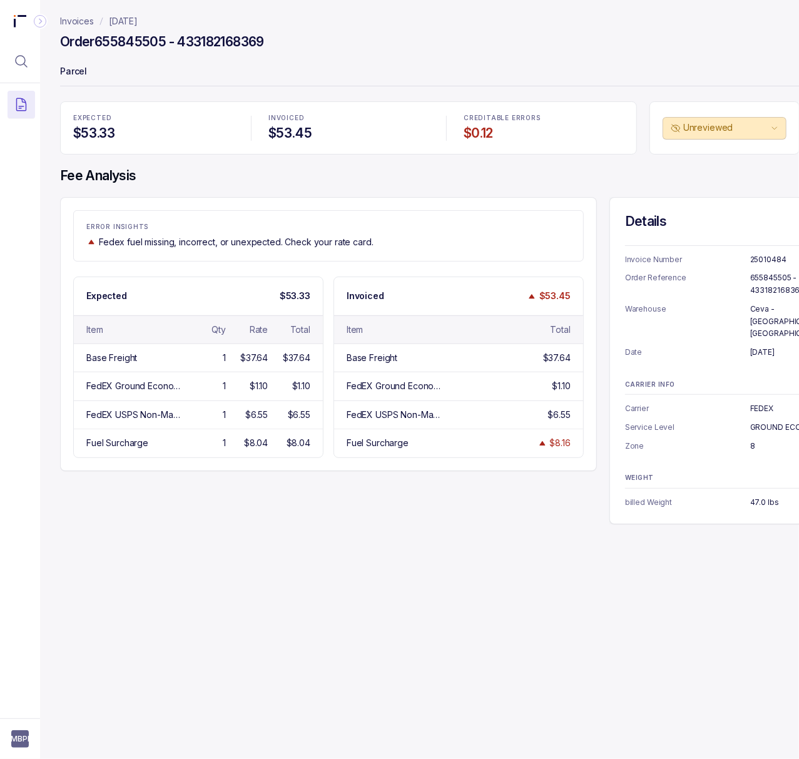
click at [769, 280] on p "655845505 - 433182168369" at bounding box center [789, 284] width 79 height 24
click at [278, 581] on div "Invoices July 2025 Order 655845505 - 433182168369 Parcel EXPECTED $53.33 INVOIC…" at bounding box center [425, 379] width 770 height 759
click at [125, 18] on p "July 2025" at bounding box center [123, 21] width 29 height 13
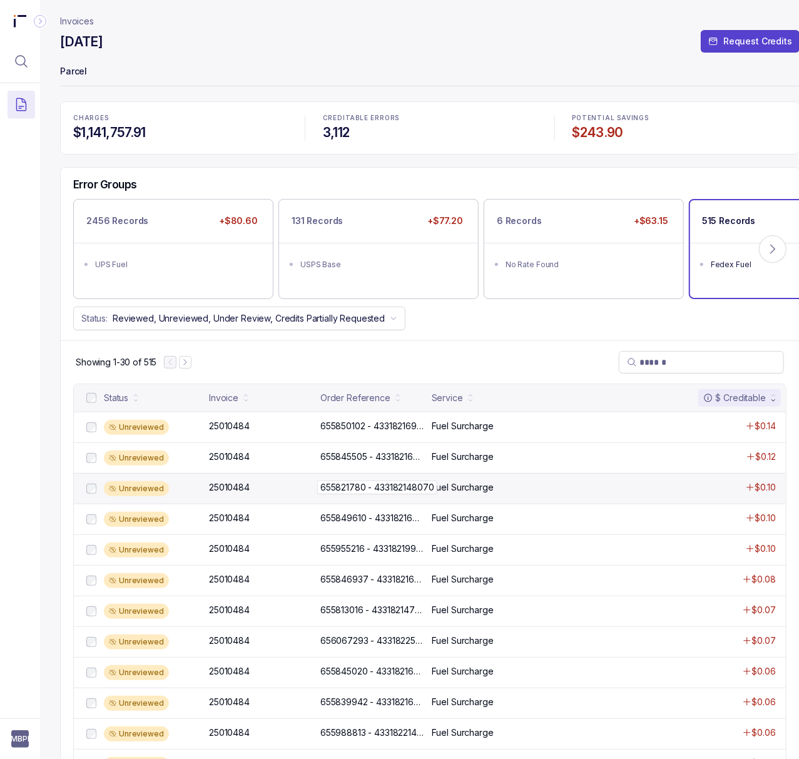
click at [391, 494] on p "655821780 - 433182148070" at bounding box center [377, 488] width 120 height 14
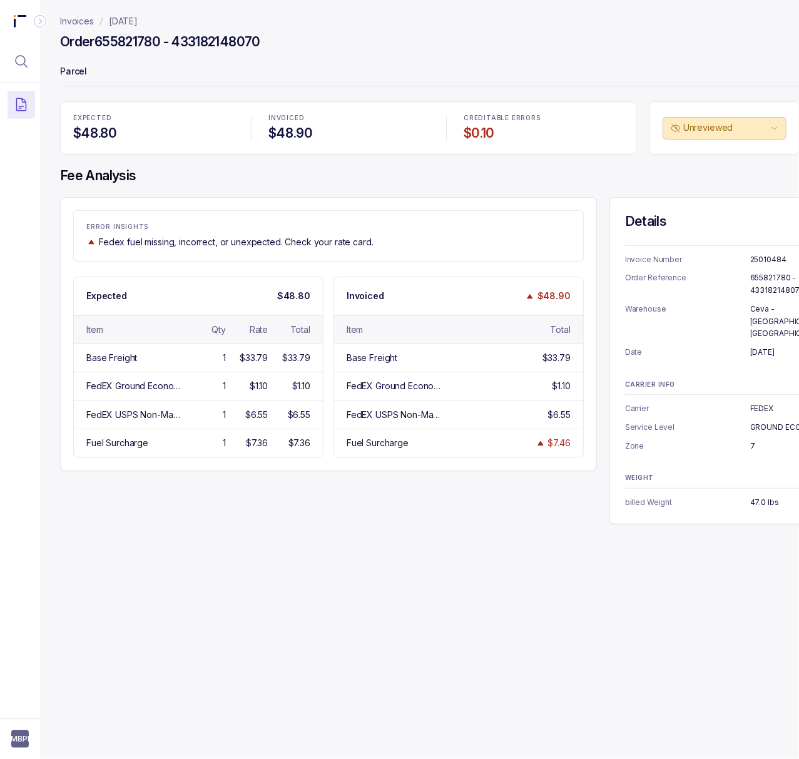
click at [754, 286] on p "655821780 - 433182148070" at bounding box center [789, 284] width 79 height 24
click at [770, 346] on p "May 9, 2025" at bounding box center [789, 352] width 79 height 13
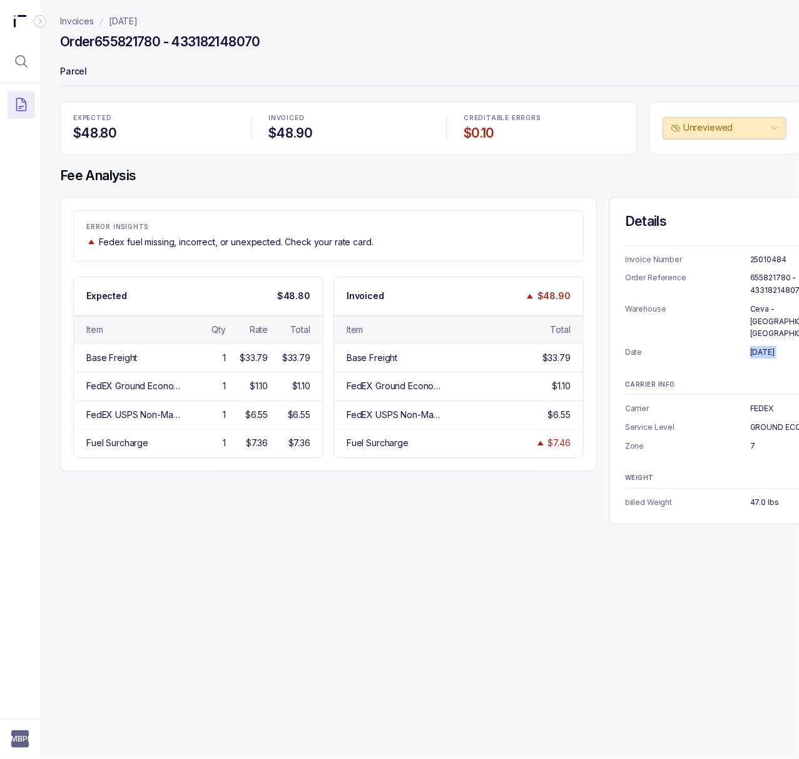
click at [770, 346] on p "May 9, 2025" at bounding box center [789, 352] width 79 height 13
click at [238, 512] on div "ERROR INSIGHTS Fedex fuel missing, incorrect, or unexpected. Check your rate ca…" at bounding box center [430, 360] width 740 height 327
click at [136, 23] on p "July 2025" at bounding box center [123, 21] width 29 height 13
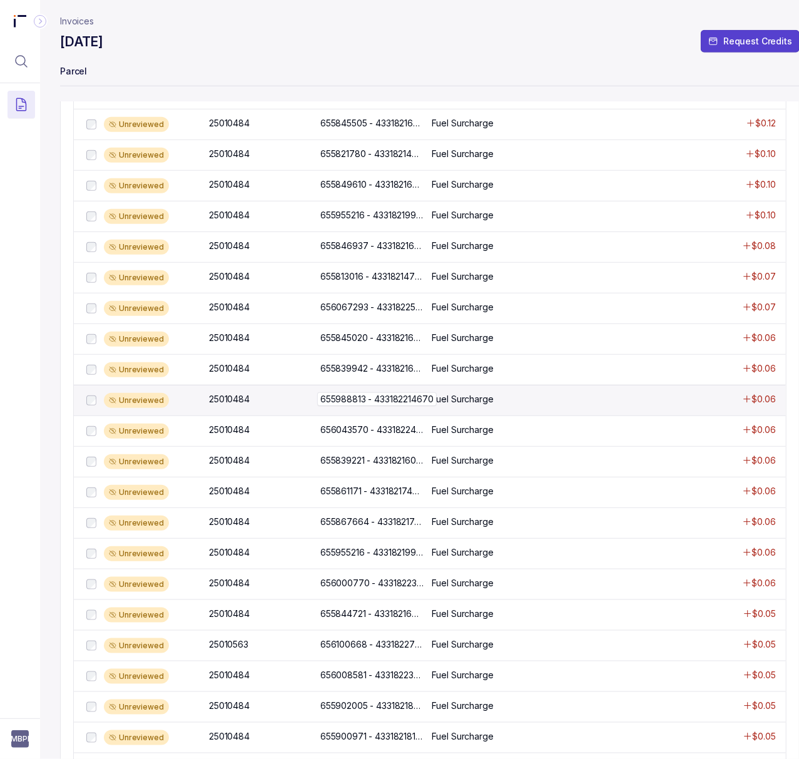
scroll to position [166, 0]
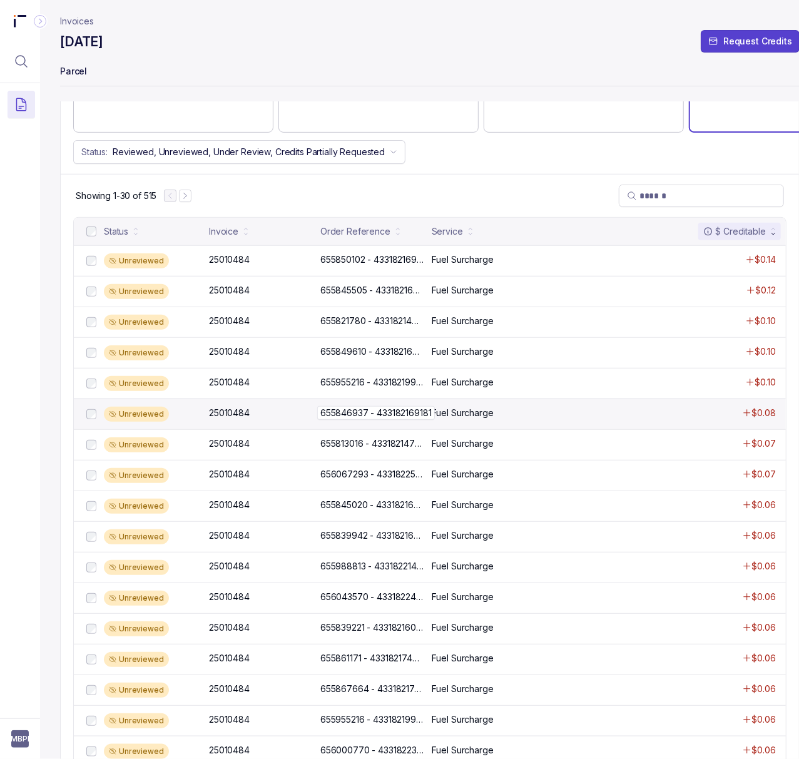
click at [337, 416] on p "655846937 - 433182169181" at bounding box center [376, 413] width 118 height 14
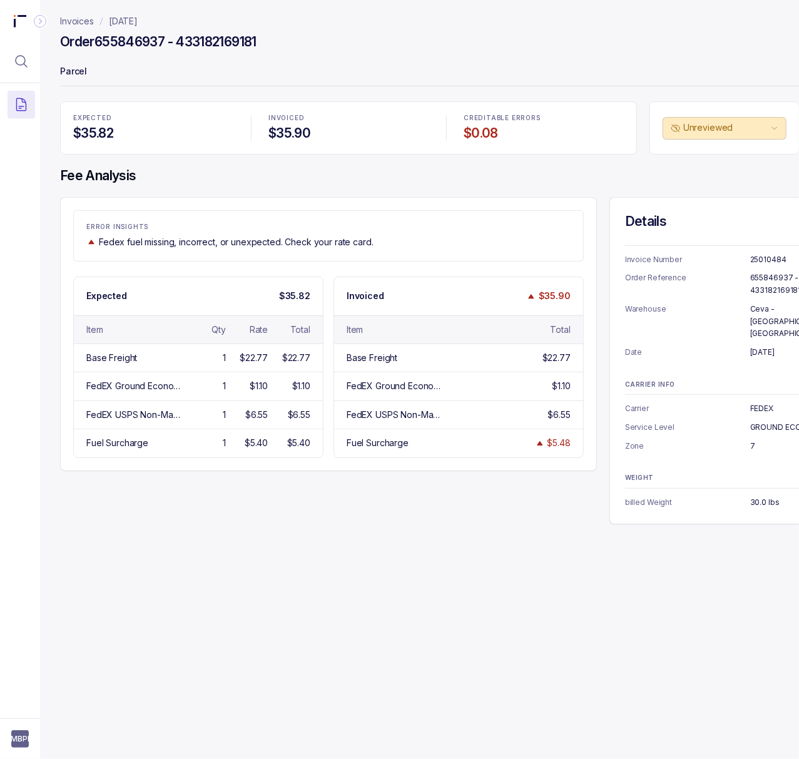
click at [775, 279] on p "655846937 - 433182169181" at bounding box center [789, 284] width 79 height 24
click at [777, 346] on p "May 13, 2025" at bounding box center [789, 352] width 79 height 13
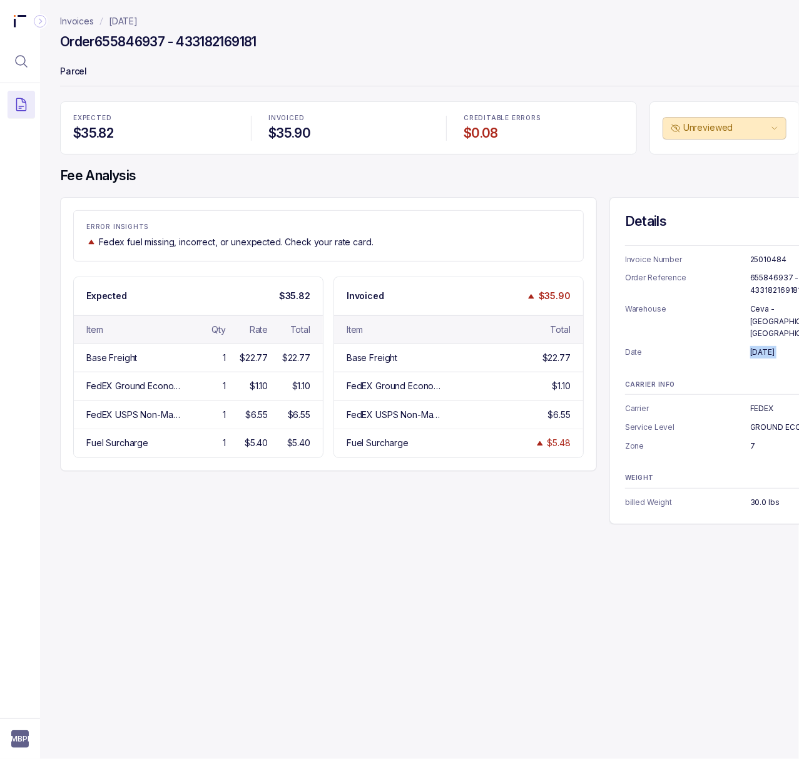
click at [777, 346] on p "May 13, 2025" at bounding box center [789, 352] width 79 height 13
click at [770, 496] on p "30.0 lbs" at bounding box center [789, 502] width 79 height 13
click at [289, 581] on div "Invoices July 2025 Order 655846937 - 433182169181 Parcel EXPECTED $35.82 INVOIC…" at bounding box center [425, 379] width 770 height 759
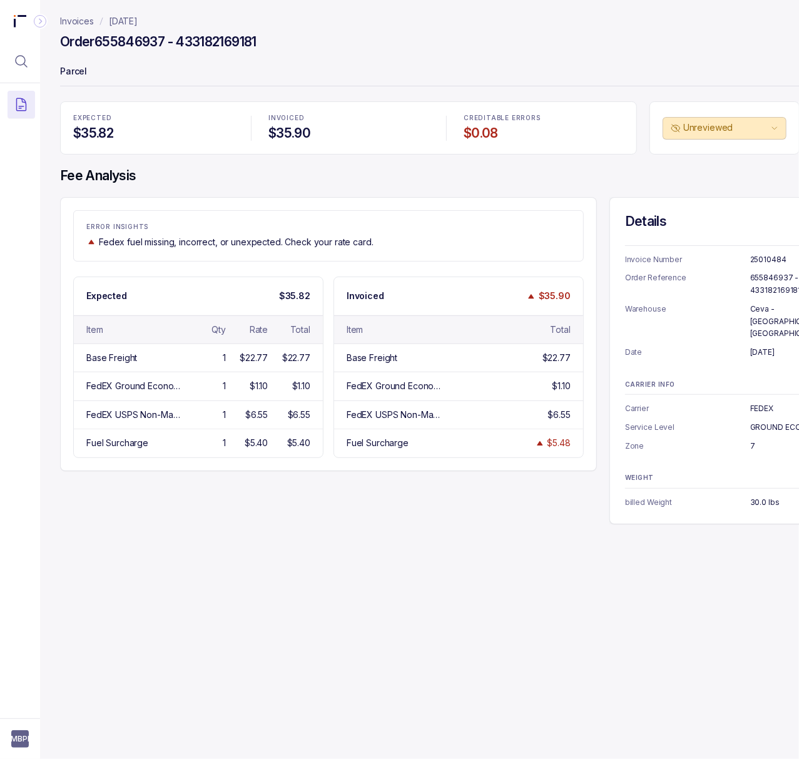
click at [133, 23] on p "July 2025" at bounding box center [123, 21] width 29 height 13
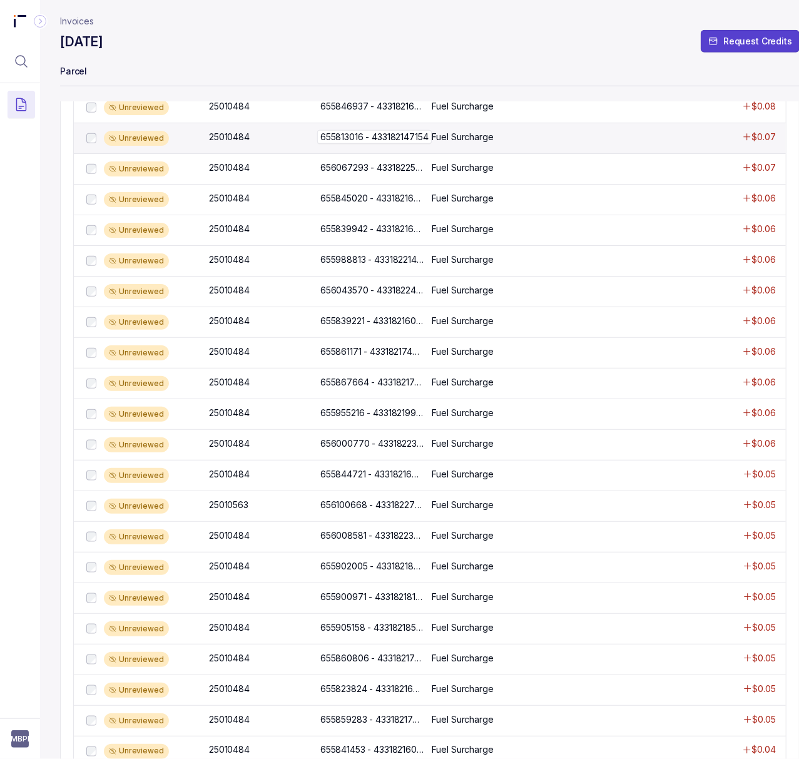
scroll to position [357, 0]
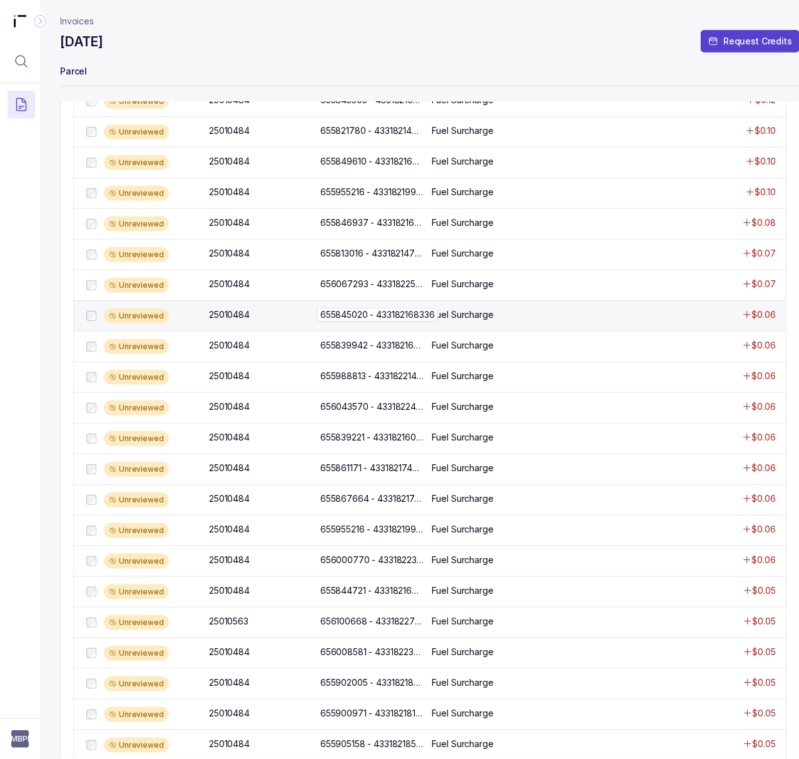
click at [367, 316] on p "655845020 - 433182168336" at bounding box center [377, 315] width 121 height 14
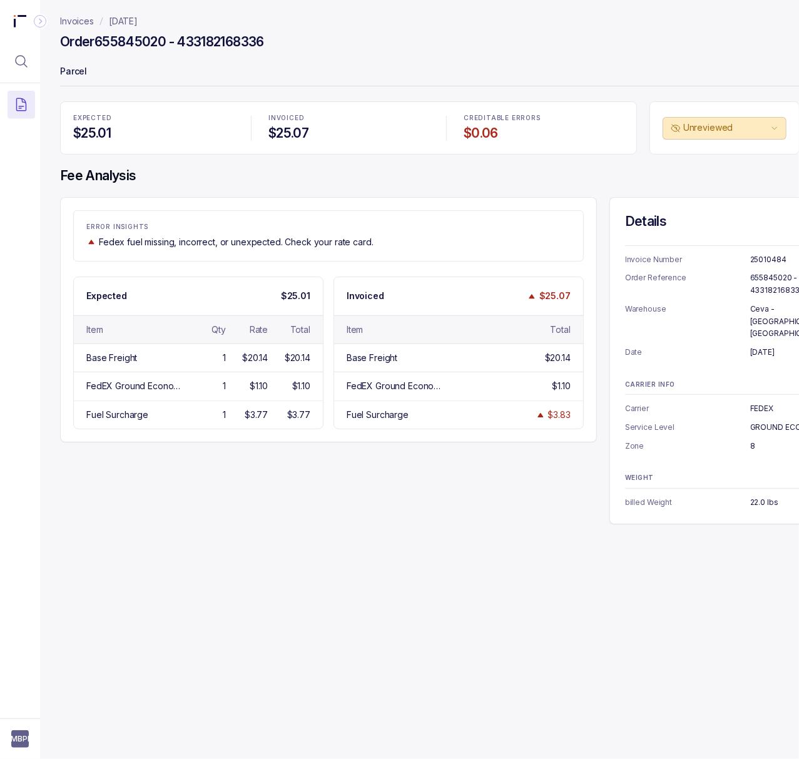
click at [762, 282] on p "655845020 - 433182168336" at bounding box center [789, 284] width 79 height 24
click at [767, 496] on p "22.0 lbs" at bounding box center [789, 502] width 79 height 13
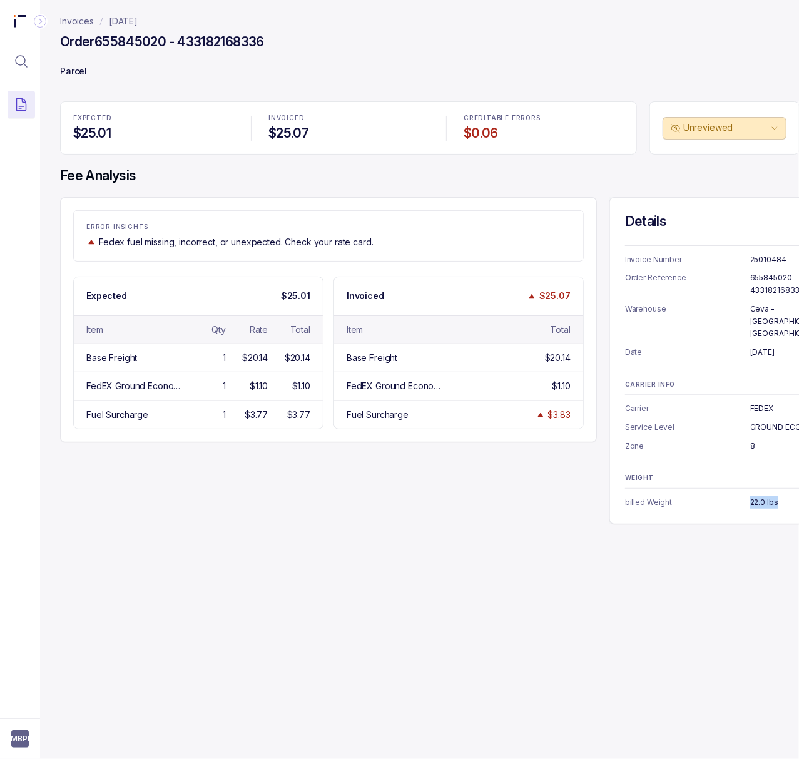
click at [767, 496] on p "22.0 lbs" at bounding box center [789, 502] width 79 height 13
click at [232, 558] on div "Invoices July 2025 Order 655845020 - 433182168336 Parcel EXPECTED $25.01 INVOIC…" at bounding box center [425, 379] width 770 height 759
click at [133, 16] on p "July 2025" at bounding box center [123, 21] width 29 height 13
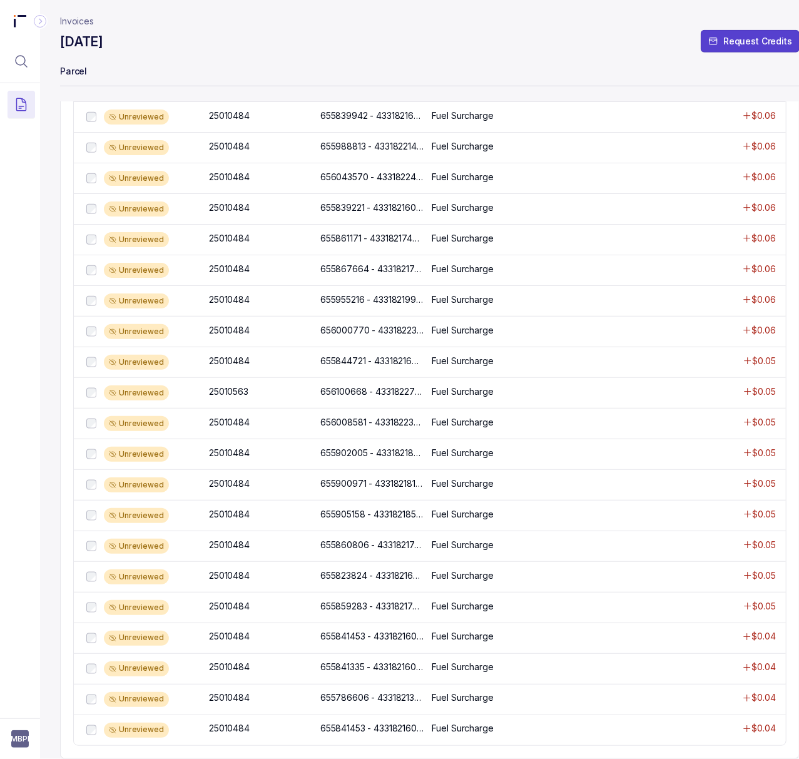
scroll to position [607, 0]
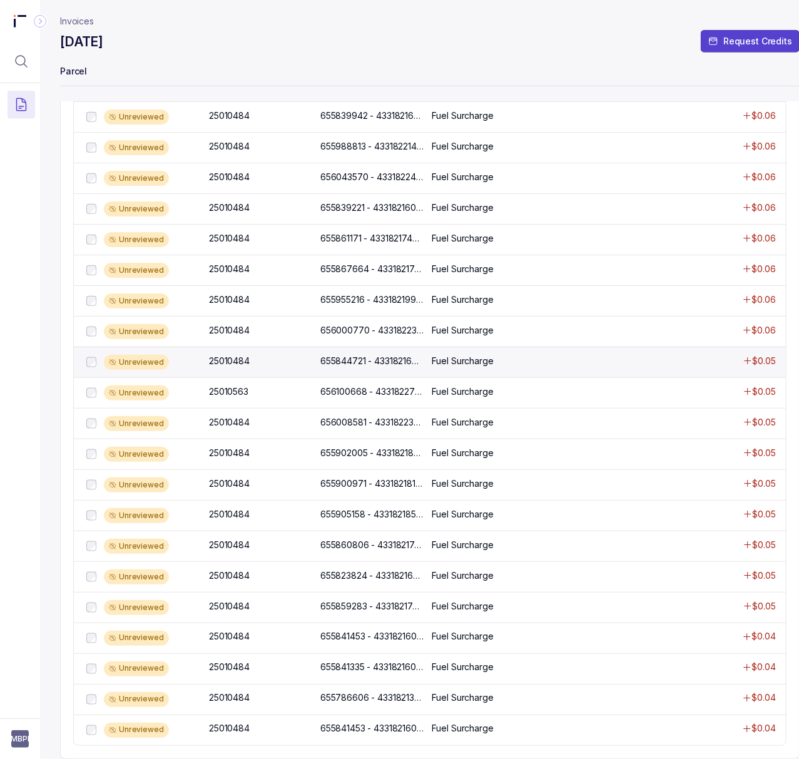
click at [389, 347] on div "Unreviewed 25010484 25010484 655844721 - 433182168325 655844721 - 433182168325 …" at bounding box center [430, 362] width 712 height 31
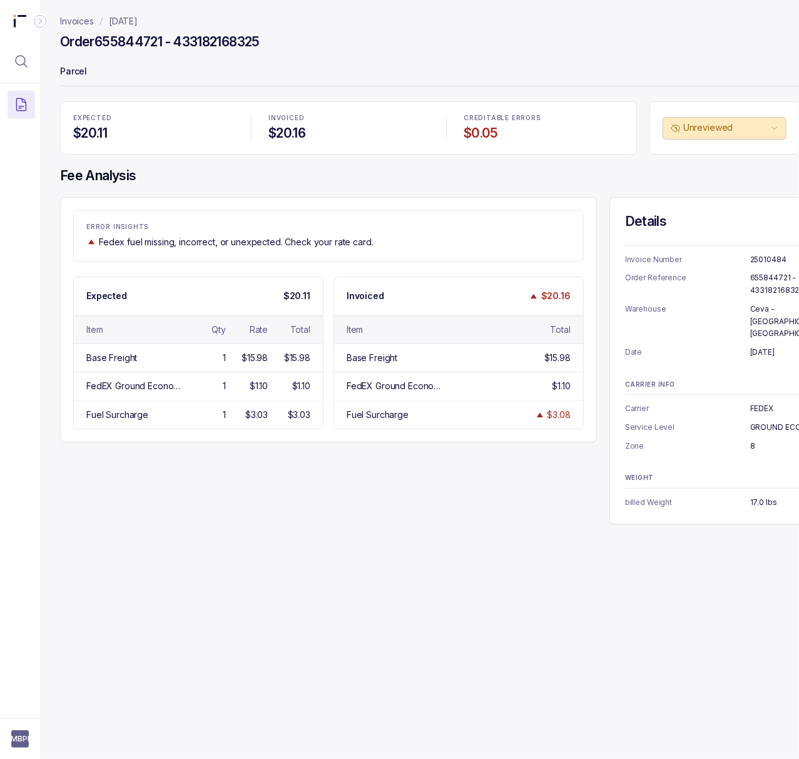
click at [761, 286] on p "655844721 - 433182168325" at bounding box center [789, 284] width 79 height 24
click at [766, 496] on p "17.0 lbs" at bounding box center [789, 502] width 79 height 13
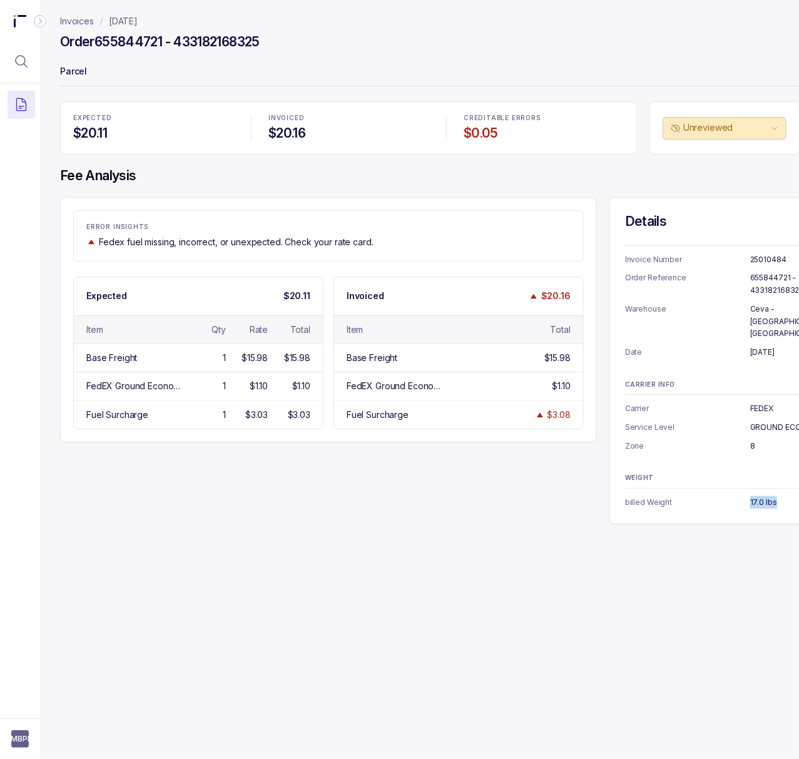
click at [766, 496] on p "17.0 lbs" at bounding box center [789, 502] width 79 height 13
click at [119, 21] on p "July 2025" at bounding box center [123, 21] width 29 height 13
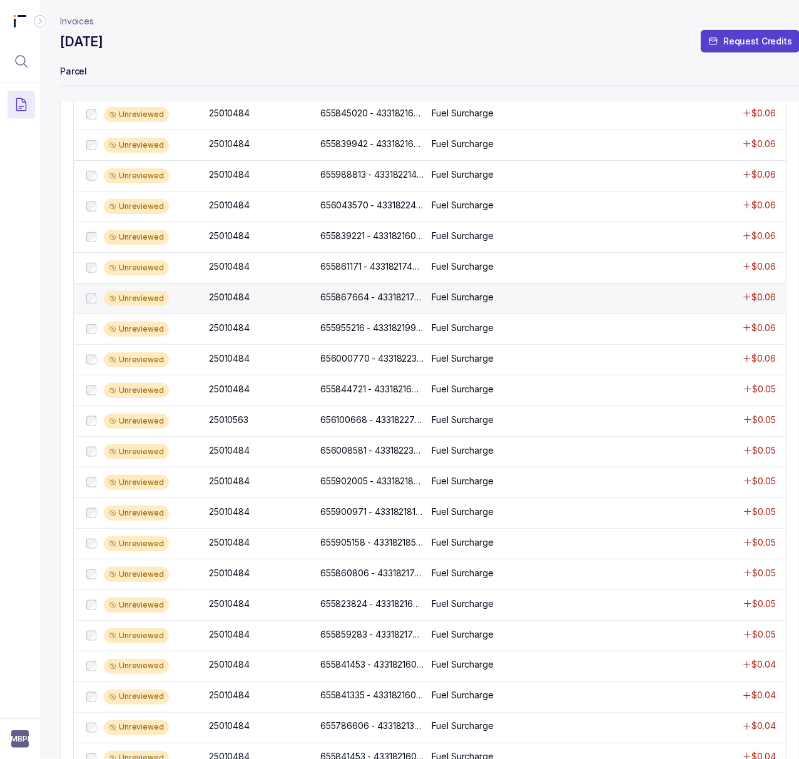
scroll to position [584, 0]
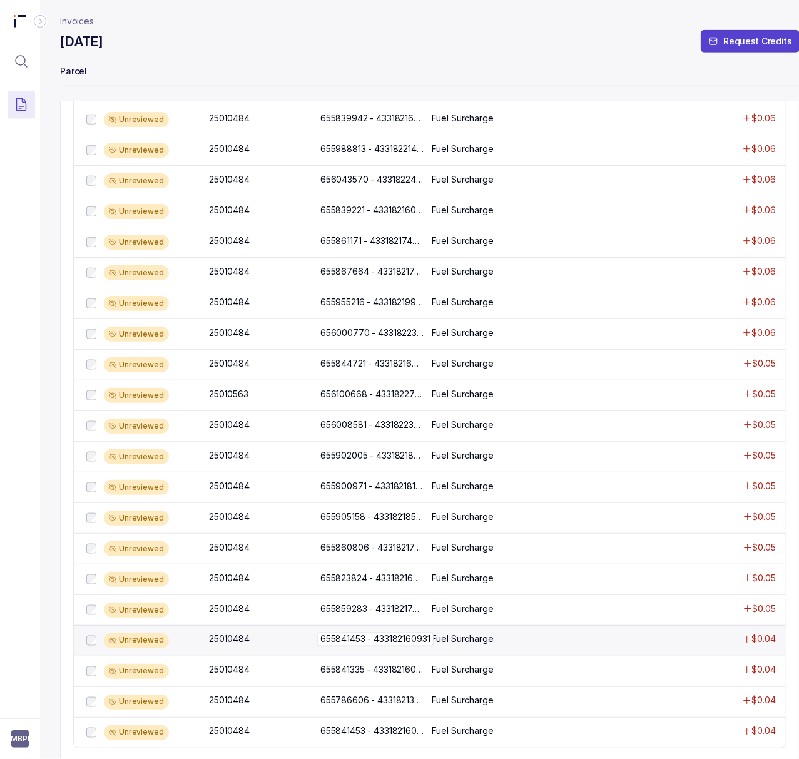
click at [399, 647] on p "655841453 - 433182160931" at bounding box center [375, 640] width 116 height 14
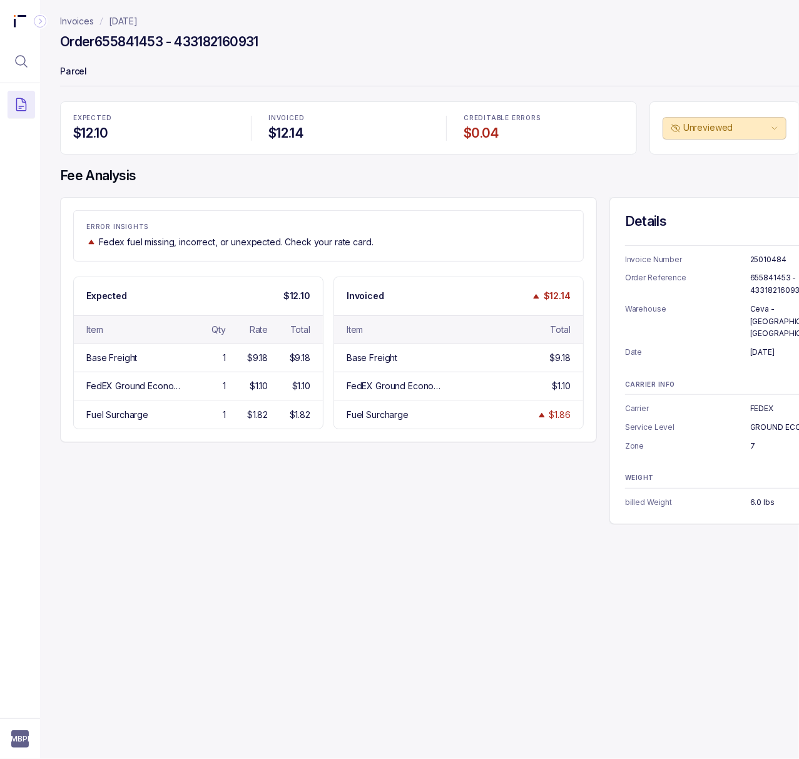
click at [754, 276] on p "655841453 - 433182160931" at bounding box center [789, 284] width 79 height 24
click at [775, 346] on p "May 12, 2025" at bounding box center [789, 352] width 79 height 13
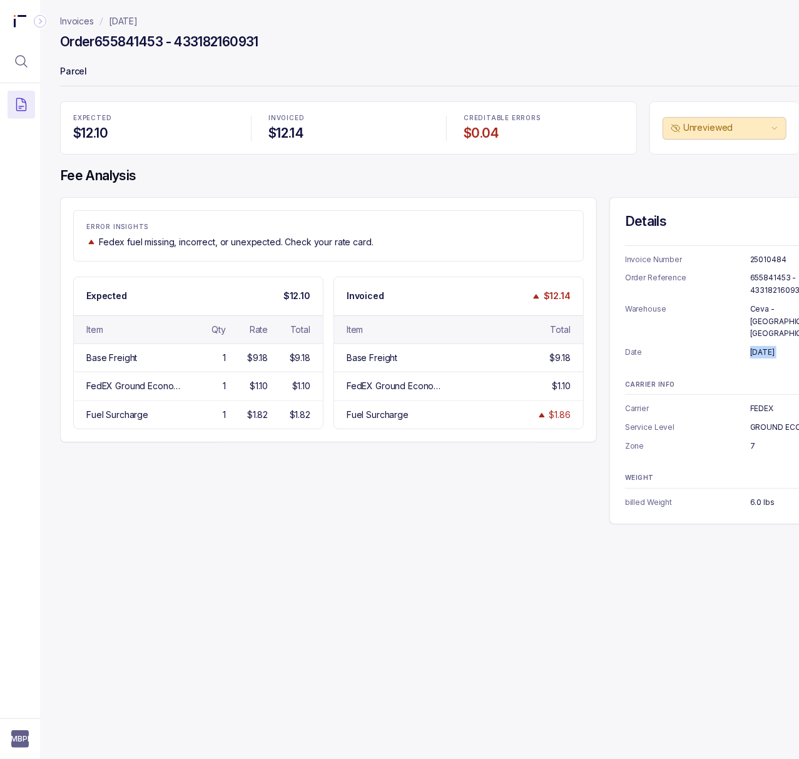
click at [775, 346] on p "May 12, 2025" at bounding box center [789, 352] width 79 height 13
click at [761, 496] on p "6.0 lbs" at bounding box center [789, 502] width 79 height 13
click at [325, 645] on div "Invoices July 2025 Order 655841453 - 433182160931 Parcel EXPECTED $12.10 INVOIC…" at bounding box center [425, 379] width 770 height 759
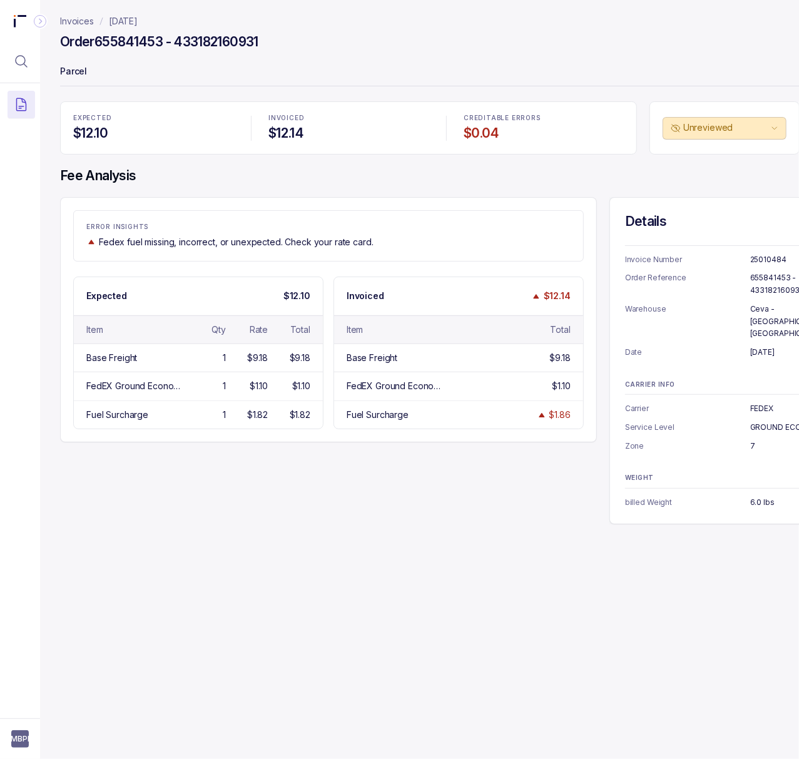
click at [411, 602] on div "Invoices July 2025 Order 655841453 - 433182160931 Parcel EXPECTED $12.10 INVOIC…" at bounding box center [425, 379] width 770 height 759
click at [126, 16] on p "July 2025" at bounding box center [123, 21] width 29 height 13
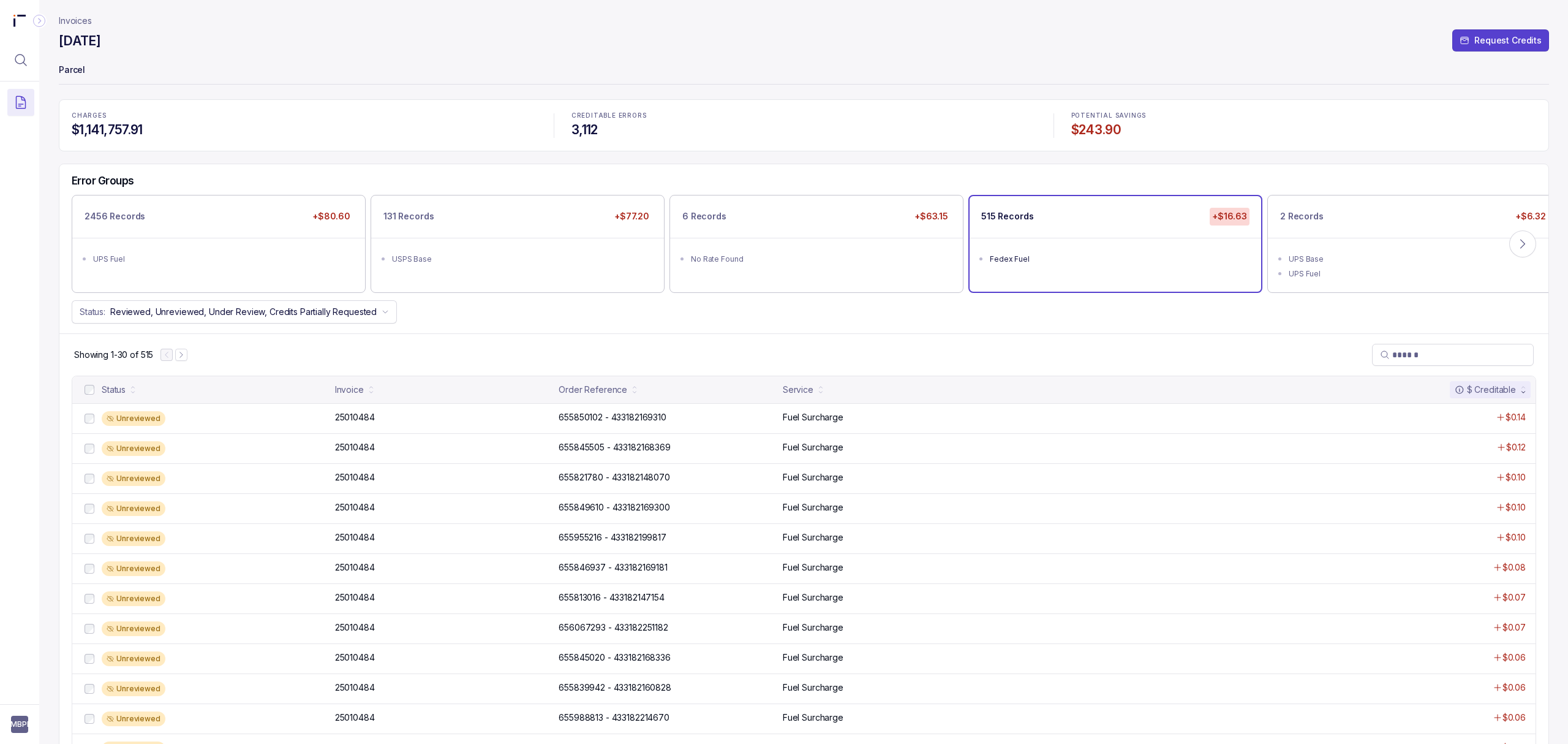
click at [81, 20] on p "Invoices" at bounding box center [75, 21] width 33 height 13
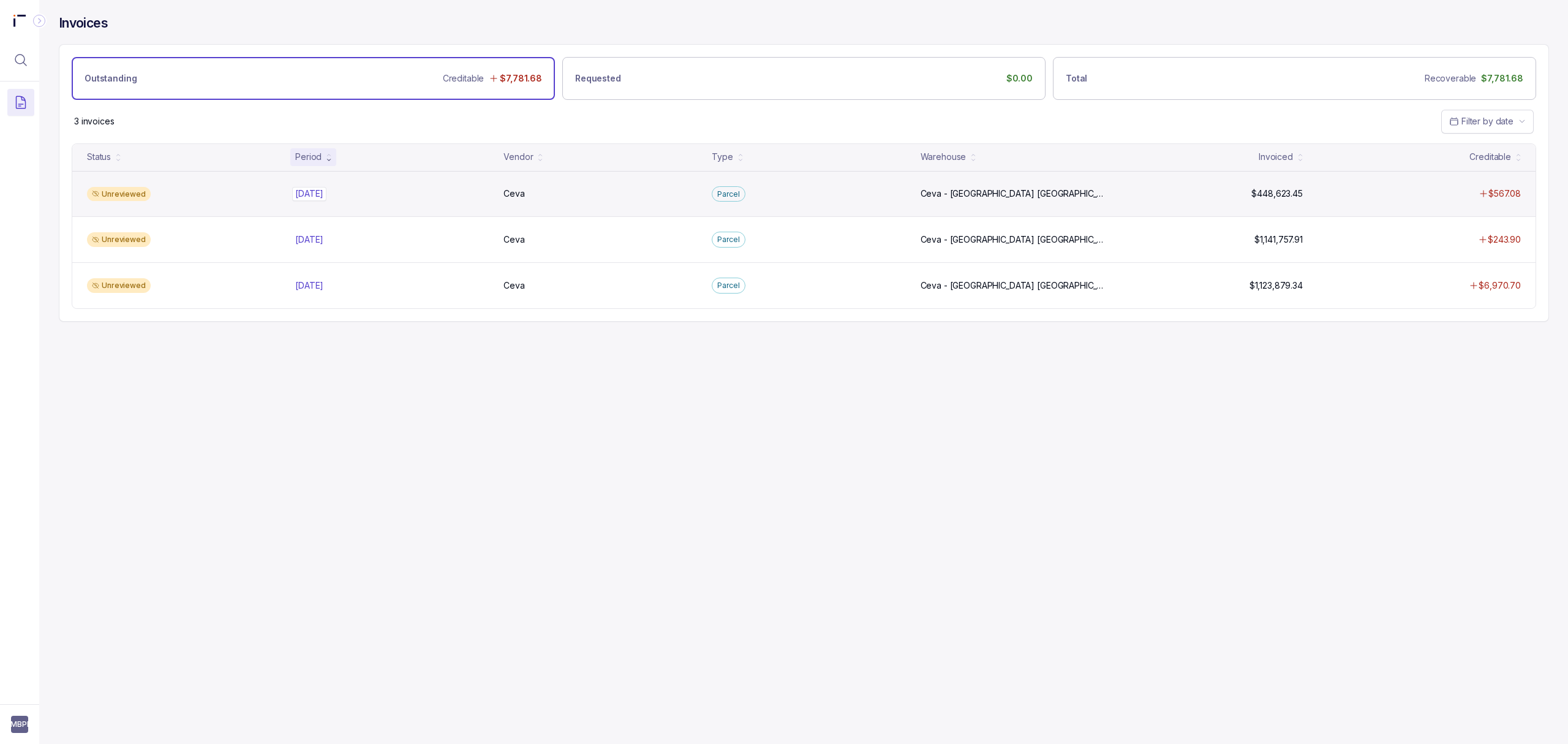
click at [312, 190] on p "Aug 2025" at bounding box center [309, 194] width 34 height 14
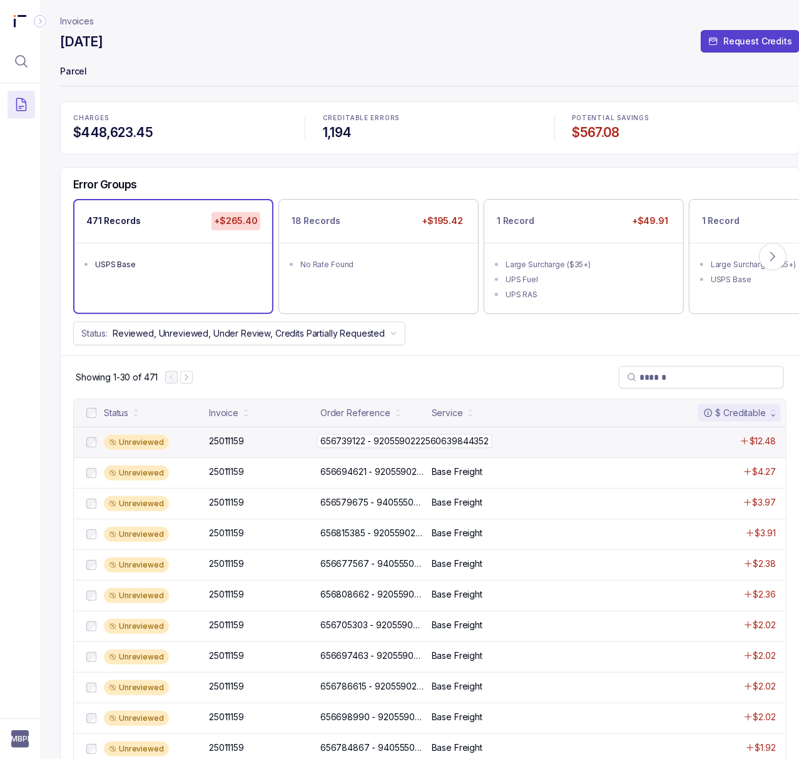
click at [388, 438] on p "656739122 - 9205590222560639844352" at bounding box center [404, 441] width 175 height 14
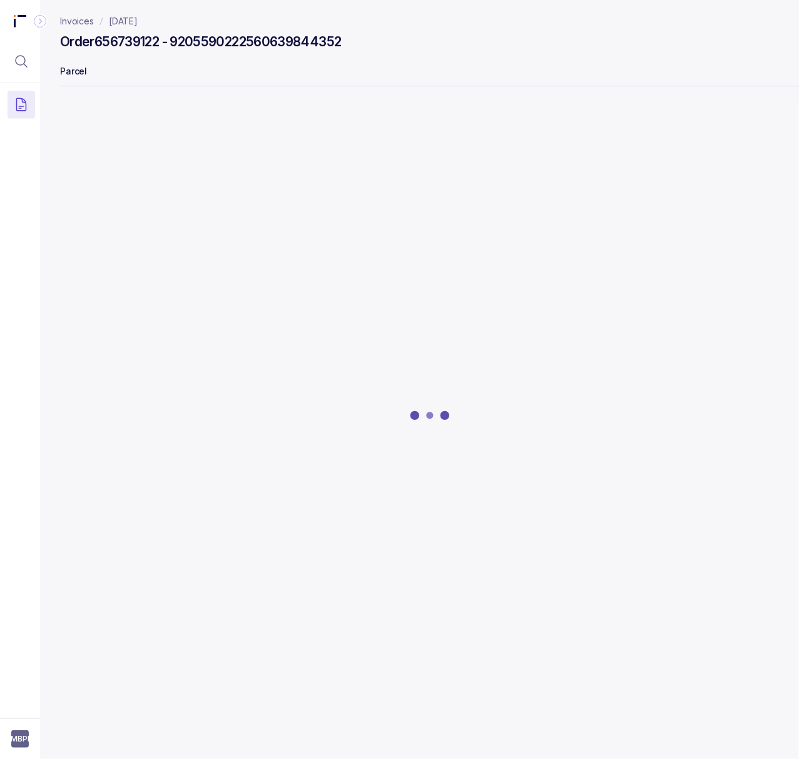
click at [151, 41] on h4 "Order 656739122 - 9205590222560639844352" at bounding box center [200, 42] width 281 height 18
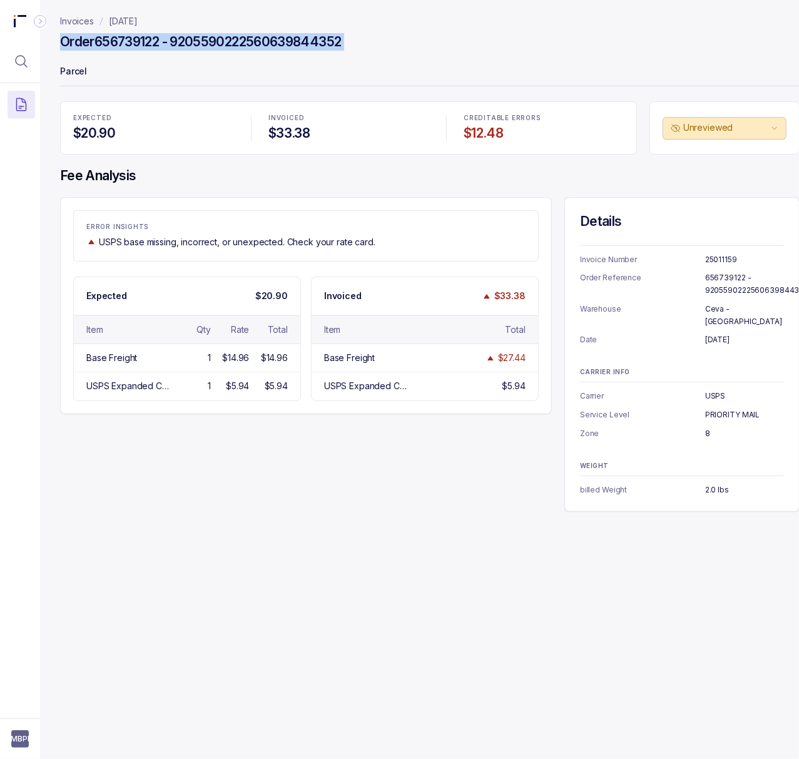
click at [151, 41] on h4 "Order 656739122 - 9205590222560639844352" at bounding box center [200, 42] width 281 height 18
click at [136, 48] on h4 "Order 656739122 - 9205590222560639844352" at bounding box center [200, 42] width 281 height 18
click at [710, 277] on p "656739122 - 9205590222560639844352" at bounding box center [756, 284] width 103 height 24
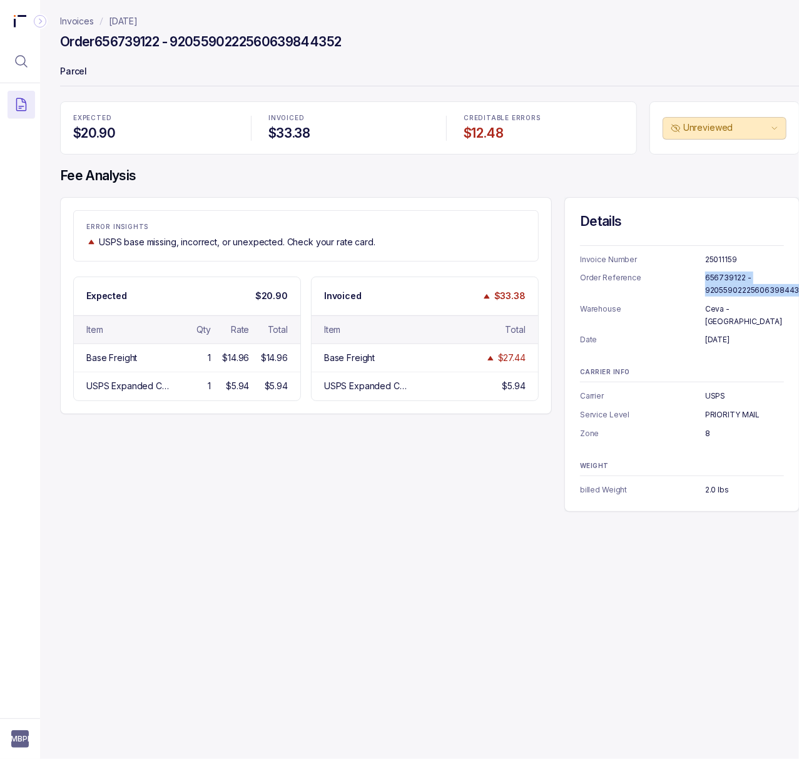
click at [710, 277] on p "656739122 - 9205590222560639844352" at bounding box center [756, 284] width 103 height 24
click at [129, 23] on p "[DATE]" at bounding box center [123, 21] width 29 height 13
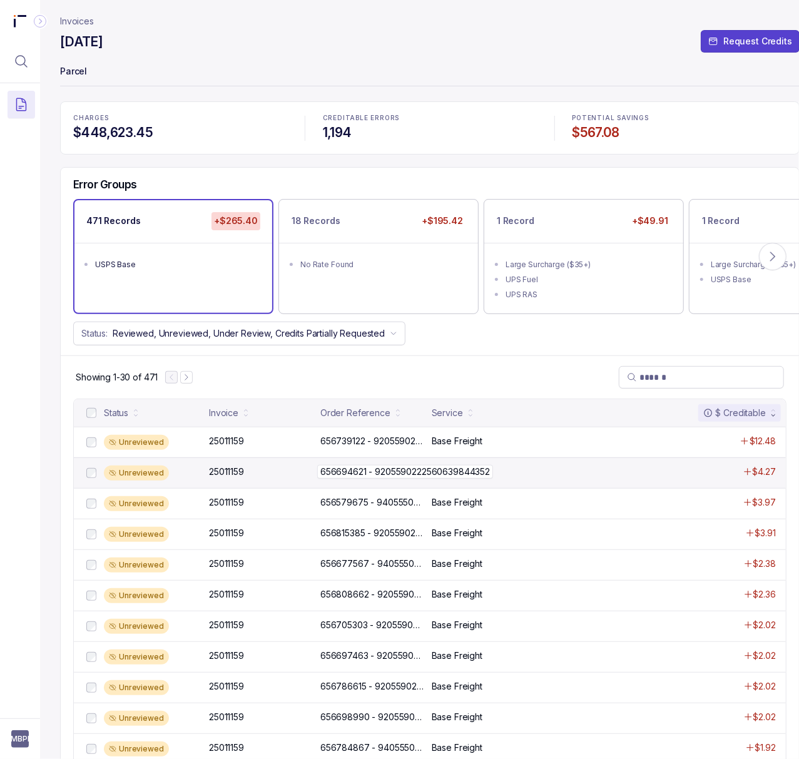
click at [354, 474] on p "656694621 - 9205590222560639844352" at bounding box center [405, 472] width 176 height 14
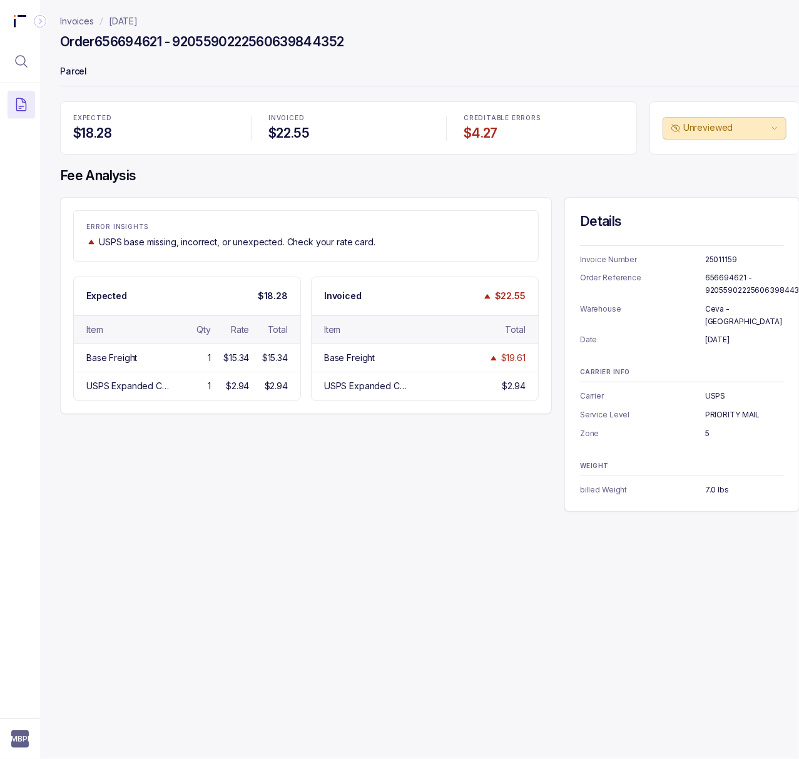
click at [136, 36] on h4 "Order 656694621 - 9205590222560639844352" at bounding box center [202, 42] width 284 height 18
click at [730, 288] on p "656694621 - 9205590222560639844352" at bounding box center [756, 284] width 103 height 24
click at [136, 25] on p "[DATE]" at bounding box center [123, 21] width 29 height 13
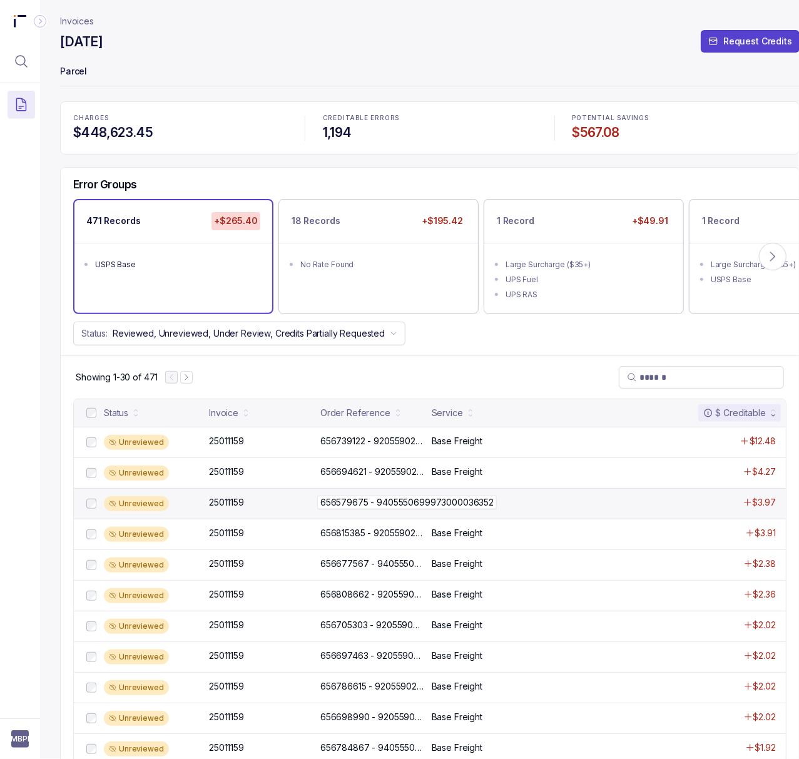
click at [349, 504] on p "656579675 - 9405550699973000036352" at bounding box center [407, 503] width 180 height 14
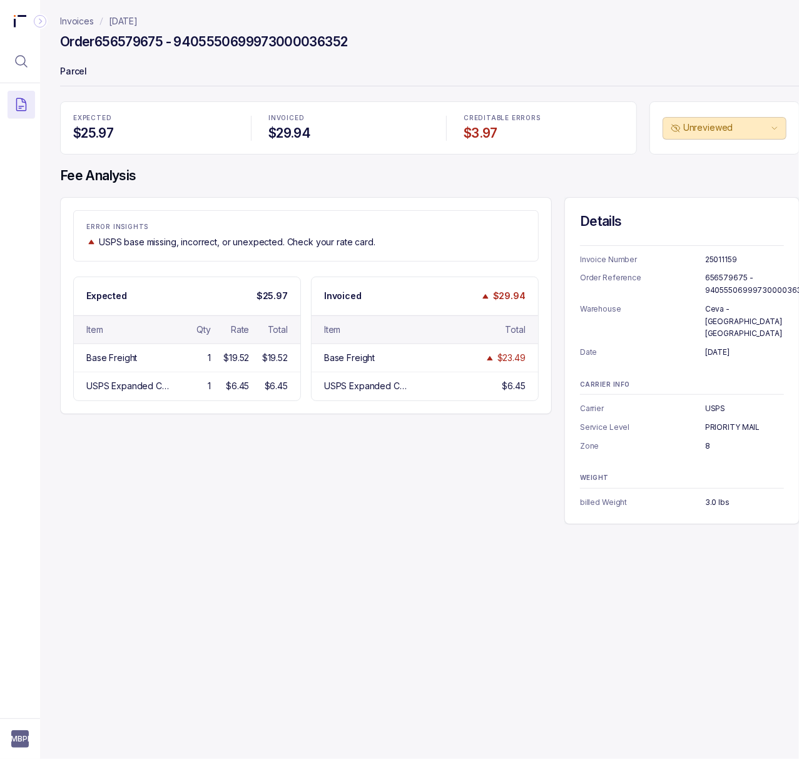
click at [707, 282] on p "656579675 - 9405550699973000036352" at bounding box center [757, 284] width 105 height 24
click at [138, 21] on p "[DATE]" at bounding box center [123, 21] width 29 height 13
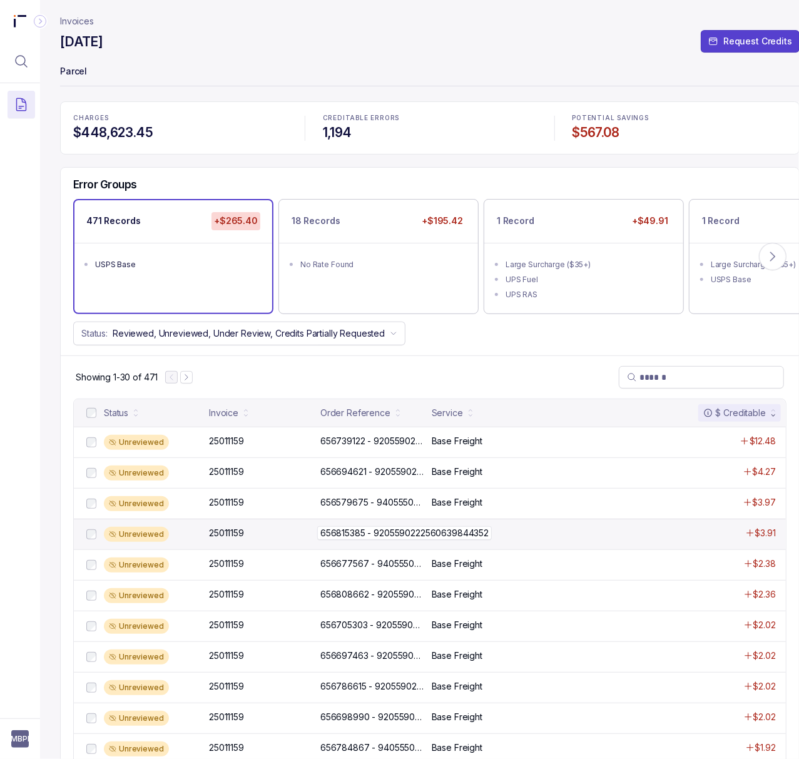
click at [364, 536] on p "656815385 - 9205590222560639844352" at bounding box center [404, 533] width 175 height 14
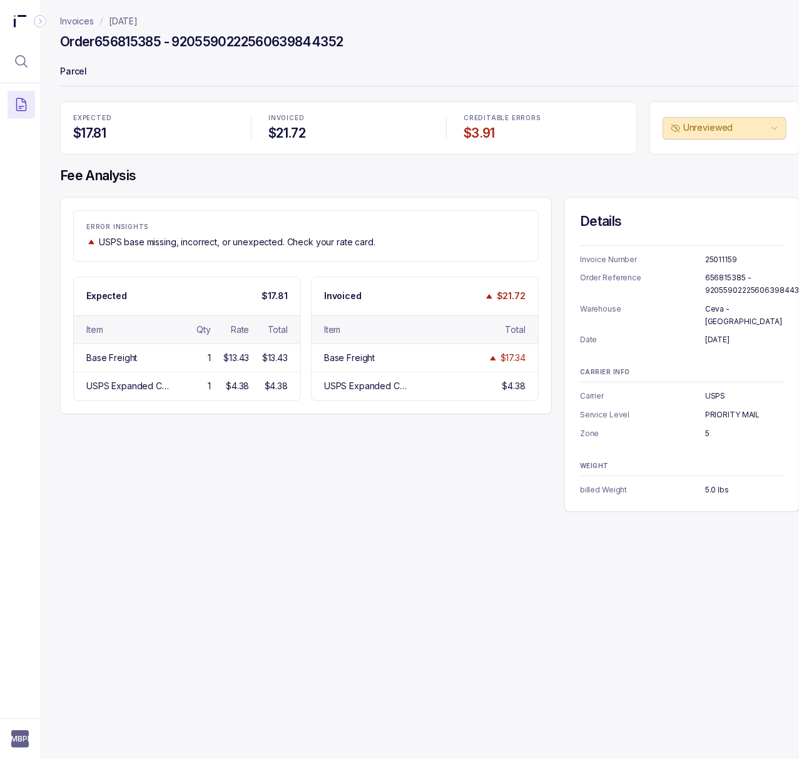
click at [717, 288] on p "656815385 - 9205590222560639844352" at bounding box center [756, 284] width 103 height 24
click at [121, 21] on p "[DATE]" at bounding box center [123, 21] width 29 height 13
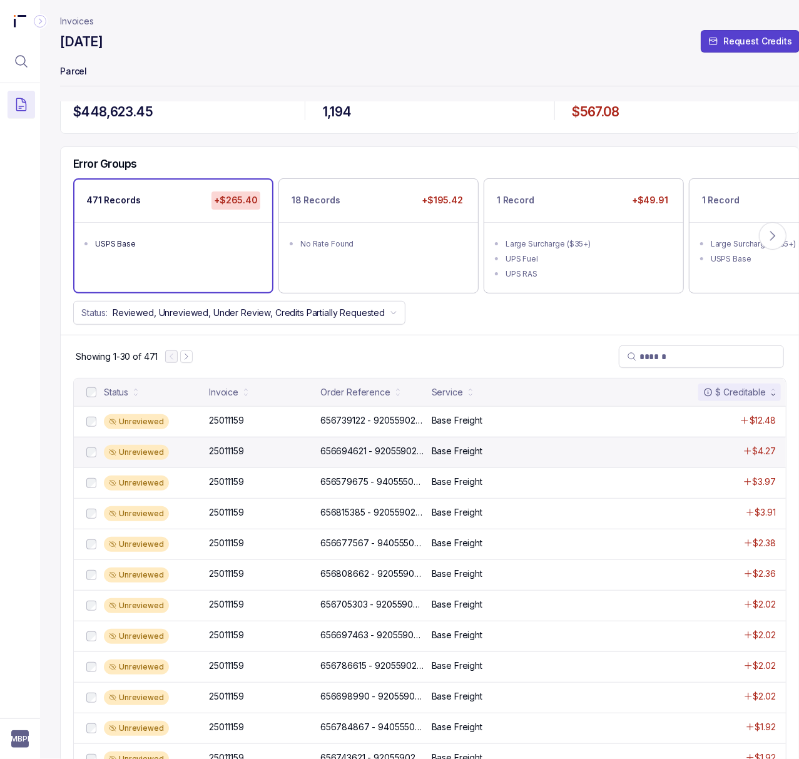
scroll to position [83, 0]
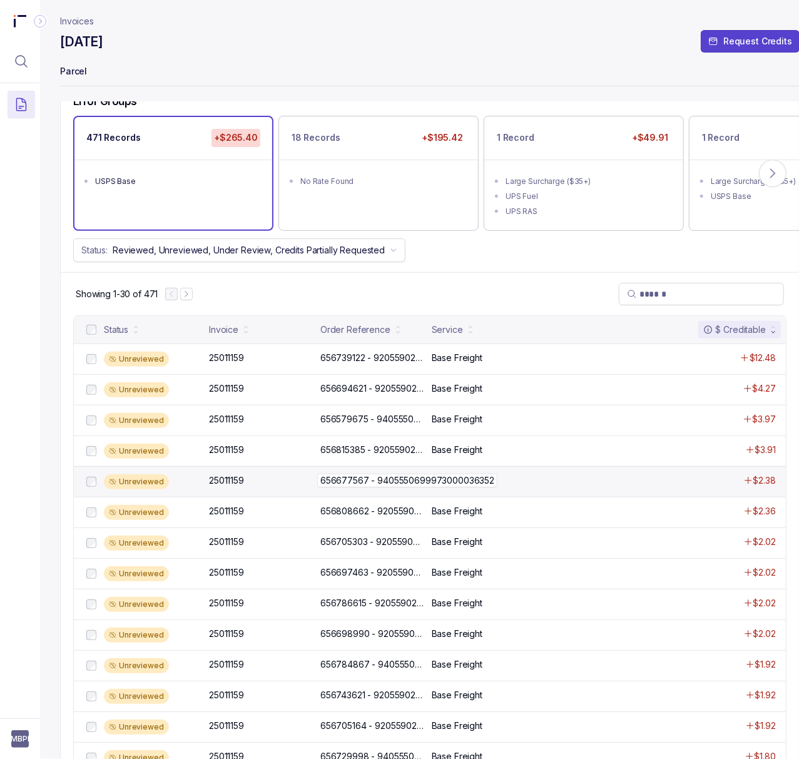
click at [359, 479] on p "656677567 - 9405550699973000036352" at bounding box center [407, 481] width 180 height 14
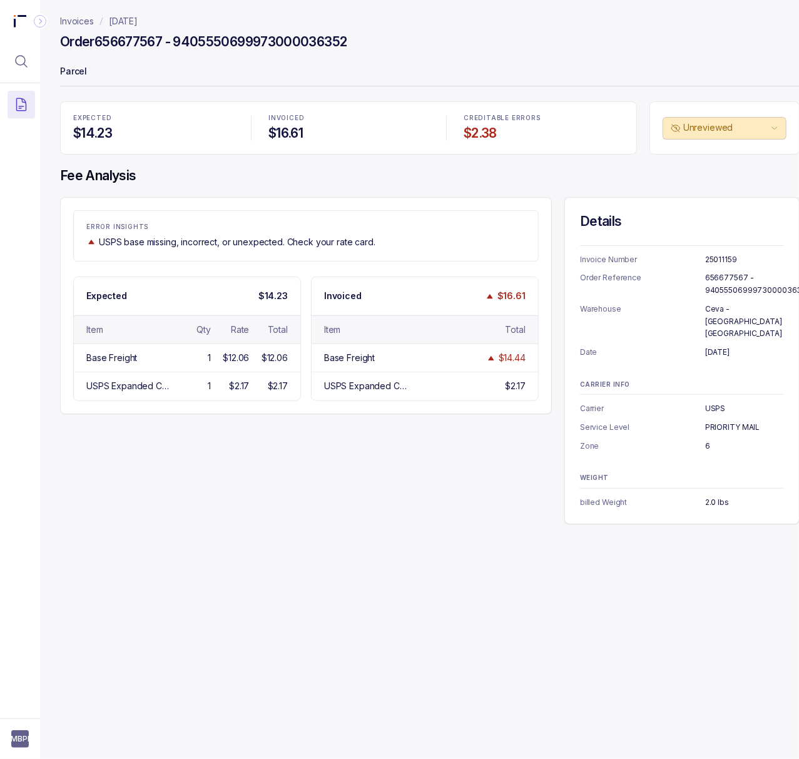
click at [707, 284] on p "656677567 - 9405550699973000036352" at bounding box center [757, 284] width 105 height 24
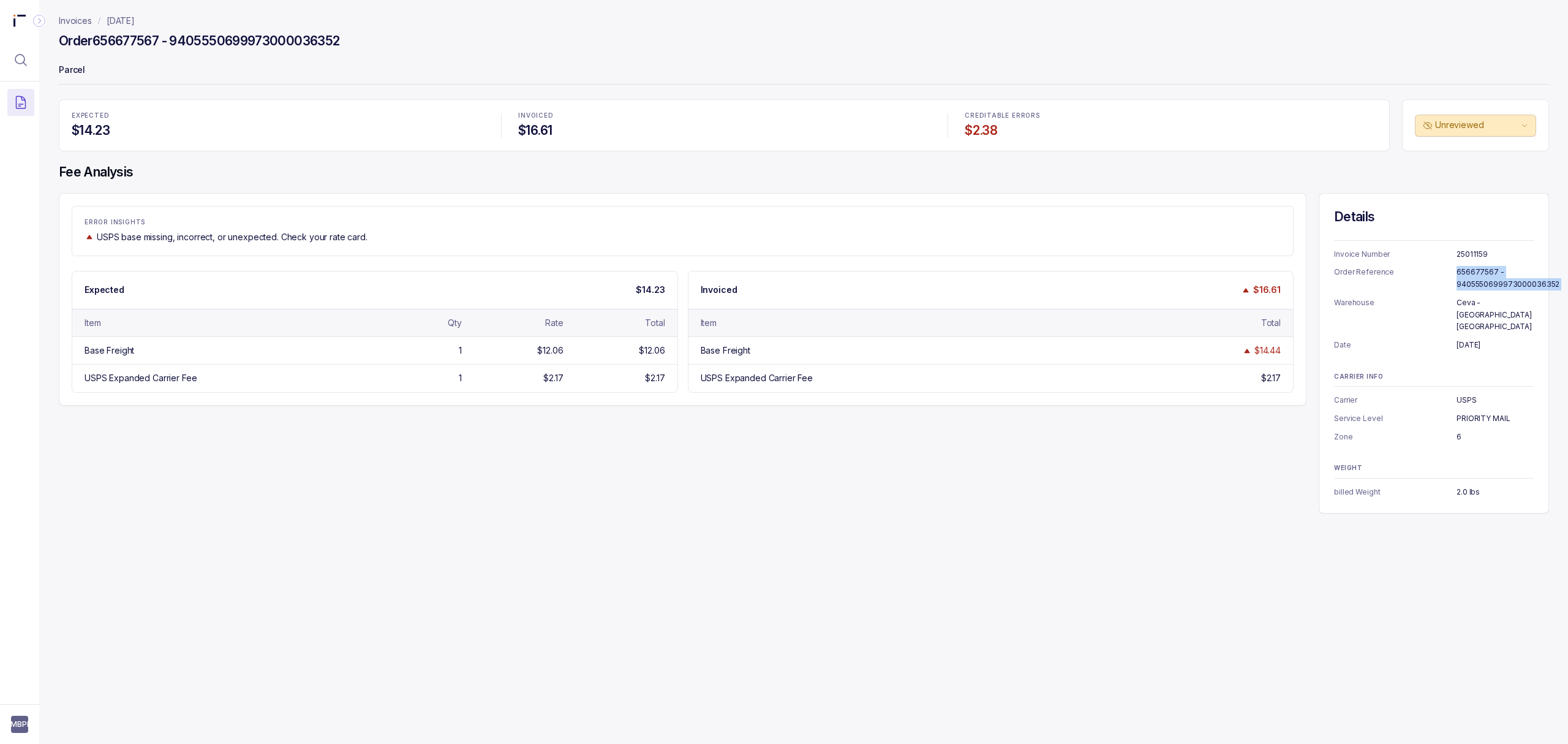
click at [135, 25] on p "[DATE]" at bounding box center [120, 21] width 28 height 13
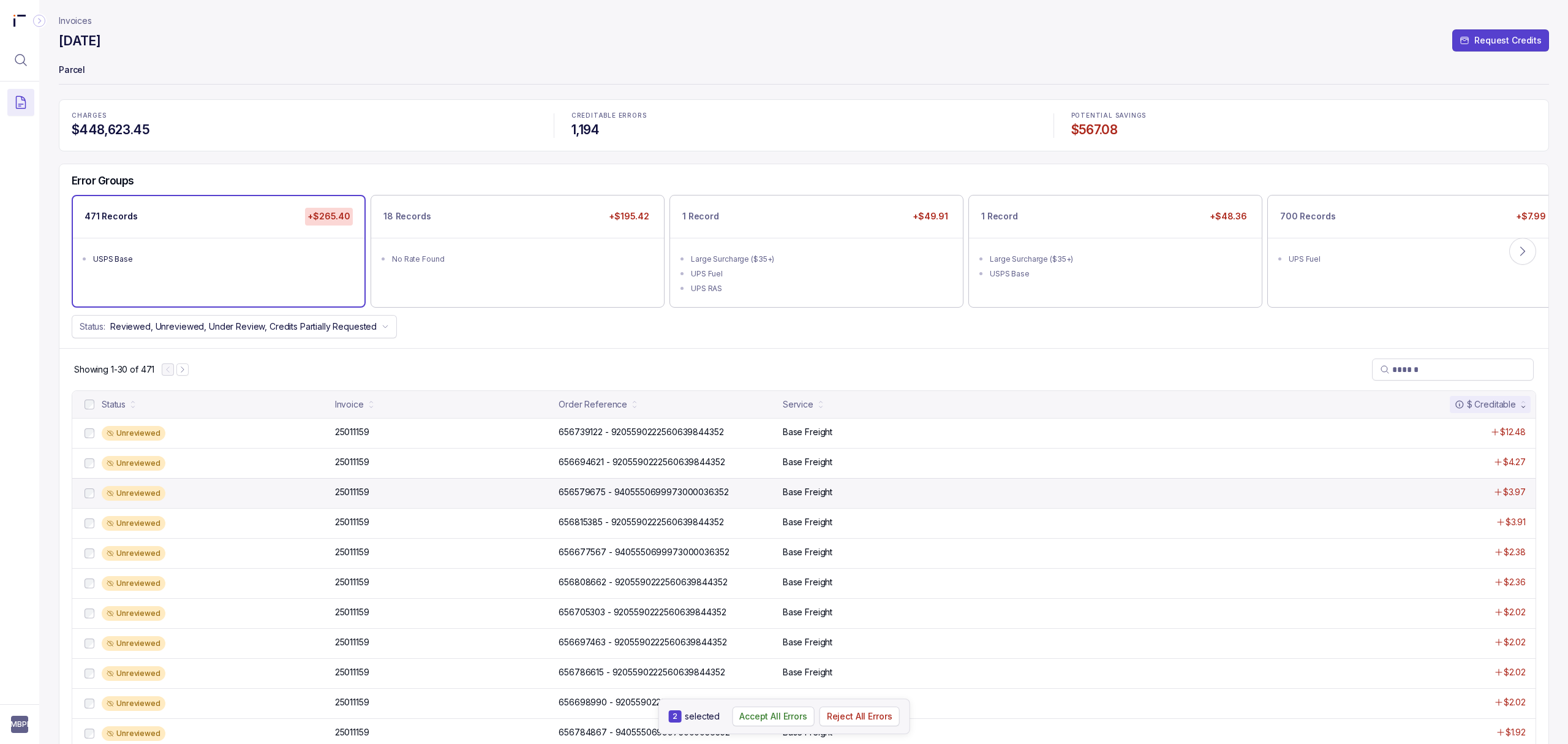
click at [91, 500] on div at bounding box center [89, 492] width 15 height 15
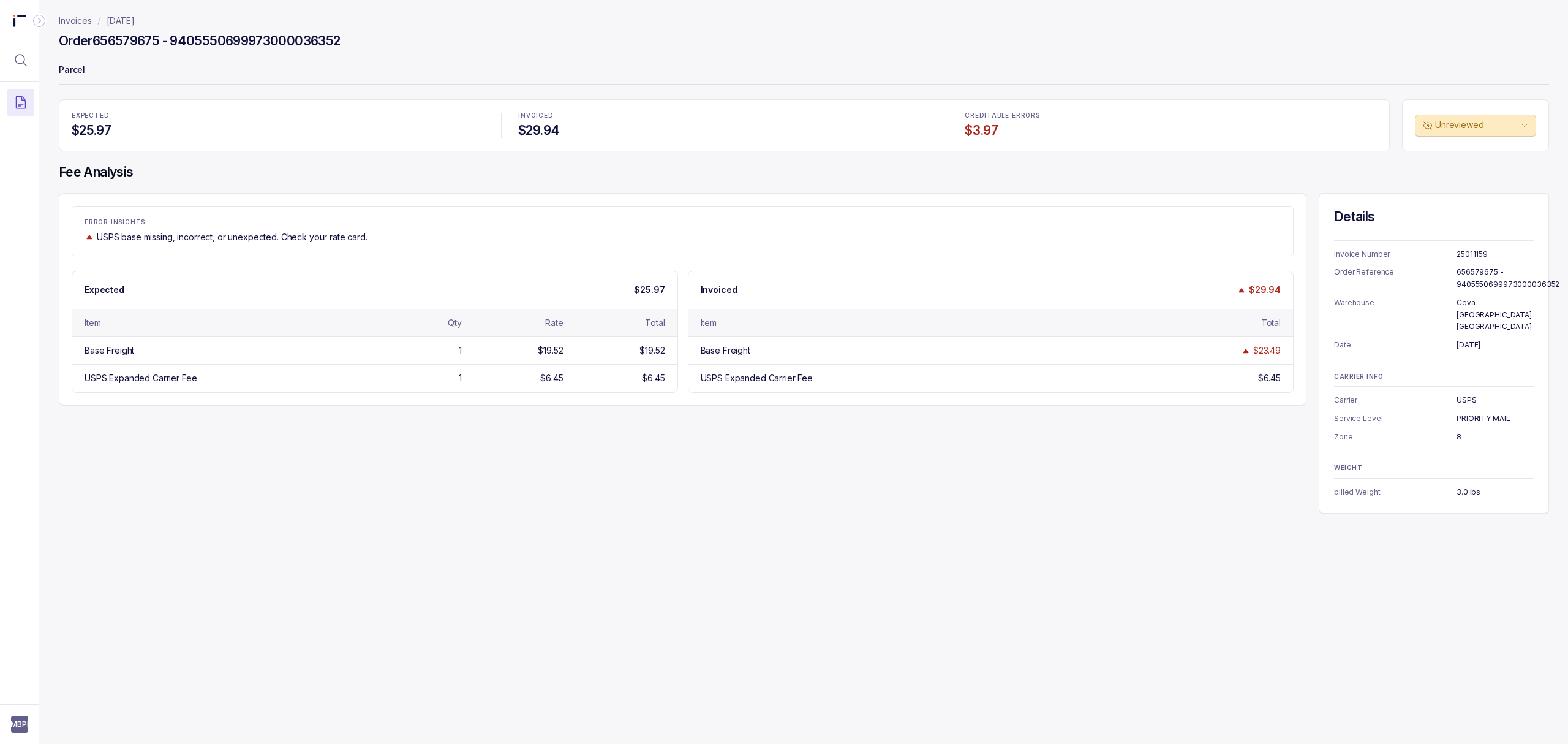
click at [131, 19] on p "[DATE]" at bounding box center [120, 21] width 28 height 13
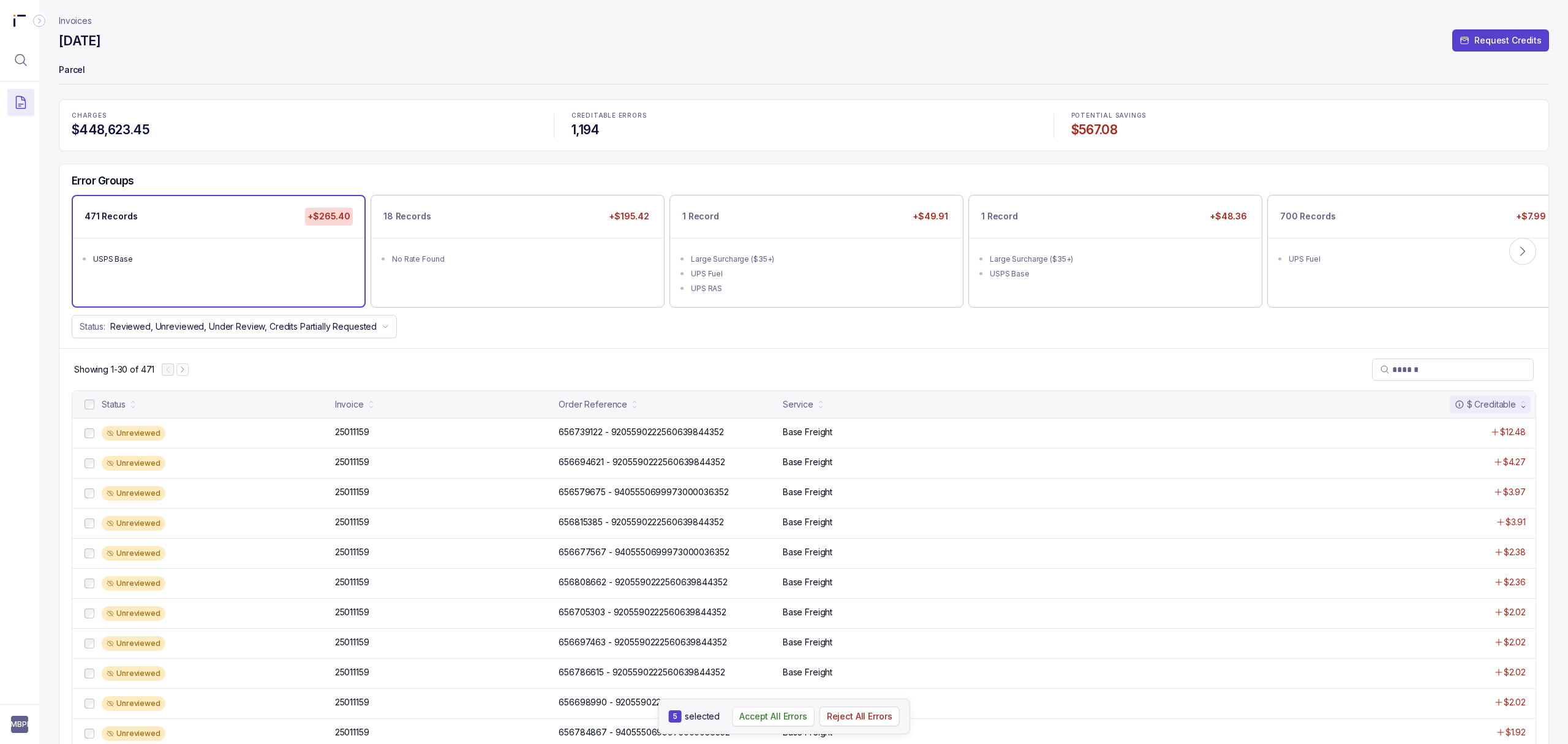
click at [782, 721] on p "Accept All Errors" at bounding box center [772, 716] width 68 height 13
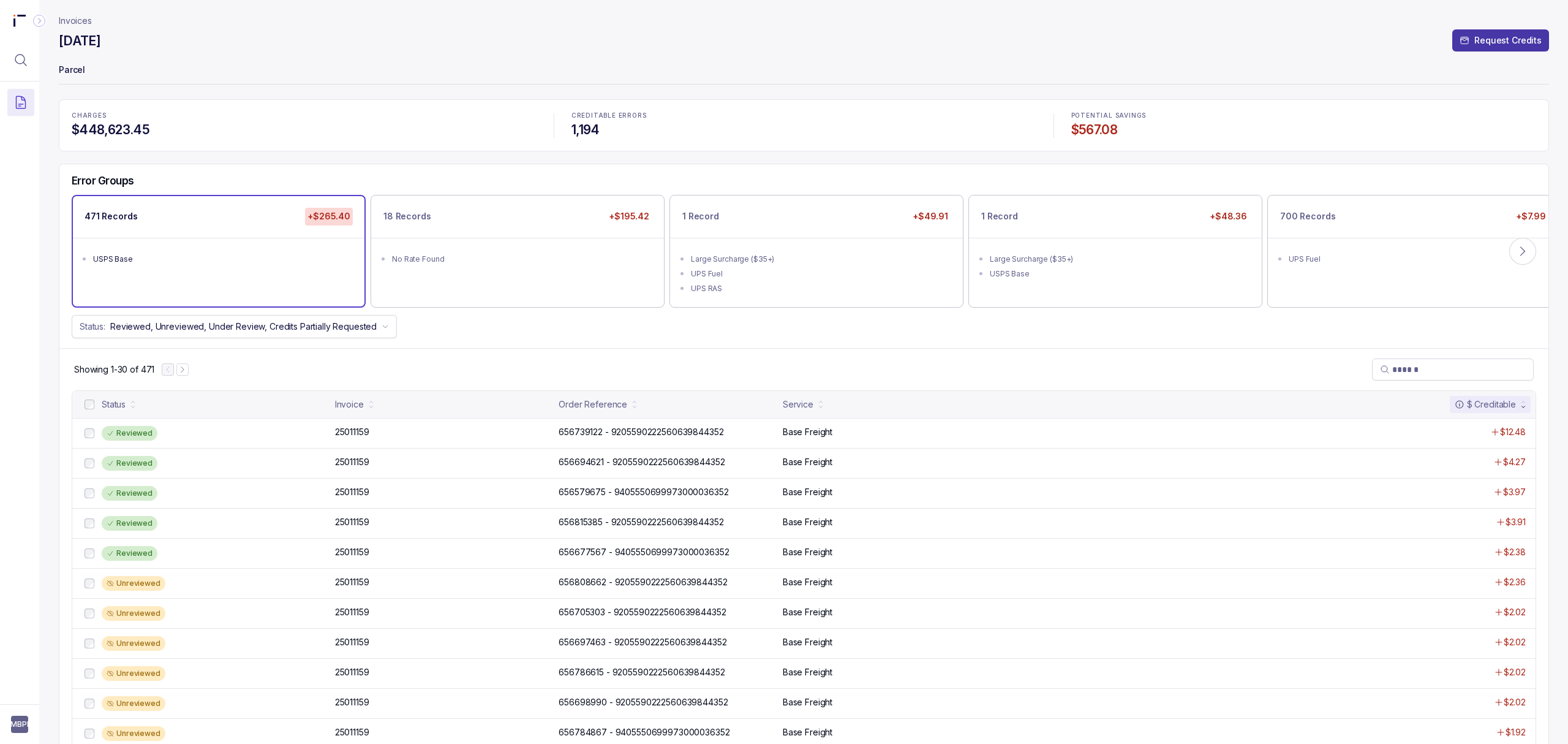
click at [782, 44] on p "Request Credits" at bounding box center [1507, 40] width 68 height 13
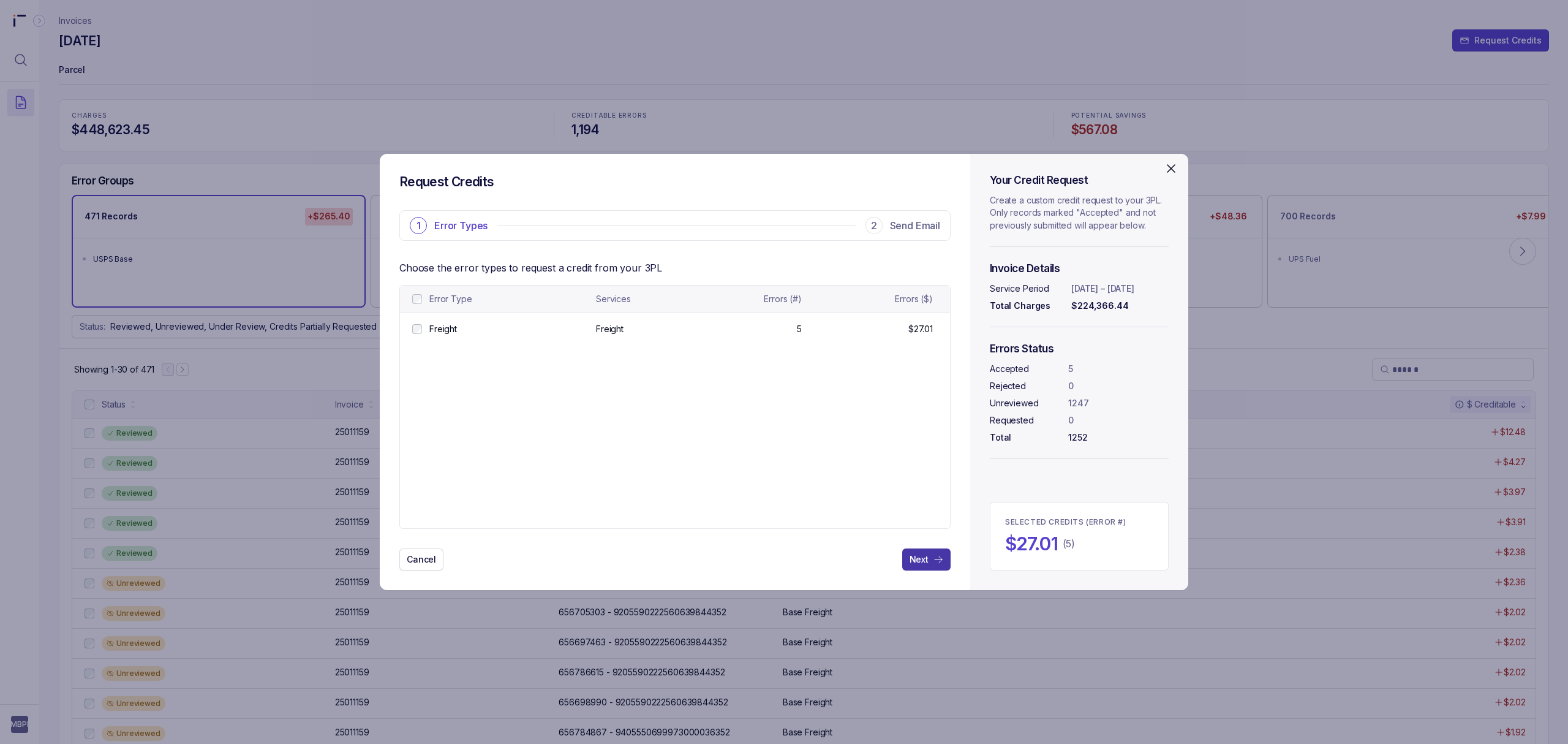
click at [782, 567] on button "Next" at bounding box center [926, 559] width 48 height 23
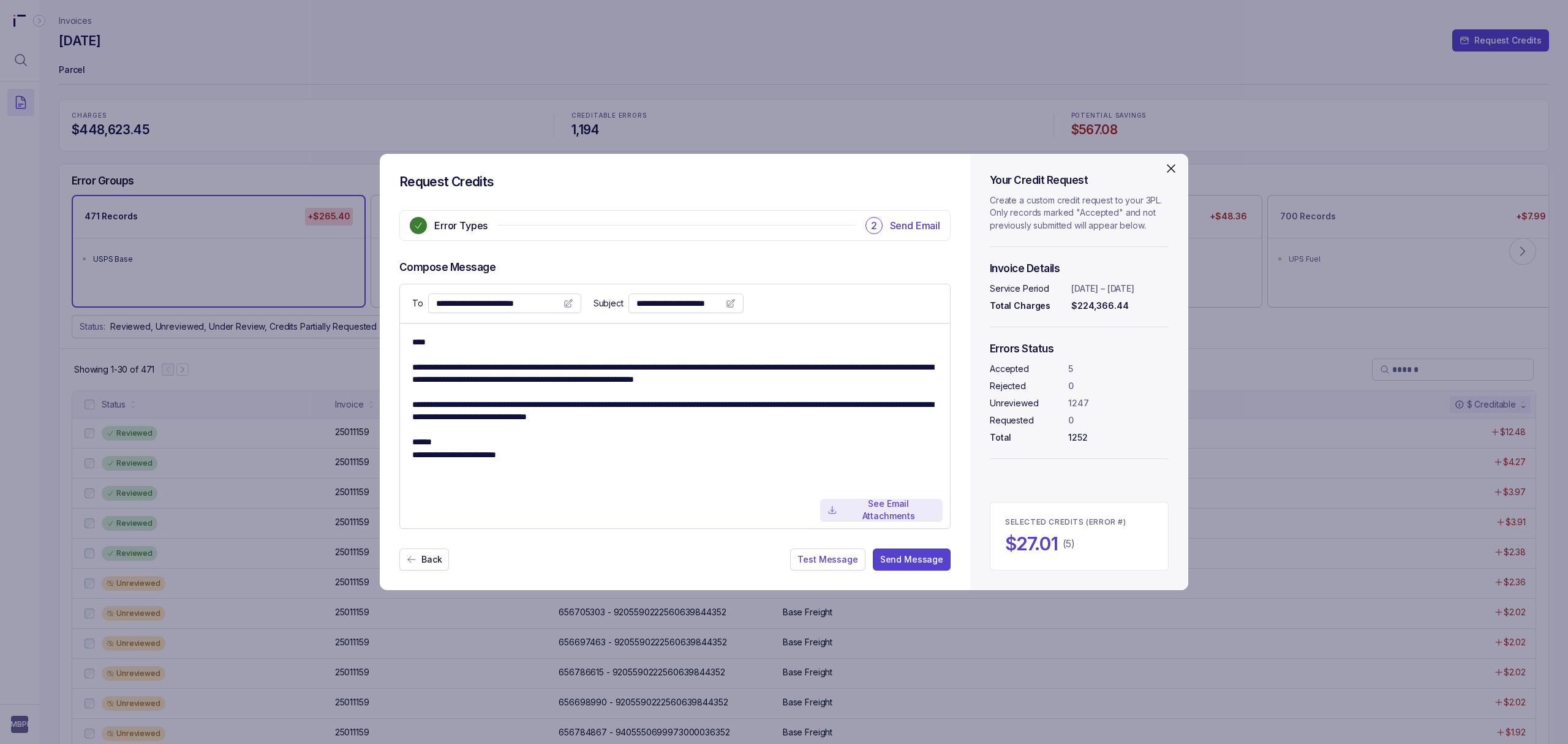
click at [782, 515] on p "See Email Attachments" at bounding box center [889, 510] width 93 height 25
click at [782, 558] on p "Test Message" at bounding box center [827, 559] width 60 height 13
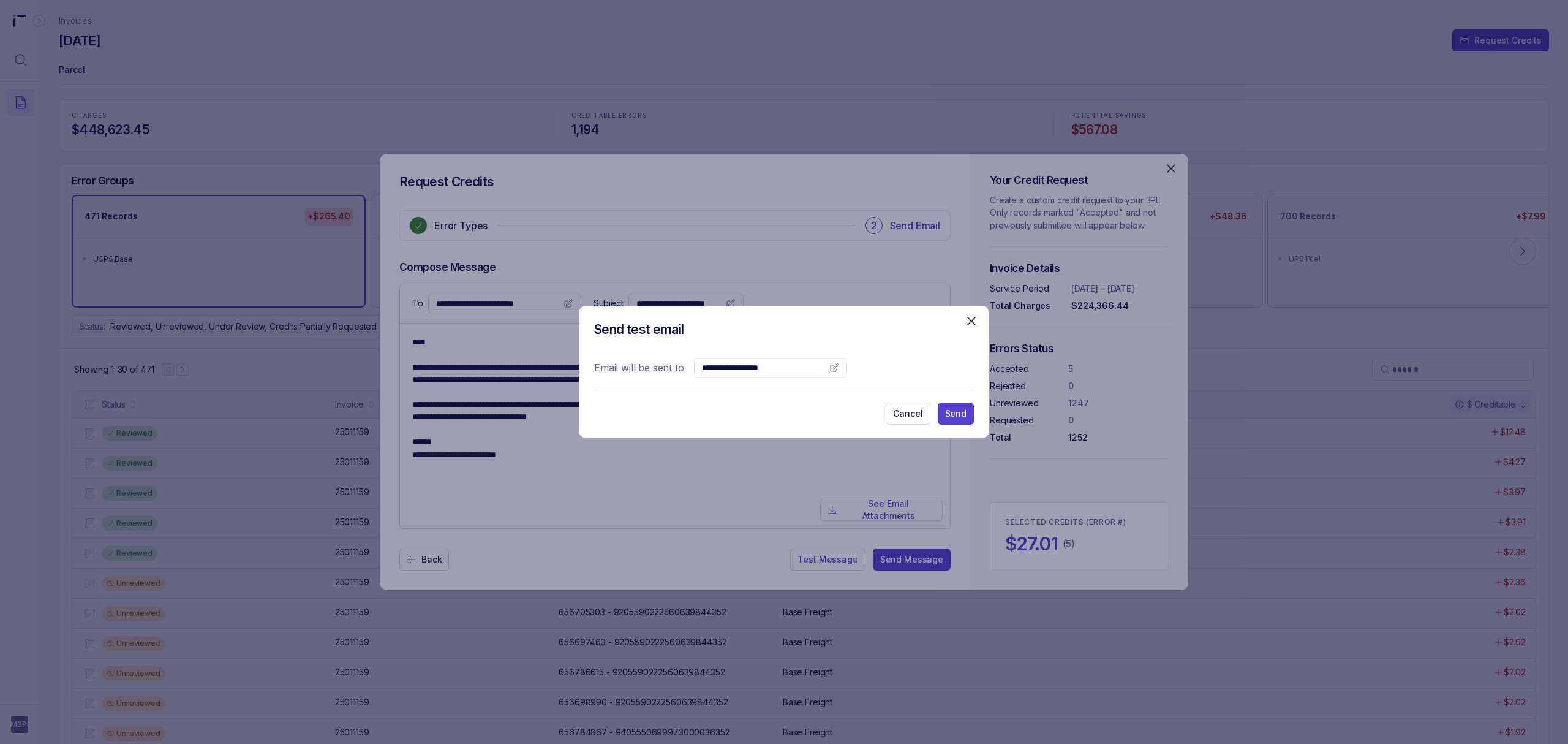
click at [782, 368] on div "Email will be sent to test@implentio.com" at bounding box center [784, 367] width 380 height 20
click at [782, 368] on icon at bounding box center [834, 368] width 10 height 10
click at [710, 371] on input "text" at bounding box center [762, 367] width 122 height 13
type input "**********"
click at [782, 419] on p "Send" at bounding box center [956, 413] width 22 height 13
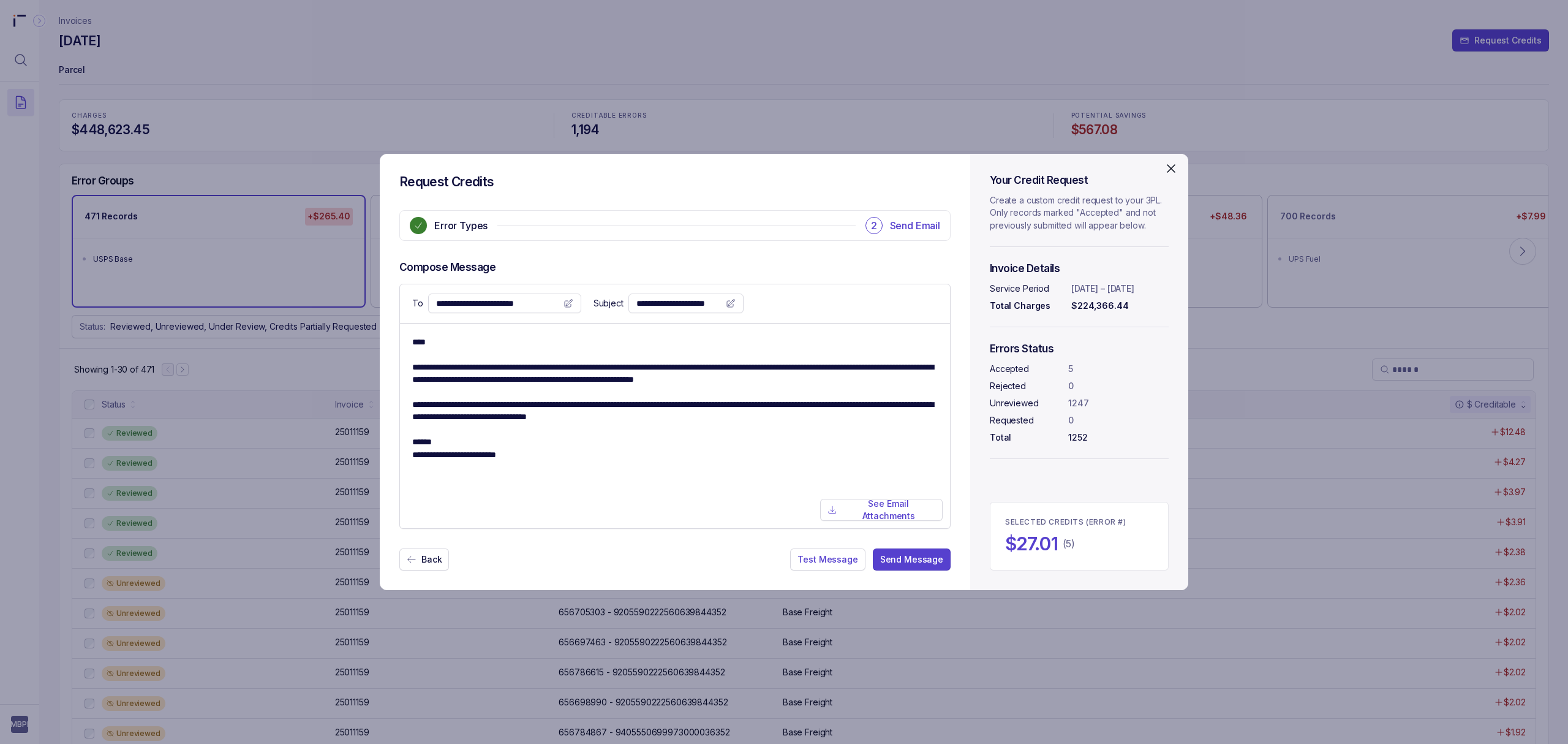
click at [782, 167] on icon "Close" at bounding box center [1171, 168] width 15 height 15
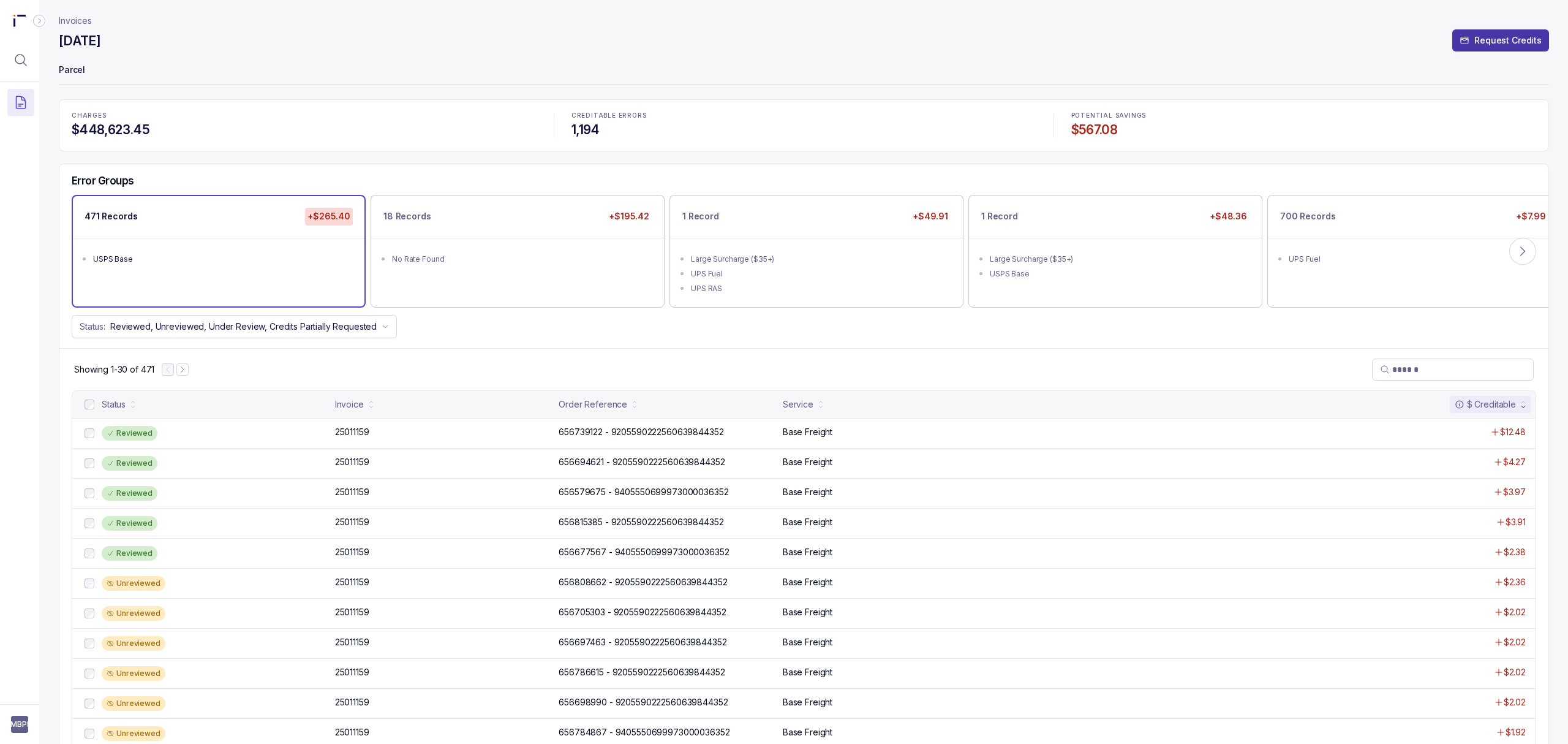
click at [782, 42] on p "Request Credits" at bounding box center [1507, 40] width 68 height 13
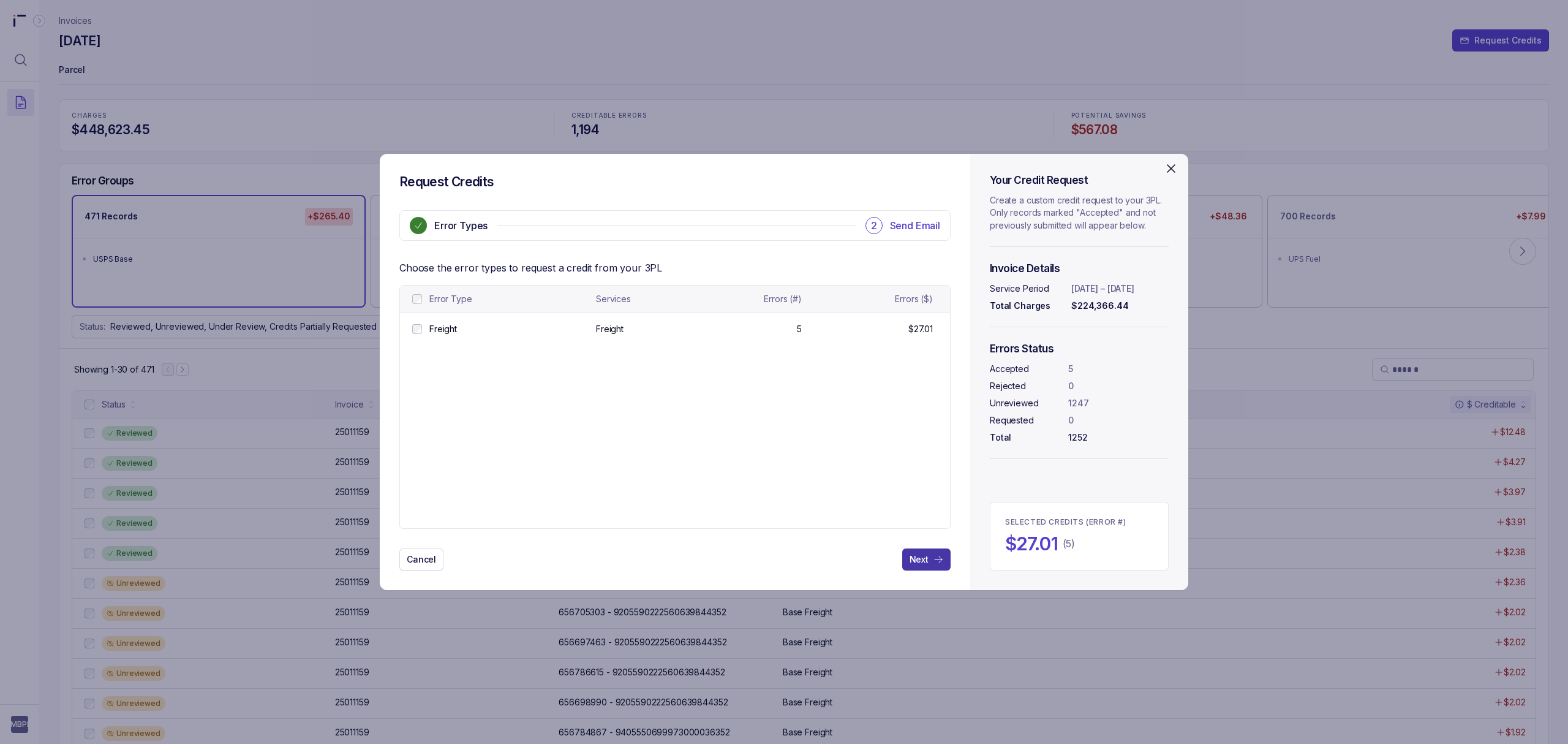
click at [782, 564] on p "Next" at bounding box center [918, 559] width 19 height 13
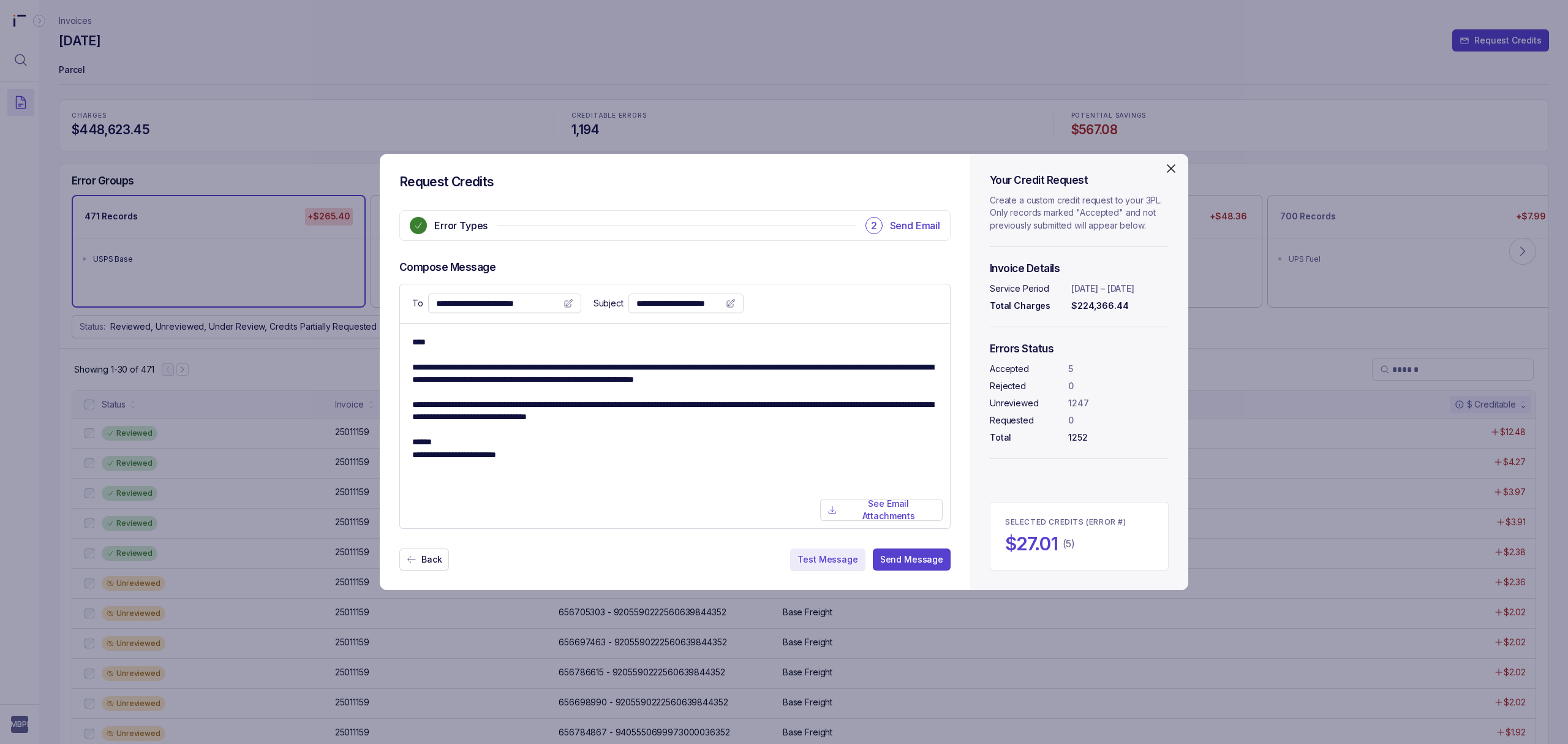
click at [782, 564] on p "Test Message" at bounding box center [827, 559] width 60 height 13
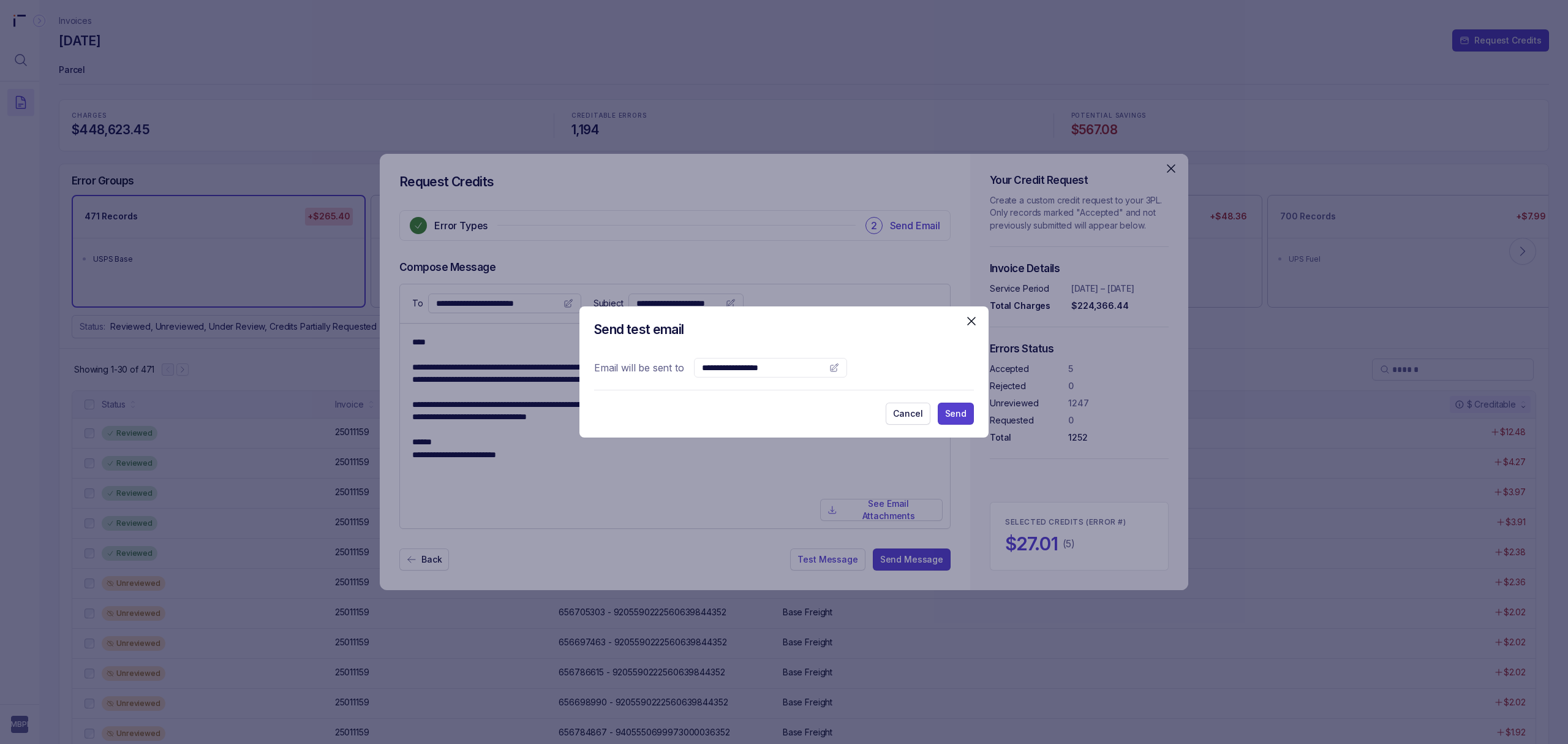
click at [731, 368] on input "text" at bounding box center [762, 367] width 122 height 13
type input "**********"
click at [782, 415] on p "Send" at bounding box center [956, 413] width 22 height 13
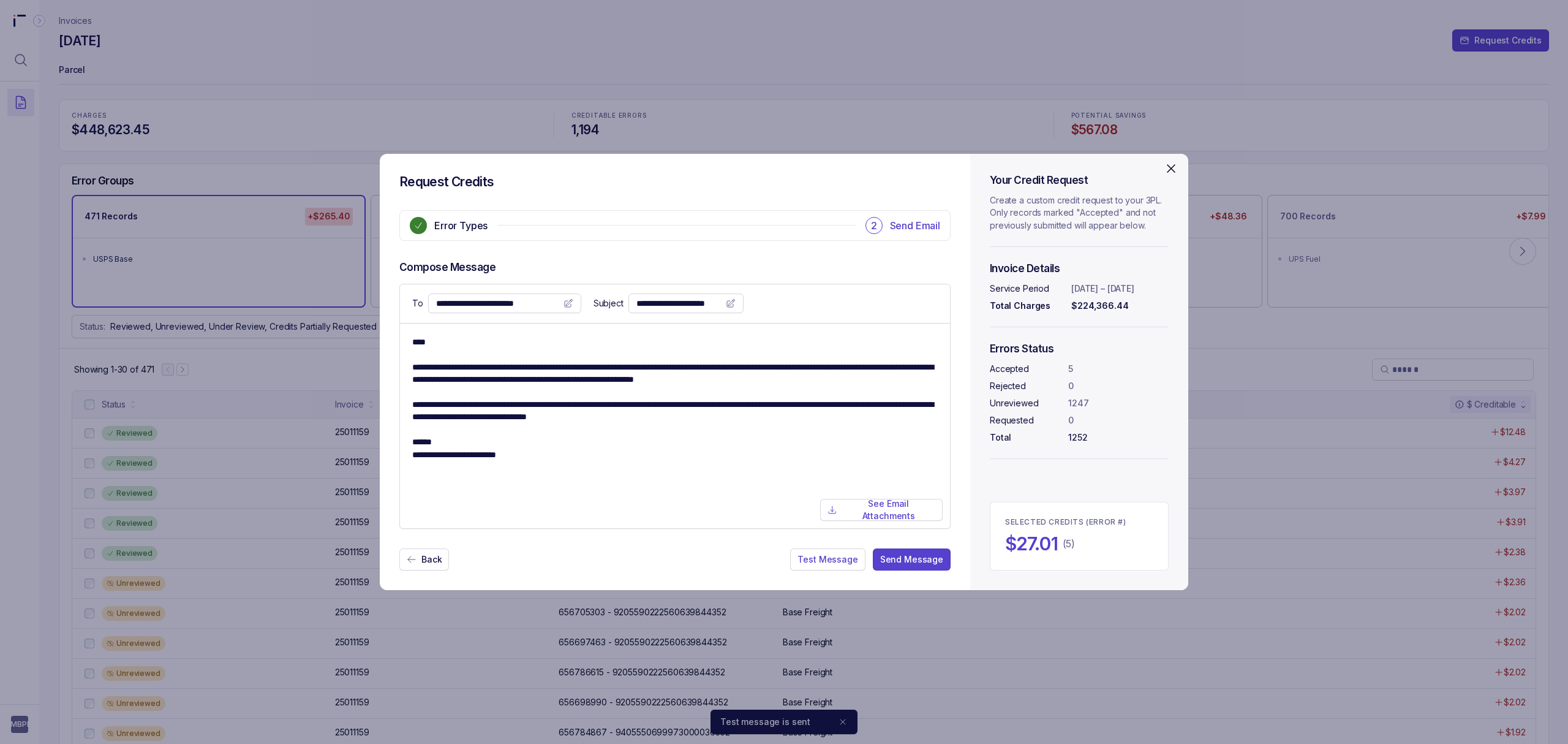
click at [782, 167] on icon "Close" at bounding box center [1171, 168] width 15 height 15
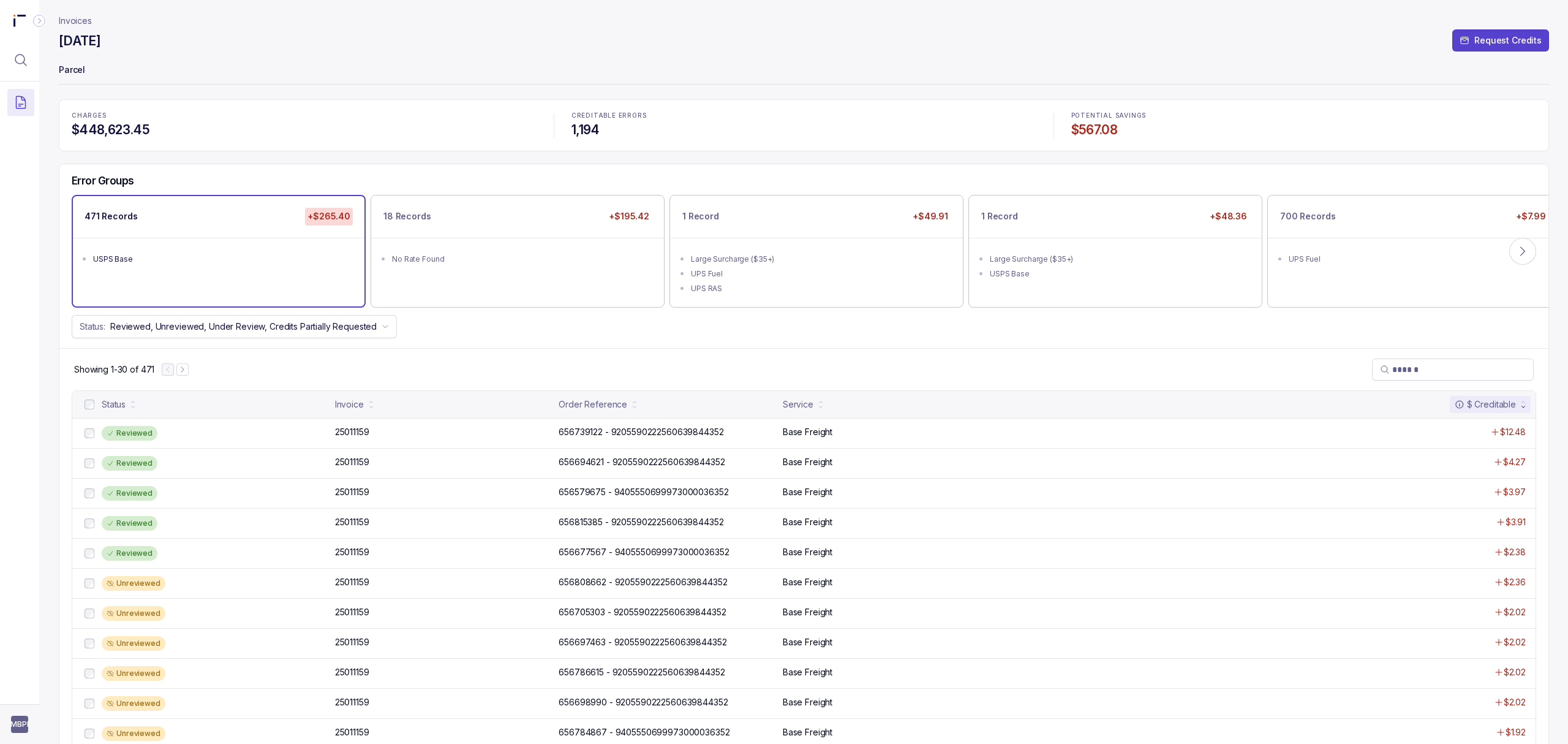
click at [28, 724] on aside "MBPI" at bounding box center [20, 723] width 39 height 40
click at [21, 724] on span "MBPI" at bounding box center [20, 724] width 18 height 18
click at [35, 706] on li "Logout" at bounding box center [73, 697] width 126 height 20
